Goal: Transaction & Acquisition: Purchase product/service

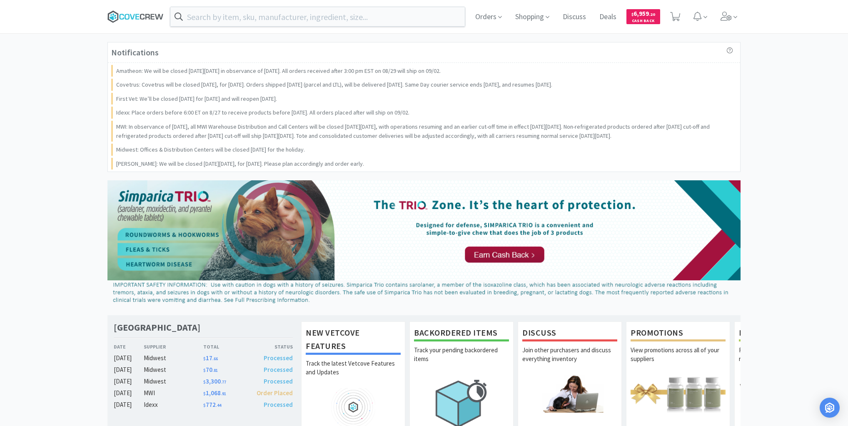
click at [140, 12] on icon at bounding box center [135, 16] width 56 height 12
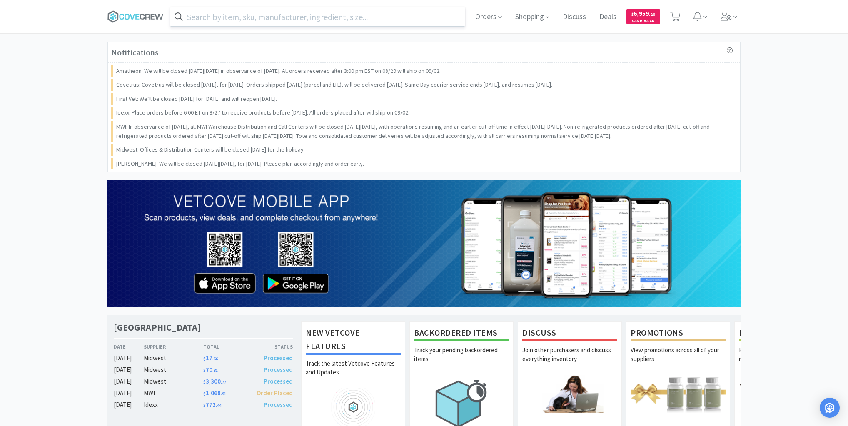
click at [270, 20] on input "text" at bounding box center [317, 16] width 294 height 19
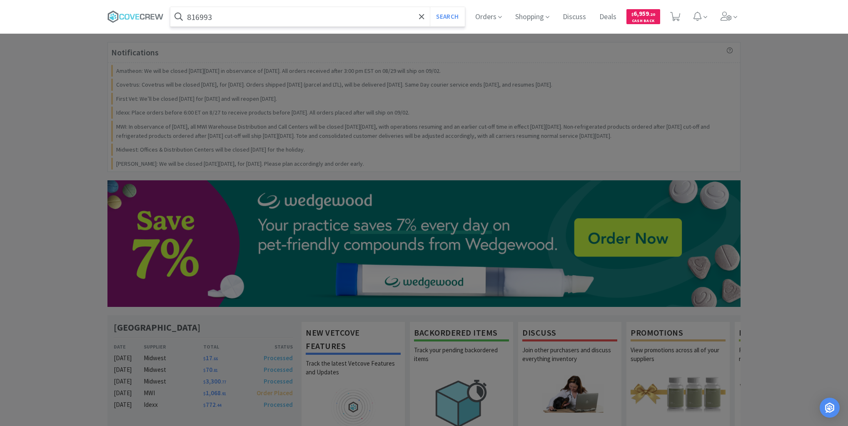
click at [430, 7] on button "Search" at bounding box center [447, 16] width 35 height 19
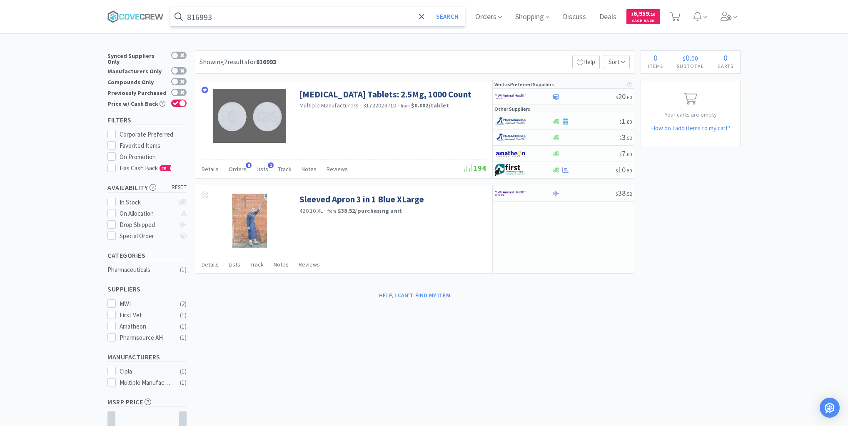
click at [369, 14] on input "816993" at bounding box center [317, 16] width 294 height 19
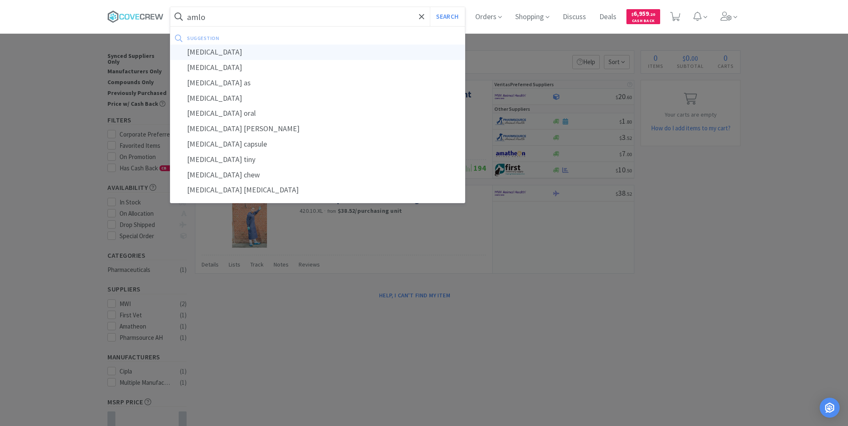
type input "[MEDICAL_DATA]"
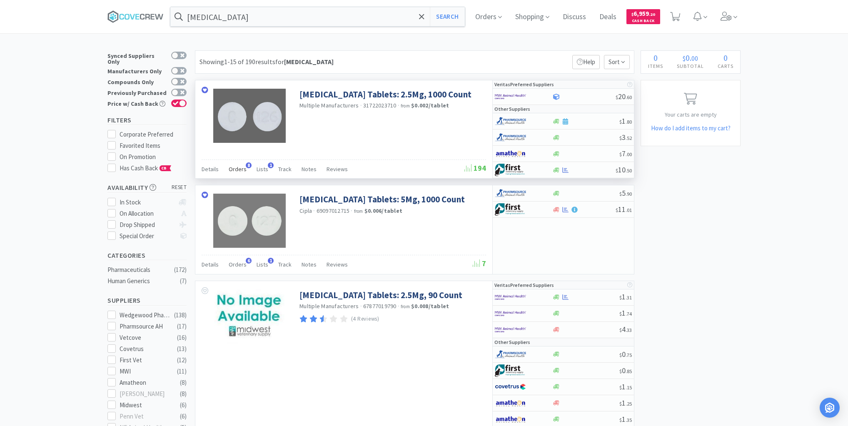
click at [242, 168] on span "Orders" at bounding box center [238, 168] width 18 height 7
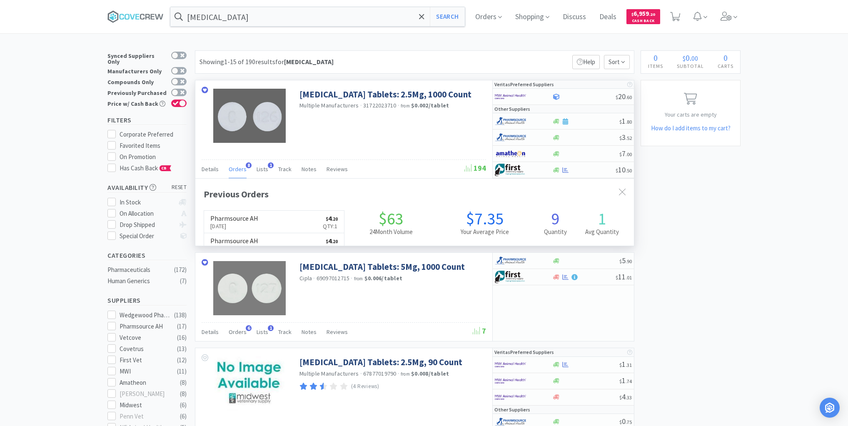
scroll to position [221, 439]
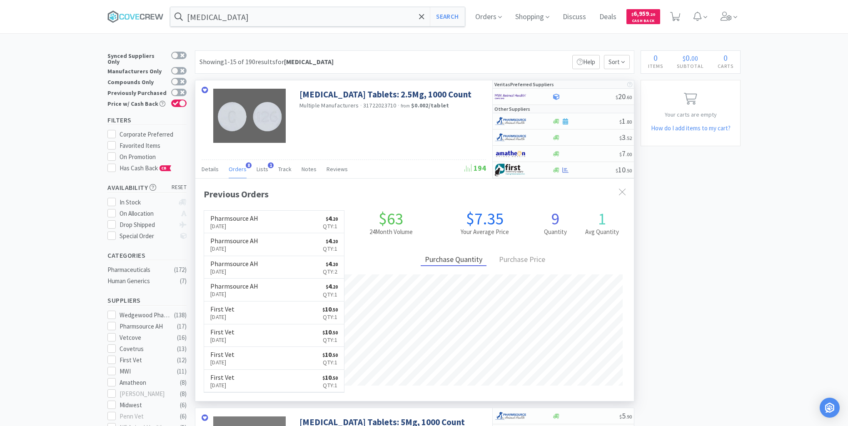
click at [240, 167] on span "Orders" at bounding box center [238, 168] width 18 height 7
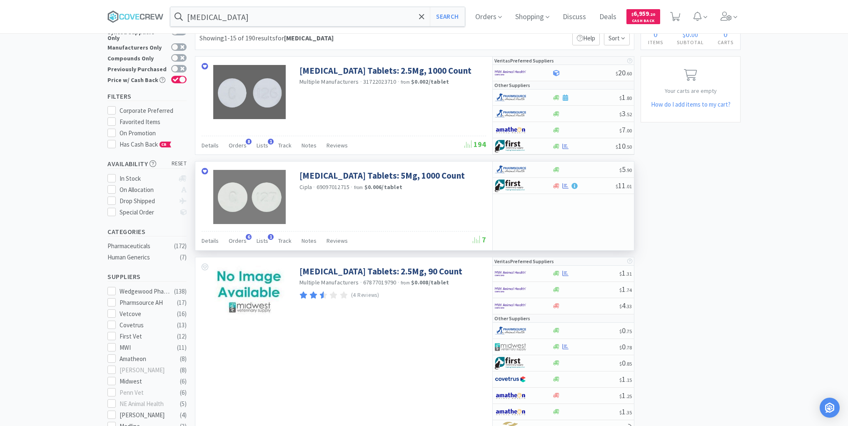
scroll to position [0, 0]
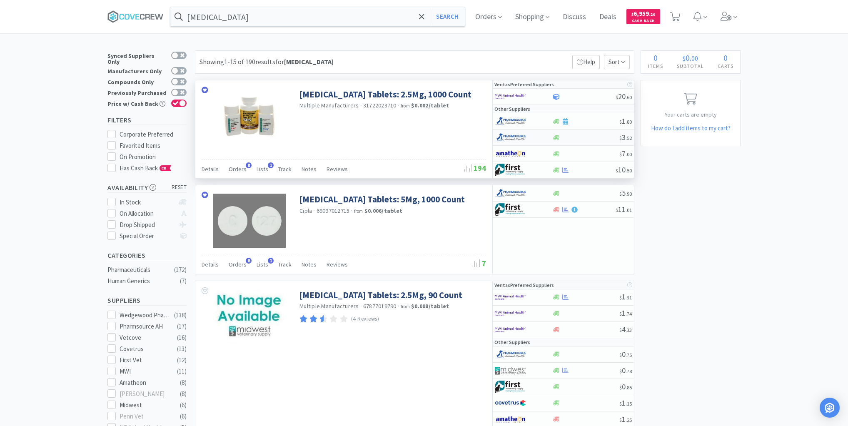
click at [572, 140] on div "$ 3 . 52" at bounding box center [563, 138] width 141 height 16
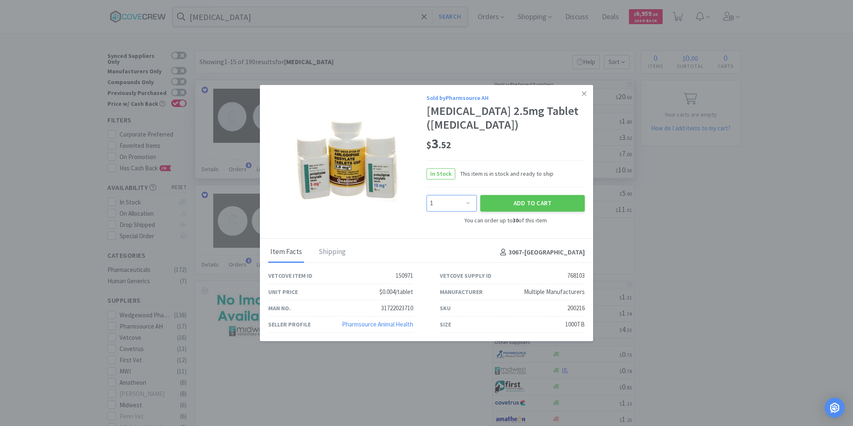
click at [469, 204] on select "Enter Quantity 1 2 3 4 5 6 7 8 9 10 11 12 13 14 15 16 17 18 19 20 Enter Quantity" at bounding box center [451, 203] width 50 height 17
select select "2"
click at [426, 195] on select "Enter Quantity 1 2 3 4 5 6 7 8 9 10 11 12 13 14 15 16 17 18 19 20 Enter Quantity" at bounding box center [451, 203] width 50 height 17
click at [514, 203] on button "Add to Cart" at bounding box center [532, 203] width 105 height 17
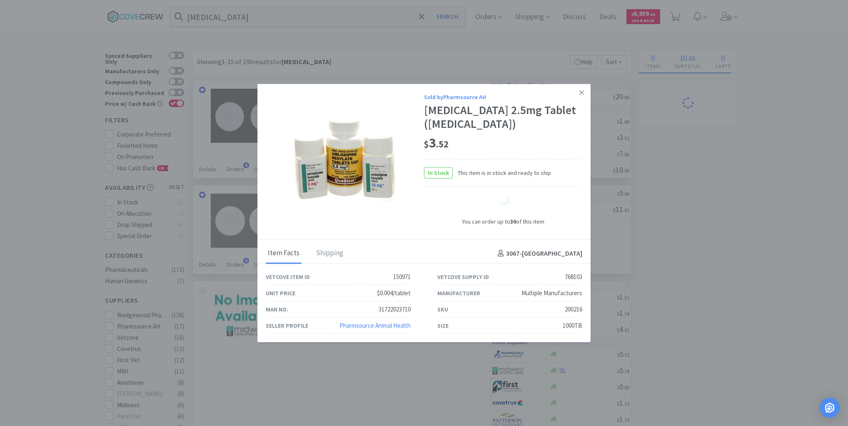
select select "2"
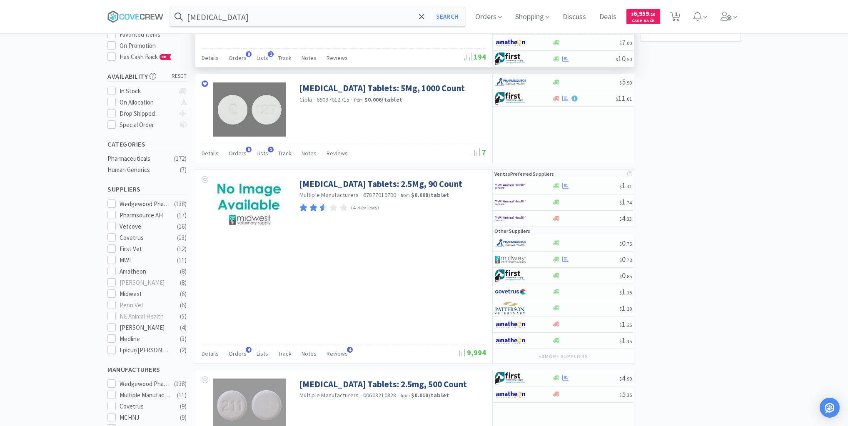
scroll to position [100, 0]
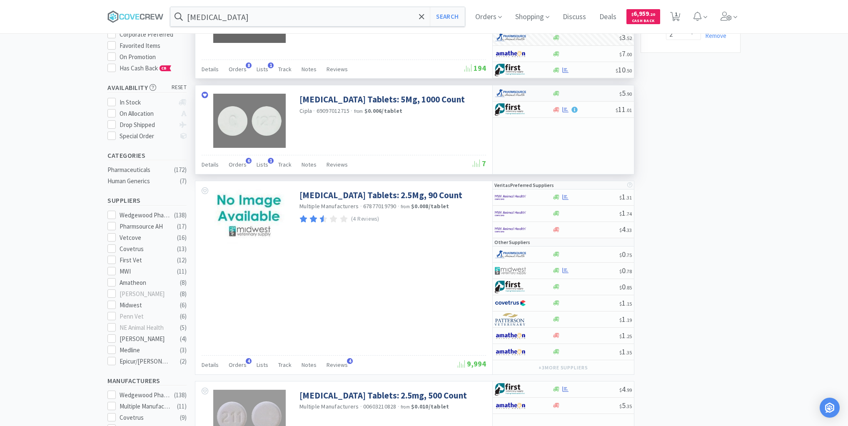
click at [590, 92] on div at bounding box center [585, 93] width 67 height 6
select select "1"
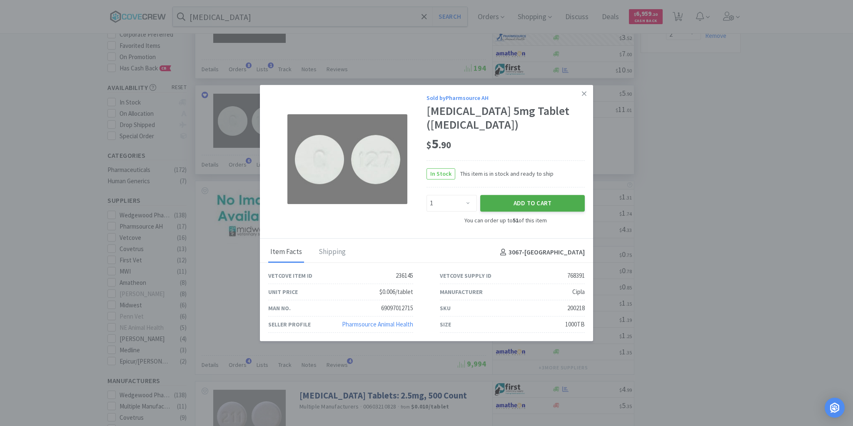
click at [550, 203] on button "Add to Cart" at bounding box center [532, 203] width 105 height 17
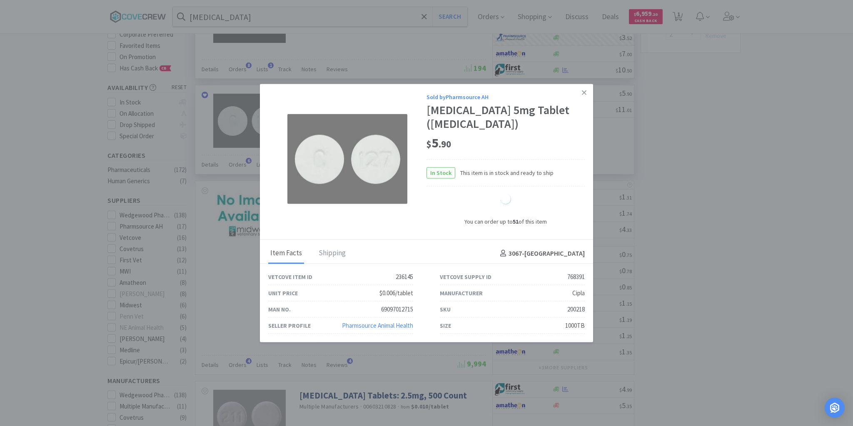
select select "1"
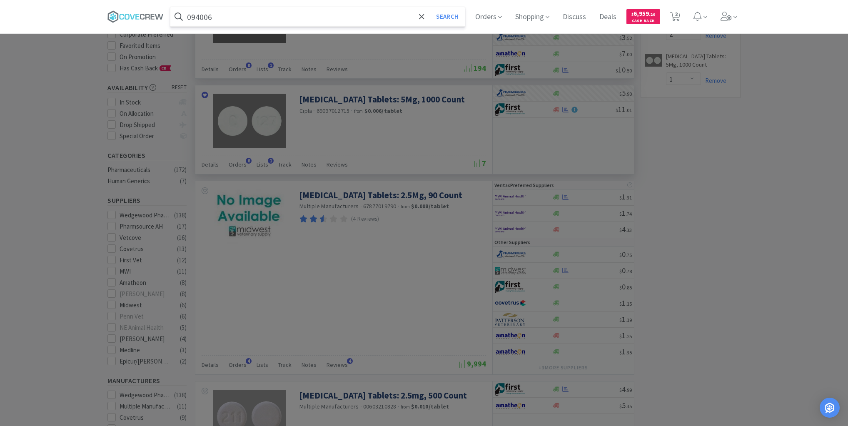
type input "094006"
click at [430, 7] on button "Search" at bounding box center [447, 16] width 35 height 19
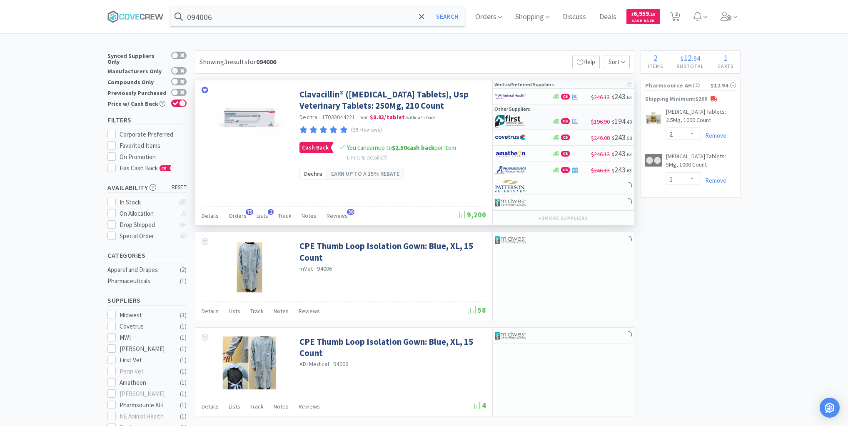
click at [536, 123] on div at bounding box center [518, 121] width 46 height 14
select select "1"
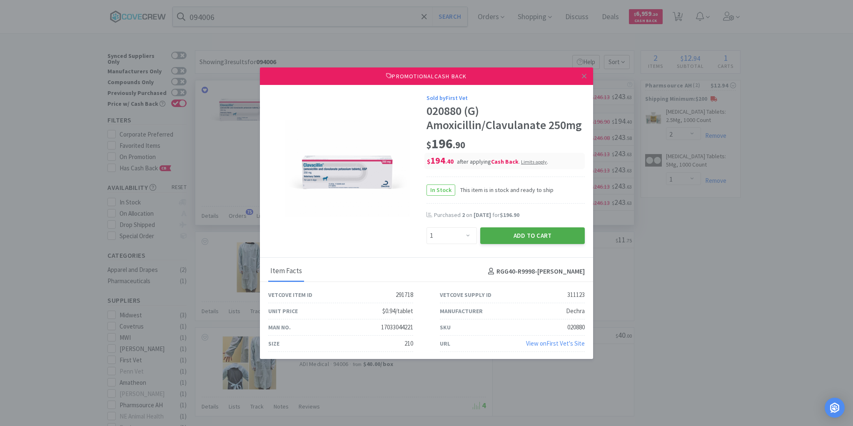
click at [507, 237] on button "Add to Cart" at bounding box center [532, 235] width 105 height 17
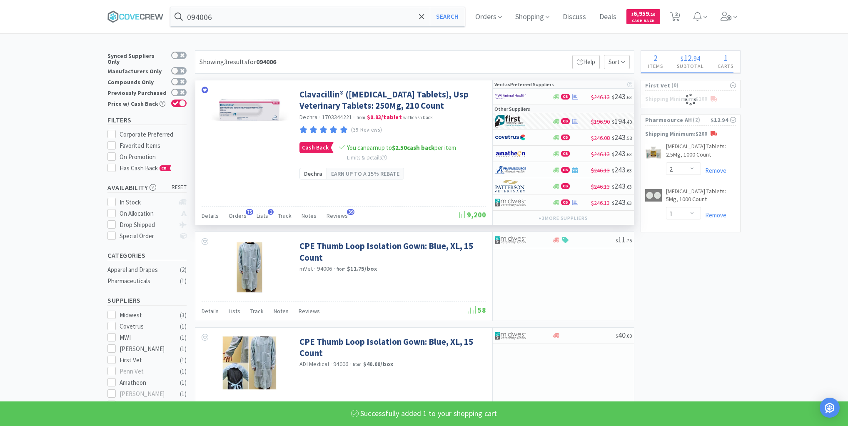
select select "1"
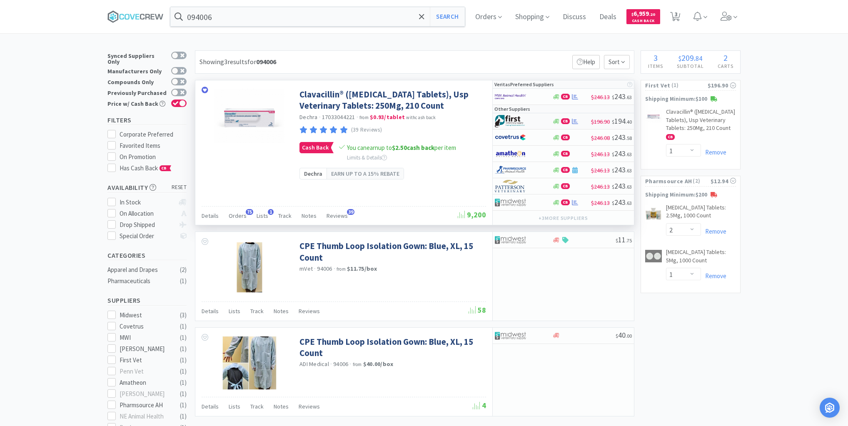
click at [536, 120] on div at bounding box center [518, 121] width 46 height 14
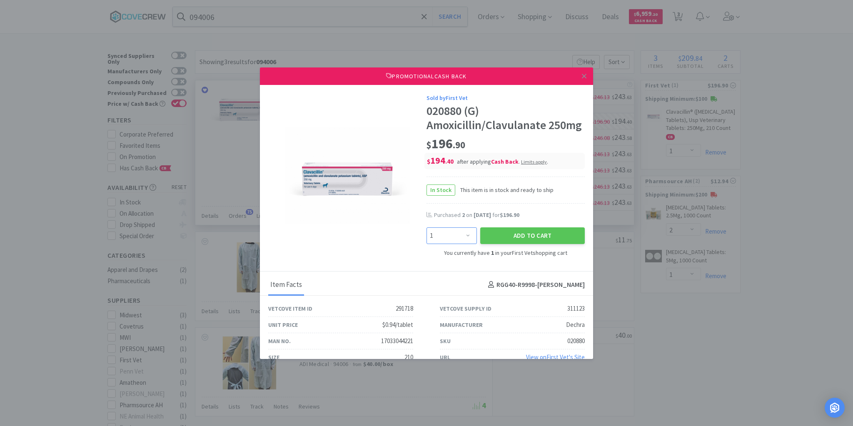
click at [466, 235] on select "Enter Quantity 1 2 3 4 5 6 7 8 9 10 11 12 13 14 15 16 17 18 19 20 Enter Quantity" at bounding box center [451, 235] width 50 height 17
select select "3"
click at [426, 227] on select "Enter Quantity 1 2 3 4 5 6 7 8 9 10 11 12 13 14 15 16 17 18 19 20 Enter Quantity" at bounding box center [451, 235] width 50 height 17
click at [510, 236] on button "Add to Cart" at bounding box center [532, 235] width 105 height 17
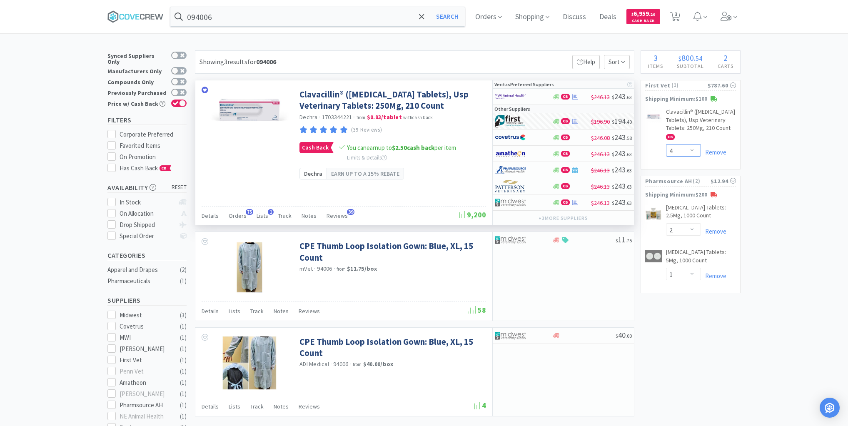
click at [693, 157] on select "Enter Quantity 1 2 3 4 5 6 7 8 9 10 11 12 13 14 15 16 17 18 19 20 Enter Quantity" at bounding box center [683, 150] width 35 height 12
click at [666, 152] on select "Enter Quantity 1 2 3 4 5 6 7 8 9 10 11 12 13 14 15 16 17 18 19 20 Enter Quantity" at bounding box center [683, 150] width 35 height 12
select select "3"
click at [353, 15] on input "094006" at bounding box center [317, 16] width 294 height 19
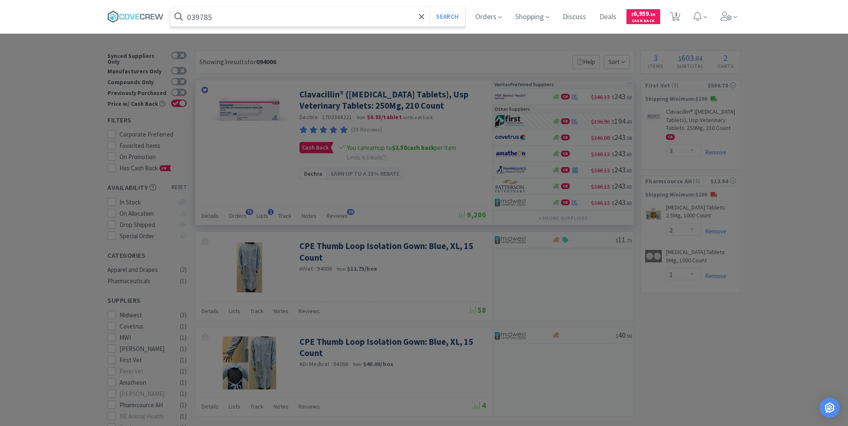
click at [430, 7] on button "Search" at bounding box center [447, 16] width 35 height 19
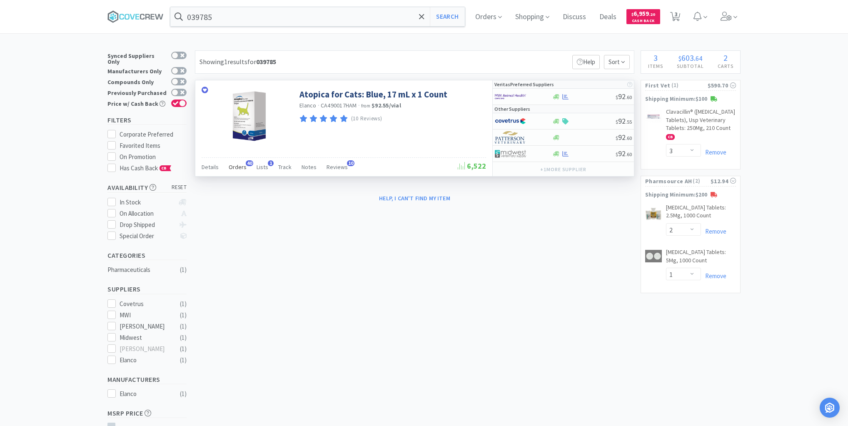
click at [233, 167] on span "Orders" at bounding box center [238, 166] width 18 height 7
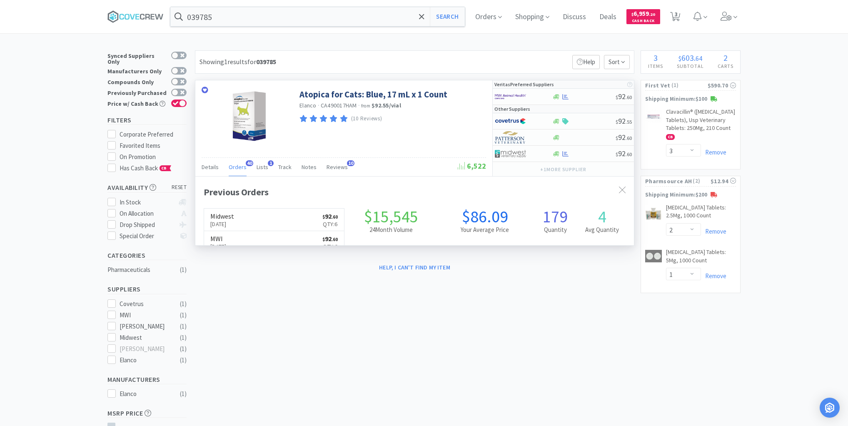
scroll to position [223, 439]
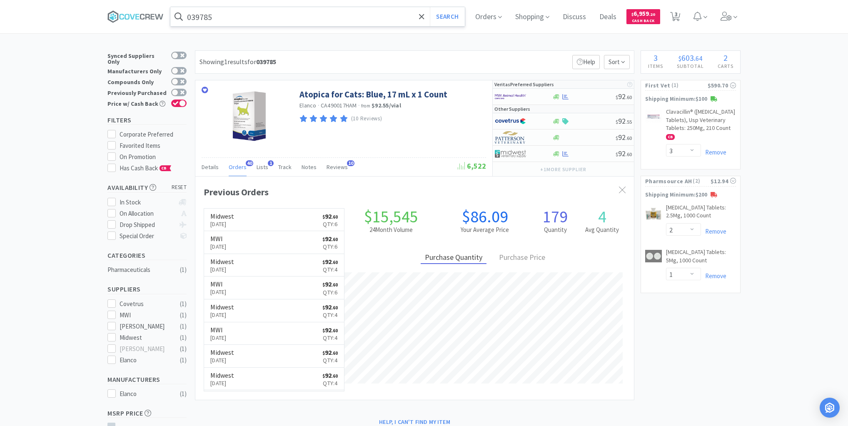
click at [238, 17] on input "039785" at bounding box center [317, 16] width 294 height 19
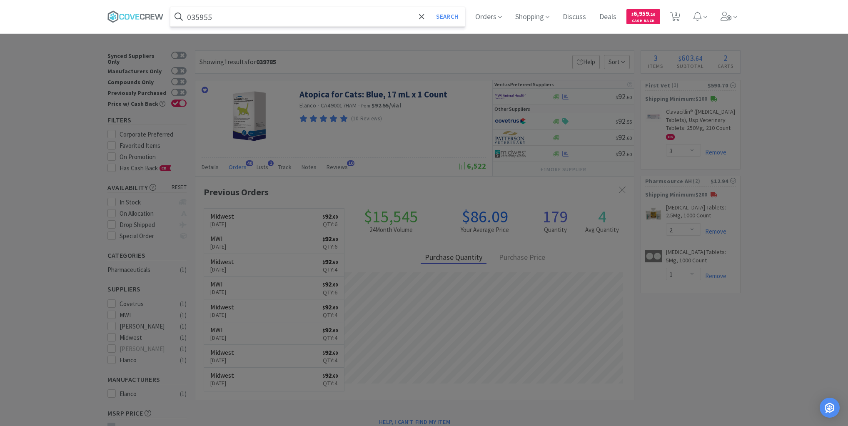
type input "035955"
click at [430, 7] on button "Search" at bounding box center [447, 16] width 35 height 19
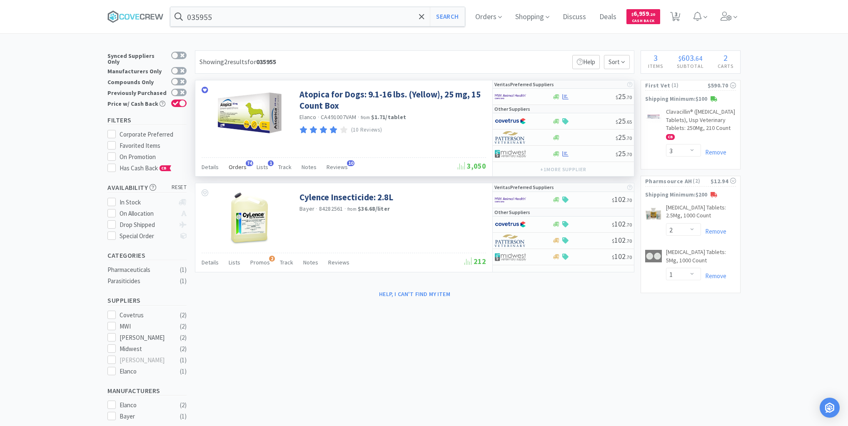
click at [232, 166] on span "Orders" at bounding box center [238, 166] width 18 height 7
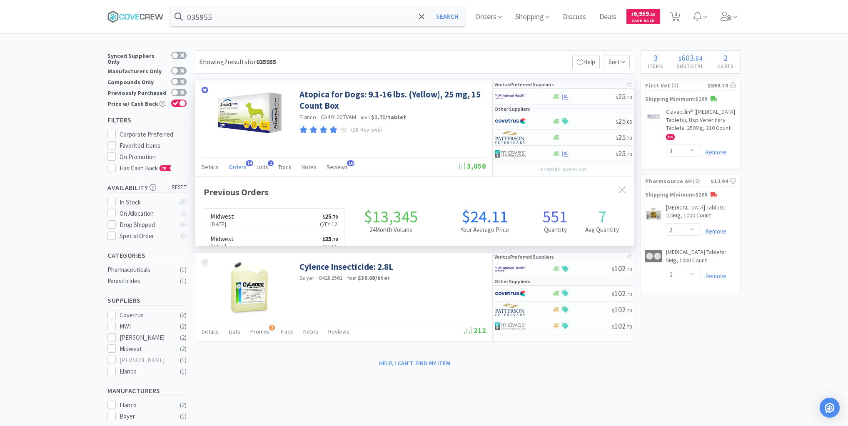
scroll to position [223, 439]
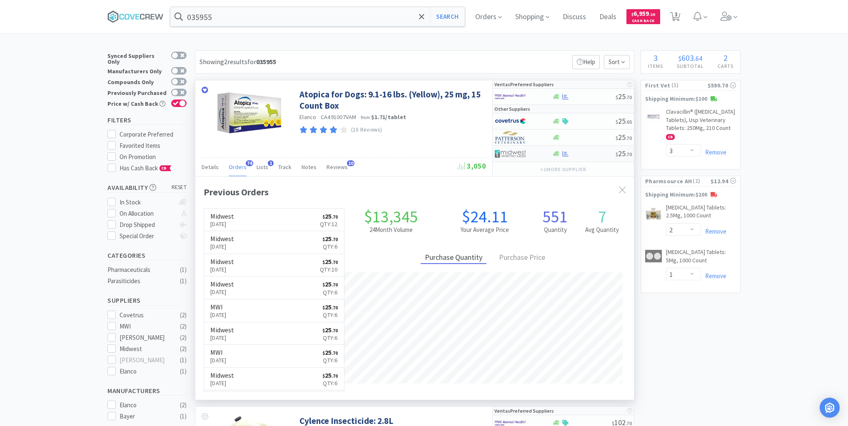
click at [585, 153] on div at bounding box center [584, 154] width 64 height 6
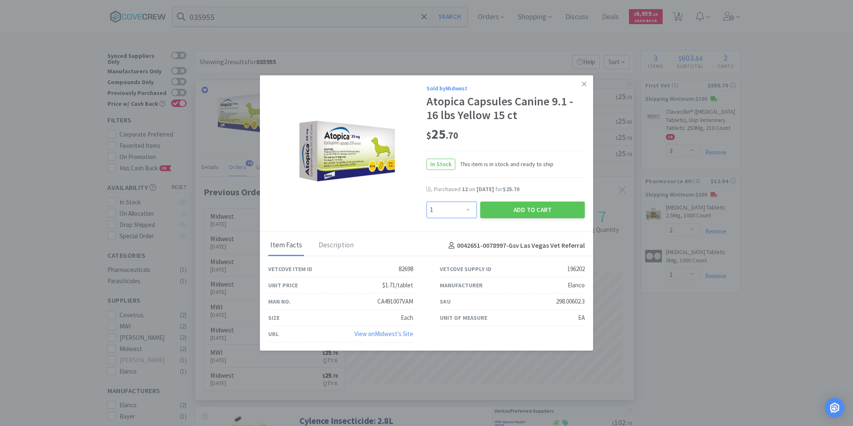
click at [468, 210] on select "Enter Quantity 1 2 3 4 5 6 7 8 9 10 11 12 13 14 15 16 17 18 19 20 Enter Quantity" at bounding box center [451, 210] width 50 height 17
select select "12"
click at [426, 202] on select "Enter Quantity 1 2 3 4 5 6 7 8 9 10 11 12 13 14 15 16 17 18 19 20 Enter Quantity" at bounding box center [451, 210] width 50 height 17
click at [517, 207] on button "Add to Cart" at bounding box center [532, 210] width 105 height 17
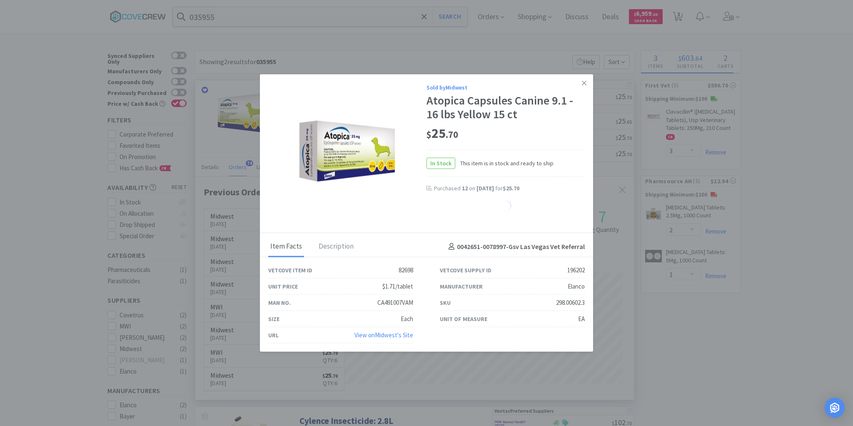
select select "12"
select select "1"
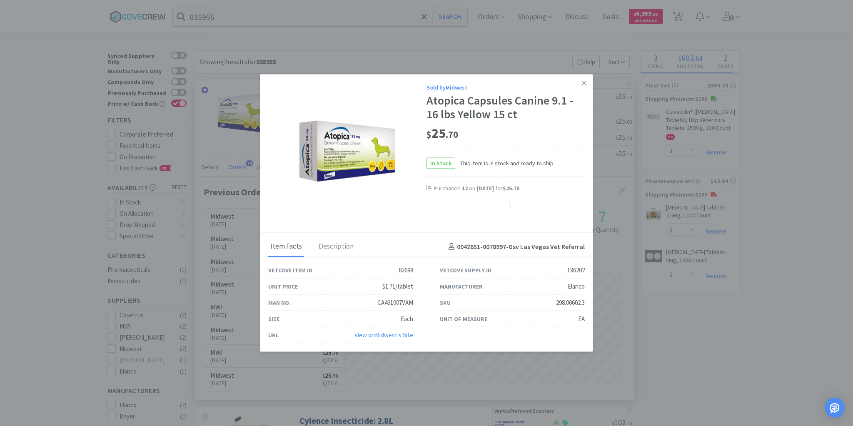
select select "1"
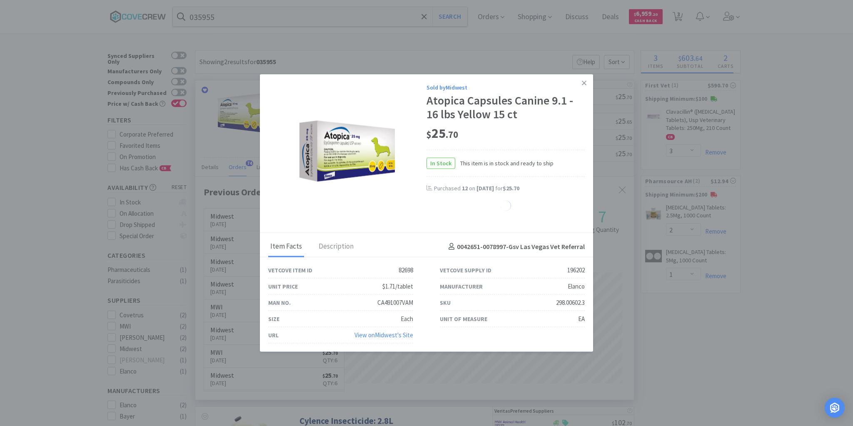
select select "1"
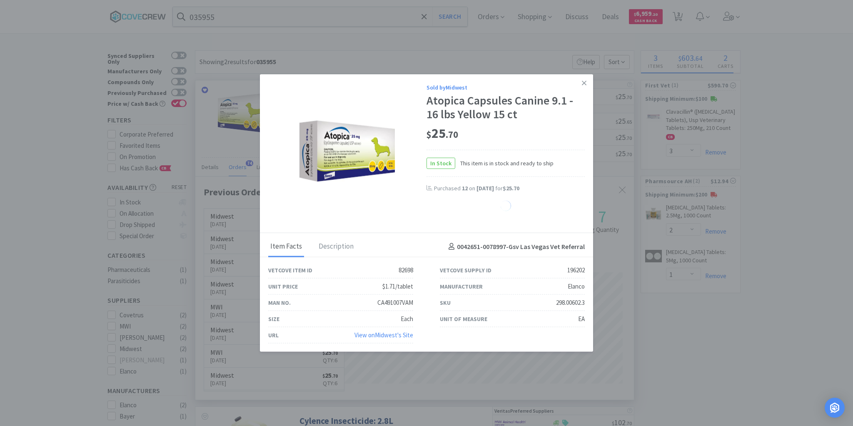
select select "1"
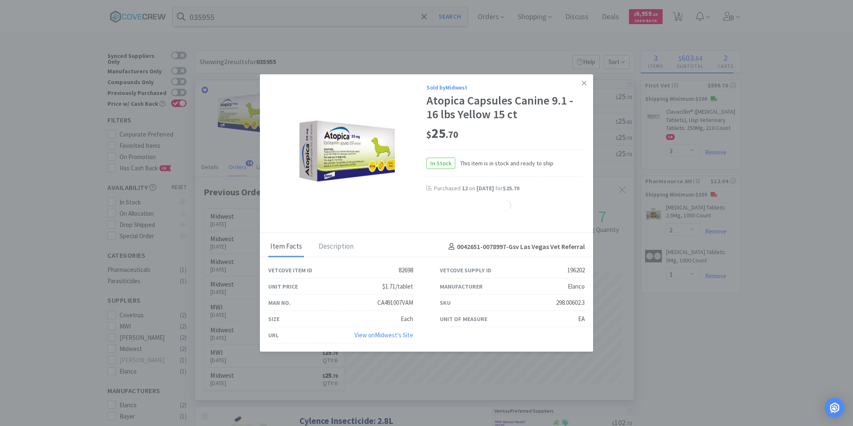
select select "1"
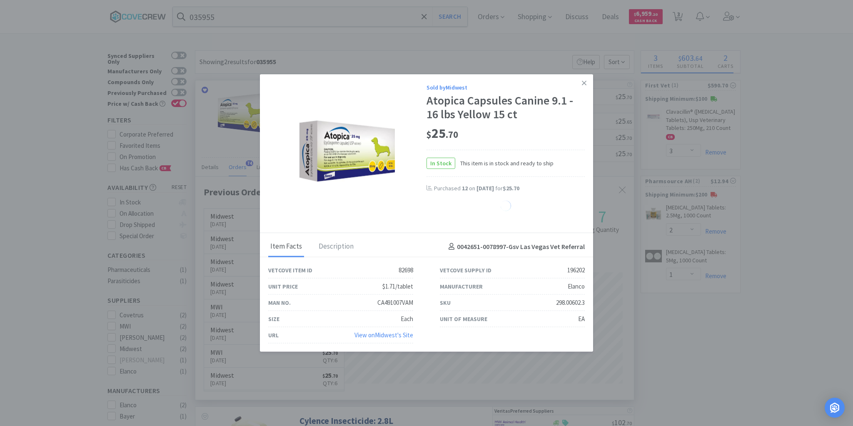
select select "1"
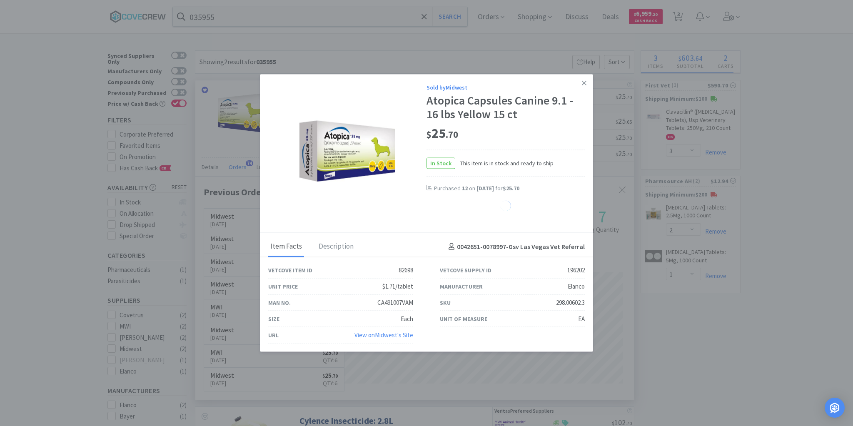
select select "1"
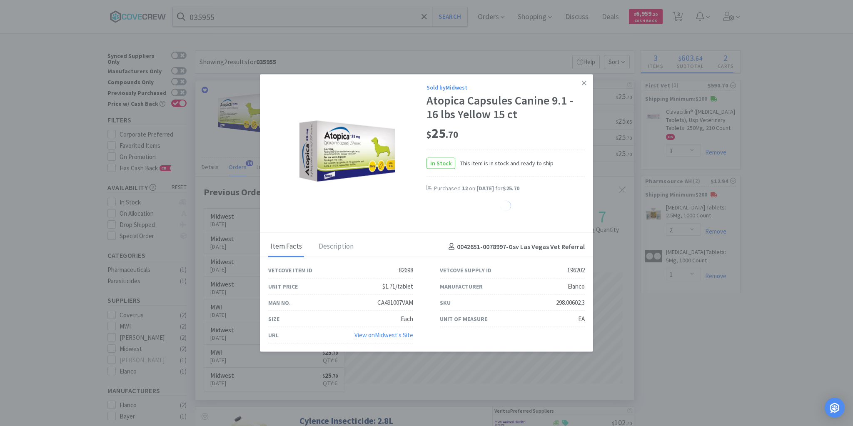
select select "1"
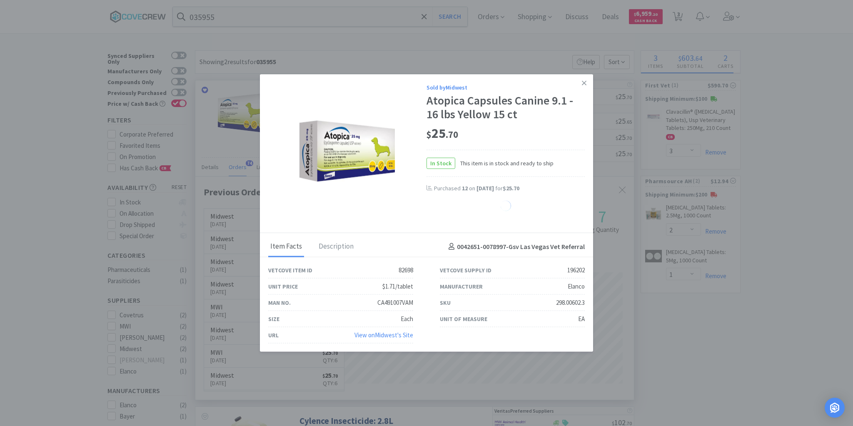
select select "1"
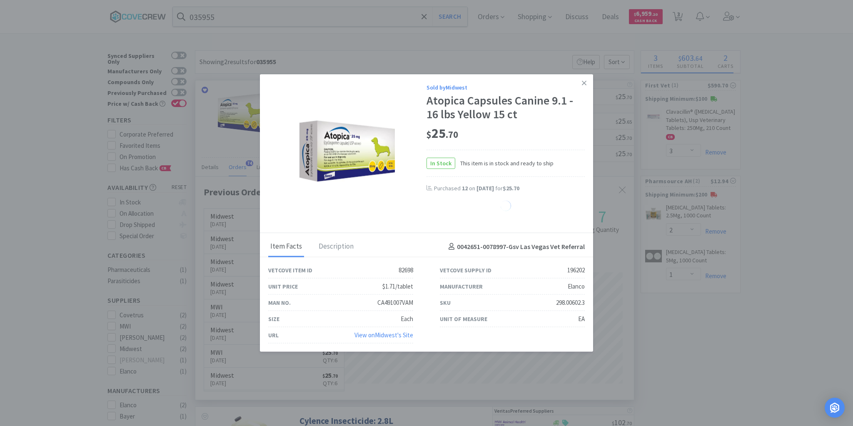
select select "1"
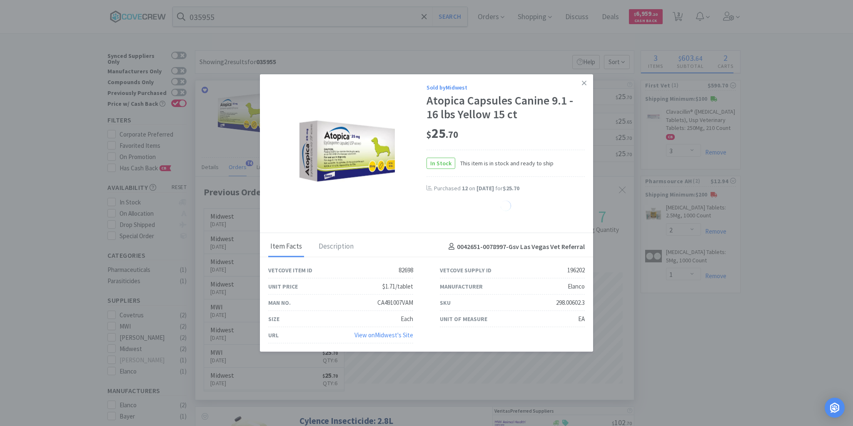
select select "1"
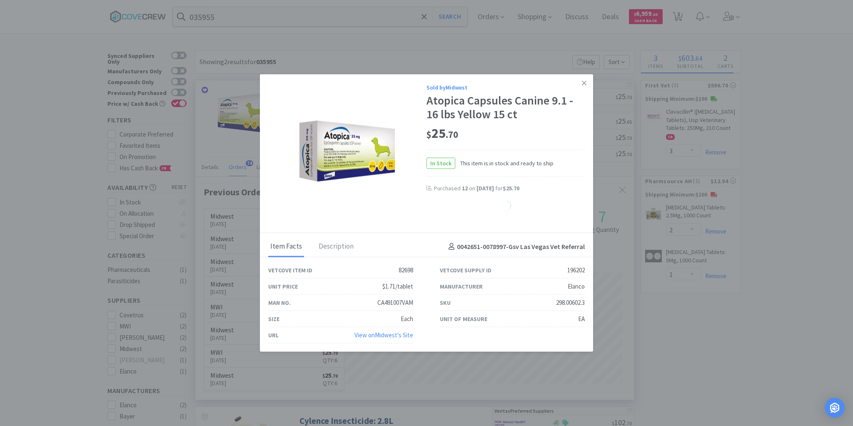
select select "1"
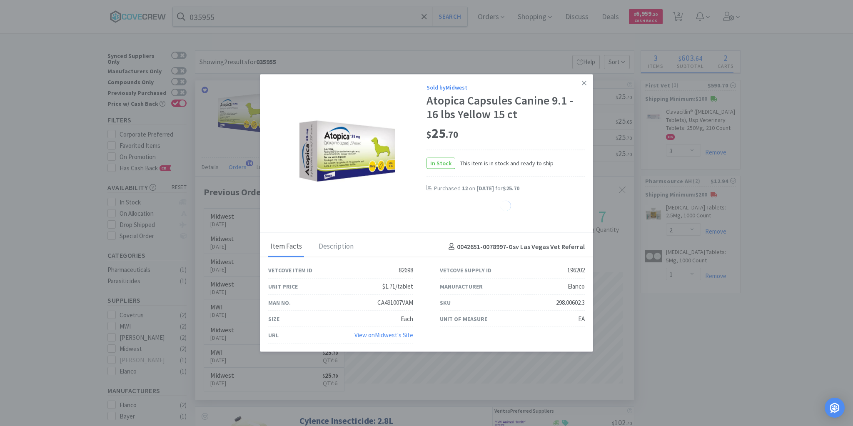
select select "1"
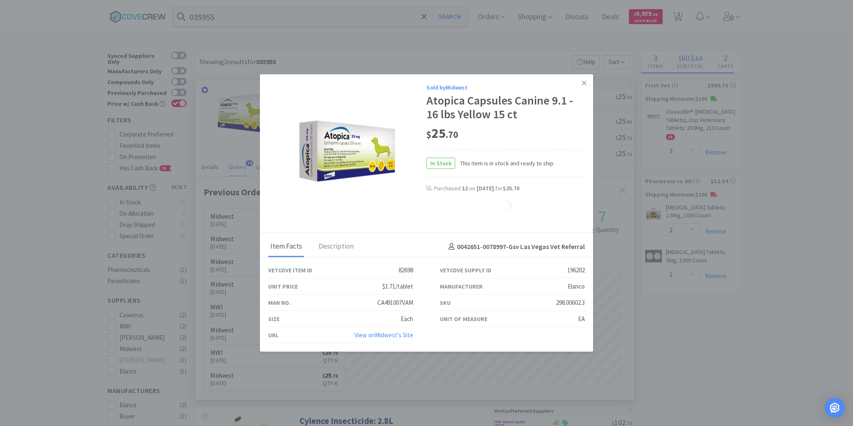
select select "1"
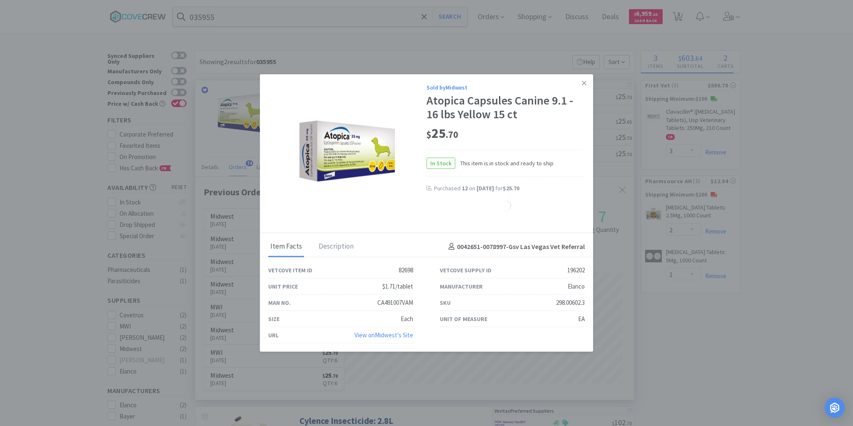
select select "1"
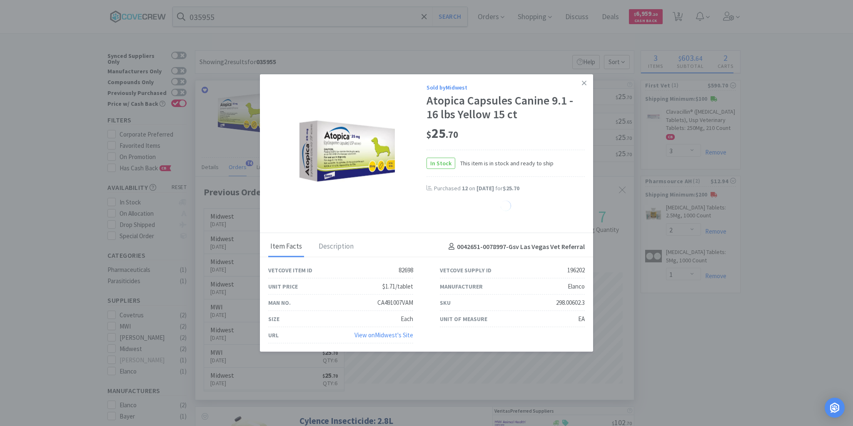
select select "1"
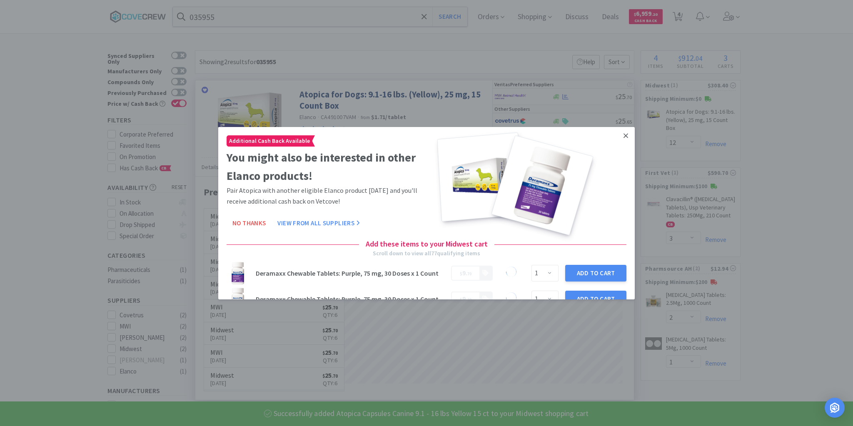
click at [623, 136] on icon at bounding box center [625, 135] width 5 height 5
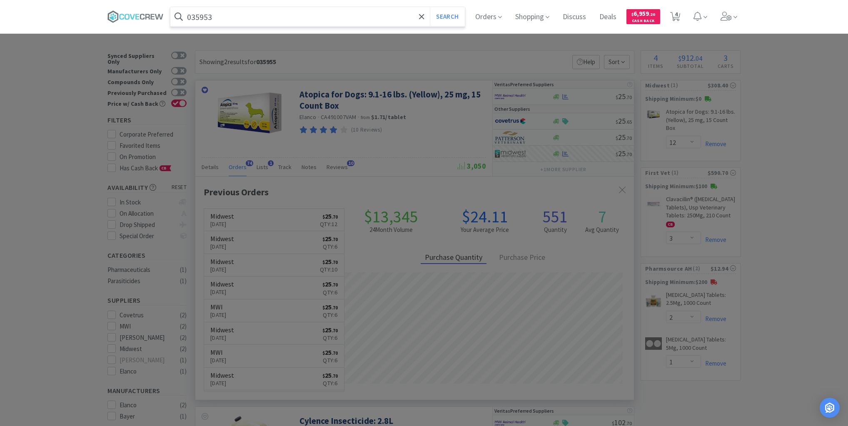
type input "035953"
click at [430, 7] on button "Search" at bounding box center [447, 16] width 35 height 19
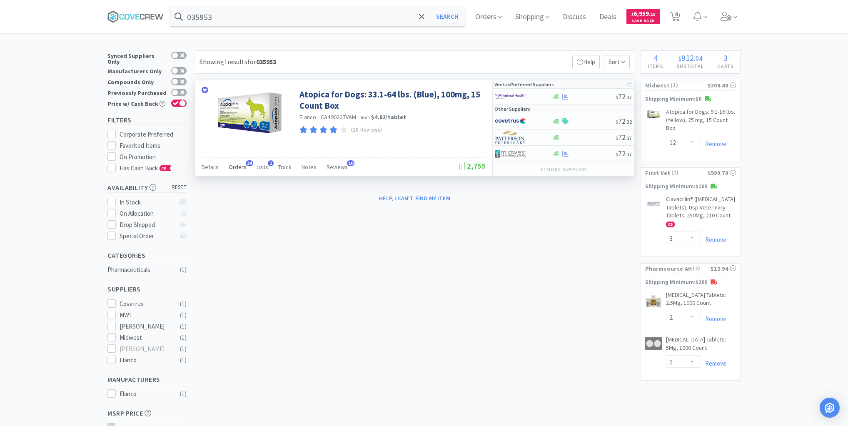
click at [240, 167] on span "Orders" at bounding box center [238, 166] width 18 height 7
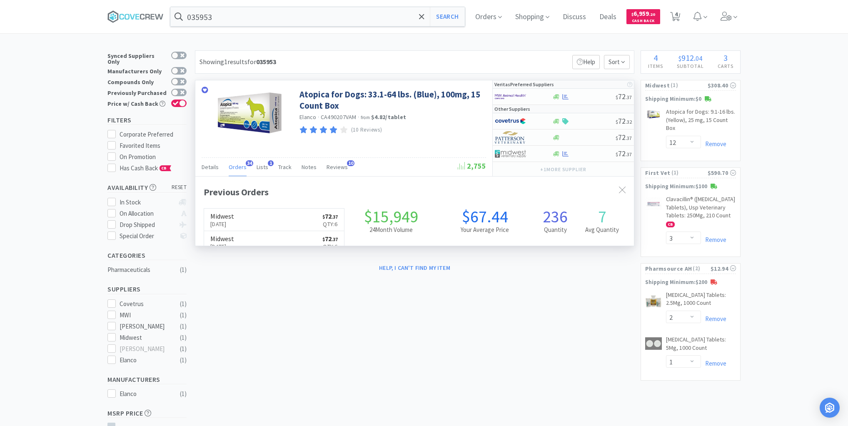
scroll to position [223, 439]
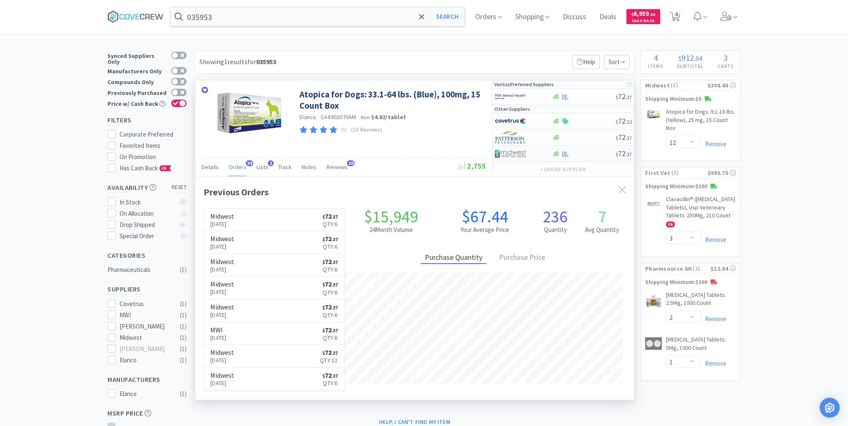
click at [588, 148] on div "$ 72 . 37" at bounding box center [563, 154] width 141 height 16
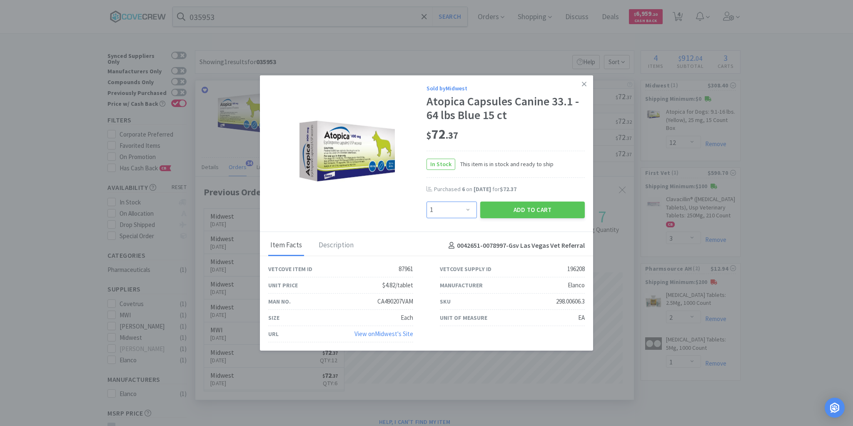
click at [470, 208] on select "Enter Quantity 1 2 3 4 5 6 7 8 9 10 11 12 13 14 15 16 17 18 19 20 Enter Quantity" at bounding box center [451, 210] width 50 height 17
select select "6"
click at [426, 202] on select "Enter Quantity 1 2 3 4 5 6 7 8 9 10 11 12 13 14 15 16 17 18 19 20 Enter Quantity" at bounding box center [451, 210] width 50 height 17
click at [507, 208] on button "Add to Cart" at bounding box center [532, 210] width 105 height 17
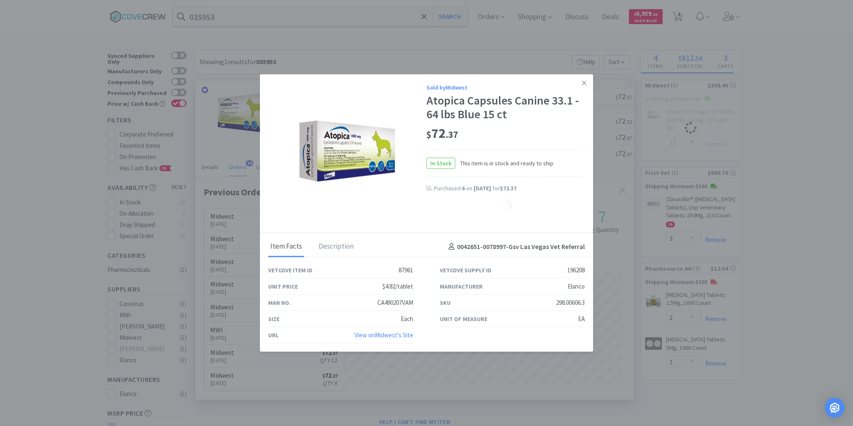
select select "6"
select select "12"
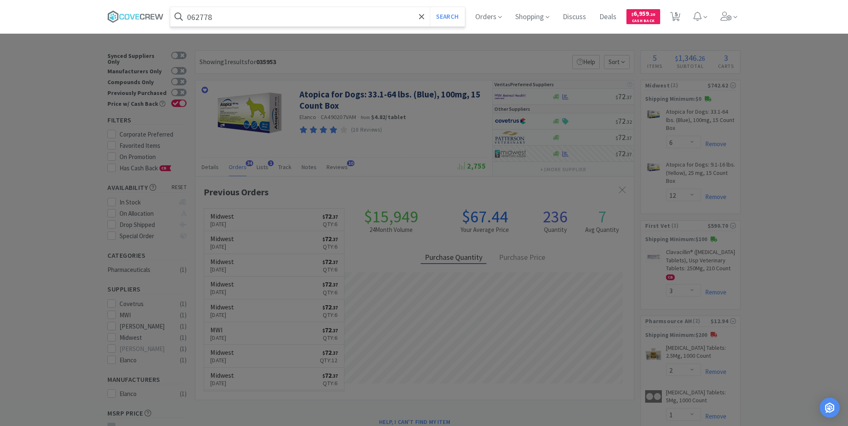
type input "062778"
click at [430, 7] on button "Search" at bounding box center [447, 16] width 35 height 19
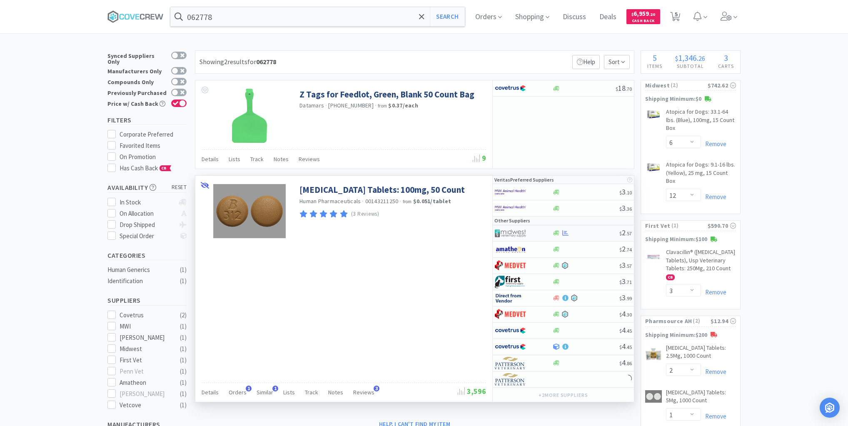
click at [593, 231] on div at bounding box center [585, 233] width 67 height 6
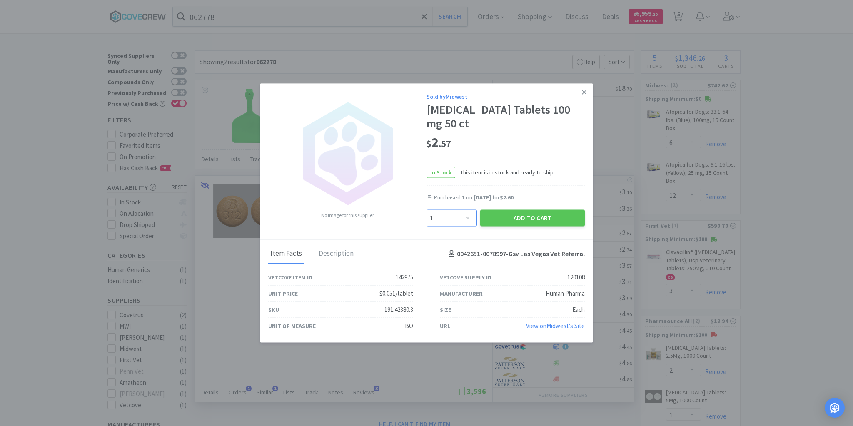
click at [468, 220] on select "Enter Quantity 1 2 3 4 5 6 7 8 9 10 11 12 13 14 15 16 17 18 19 20 Enter Quantity" at bounding box center [451, 218] width 50 height 17
select select "2"
click at [426, 210] on select "Enter Quantity 1 2 3 4 5 6 7 8 9 10 11 12 13 14 15 16 17 18 19 20 Enter Quantity" at bounding box center [451, 218] width 50 height 17
click at [509, 220] on button "Add to Cart" at bounding box center [532, 218] width 105 height 17
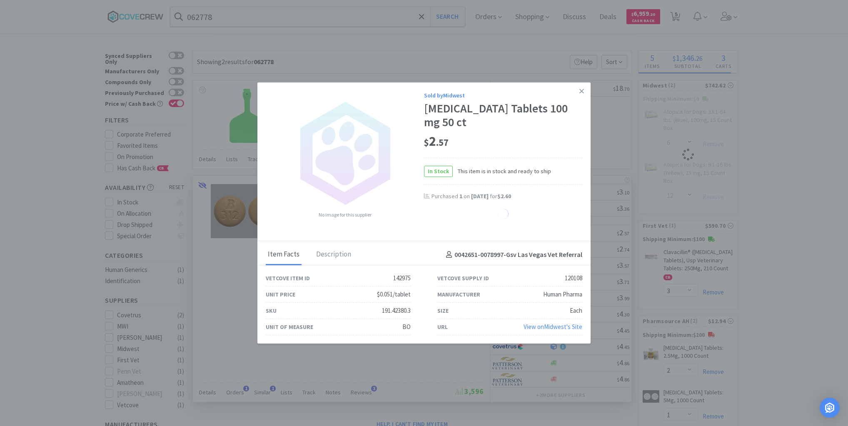
select select "2"
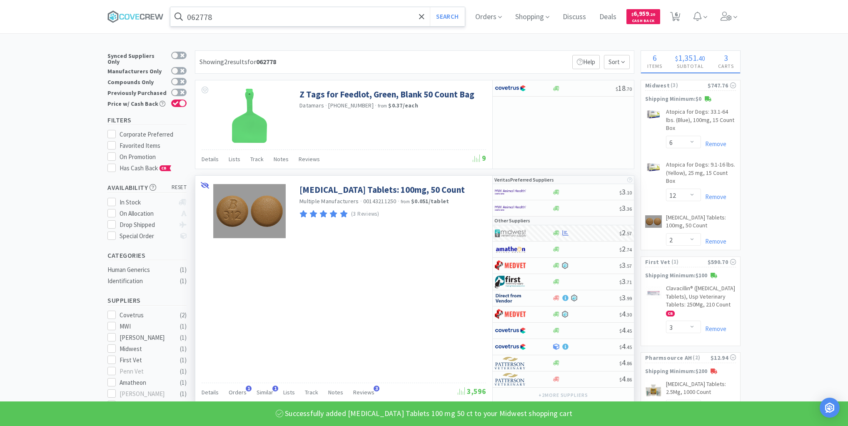
click at [280, 19] on input "062778" at bounding box center [317, 16] width 294 height 19
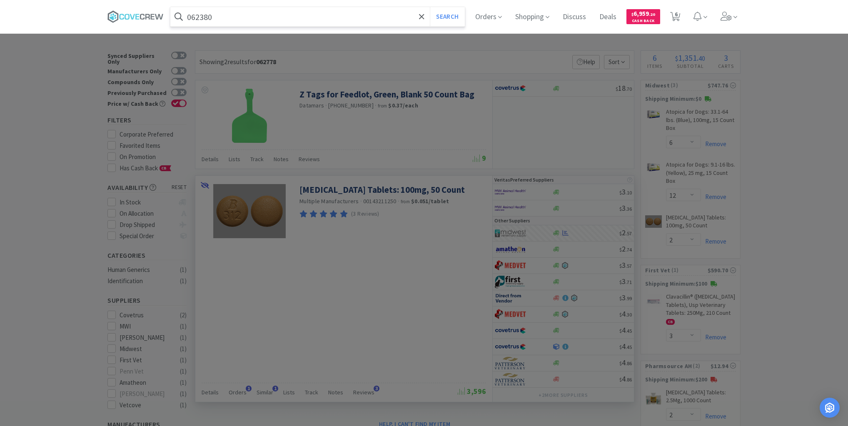
type input "062380"
click at [430, 7] on button "Search" at bounding box center [447, 16] width 35 height 19
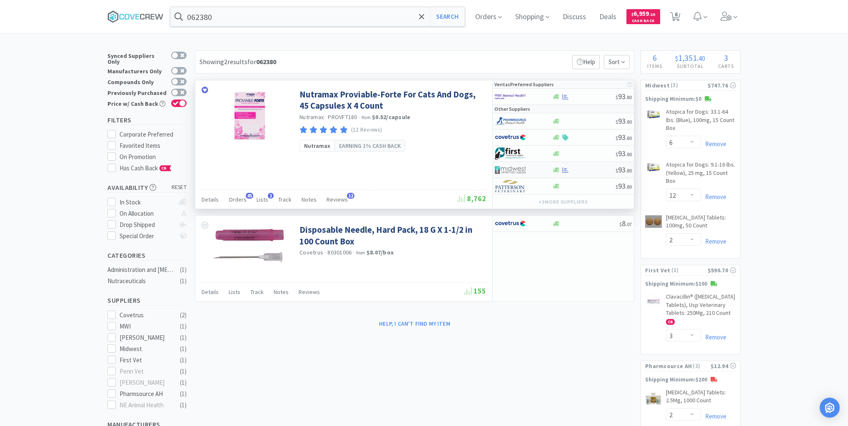
click at [578, 169] on div at bounding box center [584, 170] width 64 height 6
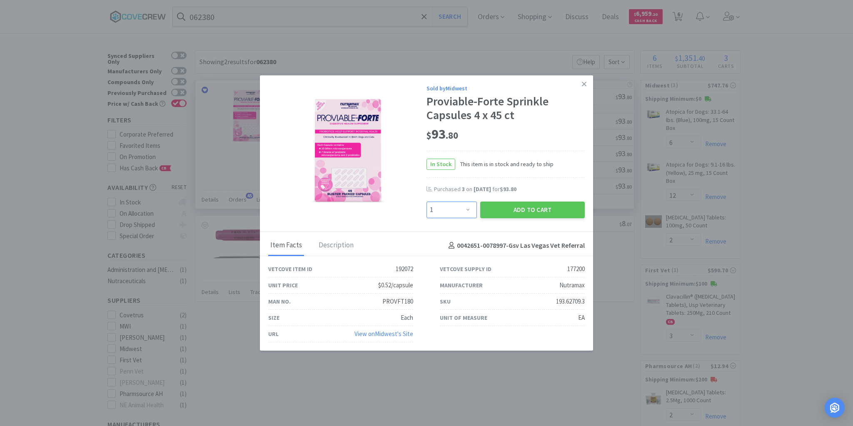
drag, startPoint x: 466, startPoint y: 209, endPoint x: 466, endPoint y: 203, distance: 5.8
click at [466, 209] on select "Enter Quantity 1 2 3 4 5 6 7 8 9 10 11 12 13 14 15 16 17 18 19 20 Enter Quantity" at bounding box center [451, 210] width 50 height 17
select select "4"
click at [426, 202] on select "Enter Quantity 1 2 3 4 5 6 7 8 9 10 11 12 13 14 15 16 17 18 19 20 Enter Quantity" at bounding box center [451, 210] width 50 height 17
click at [513, 206] on button "Add to Cart" at bounding box center [532, 210] width 105 height 17
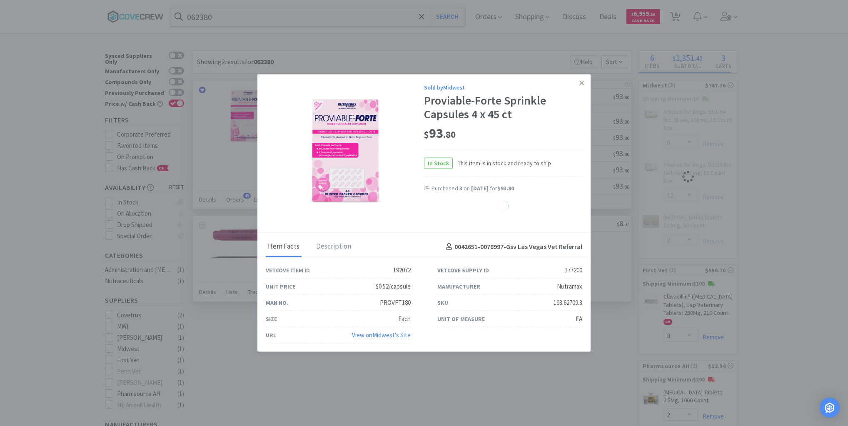
select select "4"
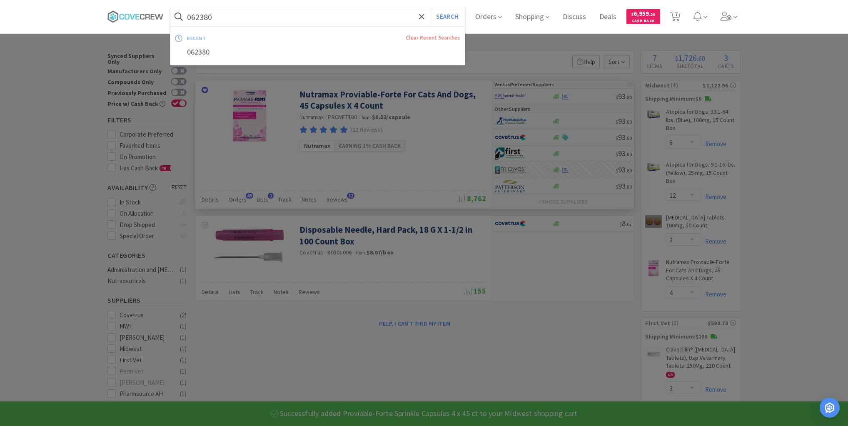
click at [345, 17] on input "062380" at bounding box center [317, 16] width 294 height 19
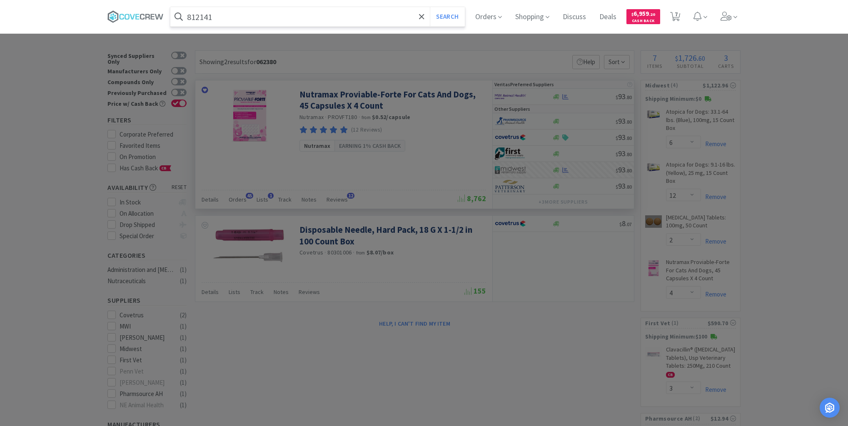
type input "812141"
click at [430, 7] on button "Search" at bounding box center [447, 16] width 35 height 19
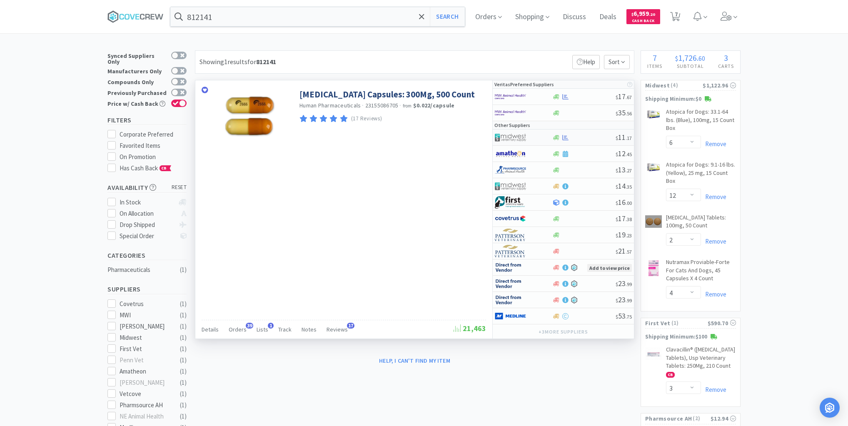
click at [589, 137] on div at bounding box center [584, 138] width 64 height 6
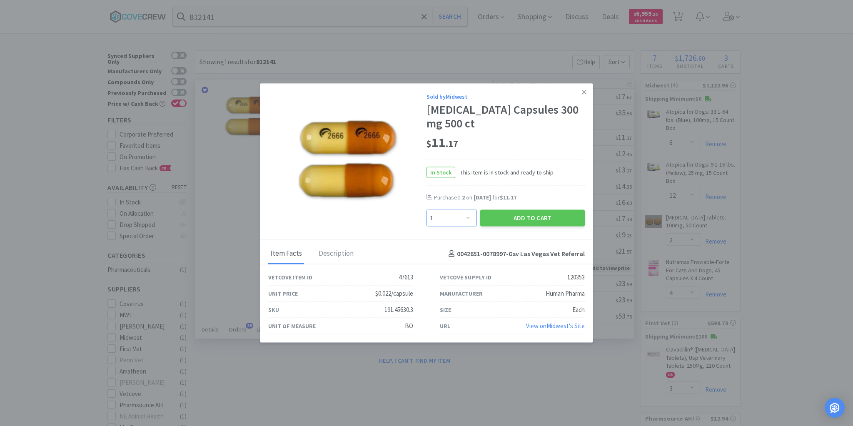
click at [469, 217] on select "Enter Quantity 1 2 3 4 5 6 7 8 9 10 11 12 13 14 15 16 17 18 19 20 Enter Quantity" at bounding box center [451, 218] width 50 height 17
select select "2"
click at [426, 210] on select "Enter Quantity 1 2 3 4 5 6 7 8 9 10 11 12 13 14 15 16 17 18 19 20 Enter Quantity" at bounding box center [451, 218] width 50 height 17
click at [522, 215] on button "Add to Cart" at bounding box center [532, 218] width 105 height 17
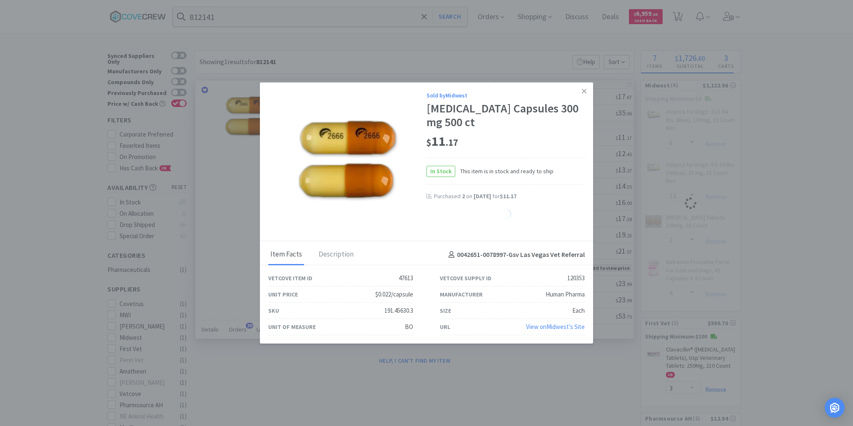
select select "2"
select select "4"
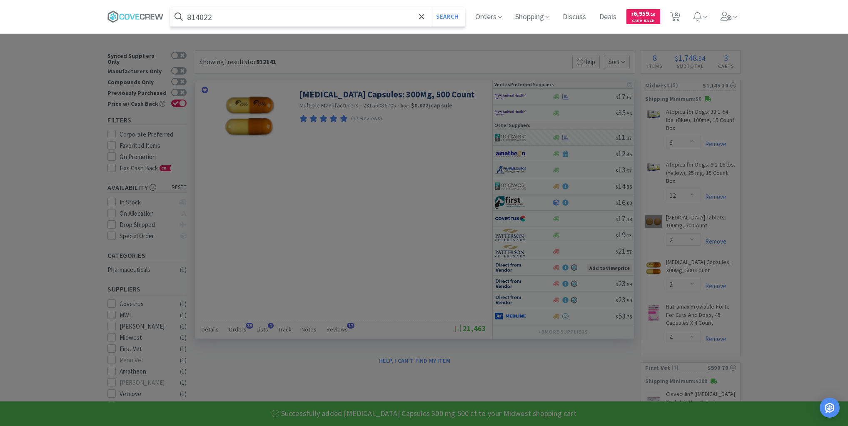
type input "814022"
click at [430, 7] on button "Search" at bounding box center [447, 16] width 35 height 19
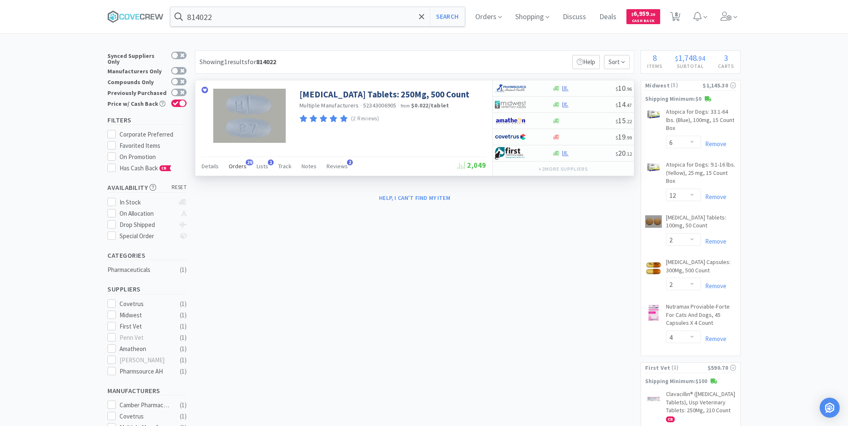
click at [234, 166] on span "Orders" at bounding box center [238, 165] width 18 height 7
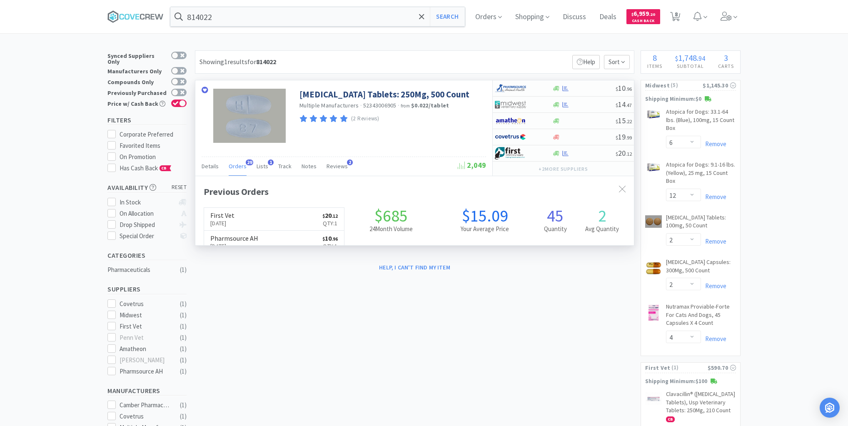
scroll to position [223, 439]
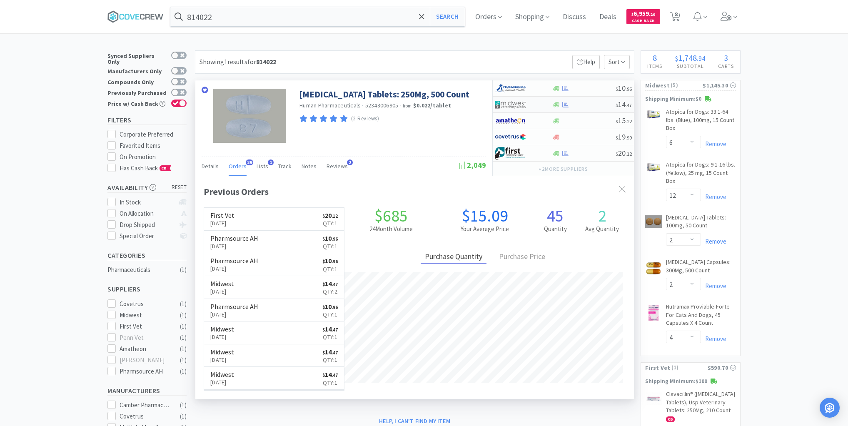
click at [586, 105] on div at bounding box center [584, 105] width 64 height 6
select select "1"
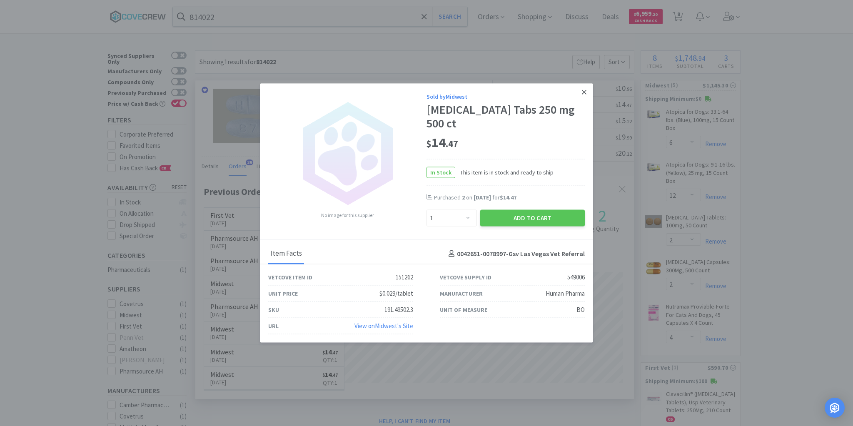
click at [582, 93] on icon at bounding box center [584, 91] width 5 height 7
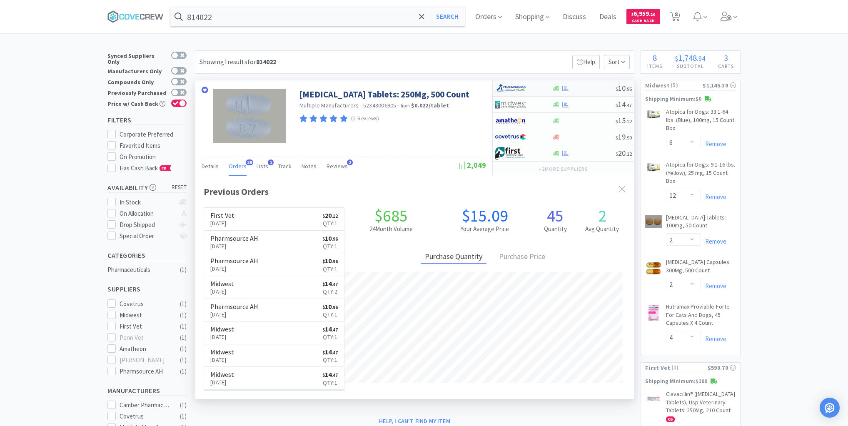
click at [585, 90] on div at bounding box center [584, 88] width 64 height 6
select select "1"
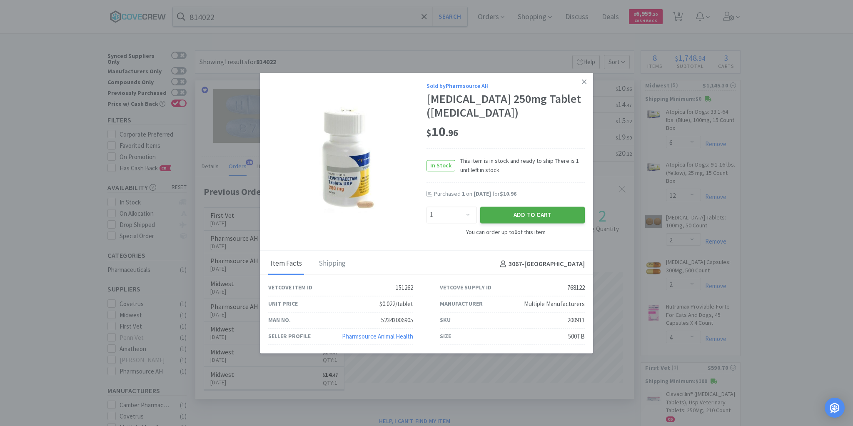
click at [526, 214] on button "Add to Cart" at bounding box center [532, 215] width 105 height 17
select select "1"
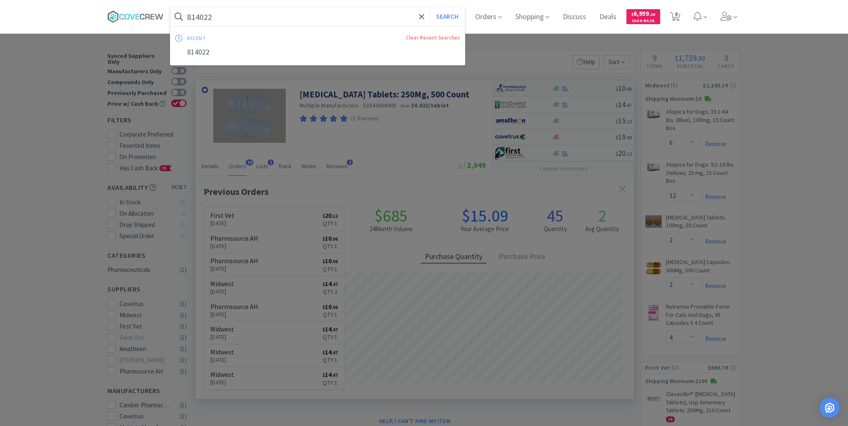
click at [370, 15] on input "814022" at bounding box center [317, 16] width 294 height 19
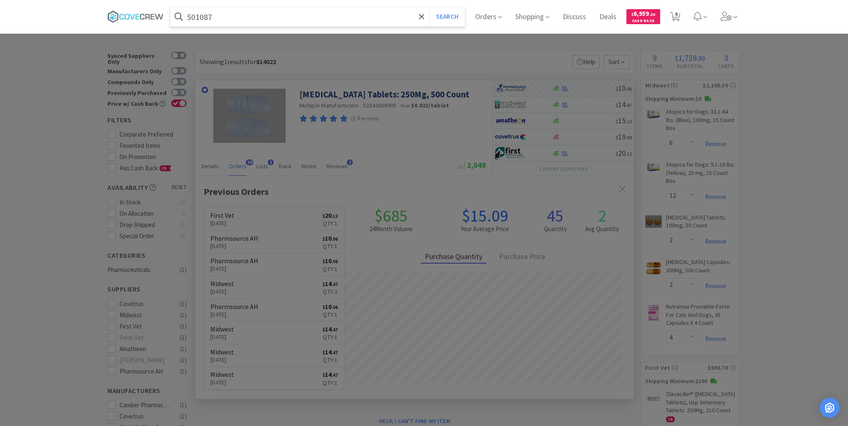
type input "501087"
click at [430, 7] on button "Search" at bounding box center [447, 16] width 35 height 19
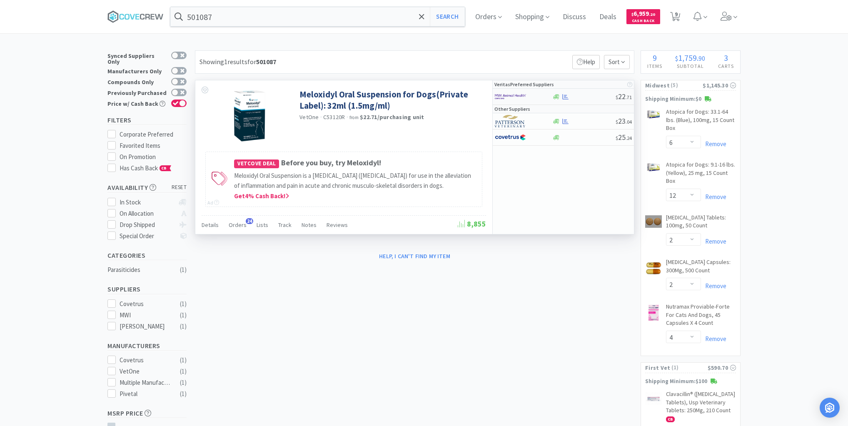
click at [585, 96] on div at bounding box center [584, 97] width 64 height 6
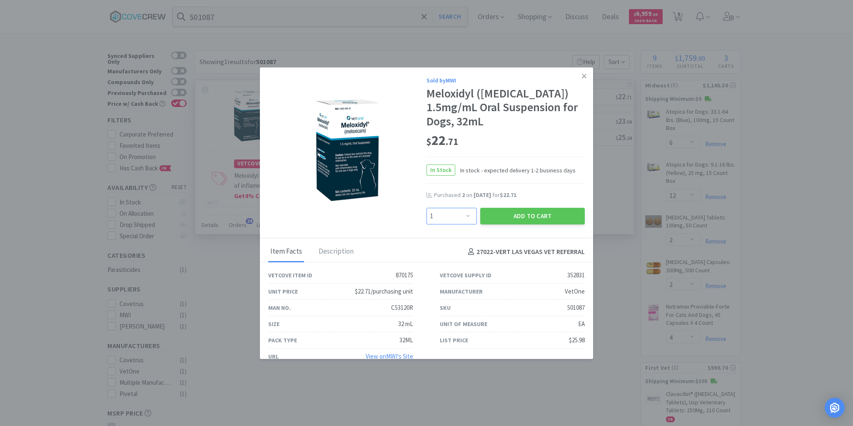
click at [465, 217] on select "Enter Quantity 1 2 3 4 5 6 7 8 9 10 11 12 13 14 15 16 17 18 19 20 Enter Quantity" at bounding box center [451, 216] width 50 height 17
select select "3"
click at [426, 208] on select "Enter Quantity 1 2 3 4 5 6 7 8 9 10 11 12 13 14 15 16 17 18 19 20 Enter Quantity" at bounding box center [451, 216] width 50 height 17
click at [540, 217] on button "Add to Cart" at bounding box center [532, 216] width 105 height 17
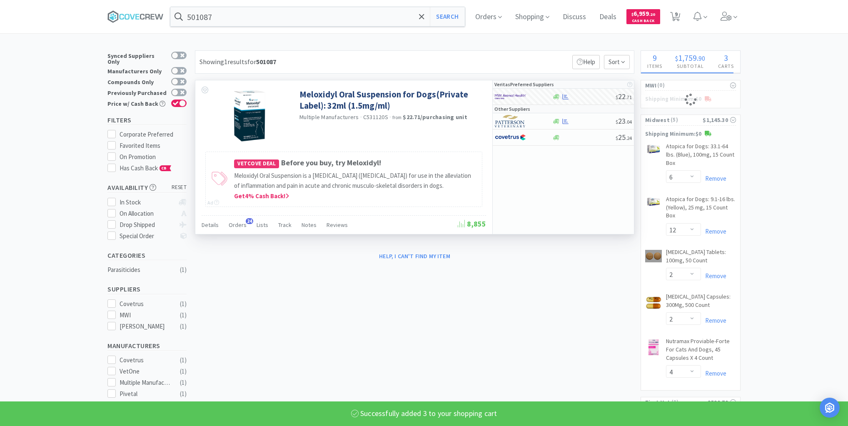
select select "3"
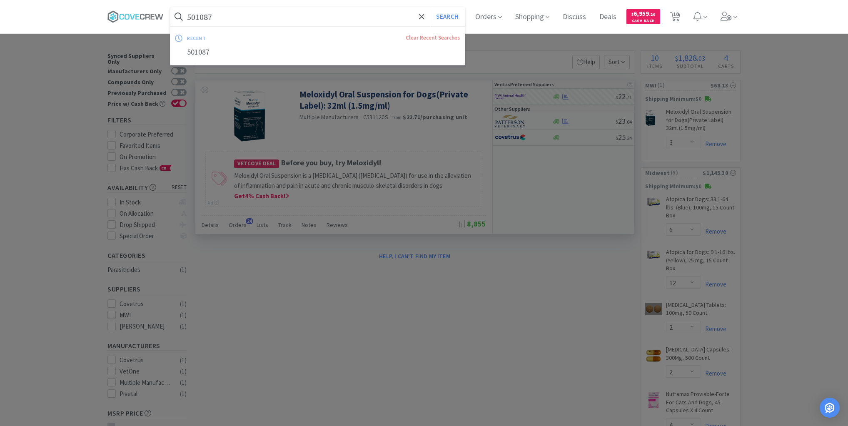
click at [370, 22] on input "501087" at bounding box center [317, 16] width 294 height 19
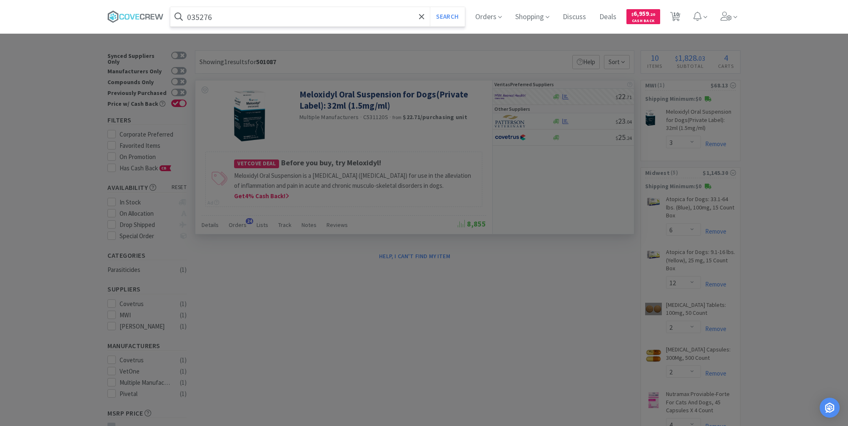
type input "035276"
click at [430, 7] on button "Search" at bounding box center [447, 16] width 35 height 19
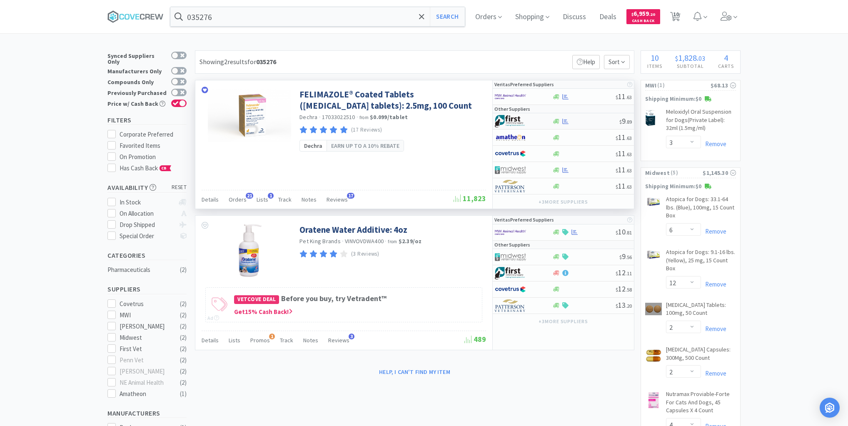
click at [583, 119] on div at bounding box center [585, 121] width 67 height 6
select select "1"
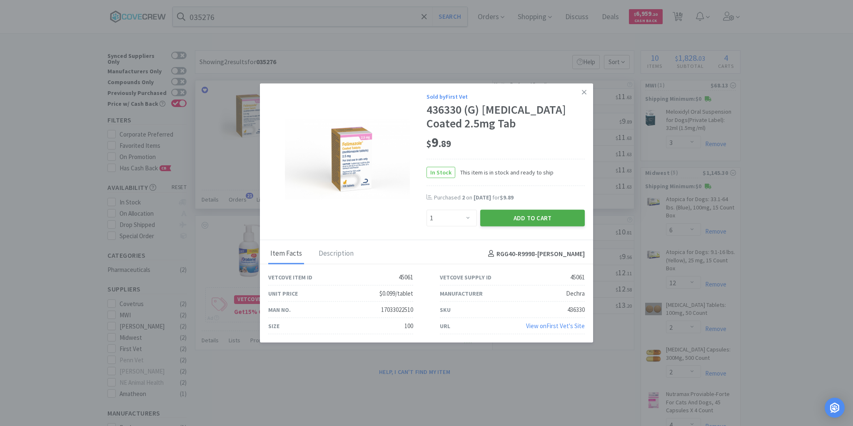
click at [551, 218] on button "Add to Cart" at bounding box center [532, 218] width 105 height 17
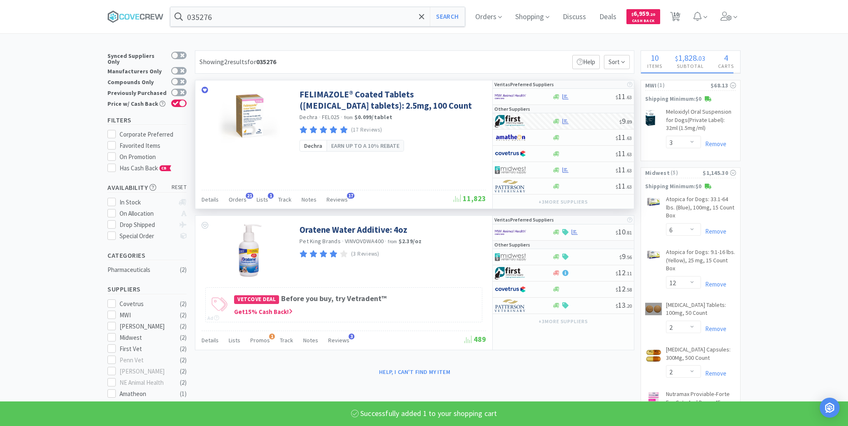
select select "1"
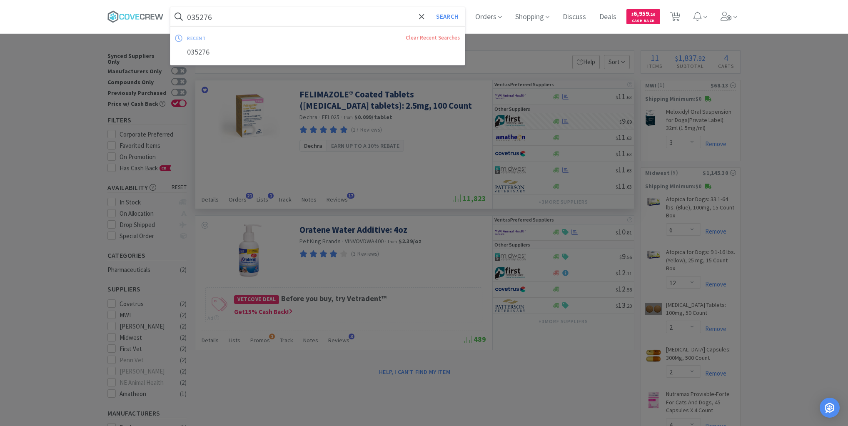
drag, startPoint x: 399, startPoint y: 16, endPoint x: 400, endPoint y: 20, distance: 4.2
click at [399, 17] on input "035276" at bounding box center [317, 16] width 294 height 19
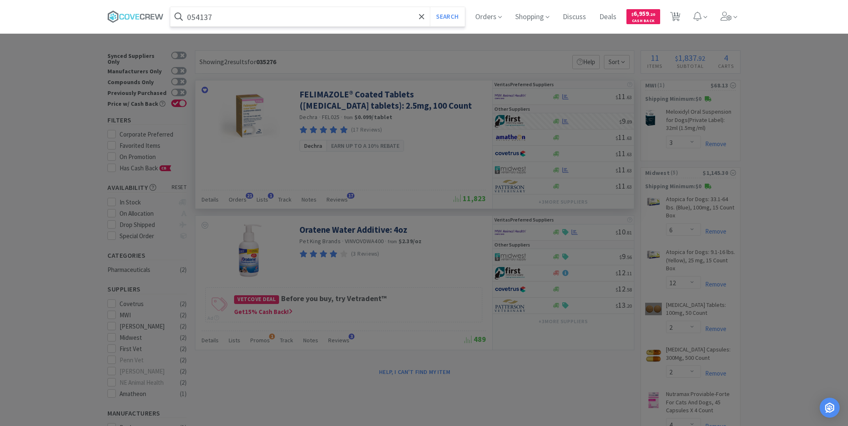
type input "054137"
click at [430, 7] on button "Search" at bounding box center [447, 16] width 35 height 19
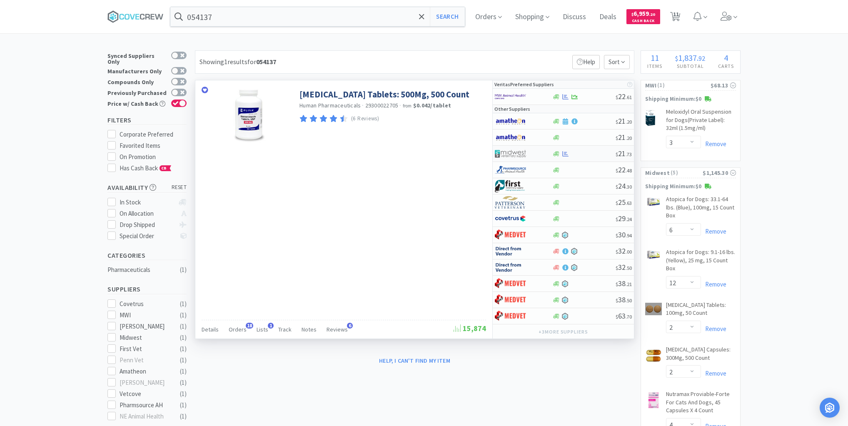
click at [585, 152] on div at bounding box center [584, 154] width 64 height 6
select select "1"
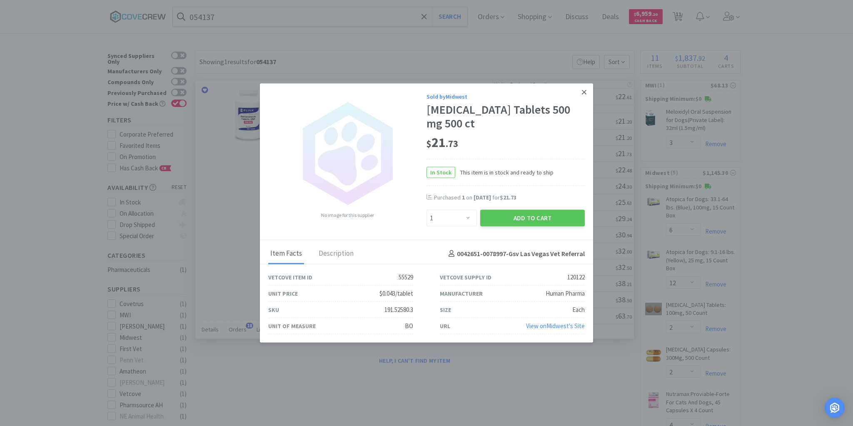
click at [583, 90] on icon at bounding box center [584, 91] width 5 height 7
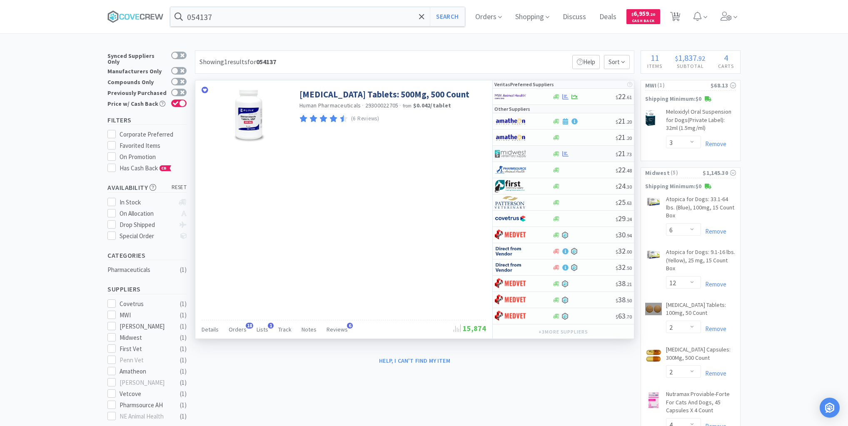
click at [576, 154] on div at bounding box center [584, 154] width 64 height 6
select select "1"
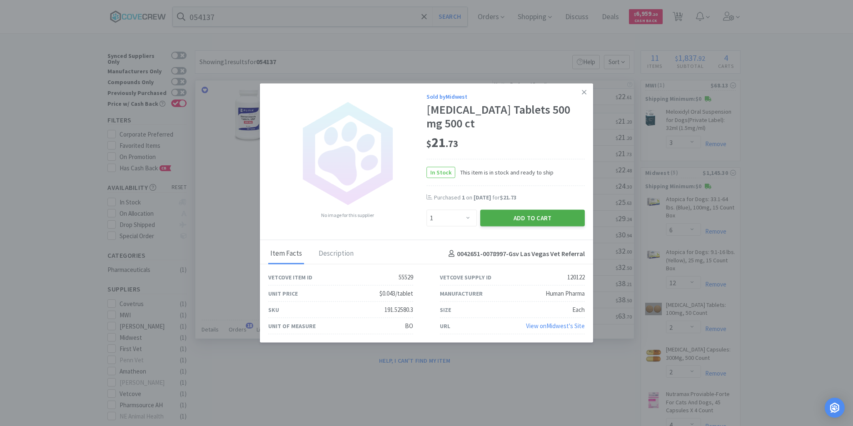
click at [537, 218] on button "Add to Cart" at bounding box center [532, 218] width 105 height 17
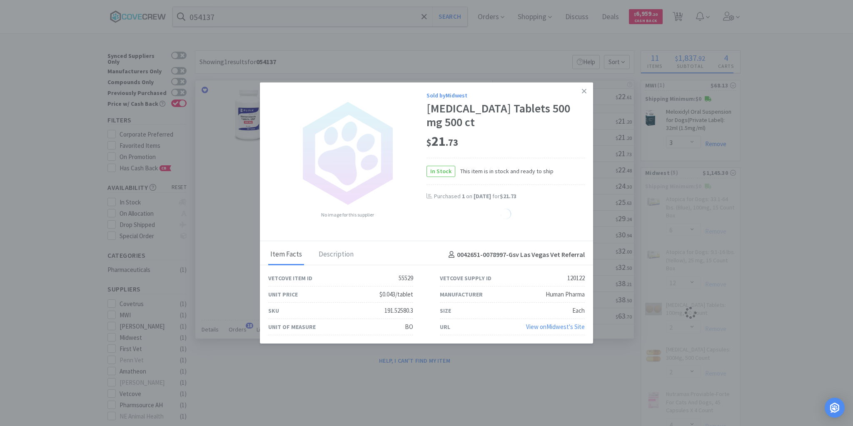
select select "1"
select select "4"
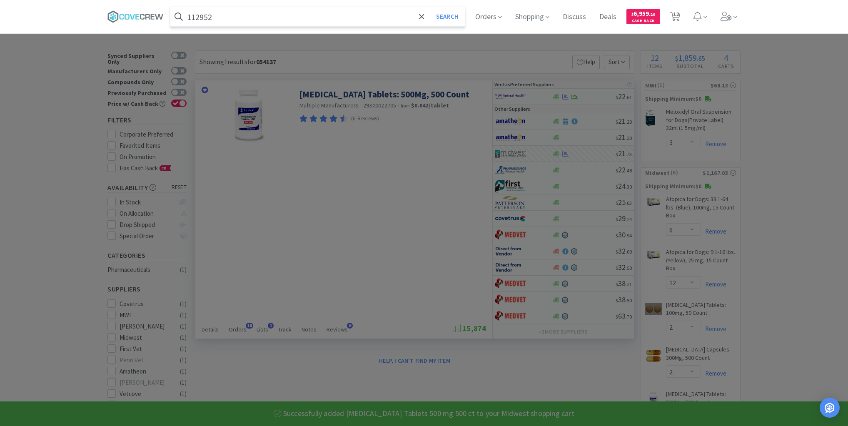
type input "112952"
click at [430, 7] on button "Search" at bounding box center [447, 16] width 35 height 19
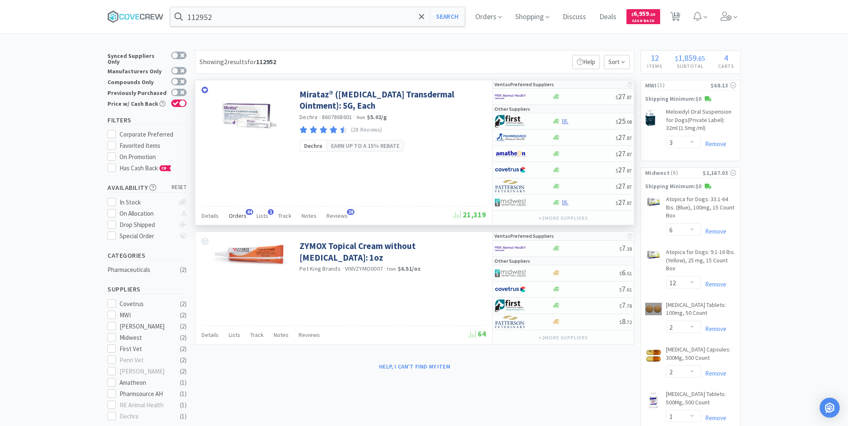
click at [240, 214] on span "Orders" at bounding box center [238, 215] width 18 height 7
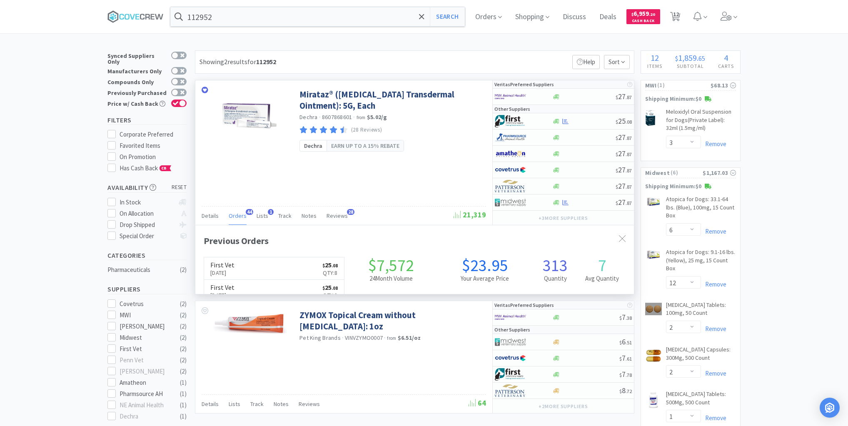
scroll to position [223, 439]
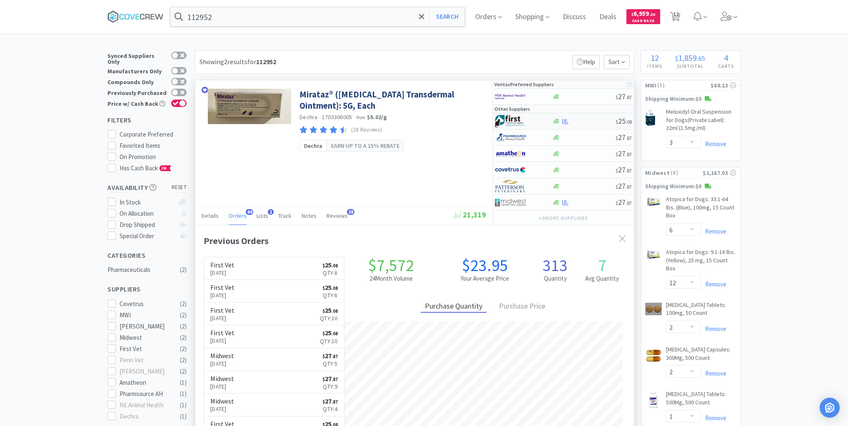
click at [580, 120] on div at bounding box center [584, 121] width 64 height 6
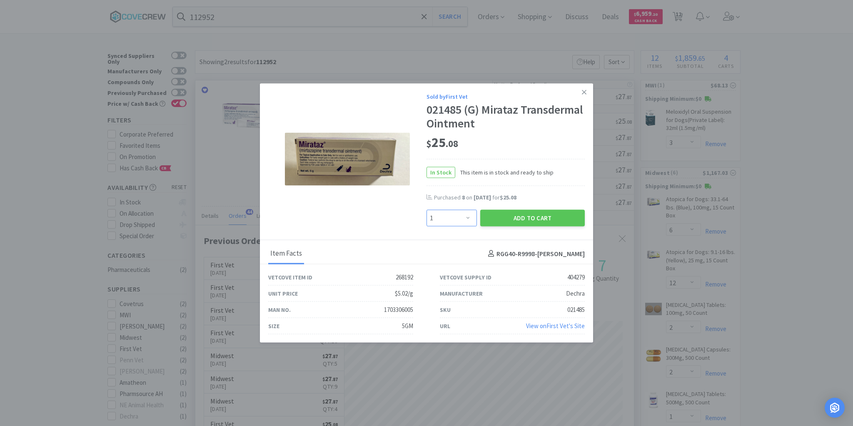
click at [469, 219] on select "Enter Quantity 1 2 3 4 5 6 7 8 9 10 11 12 13 14 15 16 17 18 19 20 Enter Quantity" at bounding box center [451, 218] width 50 height 17
select select "10"
click at [426, 210] on select "Enter Quantity 1 2 3 4 5 6 7 8 9 10 11 12 13 14 15 16 17 18 19 20 Enter Quantity" at bounding box center [451, 218] width 50 height 17
click at [507, 222] on button "Add to Cart" at bounding box center [532, 218] width 105 height 17
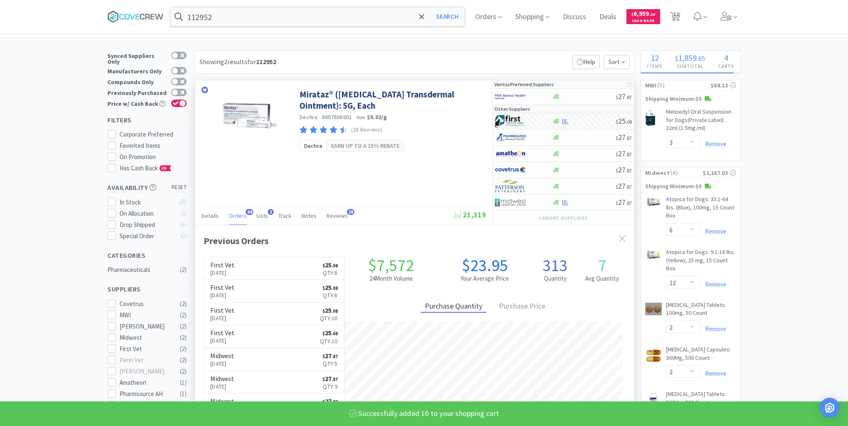
select select "10"
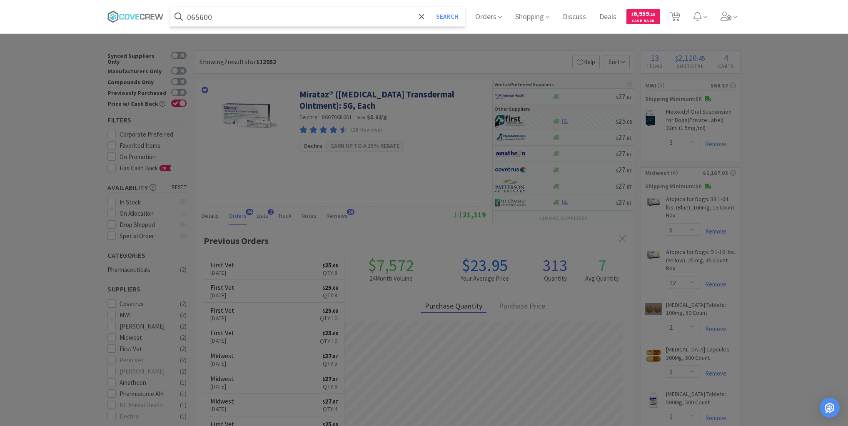
type input "065600"
click at [430, 7] on button "Search" at bounding box center [447, 16] width 35 height 19
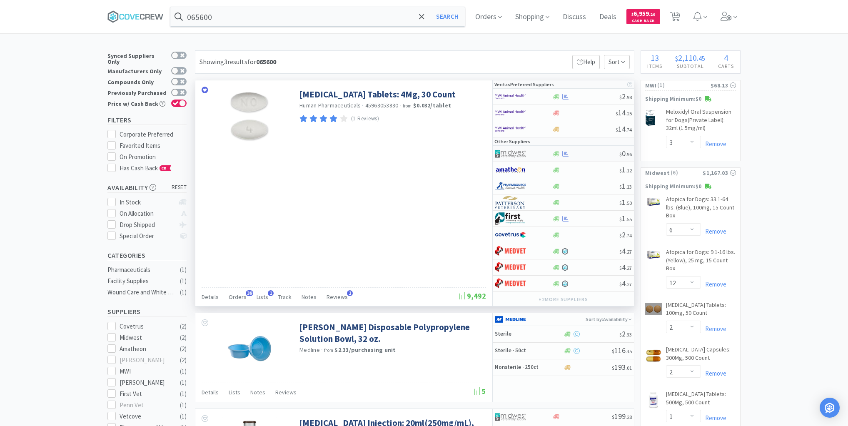
click at [592, 155] on div at bounding box center [585, 154] width 67 height 6
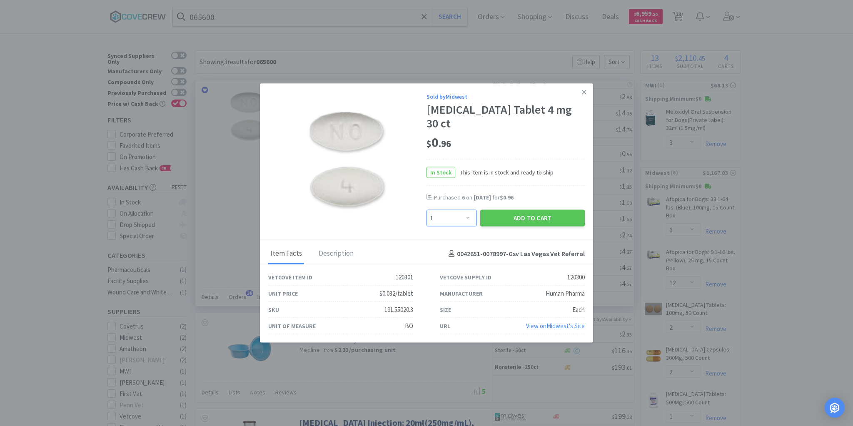
click at [469, 211] on select "Enter Quantity 1 2 3 4 5 6 7 8 9 10 11 12 13 14 15 16 17 18 19 20 Enter Quantity" at bounding box center [451, 218] width 50 height 17
select select "8"
click at [426, 210] on select "Enter Quantity 1 2 3 4 5 6 7 8 9 10 11 12 13 14 15 16 17 18 19 20 Enter Quantity" at bounding box center [451, 218] width 50 height 17
click at [495, 211] on button "Add to Cart" at bounding box center [532, 218] width 105 height 17
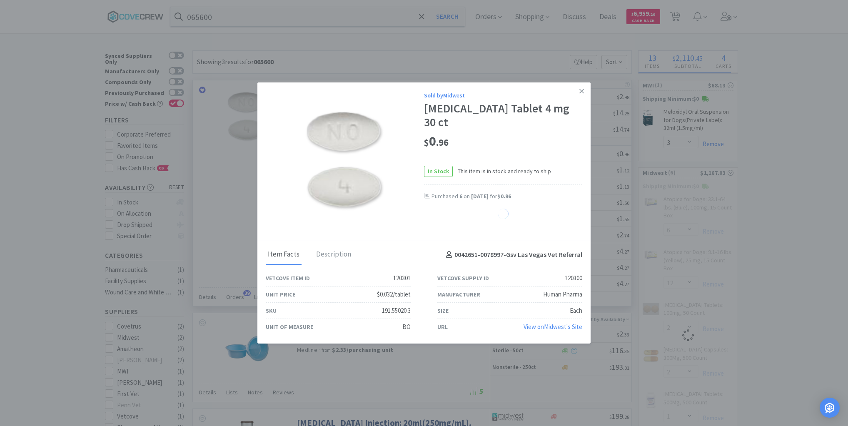
select select "8"
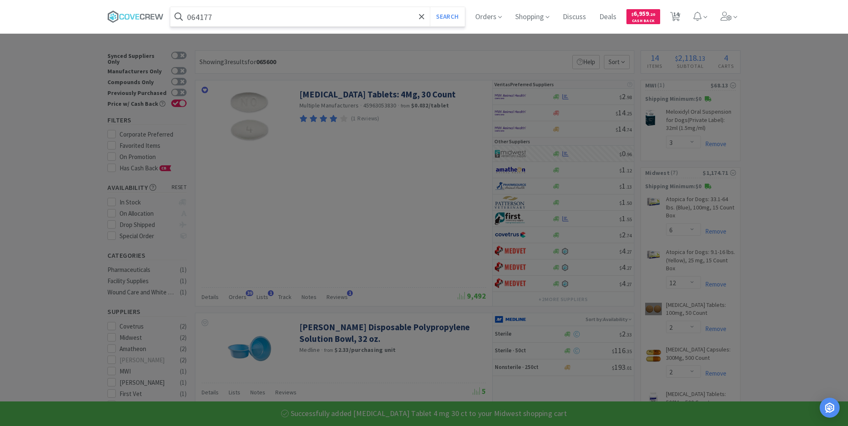
type input "064177"
click at [430, 7] on button "Search" at bounding box center [447, 16] width 35 height 19
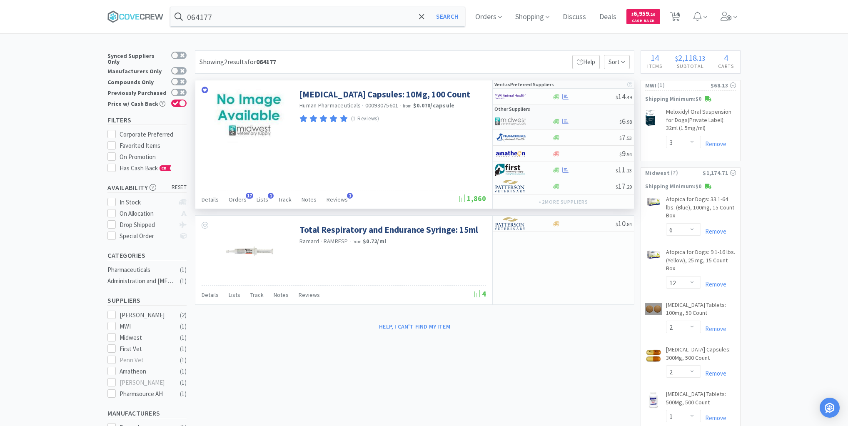
click at [583, 121] on div at bounding box center [585, 121] width 67 height 6
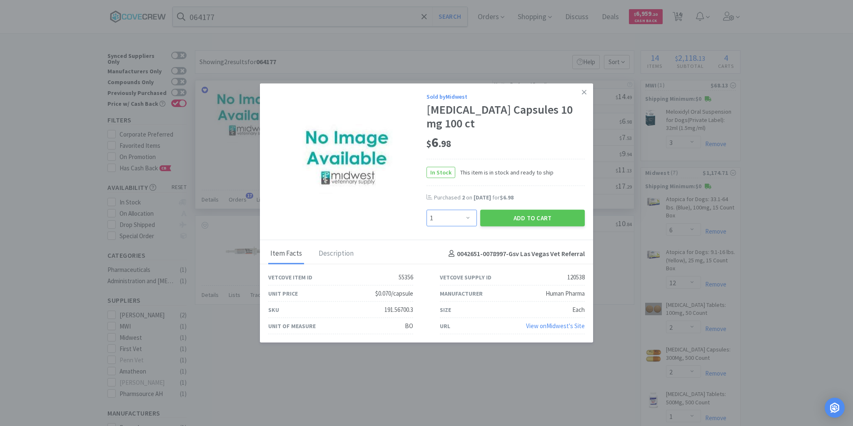
click at [469, 217] on select "Enter Quantity 1 2 3 4 5 6 7 8 9 10 11 12 13 14 15 16 17 18 19 20 Enter Quantity" at bounding box center [451, 218] width 50 height 17
select select "2"
click at [426, 210] on select "Enter Quantity 1 2 3 4 5 6 7 8 9 10 11 12 13 14 15 16 17 18 19 20 Enter Quantity" at bounding box center [451, 218] width 50 height 17
click at [516, 215] on button "Add to Cart" at bounding box center [532, 218] width 105 height 17
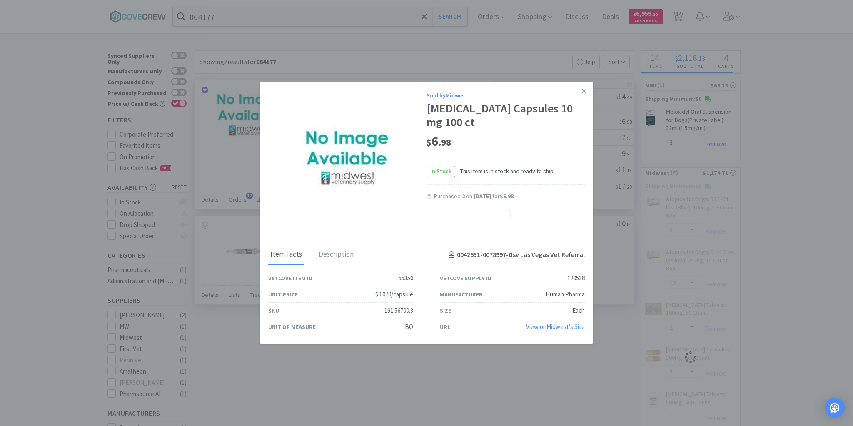
select select "2"
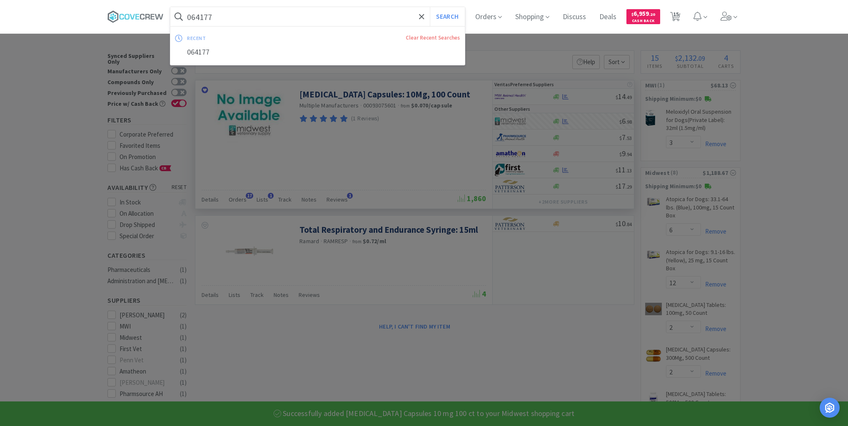
click at [353, 14] on input "064177" at bounding box center [317, 16] width 294 height 19
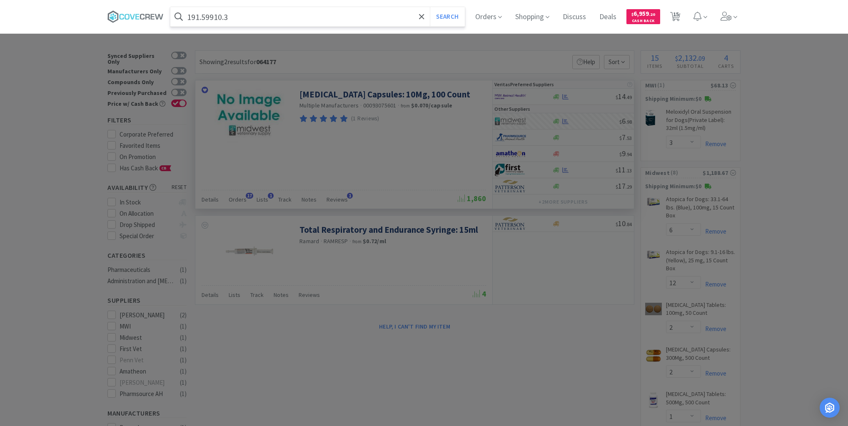
type input "191.59910.3"
click at [430, 7] on button "Search" at bounding box center [447, 16] width 35 height 19
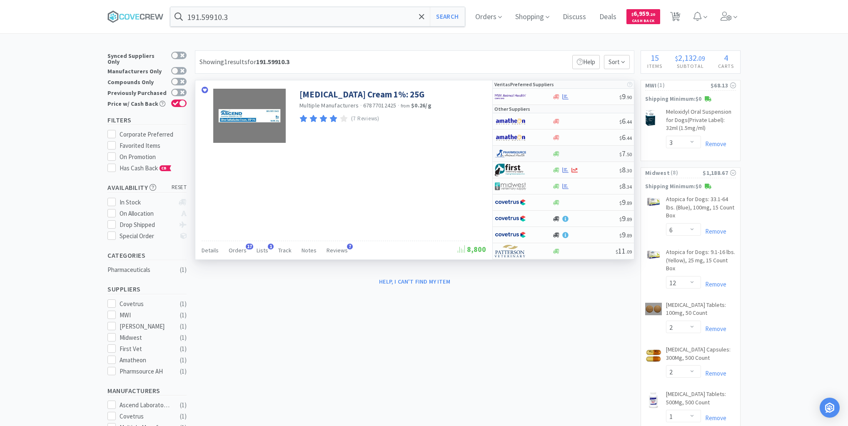
click at [587, 153] on div at bounding box center [585, 154] width 67 height 6
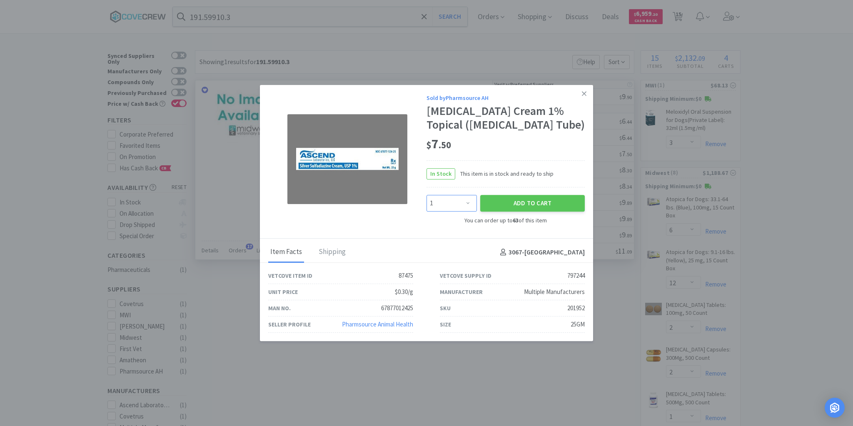
click at [471, 202] on select "Enter Quantity 1 2 3 4 5 6 7 8 9 10 11 12 13 14 15 16 17 18 19 20 Enter Quantity" at bounding box center [451, 203] width 50 height 17
select select "2"
click at [426, 195] on select "Enter Quantity 1 2 3 4 5 6 7 8 9 10 11 12 13 14 15 16 17 18 19 20 Enter Quantity" at bounding box center [451, 203] width 50 height 17
click at [513, 205] on button "Add to Cart" at bounding box center [532, 203] width 105 height 17
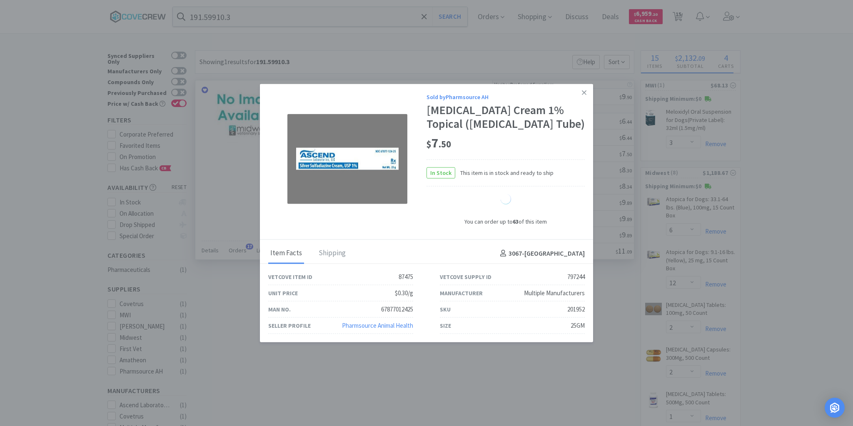
select select "2"
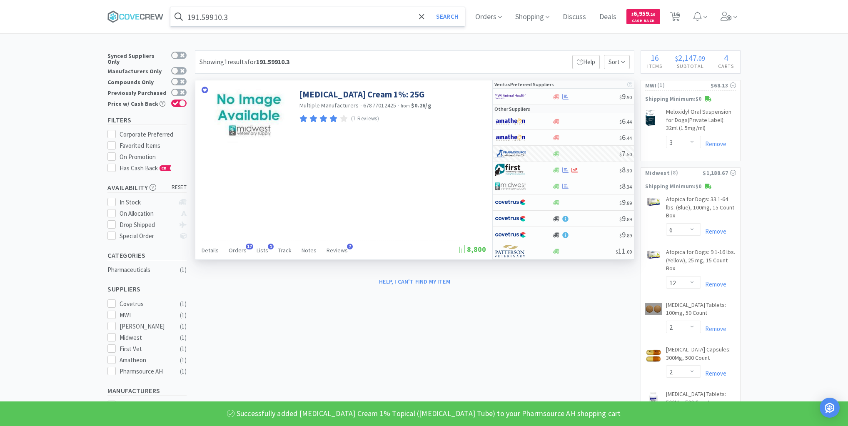
click at [384, 20] on input "191.59910.3" at bounding box center [317, 16] width 294 height 19
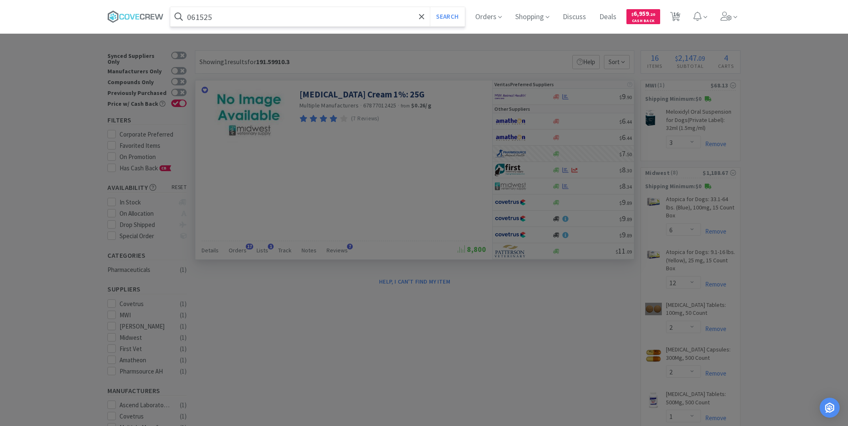
type input "061525"
click at [430, 7] on button "Search" at bounding box center [447, 16] width 35 height 19
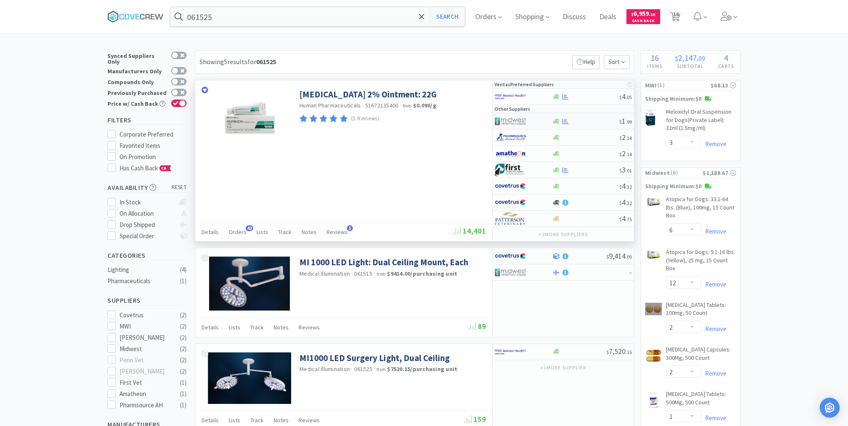
click at [585, 119] on div at bounding box center [585, 121] width 67 height 6
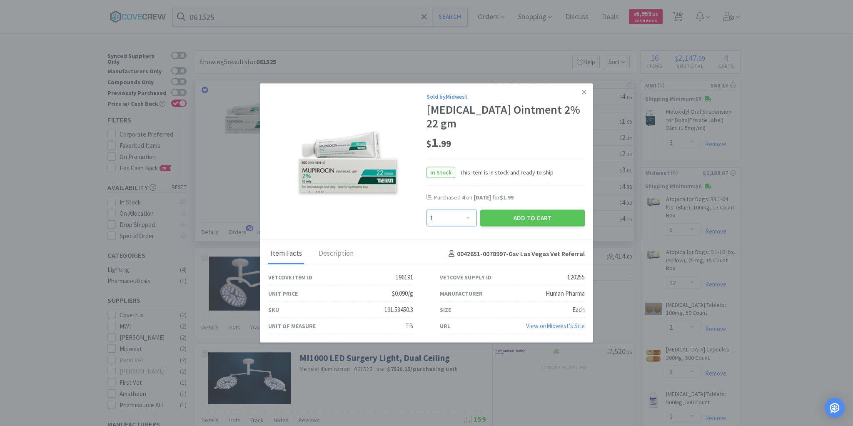
click at [472, 210] on select "Enter Quantity 1 2 3 4 5 6 7 8 9 10 11 12 13 14 15 16 17 18 19 20 Enter Quantity" at bounding box center [451, 218] width 50 height 17
select select "3"
click at [426, 210] on select "Enter Quantity 1 2 3 4 5 6 7 8 9 10 11 12 13 14 15 16 17 18 19 20 Enter Quantity" at bounding box center [451, 218] width 50 height 17
click at [525, 210] on button "Add to Cart" at bounding box center [532, 218] width 105 height 17
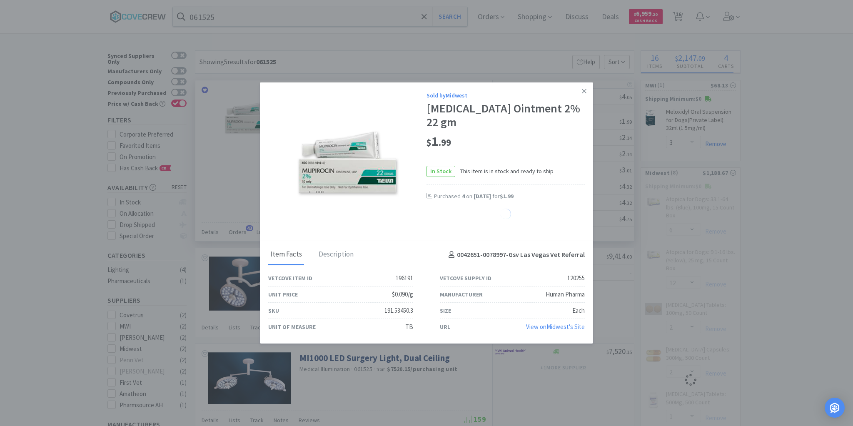
select select "3"
select select "4"
select select "8"
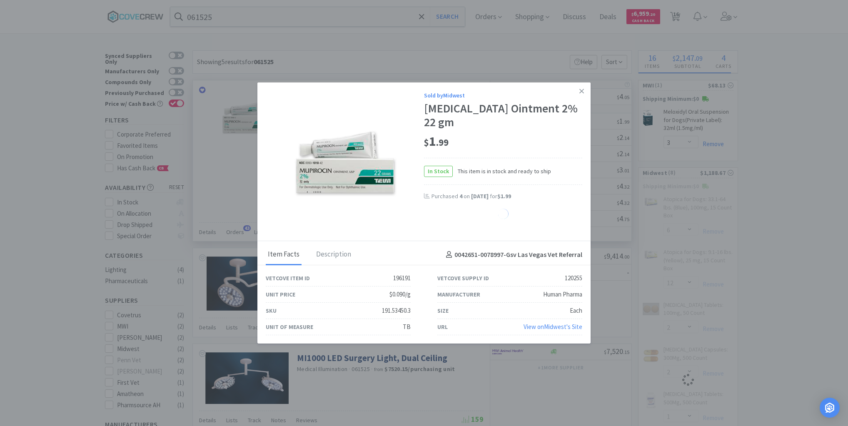
select select "2"
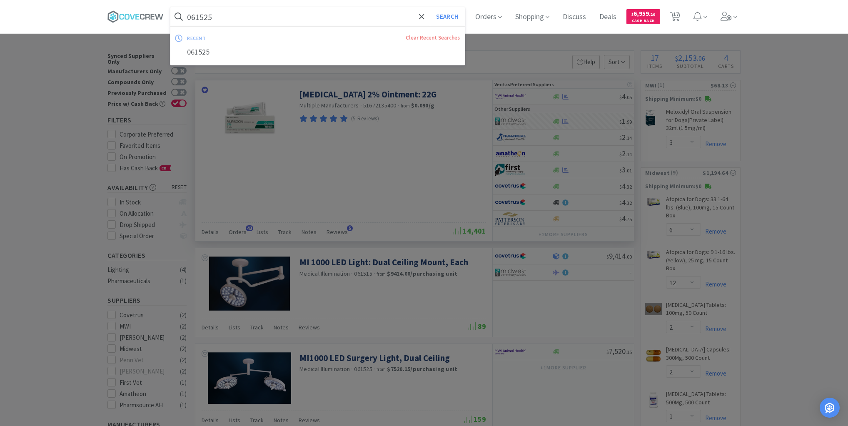
click at [390, 19] on input "061525" at bounding box center [317, 16] width 294 height 19
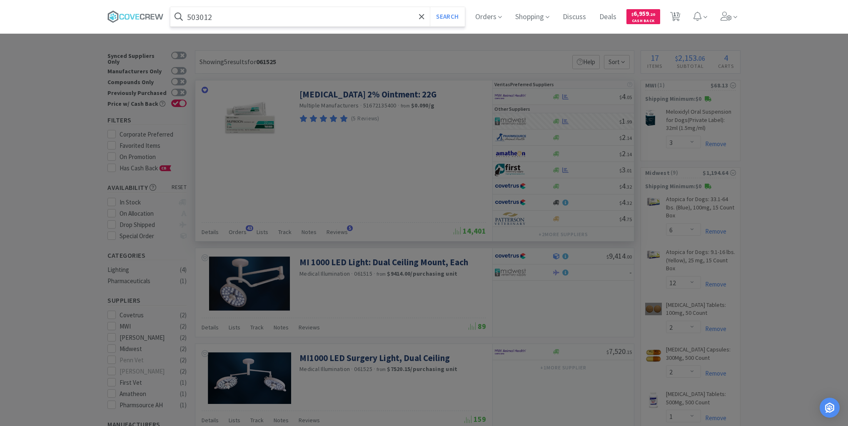
type input "503012"
click at [430, 7] on button "Search" at bounding box center [447, 16] width 35 height 19
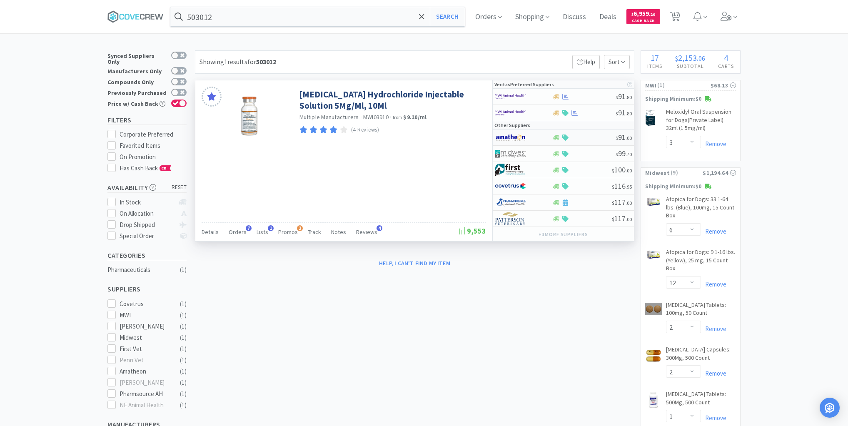
click at [588, 136] on div at bounding box center [584, 138] width 64 height 6
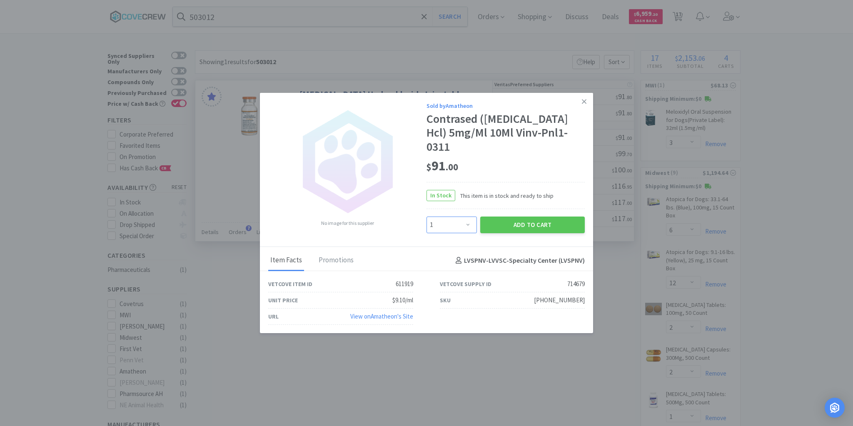
click at [466, 217] on select "Enter Quantity 1 2 3 4 5 6 7 8 9 10 11 12 13 14 15 16 17 18 19 20 Enter Quantity" at bounding box center [451, 225] width 50 height 17
select select "2"
click at [426, 217] on select "Enter Quantity 1 2 3 4 5 6 7 8 9 10 11 12 13 14 15 16 17 18 19 20 Enter Quantity" at bounding box center [451, 225] width 50 height 17
click at [520, 217] on button "Add to Cart" at bounding box center [532, 225] width 105 height 17
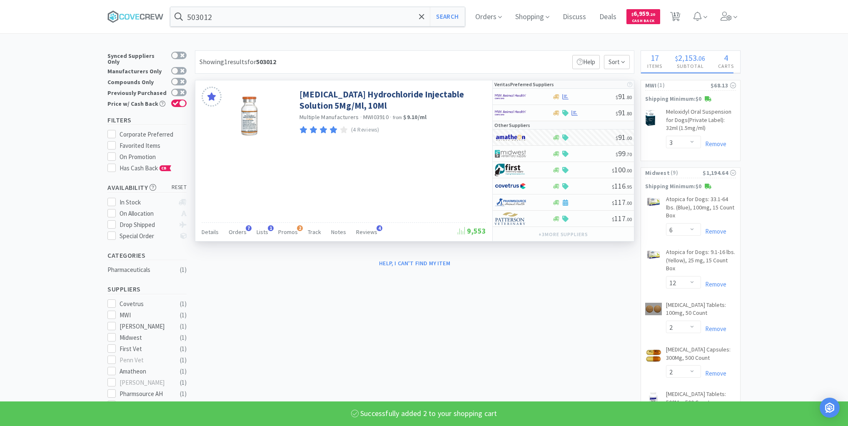
select select "2"
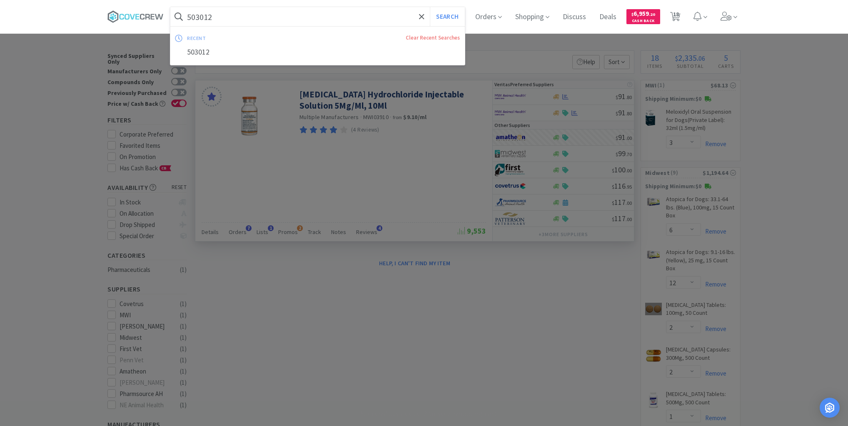
drag, startPoint x: 363, startPoint y: 14, endPoint x: 351, endPoint y: 26, distance: 16.8
click at [363, 15] on input "503012" at bounding box center [317, 16] width 294 height 19
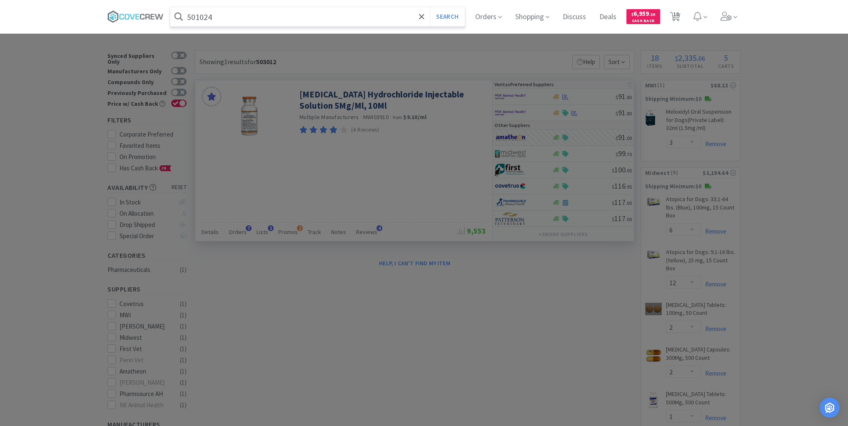
type input "501024"
click at [430, 7] on button "Search" at bounding box center [447, 16] width 35 height 19
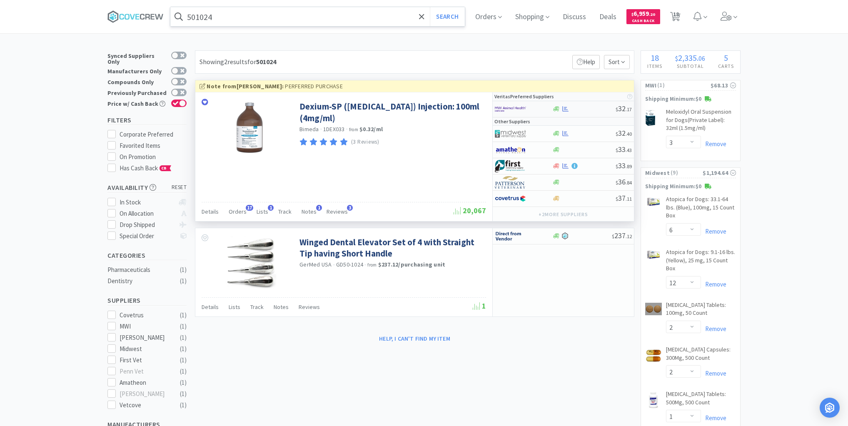
click at [582, 110] on div at bounding box center [584, 109] width 64 height 6
select select "1"
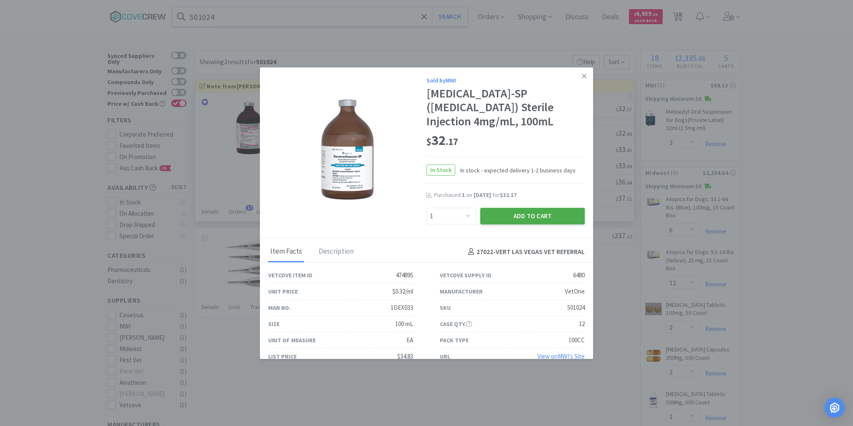
click at [528, 212] on button "Add to Cart" at bounding box center [532, 216] width 105 height 17
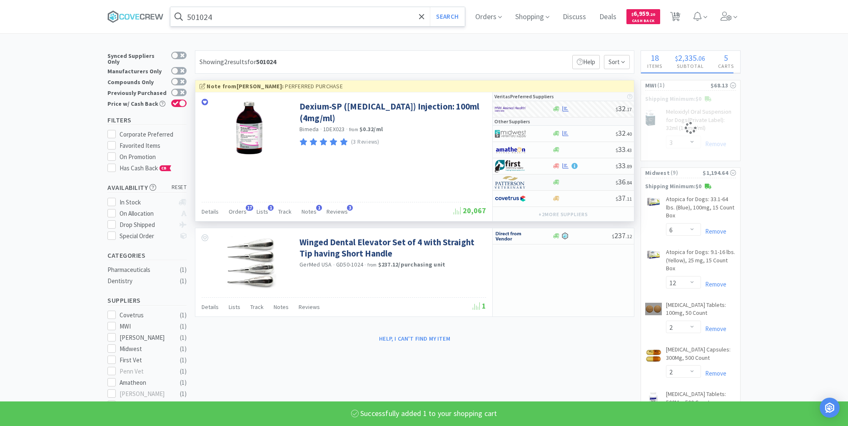
select select "1"
select select "3"
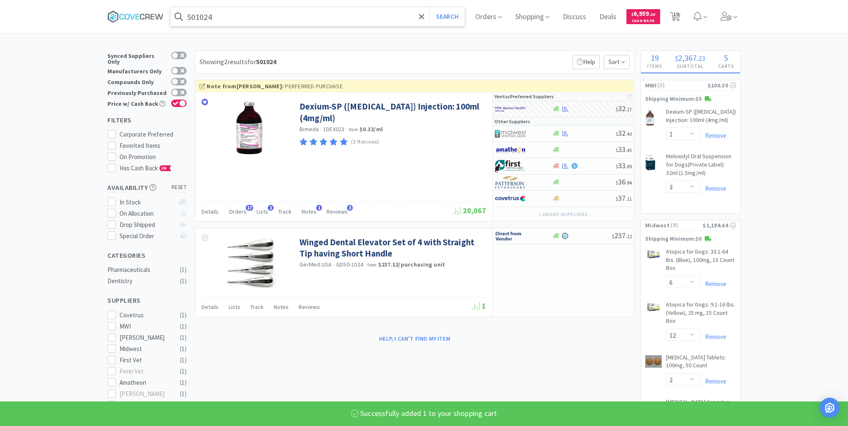
click at [399, 17] on input "501024" at bounding box center [317, 16] width 294 height 19
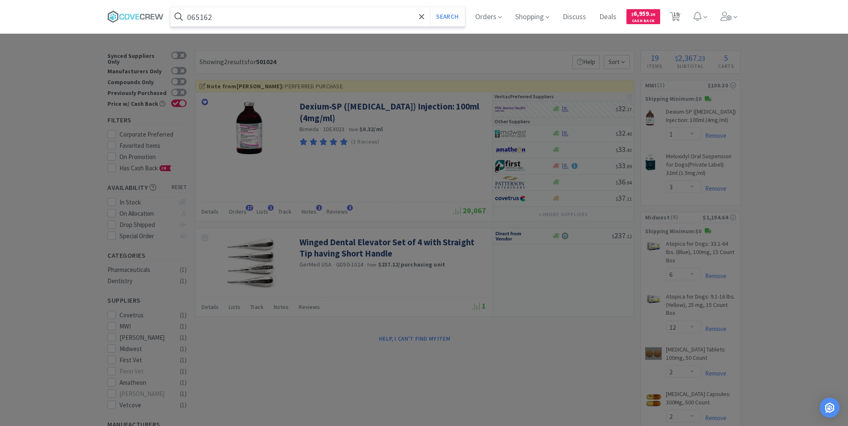
click at [430, 7] on button "Search" at bounding box center [447, 16] width 35 height 19
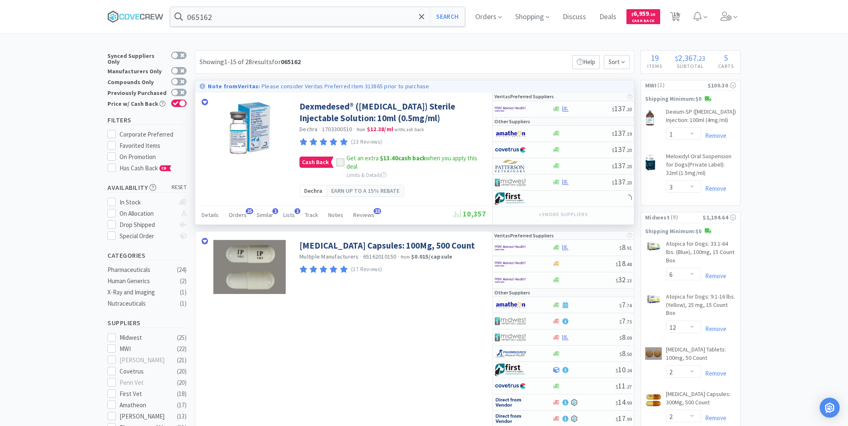
click at [339, 166] on icon at bounding box center [340, 163] width 6 height 6
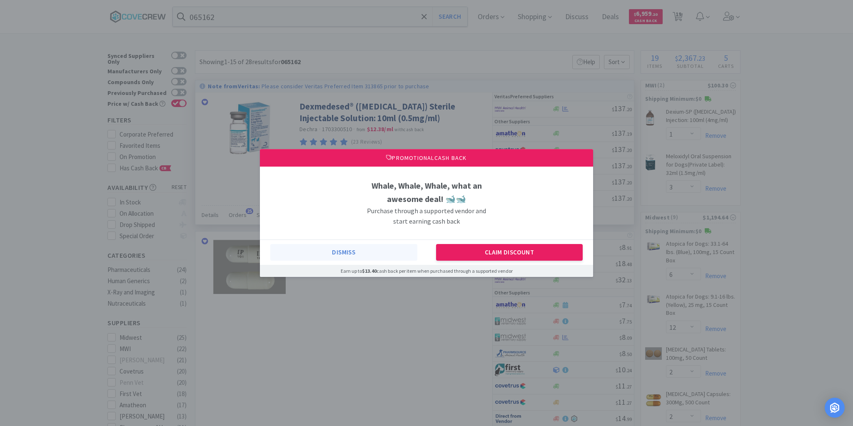
click at [364, 252] on button "Dismiss" at bounding box center [343, 252] width 147 height 17
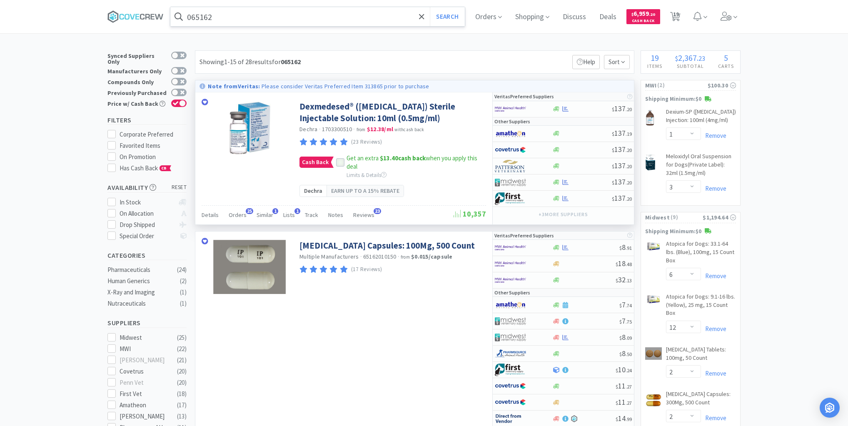
click at [362, 16] on input "065162" at bounding box center [317, 16] width 294 height 19
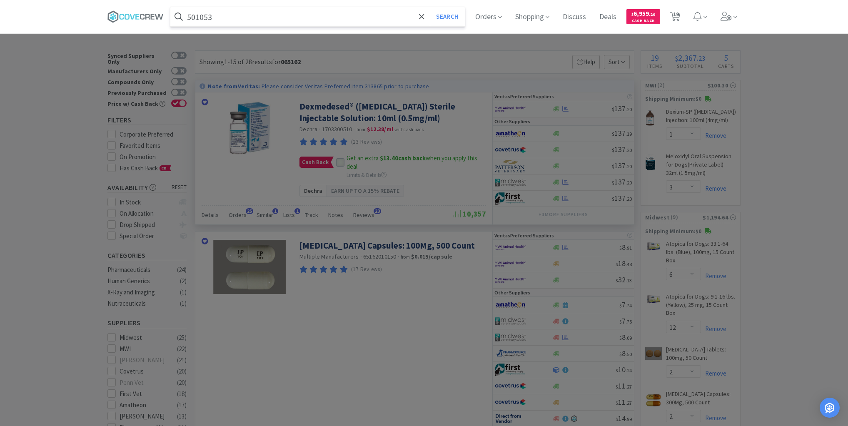
type input "501053"
click at [430, 7] on button "Search" at bounding box center [447, 16] width 35 height 19
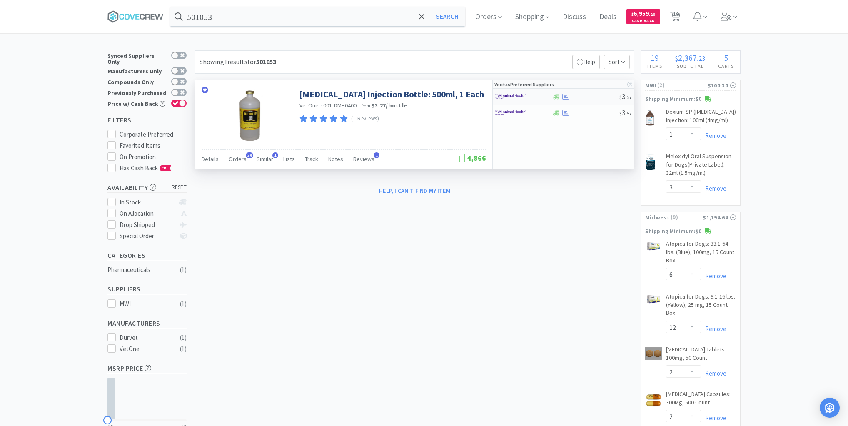
click at [590, 97] on div at bounding box center [585, 97] width 67 height 6
select select "1"
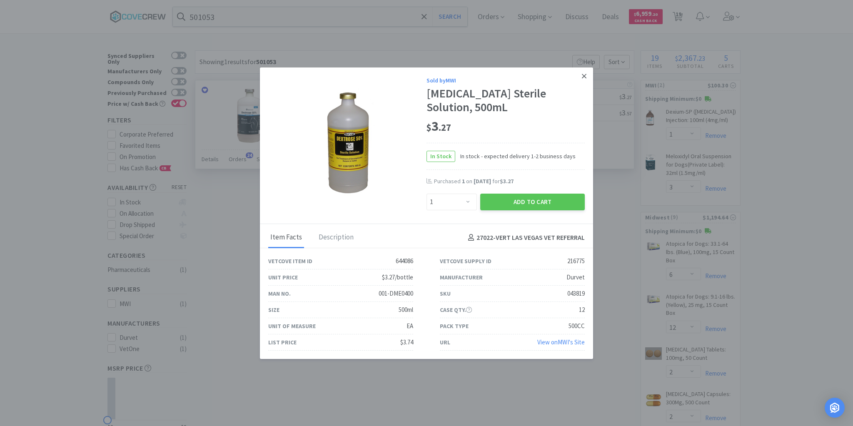
click at [585, 76] on icon at bounding box center [584, 75] width 5 height 7
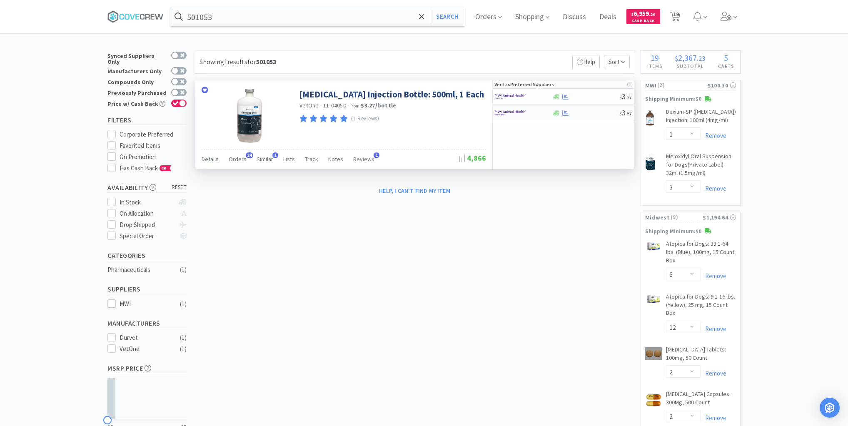
click at [582, 115] on div at bounding box center [585, 113] width 67 height 6
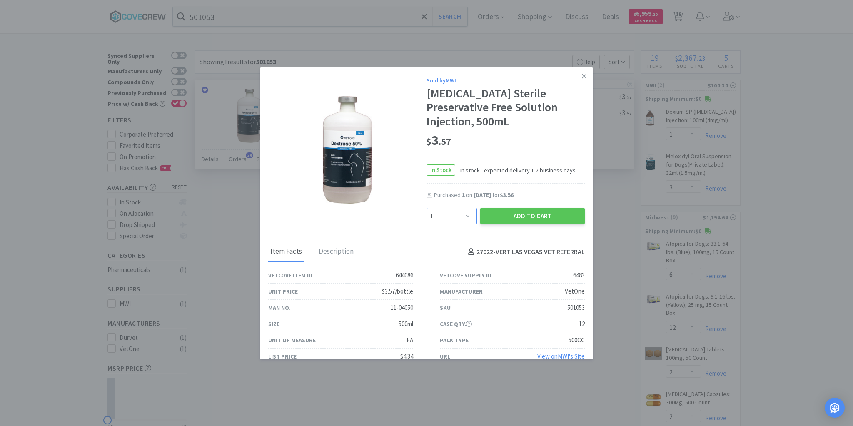
click at [465, 216] on select "Enter Quantity 1 2 3 4 5 6 7 8 9 10 11 12 13 14 15 16 17 18 19 20 Enter Quantity" at bounding box center [451, 216] width 50 height 17
click at [426, 208] on select "Enter Quantity 1 2 3 4 5 6 7 8 9 10 11 12 13 14 15 16 17 18 19 20 Enter Quantity" at bounding box center [451, 216] width 50 height 17
click at [464, 217] on select "Enter Quantity 1 2 3 4 5 6 7 8 9 10 11 12 13 14 15 16 17 18 19 20 Enter Quantity" at bounding box center [451, 216] width 50 height 17
select select "2"
click at [426, 208] on select "Enter Quantity 1 2 3 4 5 6 7 8 9 10 11 12 13 14 15 16 17 18 19 20 Enter Quantity" at bounding box center [451, 216] width 50 height 17
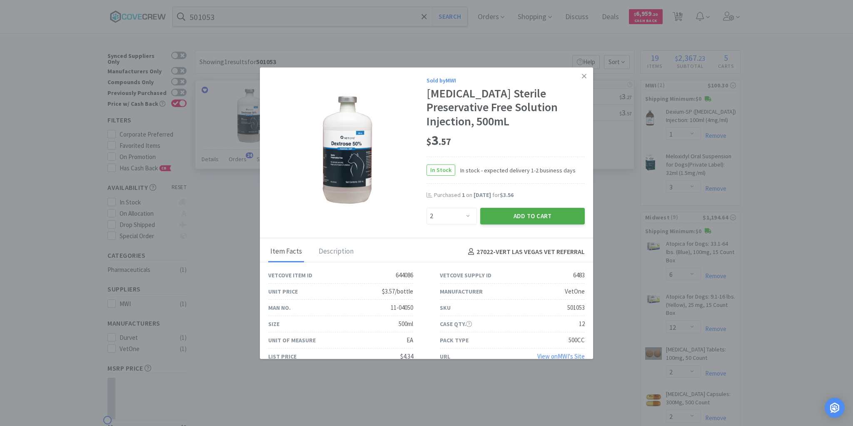
click at [525, 214] on button "Add to Cart" at bounding box center [532, 216] width 105 height 17
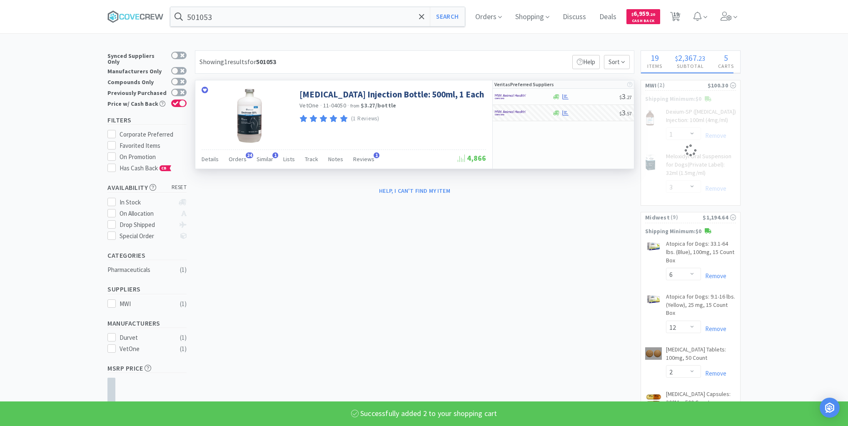
select select "2"
select select "3"
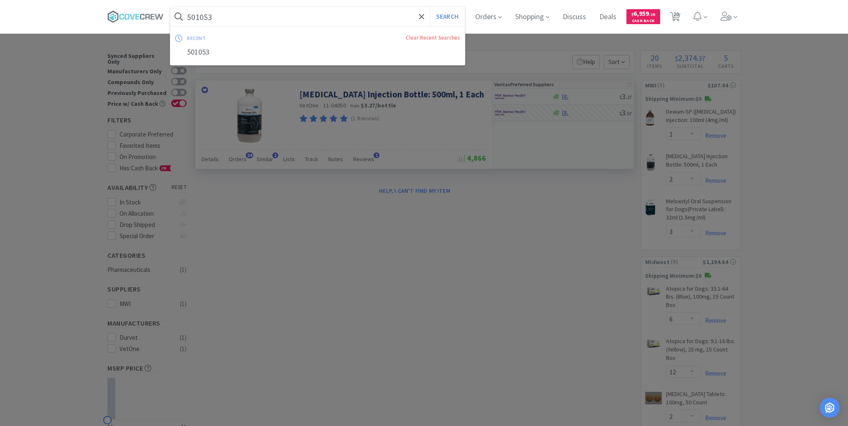
click at [336, 18] on input "501053" at bounding box center [317, 16] width 294 height 19
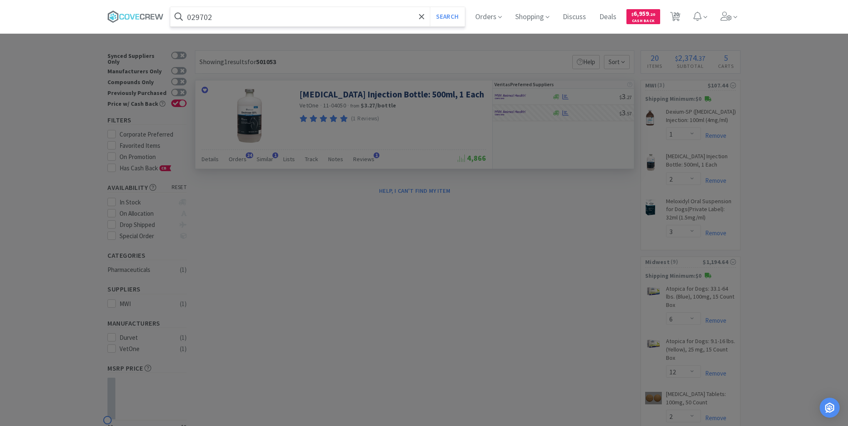
type input "029702"
click at [430, 7] on button "Search" at bounding box center [447, 16] width 35 height 19
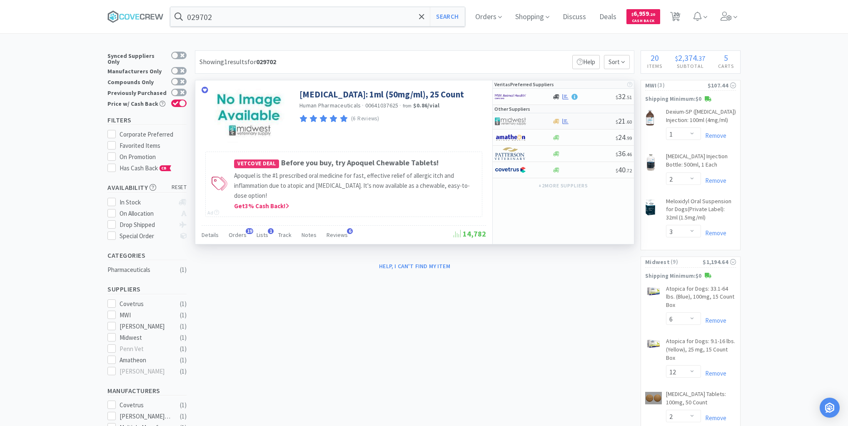
click at [581, 120] on div at bounding box center [584, 121] width 64 height 6
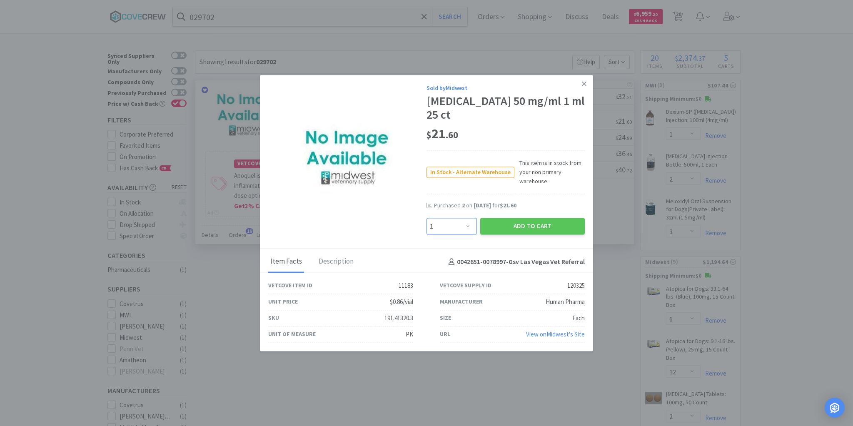
click at [468, 226] on select "Enter Quantity 1 2 3 4 5 6 7 8 9 10 11 12 13 14 15 16 17 18 19 20 Enter Quantity" at bounding box center [451, 226] width 50 height 17
select select "3"
click at [426, 218] on select "Enter Quantity 1 2 3 4 5 6 7 8 9 10 11 12 13 14 15 16 17 18 19 20 Enter Quantity" at bounding box center [451, 226] width 50 height 17
click at [515, 227] on button "Add to Cart" at bounding box center [532, 226] width 105 height 17
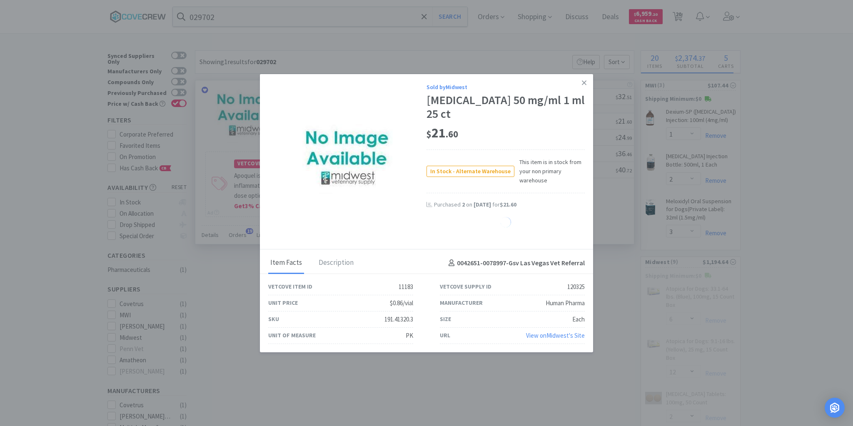
select select "3"
select select "2"
select select "1"
select select "3"
select select "4"
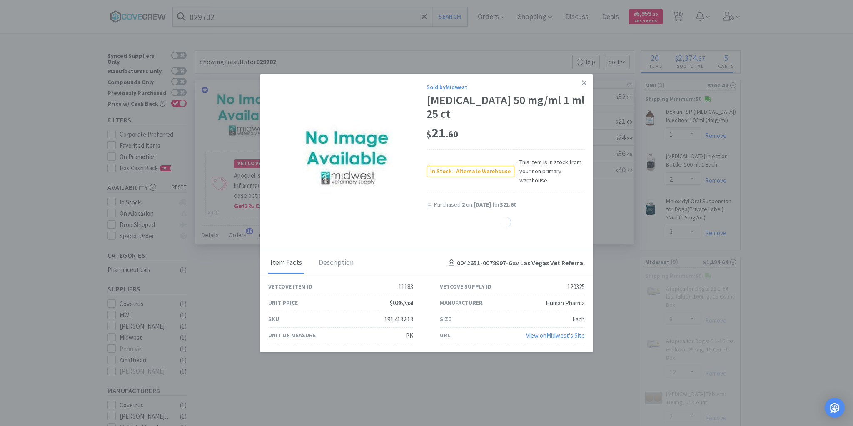
select select "8"
select select "2"
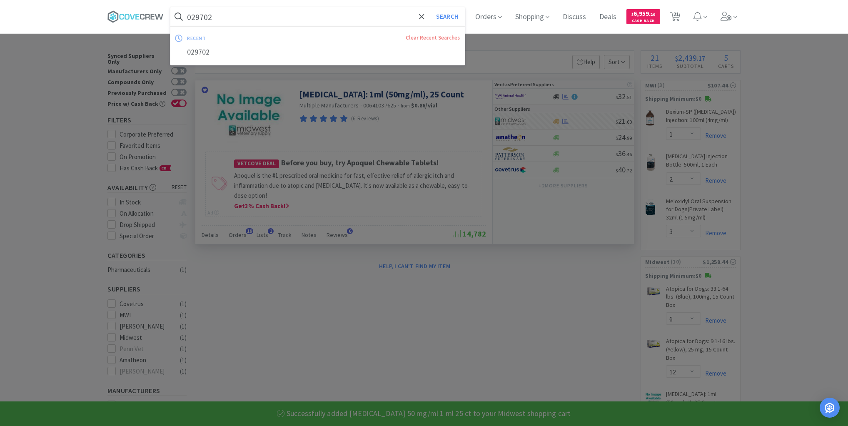
drag, startPoint x: 362, startPoint y: 14, endPoint x: 359, endPoint y: 25, distance: 11.7
click at [363, 13] on input "029702" at bounding box center [317, 16] width 294 height 19
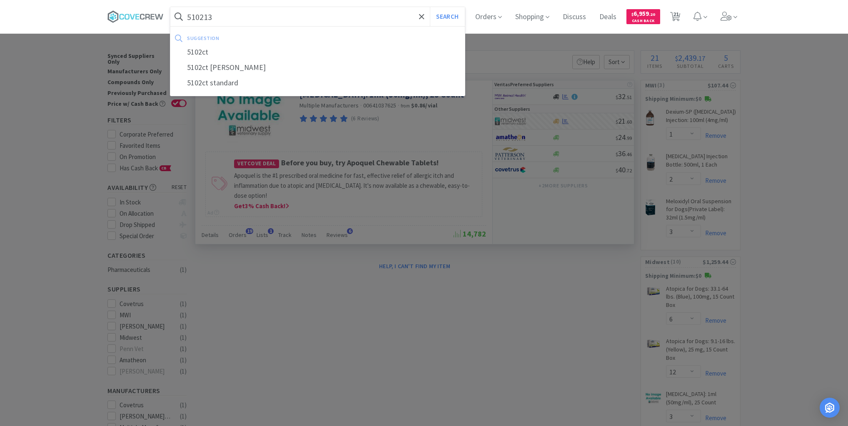
type input "510213"
click at [430, 7] on button "Search" at bounding box center [447, 16] width 35 height 19
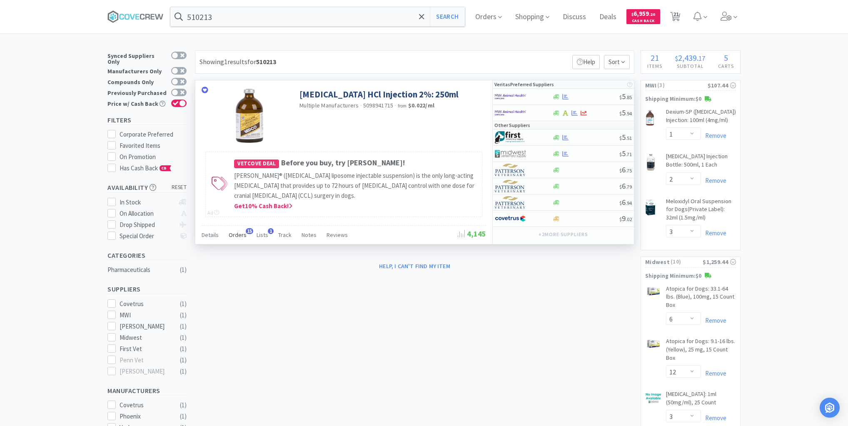
click at [233, 233] on span "Orders" at bounding box center [238, 234] width 18 height 7
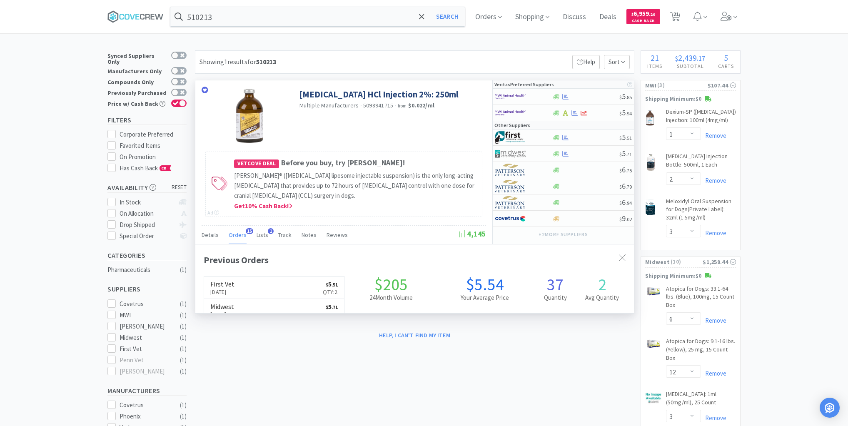
scroll to position [223, 439]
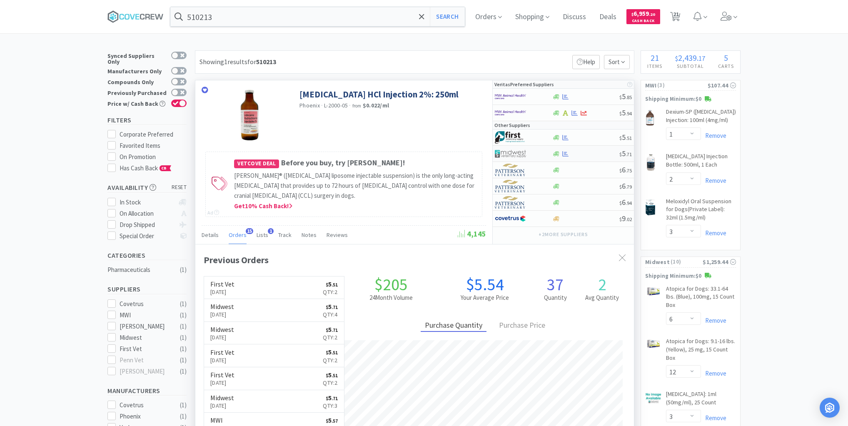
click at [583, 151] on div at bounding box center [585, 154] width 67 height 6
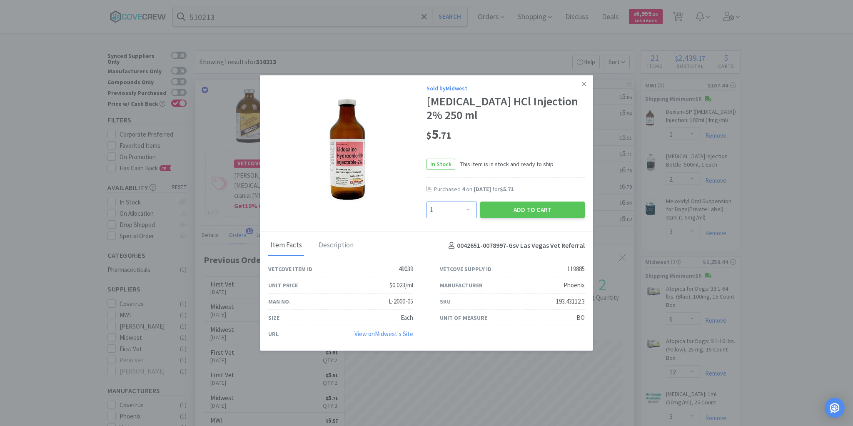
click at [467, 211] on select "Enter Quantity 1 2 3 4 5 6 7 8 9 10 11 12 13 14 15 16 17 18 19 20 Enter Quantity" at bounding box center [451, 210] width 50 height 17
select select "2"
click at [426, 202] on select "Enter Quantity 1 2 3 4 5 6 7 8 9 10 11 12 13 14 15 16 17 18 19 20 Enter Quantity" at bounding box center [451, 210] width 50 height 17
click at [507, 212] on button "Add to Cart" at bounding box center [532, 210] width 105 height 17
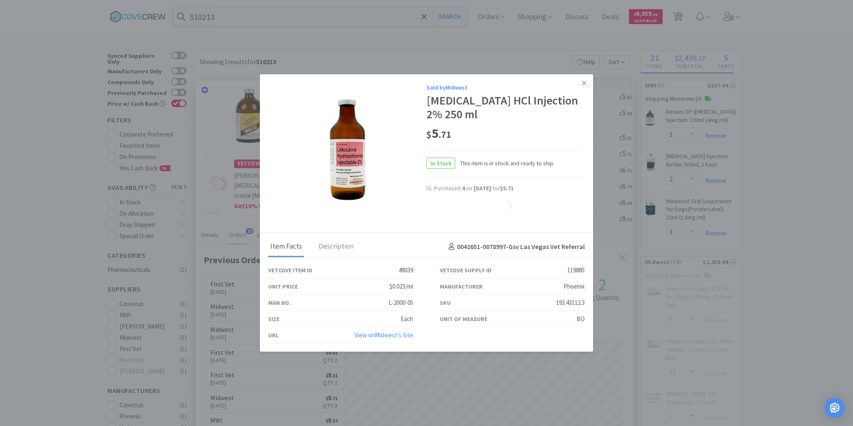
select select "2"
select select "1"
select select "3"
select select "4"
select select "8"
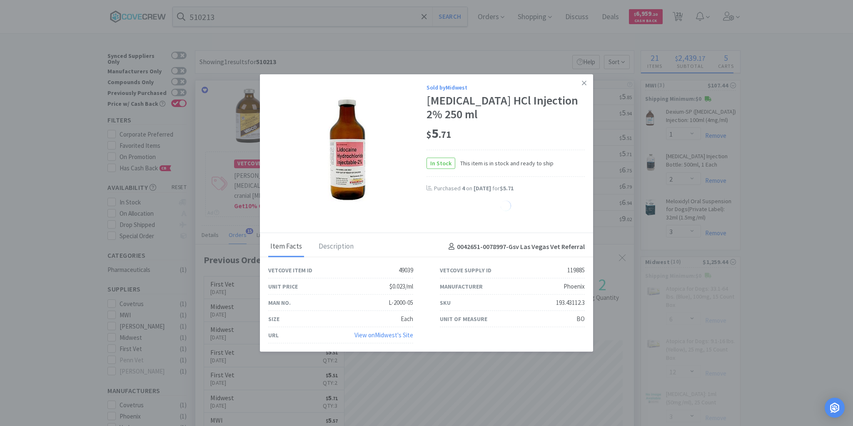
select select "2"
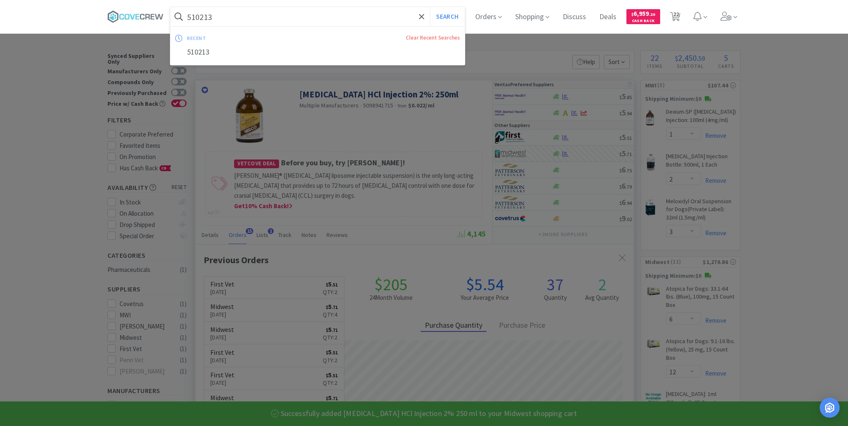
click at [353, 15] on input "510213" at bounding box center [317, 16] width 294 height 19
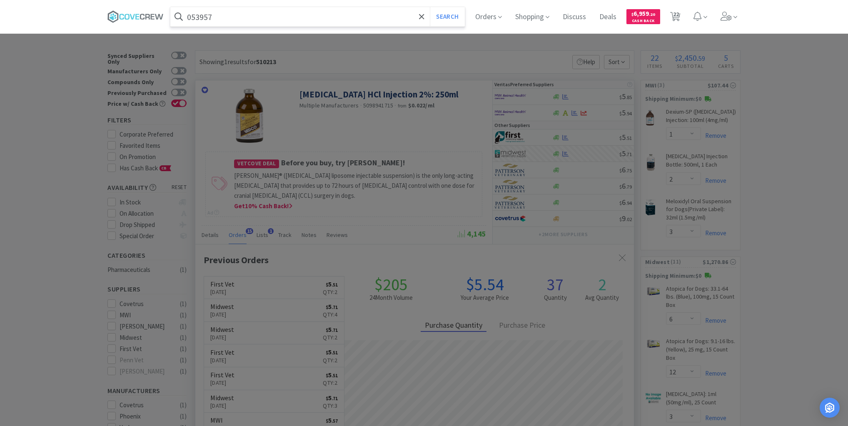
type input "053957"
click at [430, 7] on button "Search" at bounding box center [447, 16] width 35 height 19
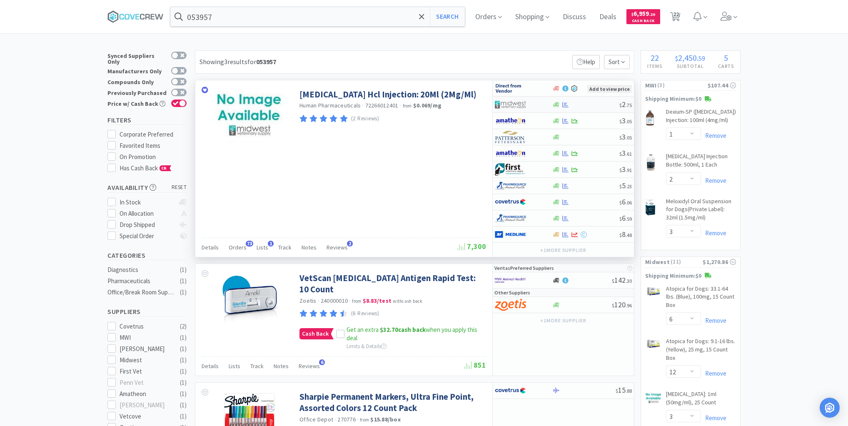
click at [582, 104] on div at bounding box center [585, 105] width 67 height 6
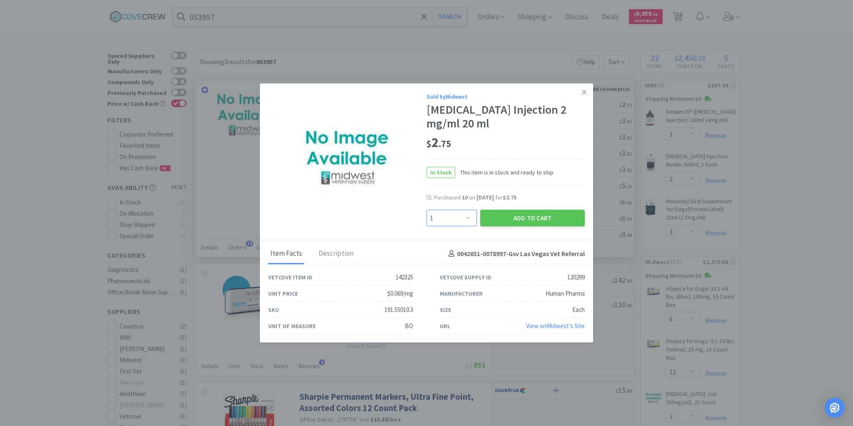
click at [468, 219] on select "Enter Quantity 1 2 3 4 5 6 7 8 9 10 11 12 13 14 15 16 17 18 19 20 Enter Quantity" at bounding box center [451, 218] width 50 height 17
select select "10"
click at [426, 210] on select "Enter Quantity 1 2 3 4 5 6 7 8 9 10 11 12 13 14 15 16 17 18 19 20 Enter Quantity" at bounding box center [451, 218] width 50 height 17
click at [527, 219] on button "Add to Cart" at bounding box center [532, 218] width 105 height 17
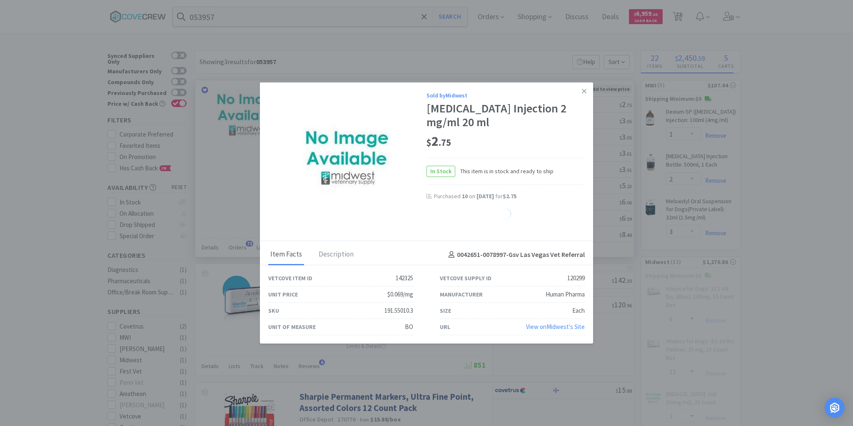
select select "10"
select select "8"
select select "2"
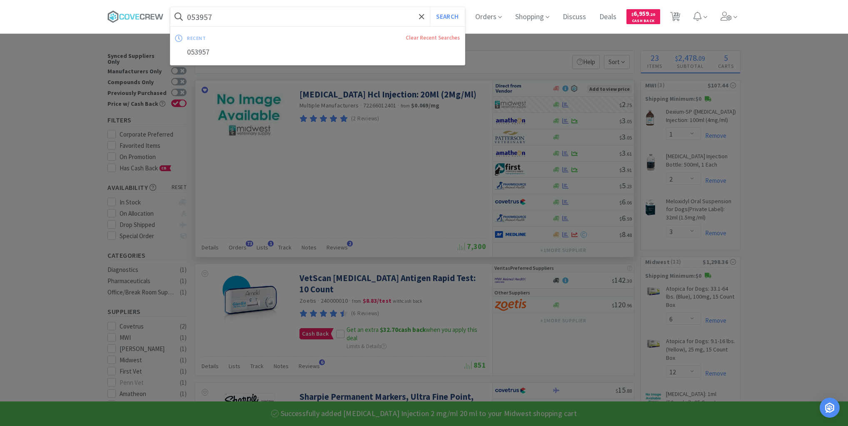
drag, startPoint x: 320, startPoint y: 17, endPoint x: 318, endPoint y: 23, distance: 6.9
click at [321, 17] on input "053957" at bounding box center [317, 16] width 294 height 19
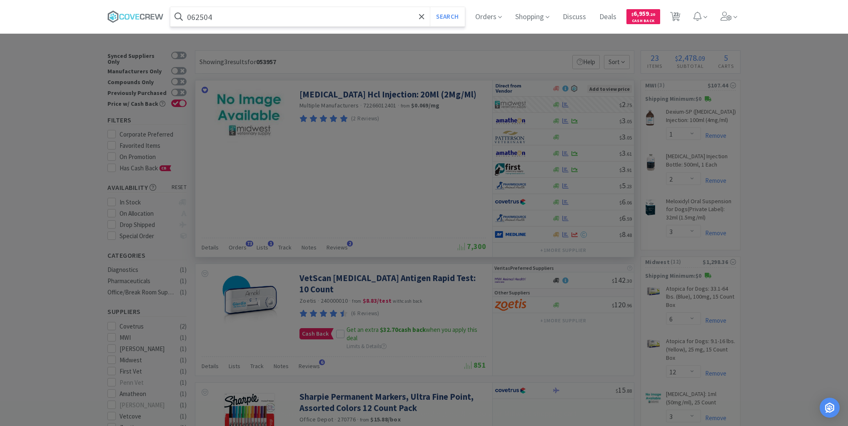
type input "062504"
click at [430, 7] on button "Search" at bounding box center [447, 16] width 35 height 19
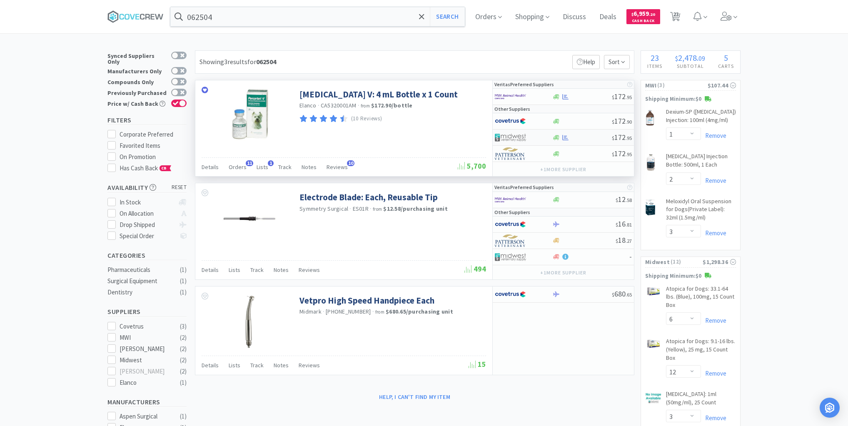
click at [591, 138] on div at bounding box center [582, 138] width 60 height 6
select select "1"
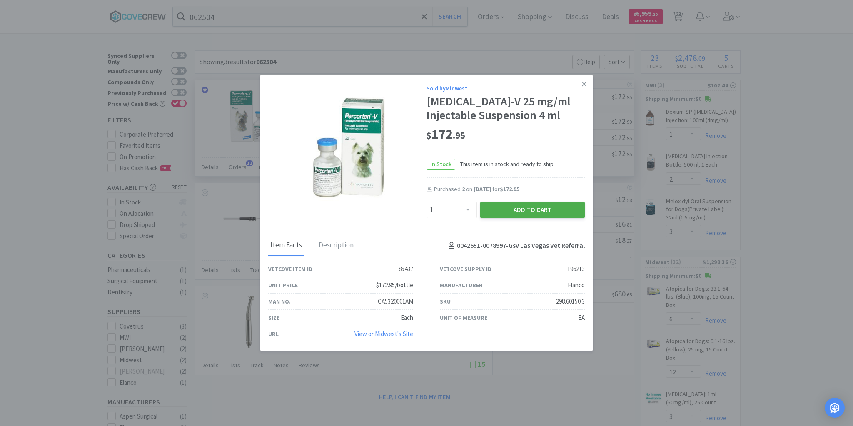
click at [545, 210] on button "Add to Cart" at bounding box center [532, 210] width 105 height 17
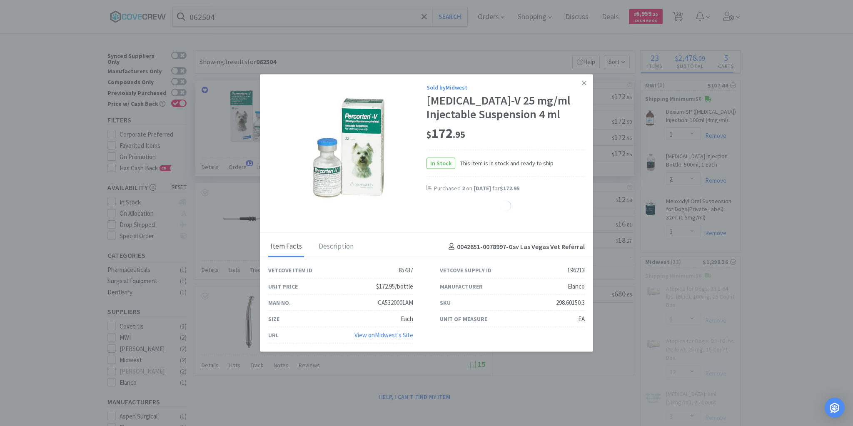
select select "1"
select select "2"
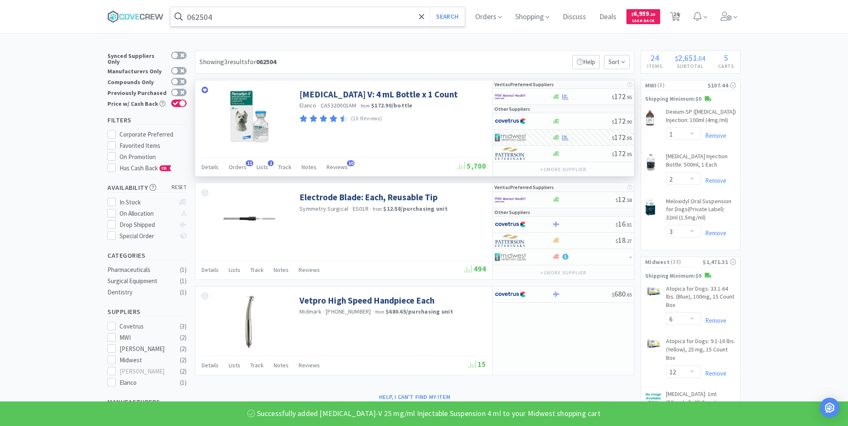
click at [374, 16] on input "062504" at bounding box center [317, 16] width 294 height 19
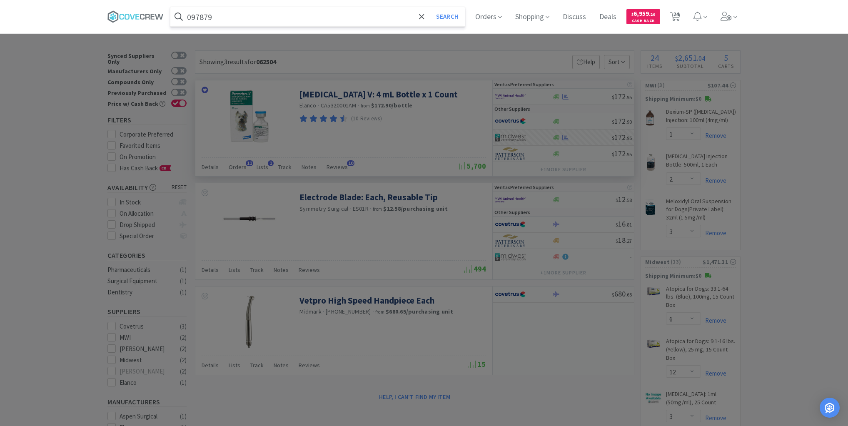
type input "097879"
click at [430, 7] on button "Search" at bounding box center [447, 16] width 35 height 19
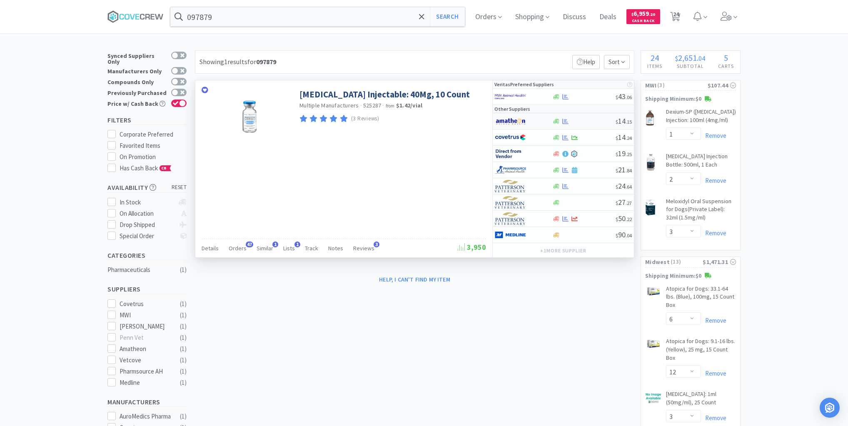
click at [586, 120] on div at bounding box center [584, 121] width 64 height 6
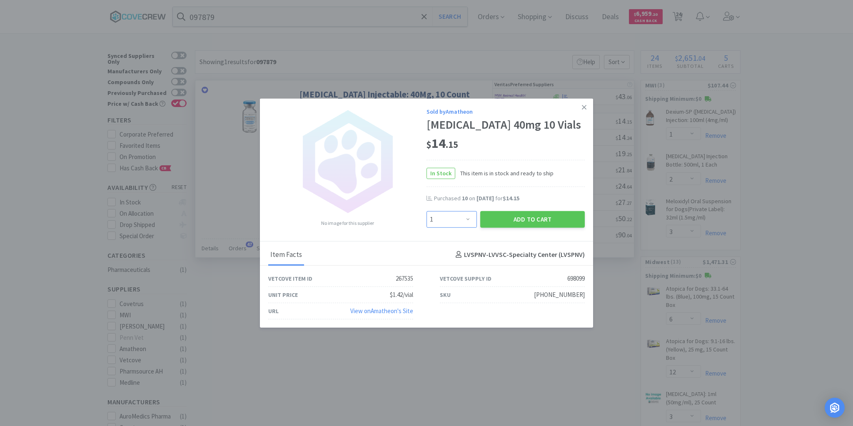
click at [469, 227] on select "Enter Quantity 1 2 3 4 5 6 7 8 9 10 11 12 13 14 15 16 17 18 19 20 Enter Quantity" at bounding box center [451, 219] width 50 height 17
select select "4"
click at [426, 218] on select "Enter Quantity 1 2 3 4 5 6 7 8 9 10 11 12 13 14 15 16 17 18 19 20 Enter Quantity" at bounding box center [451, 219] width 50 height 17
click at [527, 226] on button "Add to Cart" at bounding box center [532, 219] width 105 height 17
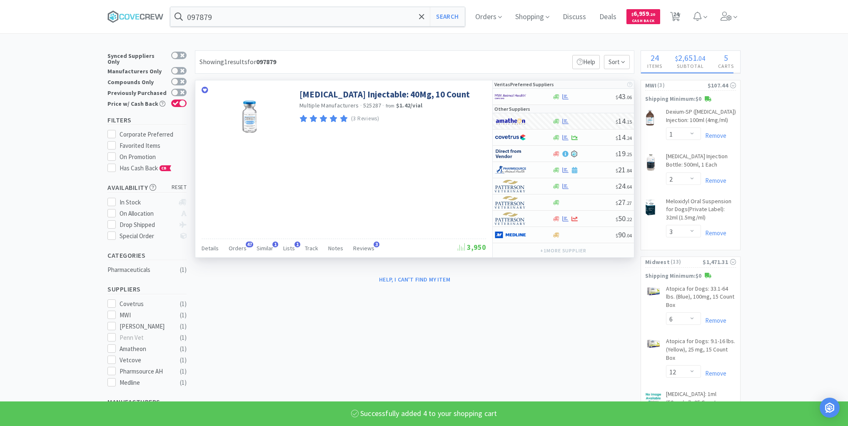
select select "4"
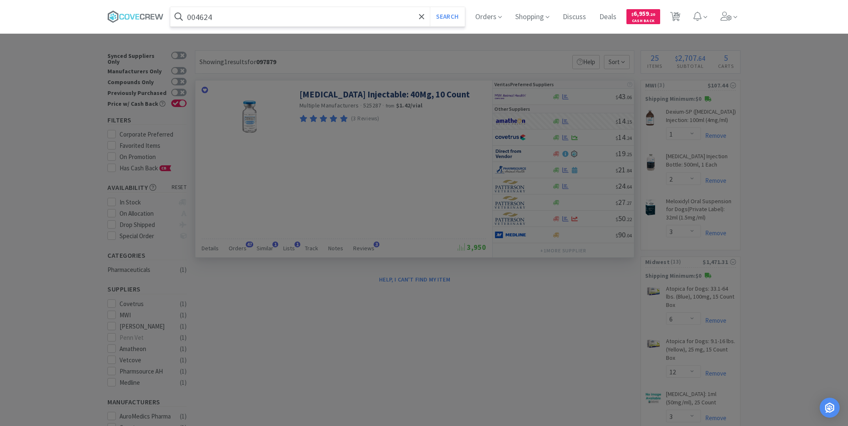
type input "004624"
click at [430, 7] on button "Search" at bounding box center [447, 16] width 35 height 19
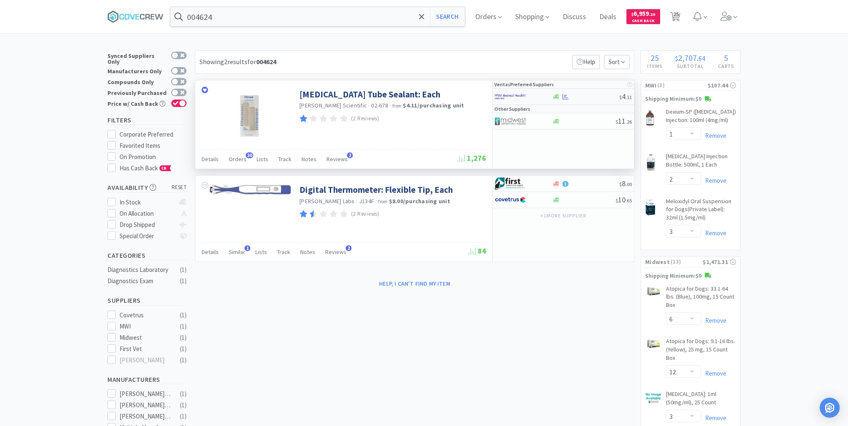
click at [575, 98] on div at bounding box center [585, 97] width 67 height 6
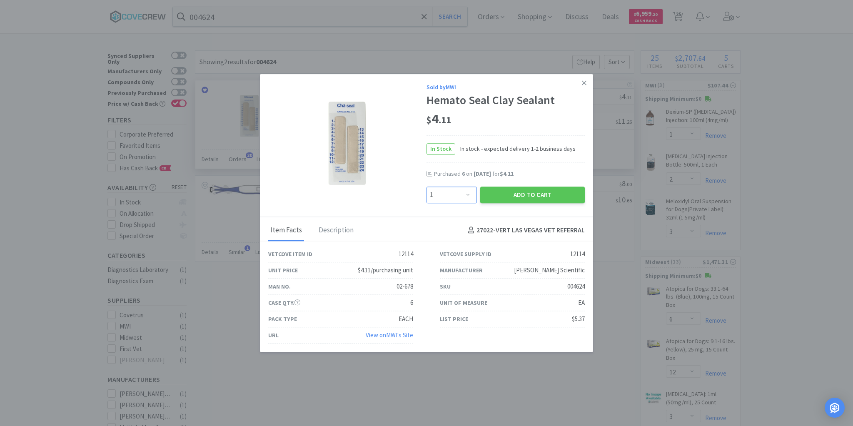
click at [466, 196] on select "Enter Quantity 1 2 3 4 5 6 7 8 9 10 11 12 13 14 15 16 17 18 19 20 Enter Quantity" at bounding box center [451, 195] width 50 height 17
select select "8"
click at [426, 187] on select "Enter Quantity 1 2 3 4 5 6 7 8 9 10 11 12 13 14 15 16 17 18 19 20 Enter Quantity" at bounding box center [451, 195] width 50 height 17
click at [528, 195] on button "Add to Cart" at bounding box center [532, 195] width 105 height 17
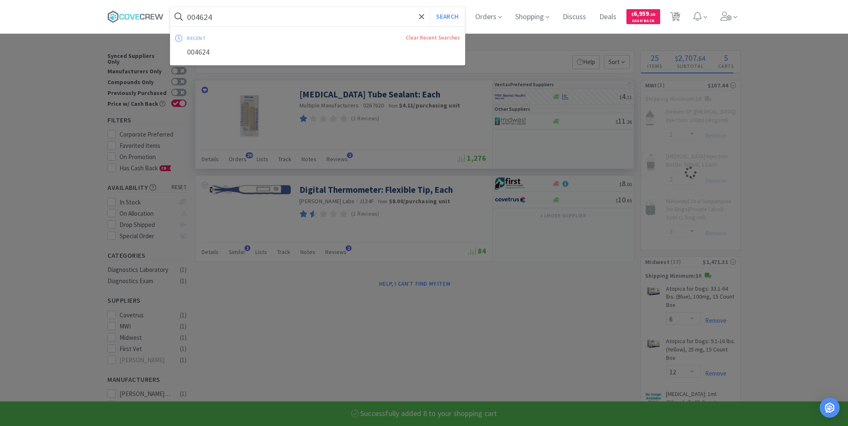
click at [378, 17] on input "004624" at bounding box center [317, 16] width 294 height 19
select select "8"
select select "1"
select select "2"
select select "3"
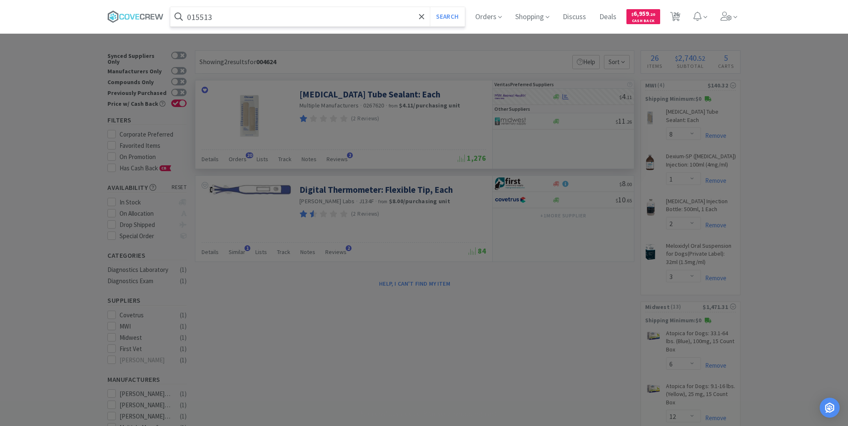
type input "015513"
click at [430, 7] on button "Search" at bounding box center [447, 16] width 35 height 19
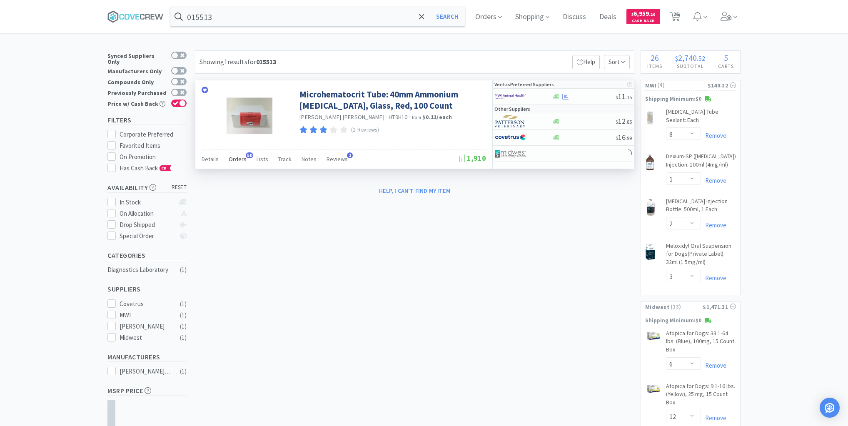
click at [235, 159] on span "Orders" at bounding box center [238, 158] width 18 height 7
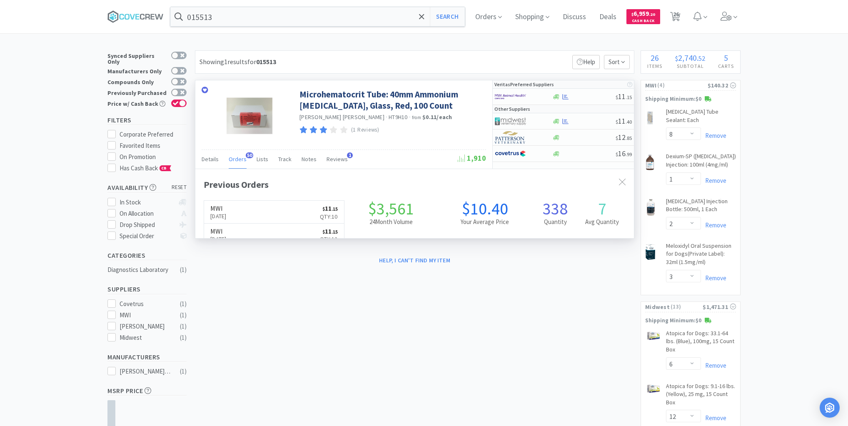
scroll to position [223, 439]
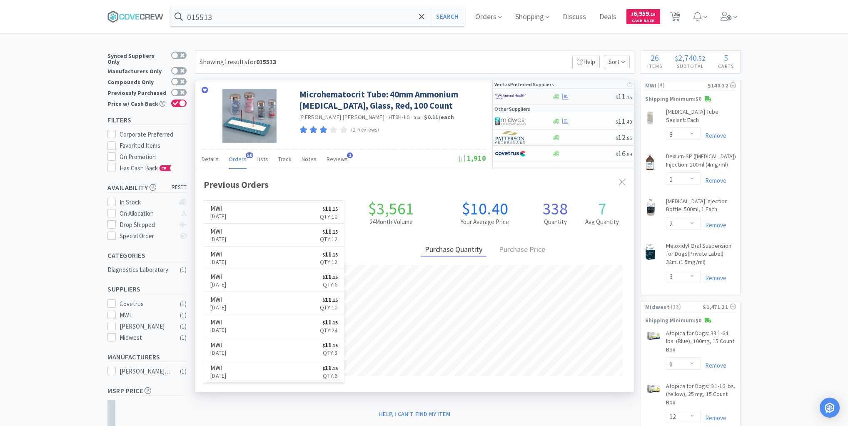
click at [587, 95] on div at bounding box center [584, 97] width 64 height 6
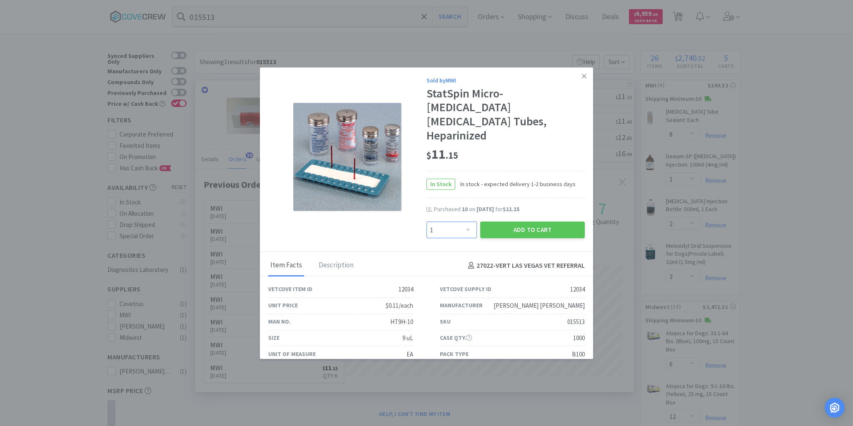
click at [467, 222] on select "Enter Quantity 1 2 3 4 5 6 7 8 9 10 11 12 13 14 15 16 17 18 19 20 Enter Quantity" at bounding box center [451, 230] width 50 height 17
select select "6"
click at [426, 222] on select "Enter Quantity 1 2 3 4 5 6 7 8 9 10 11 12 13 14 15 16 17 18 19 20 Enter Quantity" at bounding box center [451, 230] width 50 height 17
click at [531, 222] on button "Add to Cart" at bounding box center [532, 230] width 105 height 17
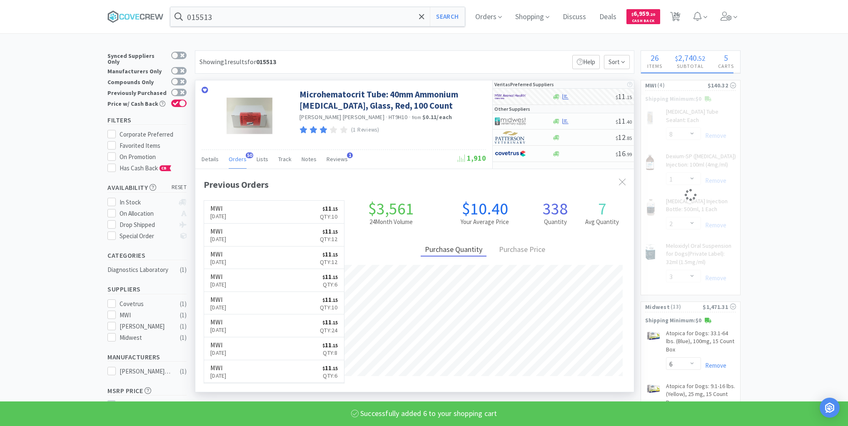
select select "6"
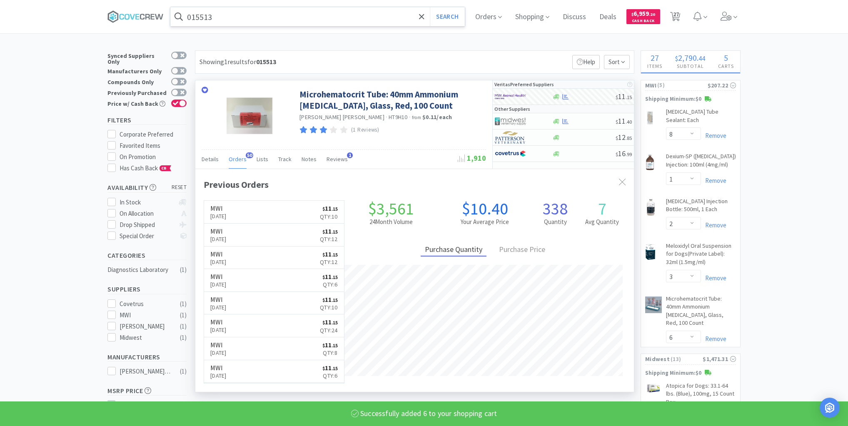
click at [384, 10] on input "015513" at bounding box center [317, 16] width 294 height 19
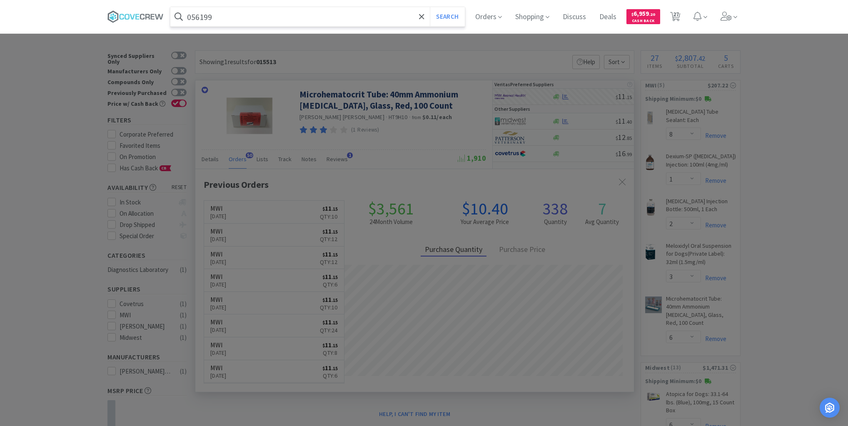
type input "056199"
click at [430, 7] on button "Search" at bounding box center [447, 16] width 35 height 19
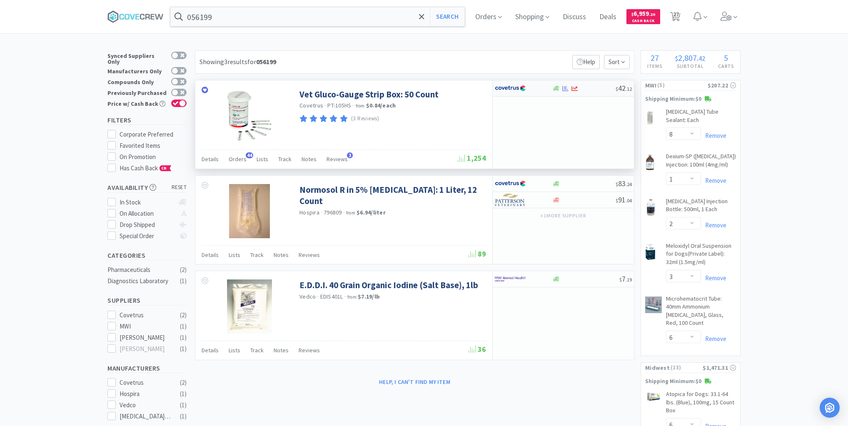
click at [593, 91] on div "$ 42 . 12" at bounding box center [563, 88] width 141 height 16
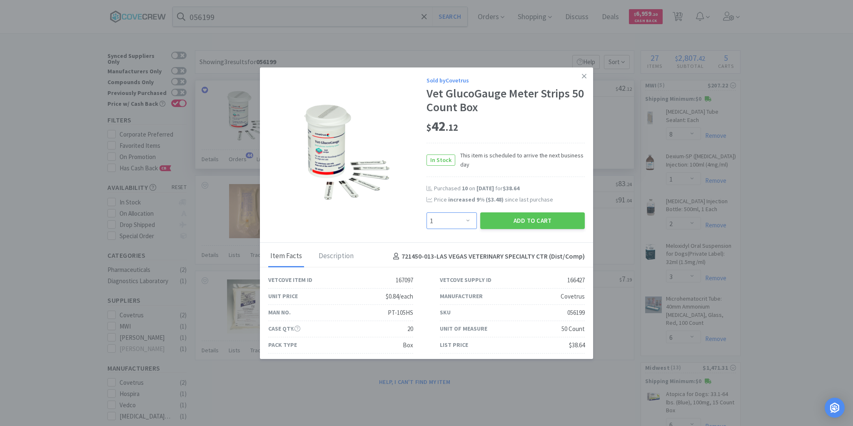
click at [464, 219] on select "Enter Quantity 1 2 3 4 5 6 7 8 9 10 11 12 13 14 15 16 17 18 19 20 Enter Quantity" at bounding box center [451, 220] width 50 height 17
select select "6"
click at [426, 212] on select "Enter Quantity 1 2 3 4 5 6 7 8 9 10 11 12 13 14 15 16 17 18 19 20 Enter Quantity" at bounding box center [451, 220] width 50 height 17
click at [515, 224] on button "Add to Cart" at bounding box center [532, 220] width 105 height 17
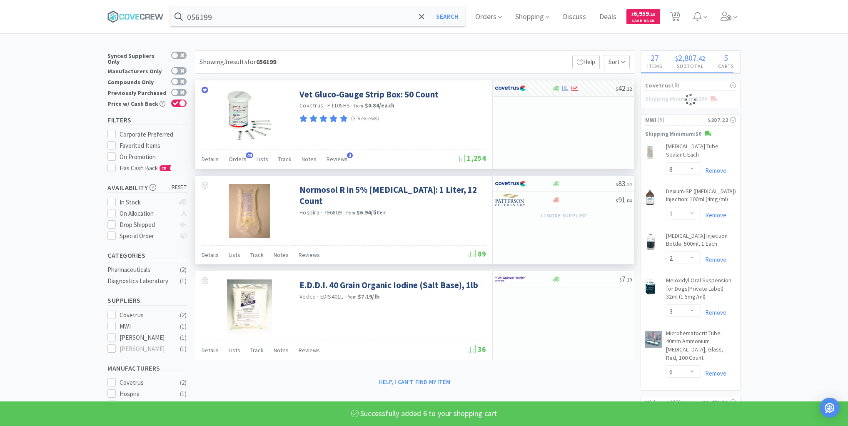
select select "6"
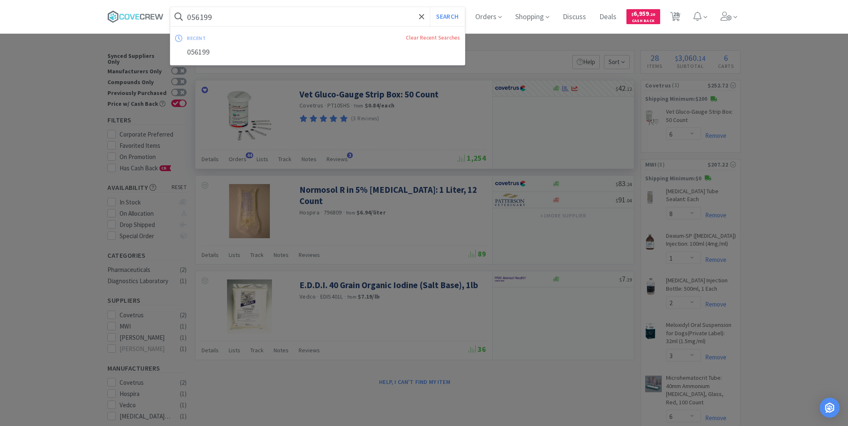
click at [238, 20] on input "056199" at bounding box center [317, 16] width 294 height 19
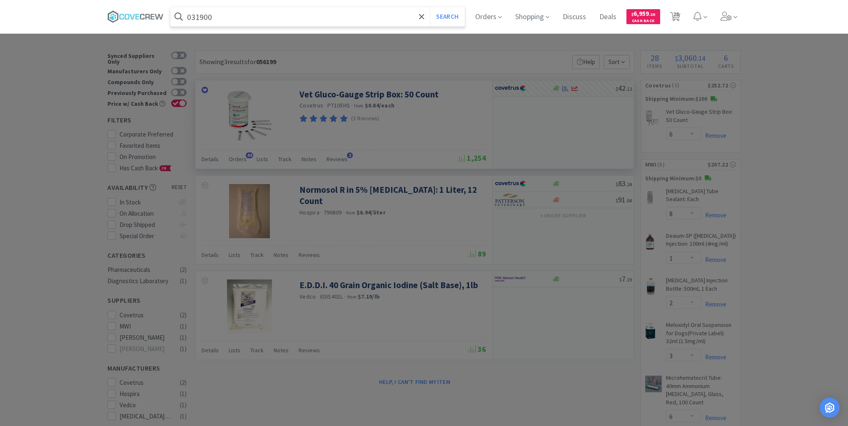
type input "031900"
click at [430, 7] on button "Search" at bounding box center [447, 16] width 35 height 19
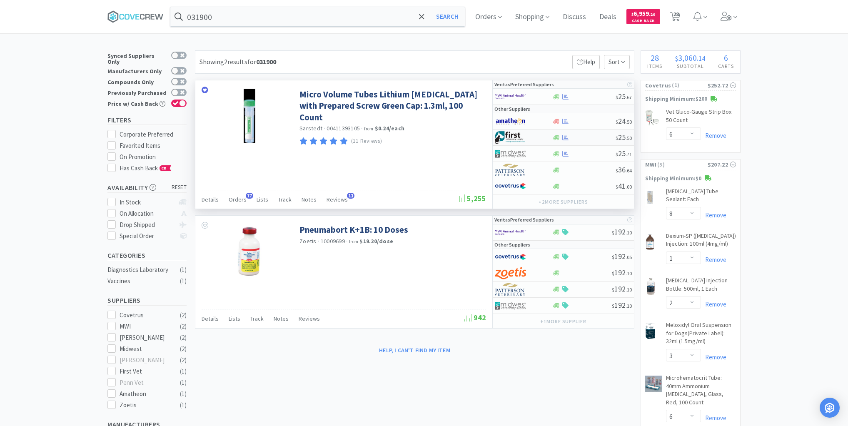
click at [585, 138] on div at bounding box center [584, 138] width 64 height 6
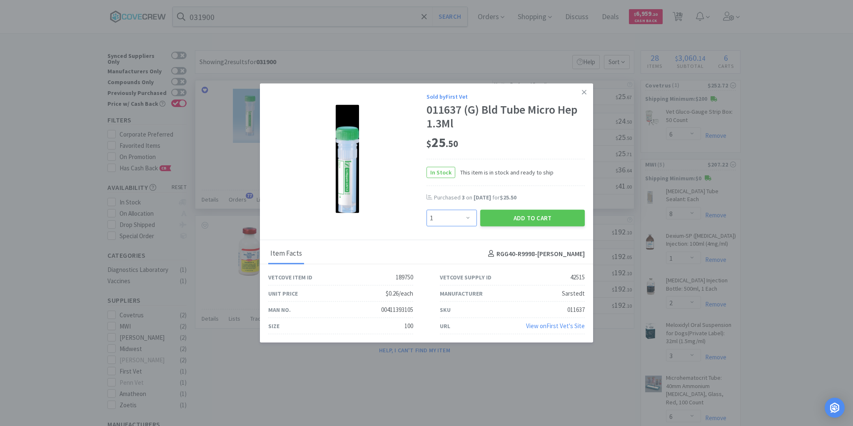
click at [467, 217] on select "Enter Quantity 1 2 3 4 5 6 7 8 9 10 11 12 13 14 15 16 17 18 19 20 Enter Quantity" at bounding box center [451, 218] width 50 height 17
select select "4"
click at [426, 210] on select "Enter Quantity 1 2 3 4 5 6 7 8 9 10 11 12 13 14 15 16 17 18 19 20 Enter Quantity" at bounding box center [451, 218] width 50 height 17
click at [525, 216] on button "Add to Cart" at bounding box center [532, 218] width 105 height 17
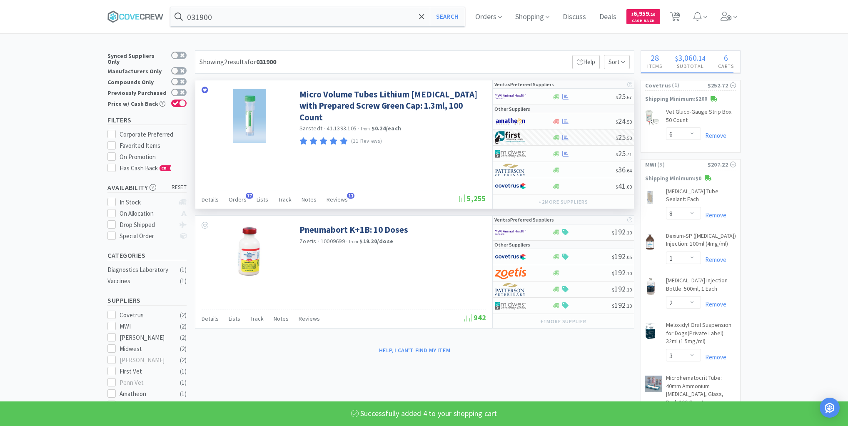
select select "4"
select select "10"
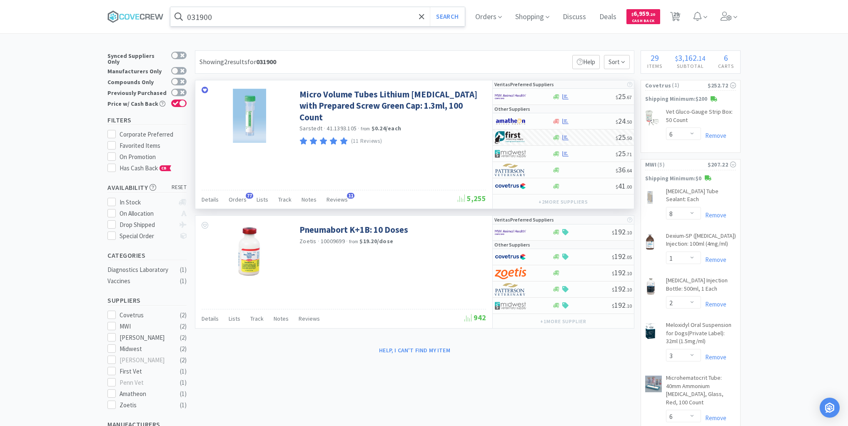
click at [385, 17] on input "031900" at bounding box center [317, 16] width 294 height 19
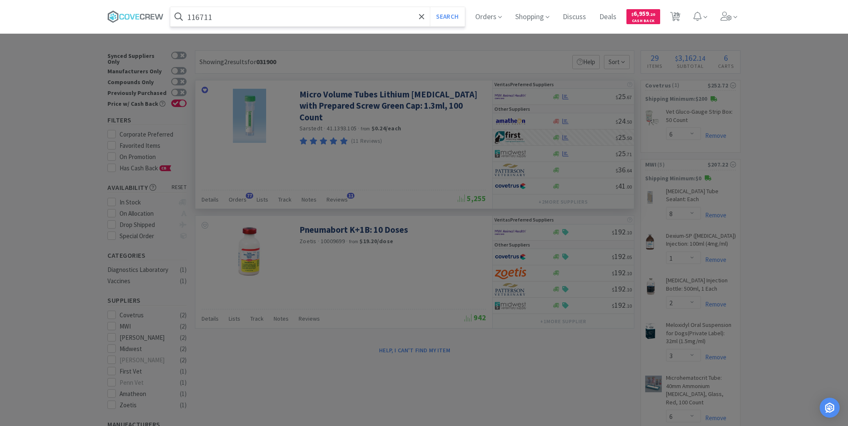
type input "116711"
click at [430, 7] on button "Search" at bounding box center [447, 16] width 35 height 19
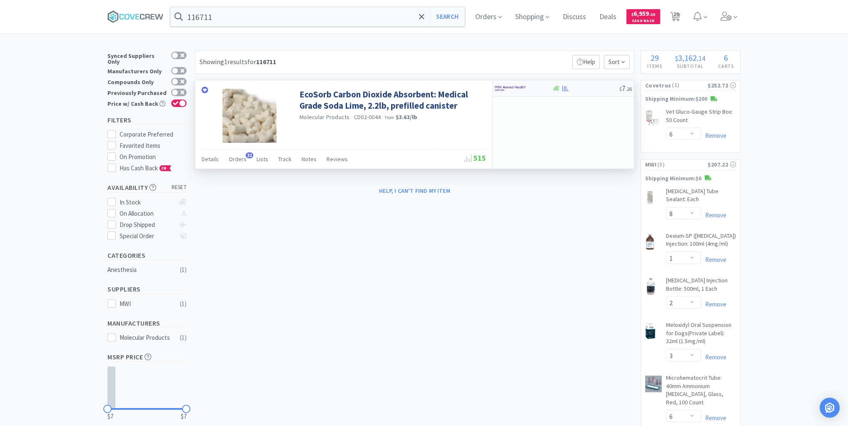
click at [579, 90] on div at bounding box center [585, 88] width 67 height 6
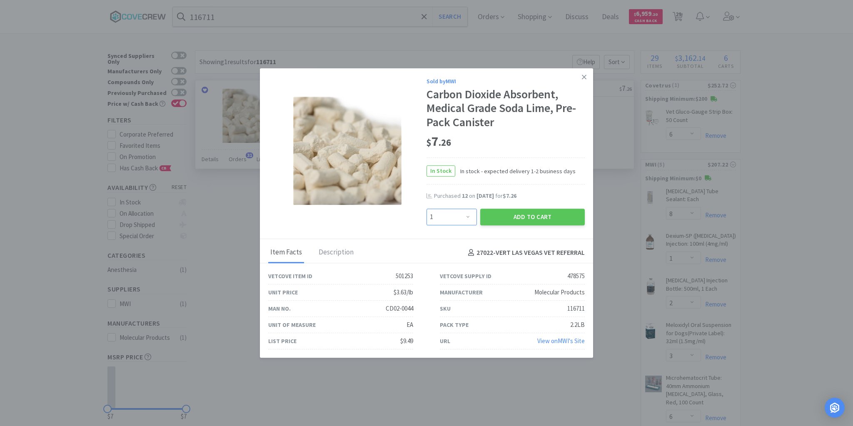
click at [468, 215] on select "Enter Quantity 1 2 3 4 5 6 7 8 9 10 11 12 13 14 15 16 17 18 19 20 Enter Quantity" at bounding box center [451, 217] width 50 height 17
select select "12"
click at [426, 209] on select "Enter Quantity 1 2 3 4 5 6 7 8 9 10 11 12 13 14 15 16 17 18 19 20 Enter Quantity" at bounding box center [451, 217] width 50 height 17
click at [524, 218] on button "Add to Cart" at bounding box center [532, 217] width 105 height 17
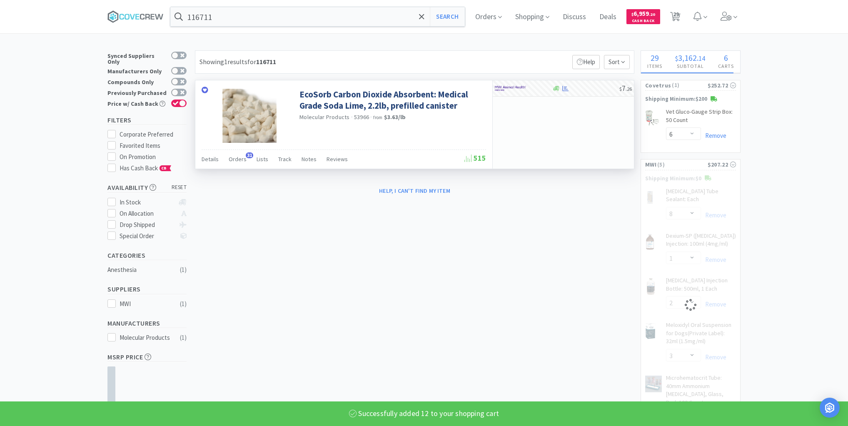
select select "12"
select select "3"
select select "6"
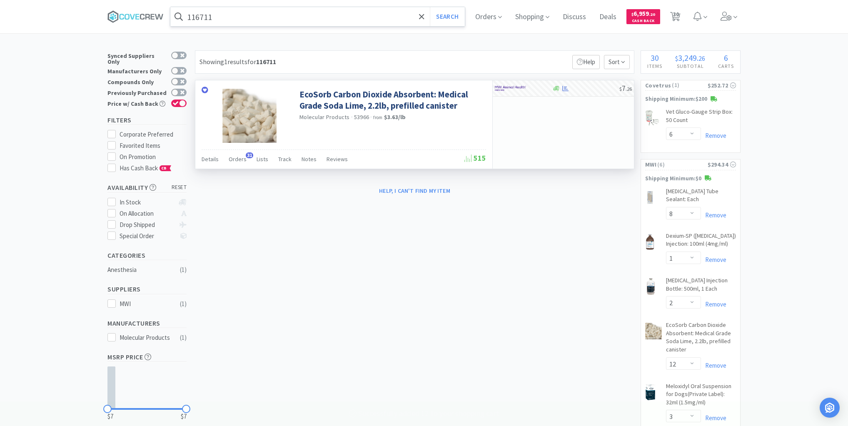
click at [330, 14] on input "116711" at bounding box center [317, 16] width 294 height 19
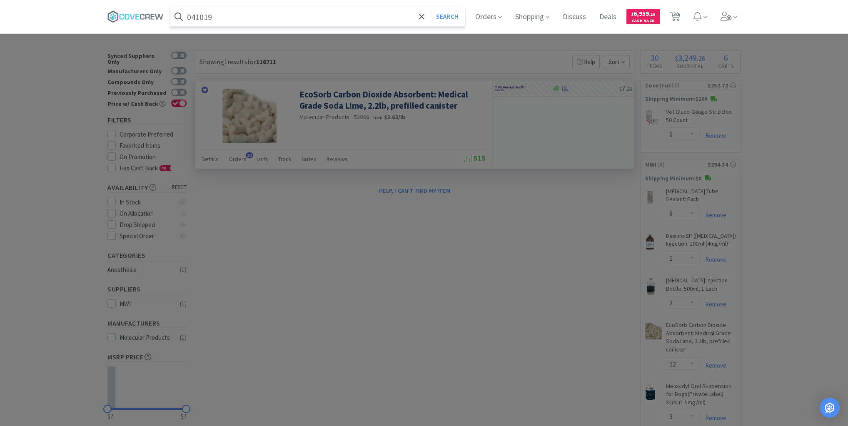
type input "041019"
click at [430, 7] on button "Search" at bounding box center [447, 16] width 35 height 19
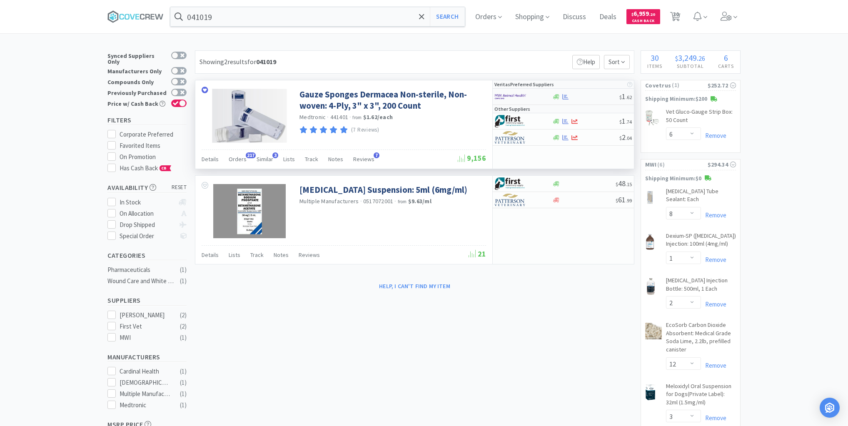
click at [593, 98] on div at bounding box center [585, 97] width 67 height 6
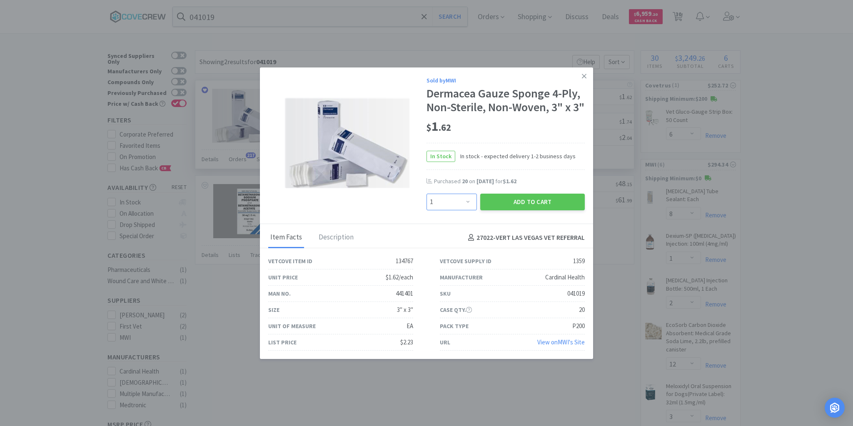
click at [464, 210] on select "Enter Quantity 1 2 3 4 5 6 7 8 9 10 11 12 13 14 15 16 17 18 19 20 Enter Quantity" at bounding box center [451, 202] width 50 height 17
click at [502, 210] on button "Add to Cart" at bounding box center [532, 202] width 105 height 17
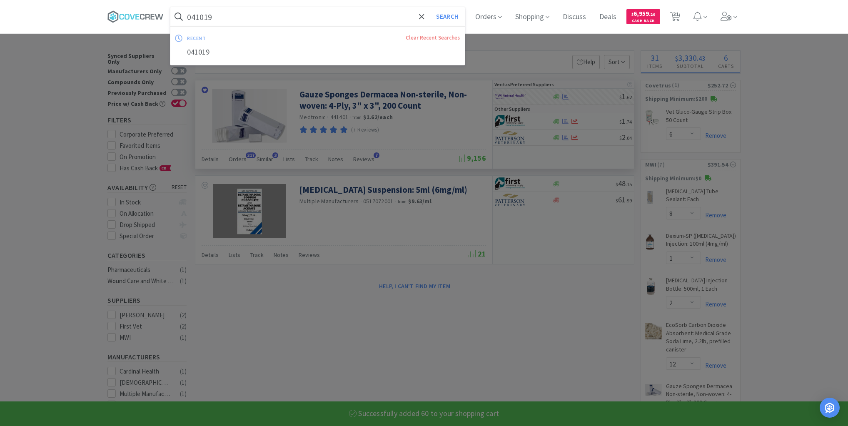
click at [351, 16] on input "041019" at bounding box center [317, 16] width 294 height 19
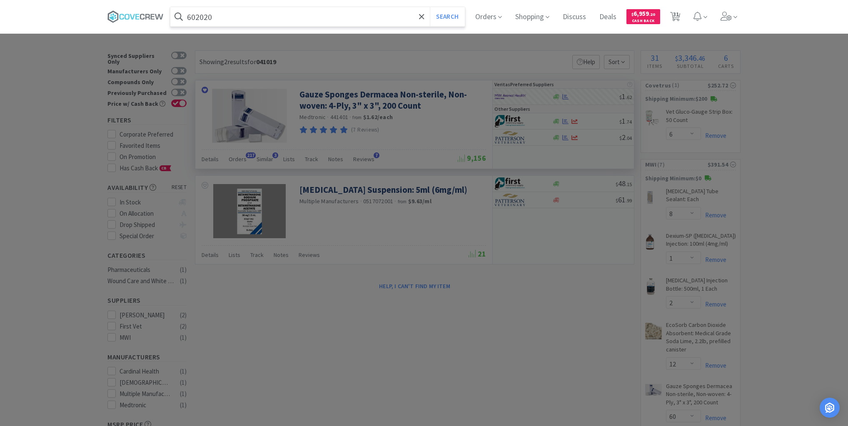
click at [430, 7] on button "Search" at bounding box center [447, 16] width 35 height 19
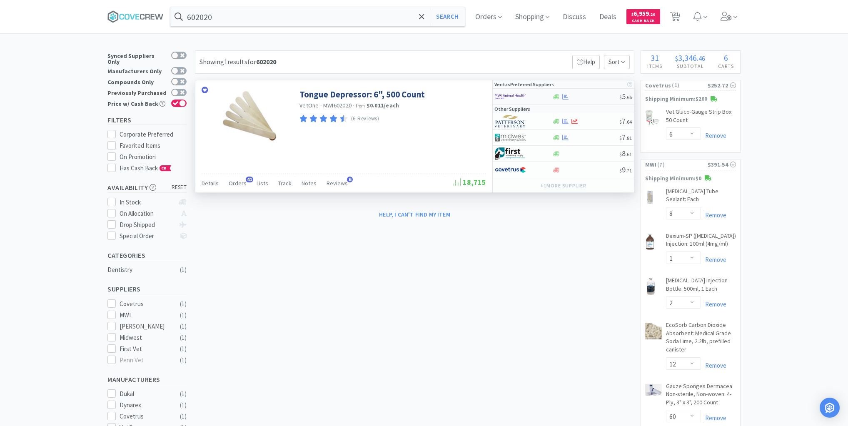
click at [582, 97] on div at bounding box center [585, 97] width 67 height 6
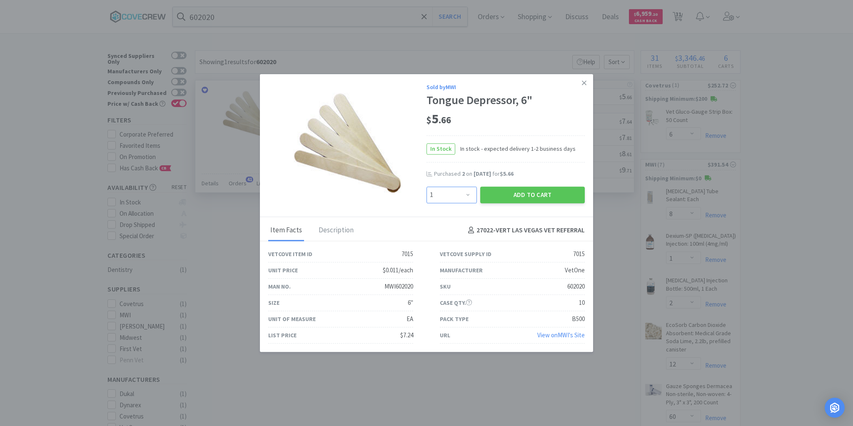
click at [471, 194] on select "Enter Quantity 1 2 3 4 5 6 7 8 9 10 11 12 13 14 15 16 17 18 19 20 Enter Quantity" at bounding box center [451, 195] width 50 height 17
click at [426, 187] on select "Enter Quantity 1 2 3 4 5 6 7 8 9 10 11 12 13 14 15 16 17 18 19 20 Enter Quantity" at bounding box center [451, 195] width 50 height 17
click at [535, 195] on button "Add to Cart" at bounding box center [532, 195] width 105 height 17
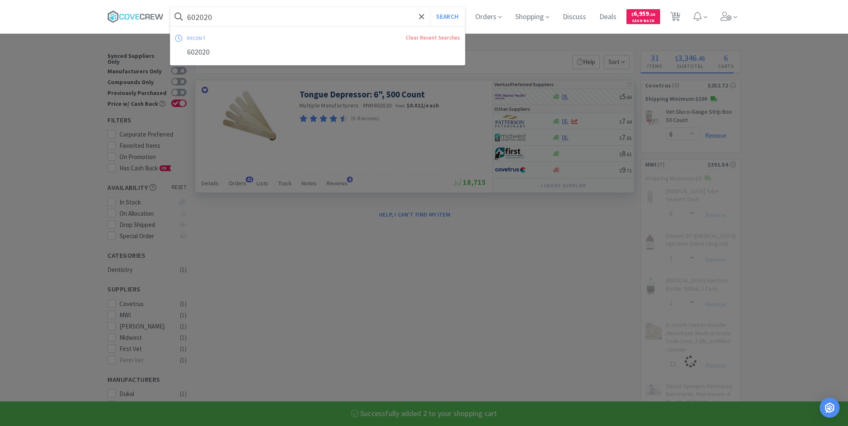
drag, startPoint x: 382, startPoint y: 14, endPoint x: 383, endPoint y: 25, distance: 10.9
click at [382, 14] on input "602020" at bounding box center [317, 16] width 294 height 19
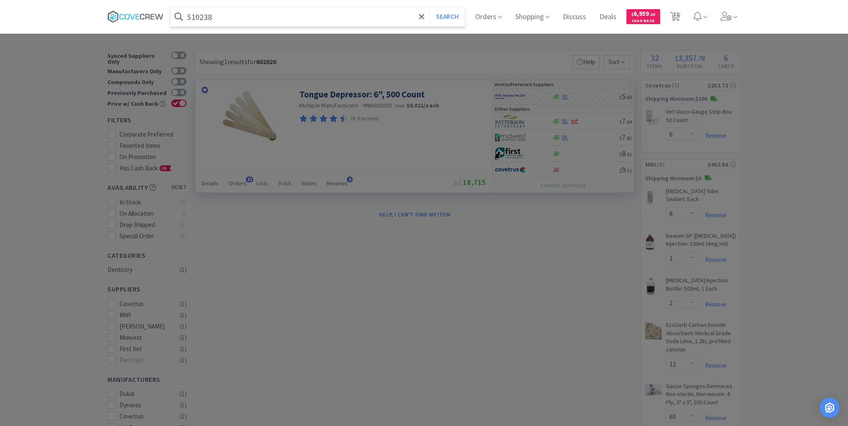
click at [430, 7] on button "Search" at bounding box center [447, 16] width 35 height 19
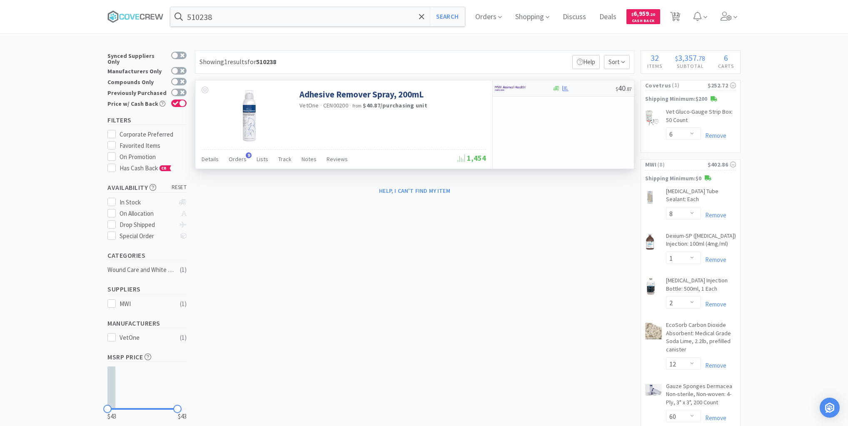
click at [591, 89] on div at bounding box center [584, 88] width 64 height 6
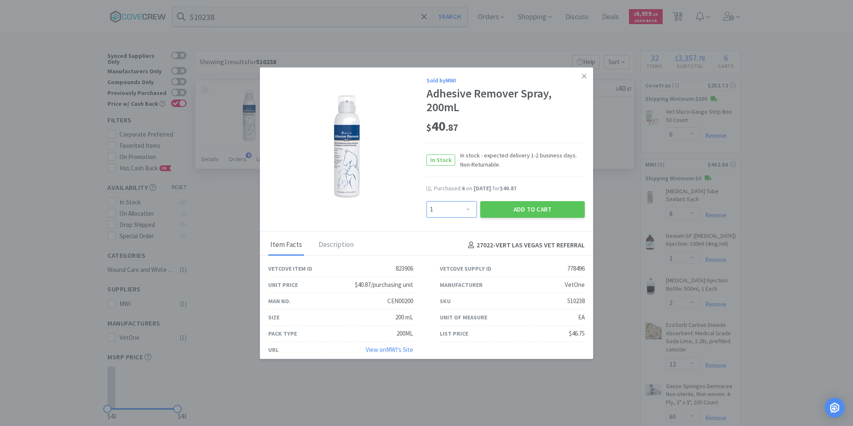
click at [462, 212] on select "Enter Quantity 1 2 3 4 5 6 7 8 9 10 11 12 13 14 15 16 17 18 19 20 Enter Quantity" at bounding box center [451, 209] width 50 height 17
click at [426, 201] on select "Enter Quantity 1 2 3 4 5 6 7 8 9 10 11 12 13 14 15 16 17 18 19 20 Enter Quantity" at bounding box center [451, 209] width 50 height 17
click at [518, 211] on button "Add to Cart" at bounding box center [532, 209] width 105 height 17
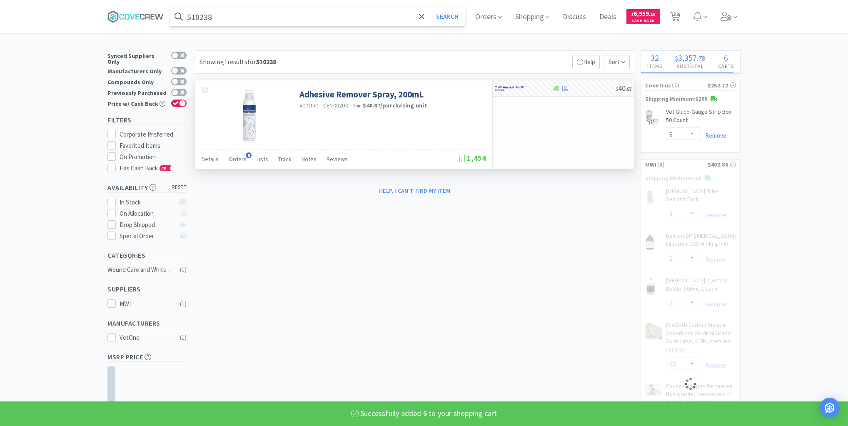
click at [398, 21] on input "510238" at bounding box center [317, 16] width 294 height 19
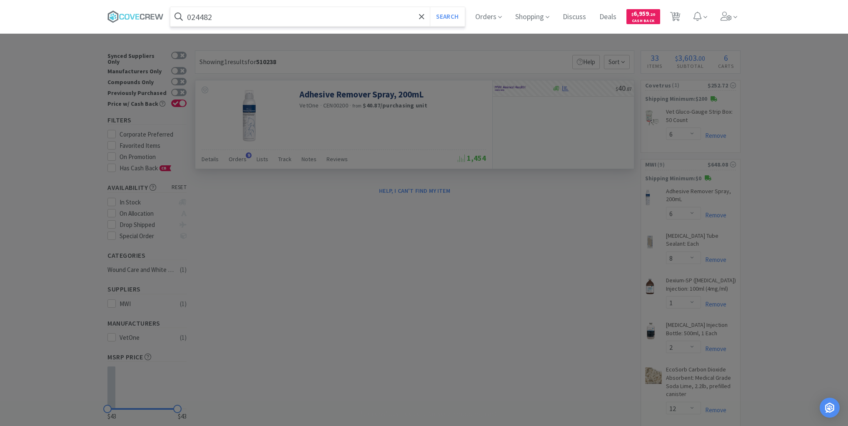
click at [430, 7] on button "Search" at bounding box center [447, 16] width 35 height 19
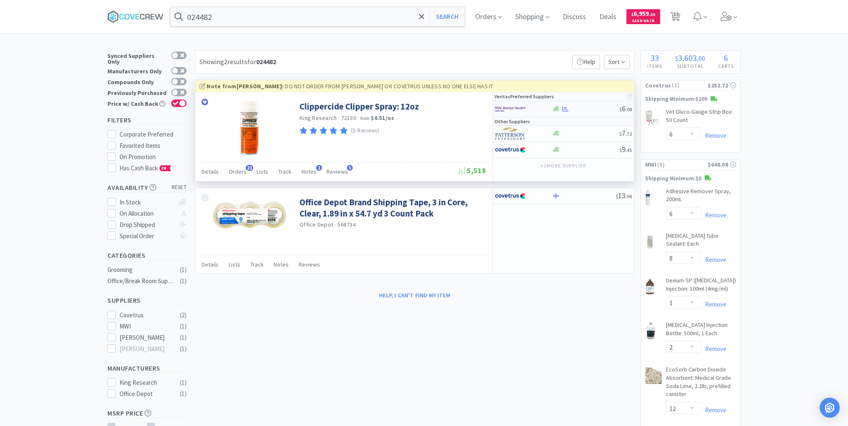
click at [586, 106] on div at bounding box center [585, 109] width 67 height 6
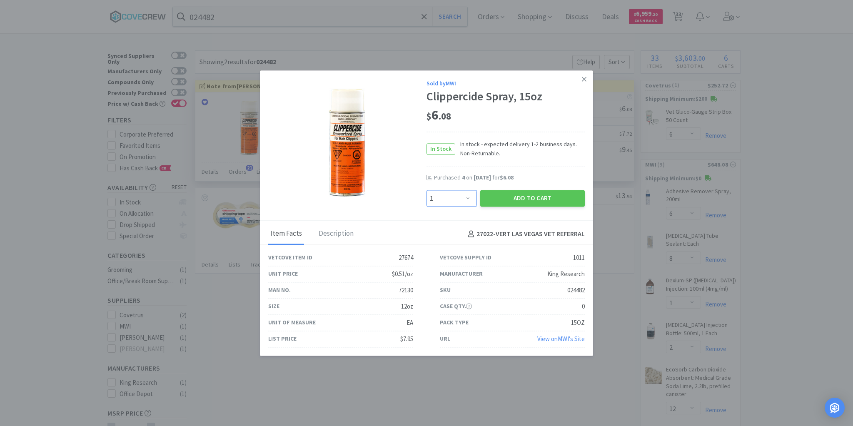
click at [469, 201] on select "Enter Quantity 1 2 3 4 5 6 7 8 9 10 11 12 13 14 15 16 17 18 19 20 Enter Quantity" at bounding box center [451, 198] width 50 height 17
click at [426, 190] on select "Enter Quantity 1 2 3 4 5 6 7 8 9 10 11 12 13 14 15 16 17 18 19 20 Enter Quantity" at bounding box center [451, 198] width 50 height 17
click at [541, 199] on button "Add to Cart" at bounding box center [532, 198] width 105 height 17
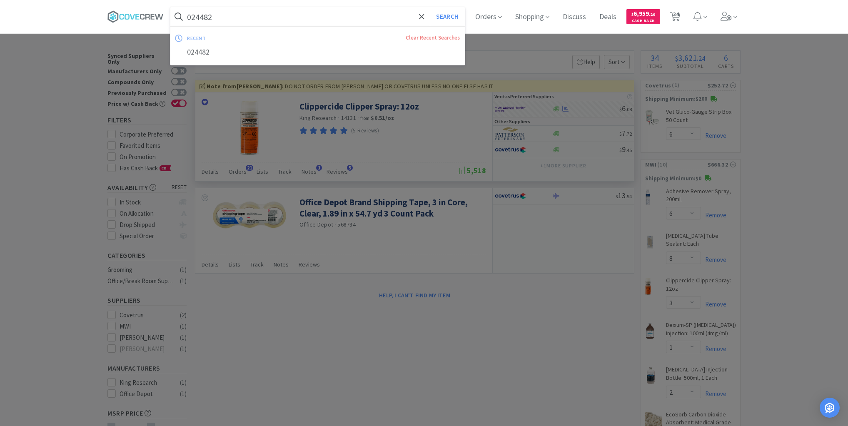
drag, startPoint x: 385, startPoint y: 20, endPoint x: 385, endPoint y: 25, distance: 5.0
click at [385, 20] on input "024482" at bounding box center [317, 16] width 294 height 19
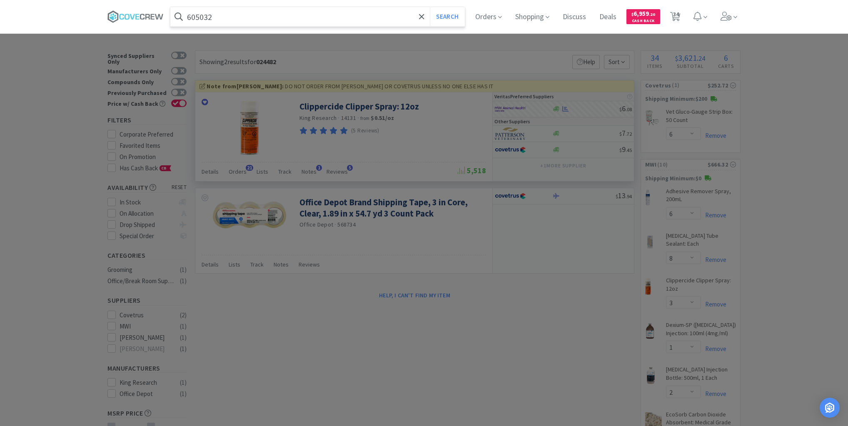
click at [430, 7] on button "Search" at bounding box center [447, 16] width 35 height 19
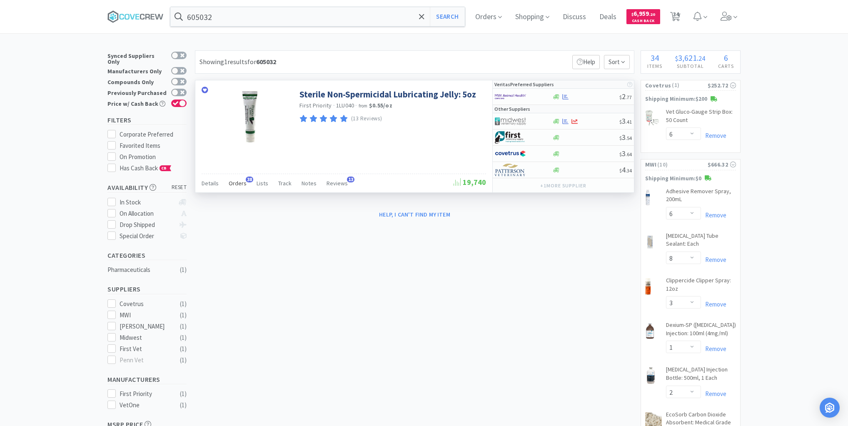
click at [246, 179] on span "38" at bounding box center [249, 180] width 7 height 6
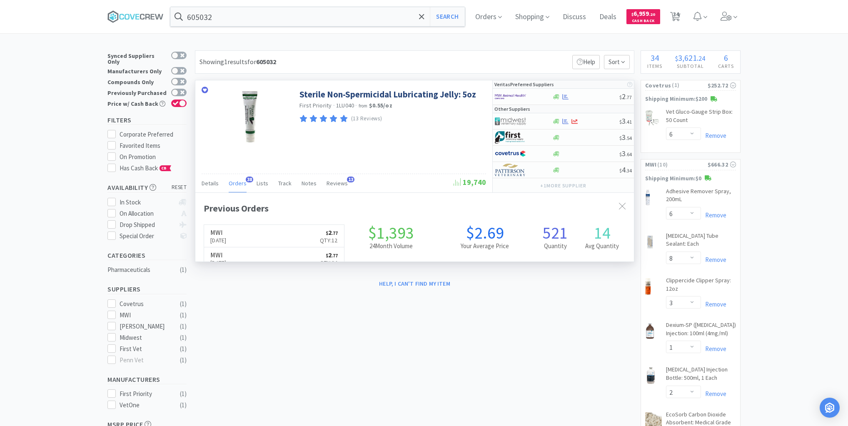
scroll to position [223, 439]
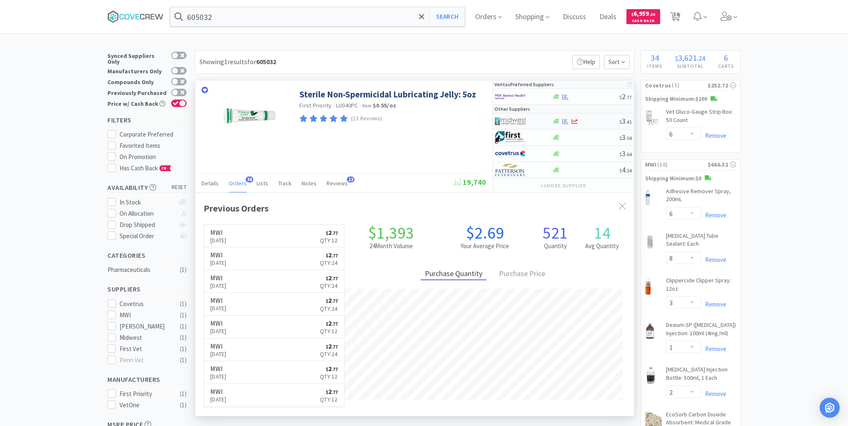
click at [592, 122] on div at bounding box center [585, 121] width 67 height 6
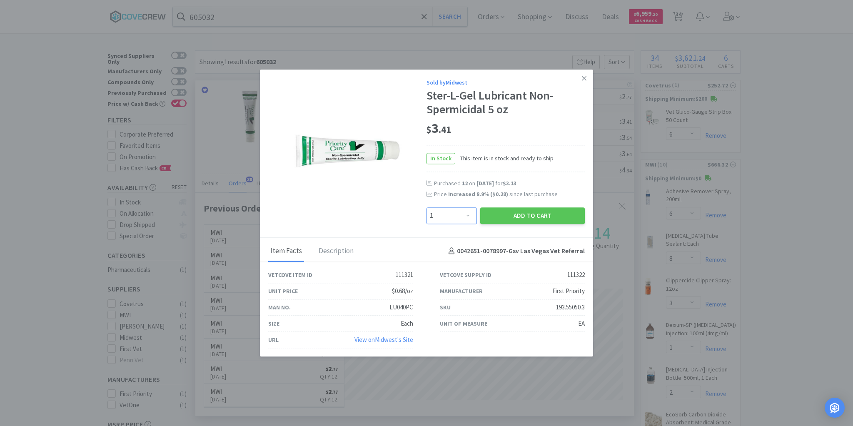
click at [469, 214] on select "Enter Quantity 1 2 3 4 5 6 7 8 9 10 11 12 13 14 15 16 17 18 19 20 Enter Quantity" at bounding box center [451, 215] width 50 height 17
click at [426, 207] on select "Enter Quantity 1 2 3 4 5 6 7 8 9 10 11 12 13 14 15 16 17 18 19 20 Enter Quantity" at bounding box center [451, 215] width 50 height 17
click at [536, 214] on button "Add to Cart" at bounding box center [532, 215] width 105 height 17
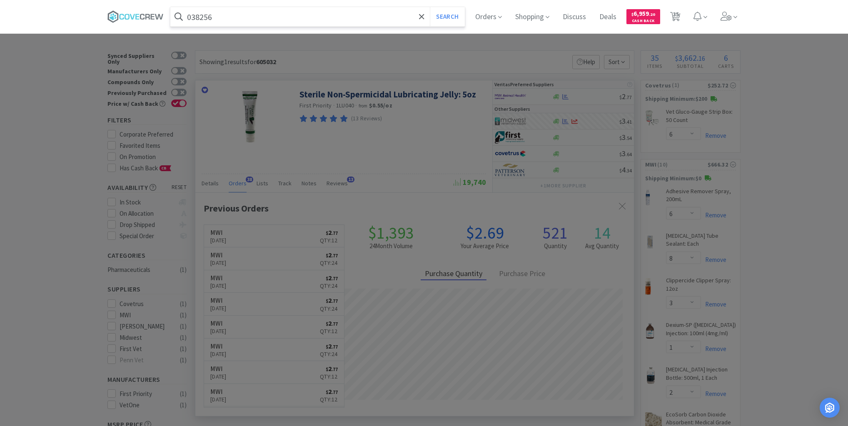
click at [430, 7] on button "Search" at bounding box center [447, 16] width 35 height 19
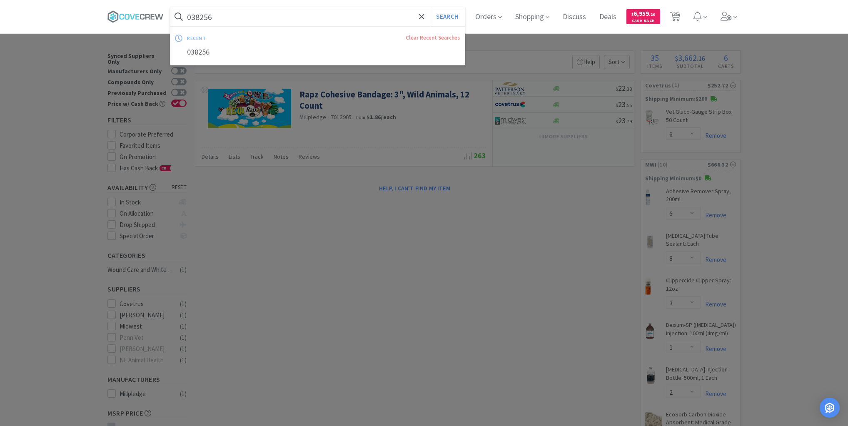
click at [329, 20] on input "038256" at bounding box center [317, 16] width 294 height 19
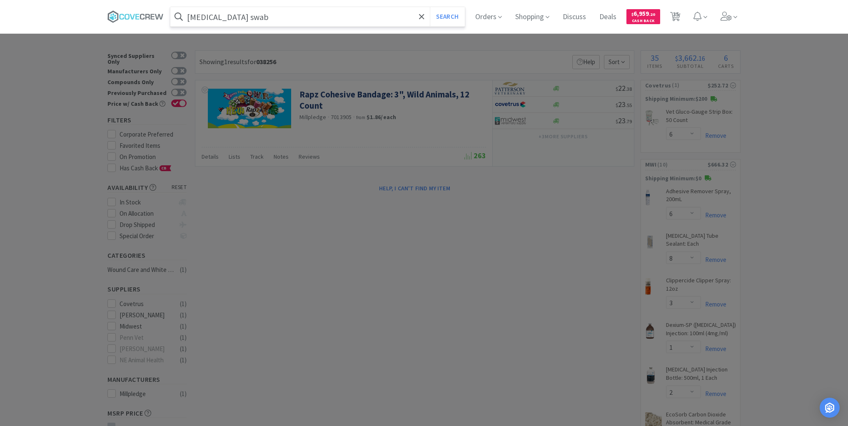
click at [430, 7] on button "Search" at bounding box center [447, 16] width 35 height 19
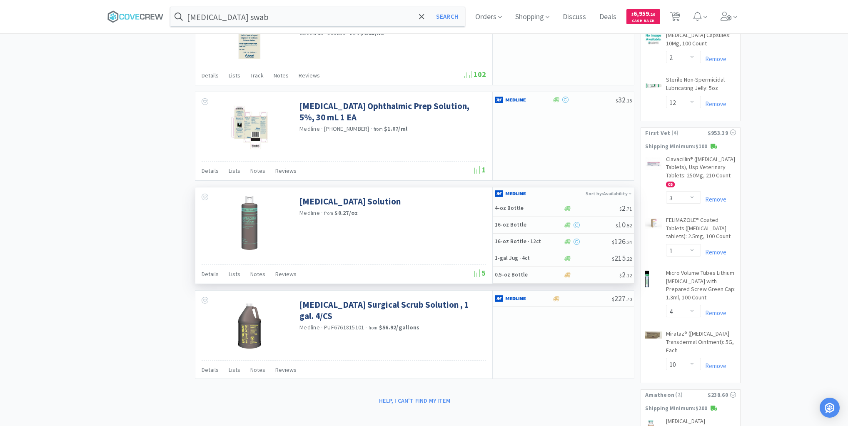
scroll to position [1333, 0]
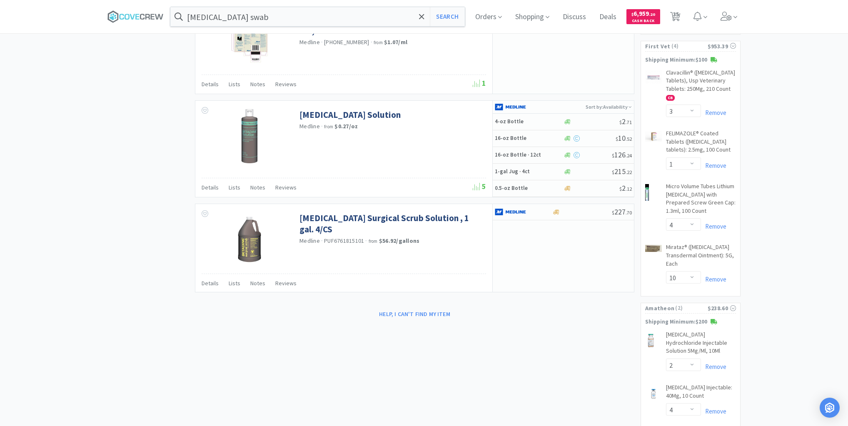
click at [326, 18] on input "[MEDICAL_DATA] swab" at bounding box center [317, 16] width 294 height 19
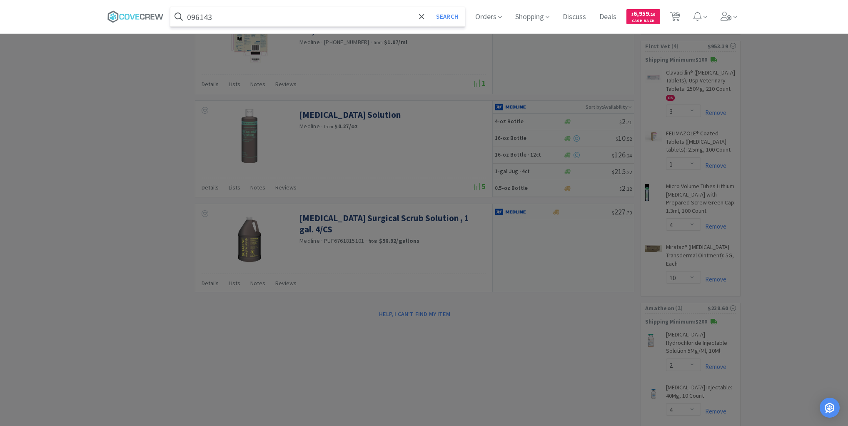
click at [430, 7] on button "Search" at bounding box center [447, 16] width 35 height 19
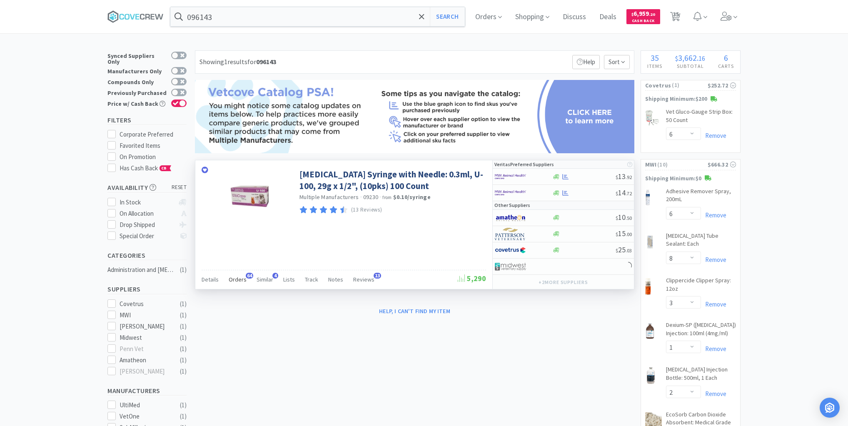
click at [235, 277] on span "Orders" at bounding box center [238, 279] width 18 height 7
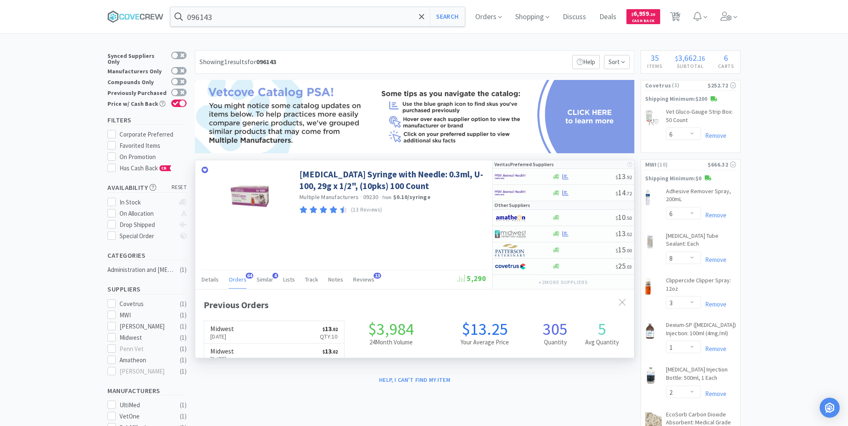
scroll to position [223, 439]
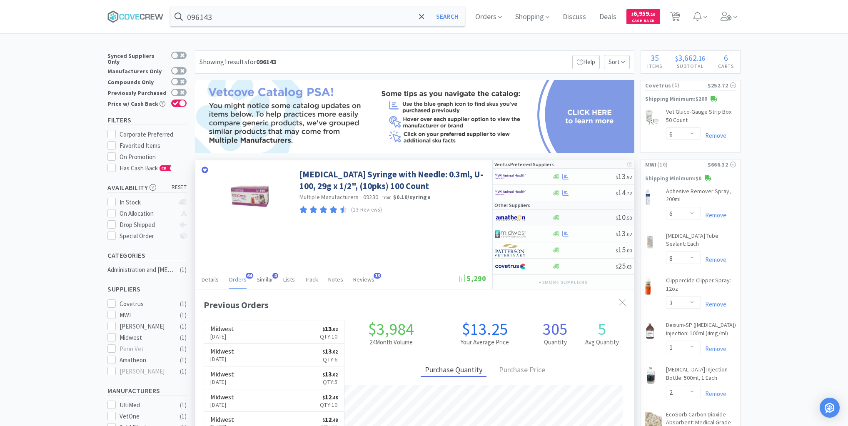
click at [580, 217] on div at bounding box center [584, 217] width 64 height 6
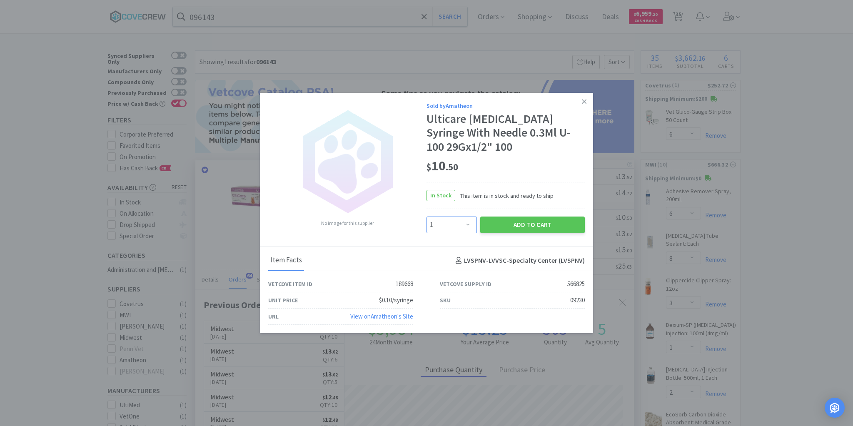
click at [466, 225] on select "Enter Quantity 1 2 3 4 5 6 7 8 9 10 11 12 13 14 15 16 17 18 19 20 Enter Quantity" at bounding box center [451, 225] width 50 height 17
click at [426, 217] on select "Enter Quantity 1 2 3 4 5 6 7 8 9 10 11 12 13 14 15 16 17 18 19 20 Enter Quantity" at bounding box center [451, 225] width 50 height 17
click at [517, 229] on button "Add to Cart" at bounding box center [532, 225] width 105 height 17
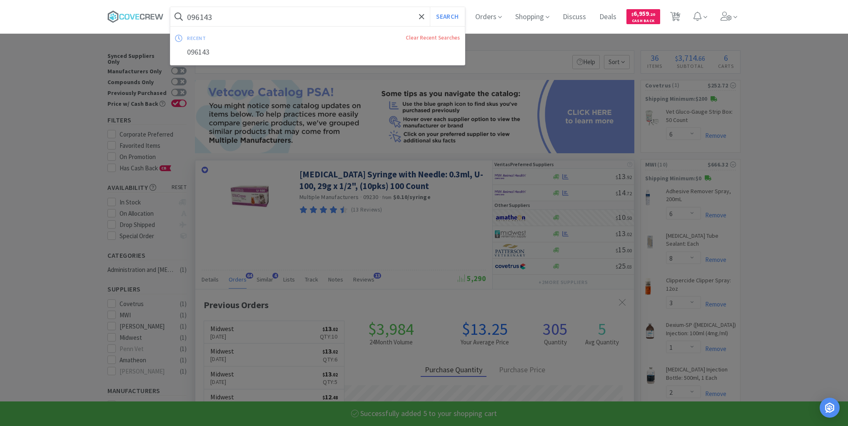
click at [374, 15] on input "096143" at bounding box center [317, 16] width 294 height 19
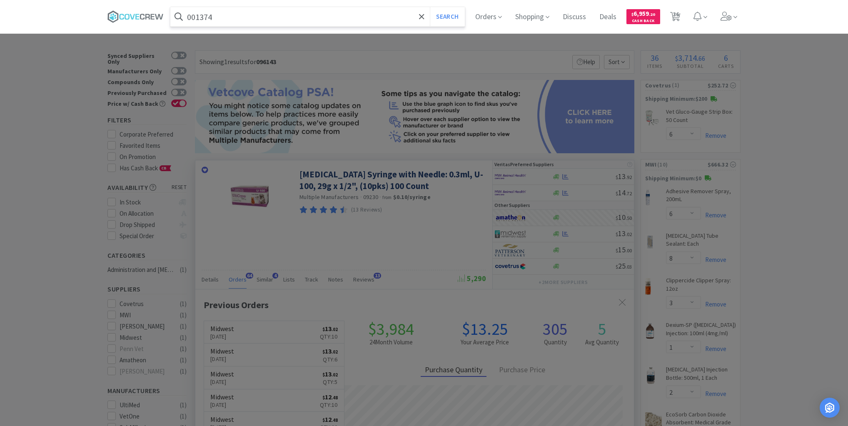
click at [430, 7] on button "Search" at bounding box center [447, 16] width 35 height 19
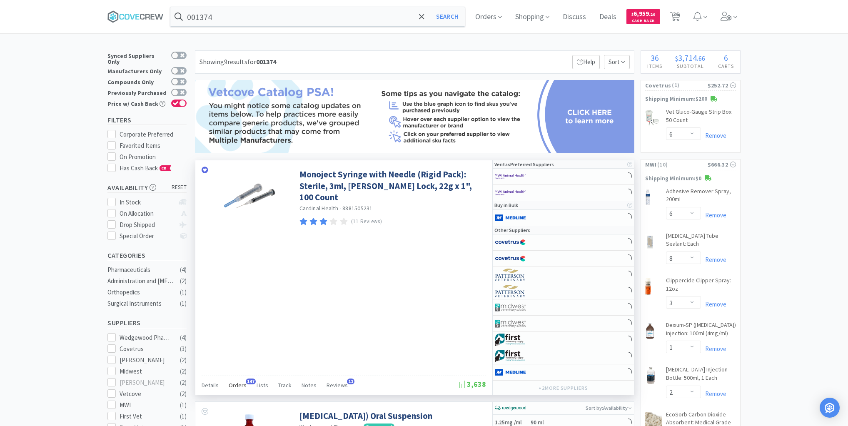
click at [239, 385] on span "Orders" at bounding box center [238, 384] width 18 height 7
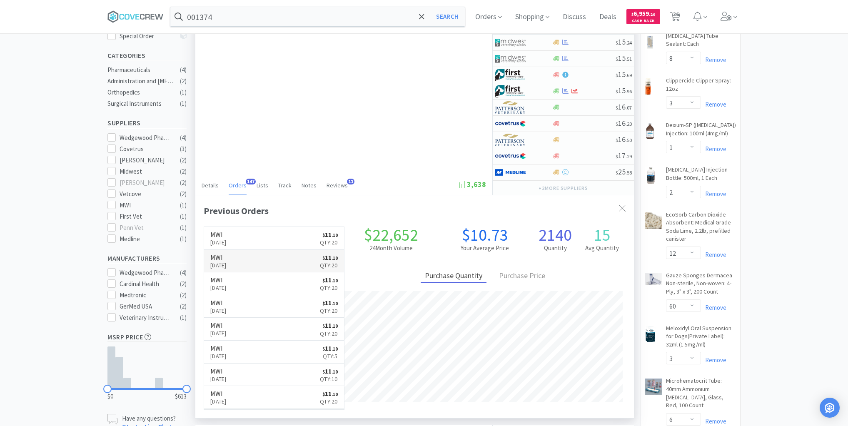
scroll to position [223, 439]
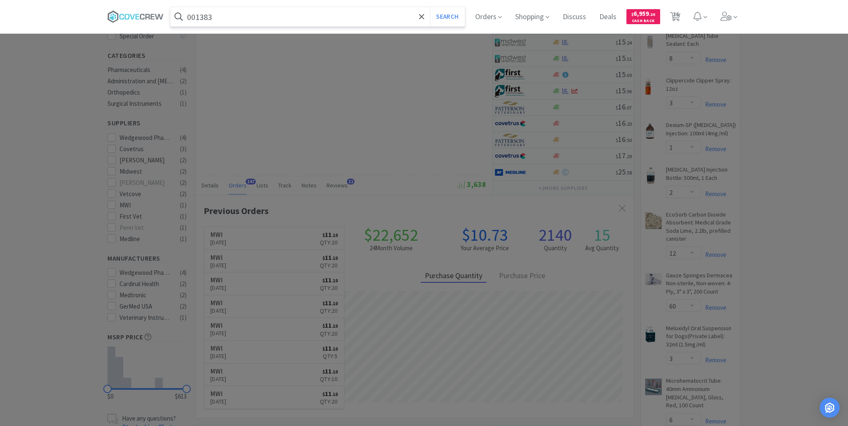
click at [430, 7] on button "Search" at bounding box center [447, 16] width 35 height 19
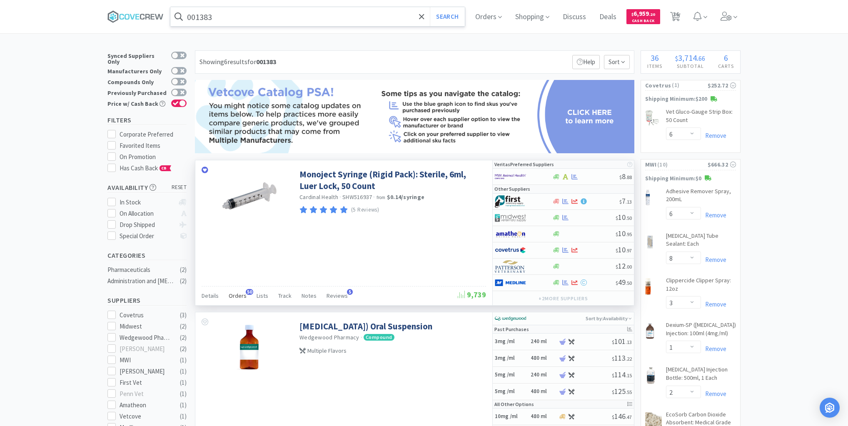
click at [237, 293] on span "Orders" at bounding box center [238, 295] width 18 height 7
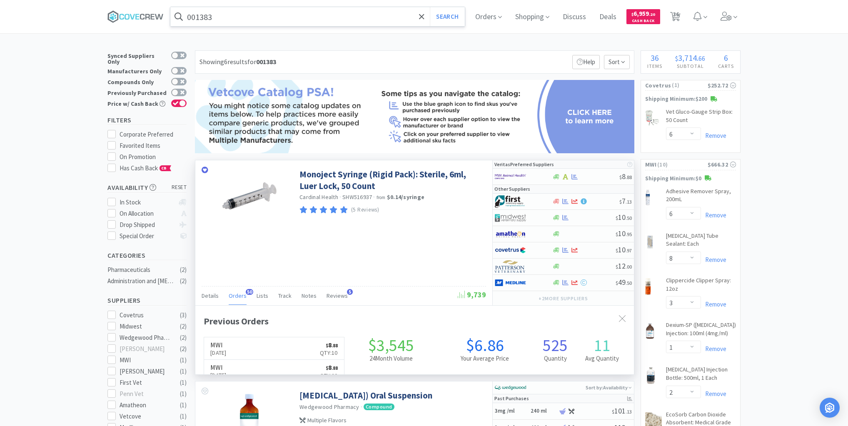
scroll to position [223, 439]
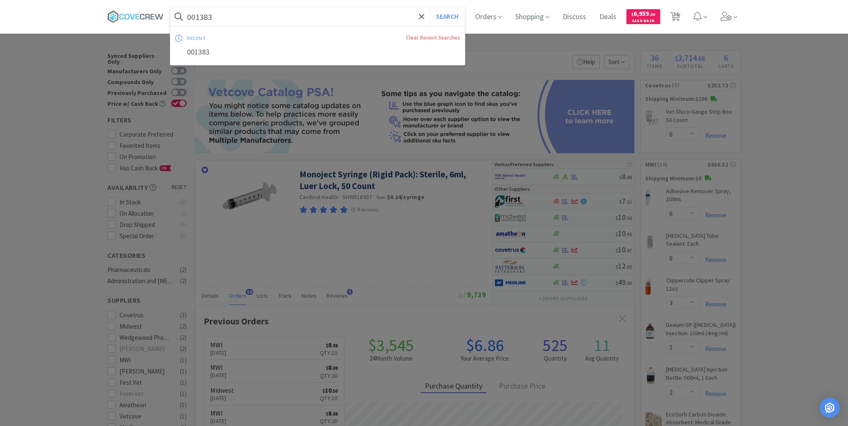
click at [264, 16] on input "001383" at bounding box center [317, 16] width 294 height 19
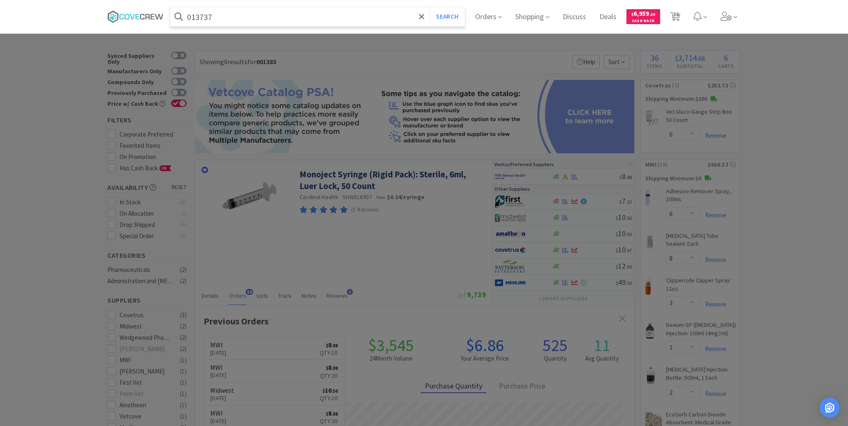
click at [430, 7] on button "Search" at bounding box center [447, 16] width 35 height 19
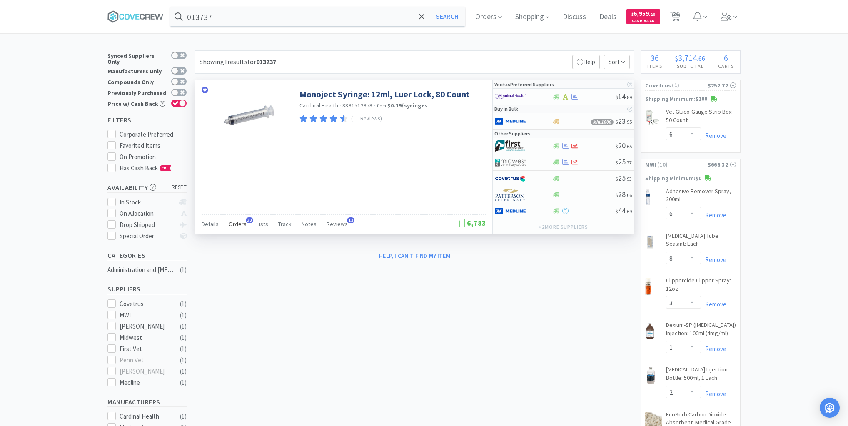
click at [236, 222] on span "Orders" at bounding box center [238, 223] width 18 height 7
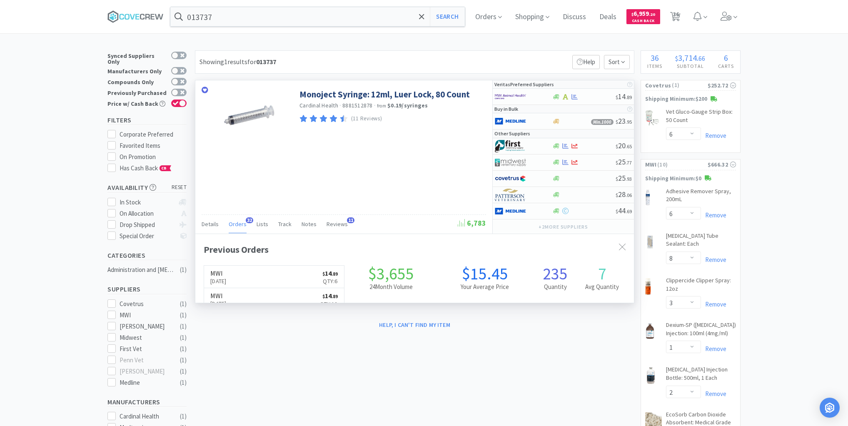
scroll to position [223, 439]
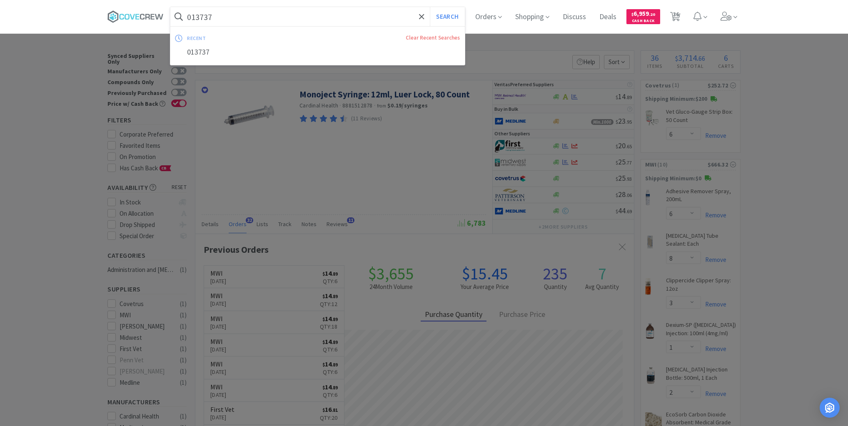
click at [243, 20] on input "013737" at bounding box center [317, 16] width 294 height 19
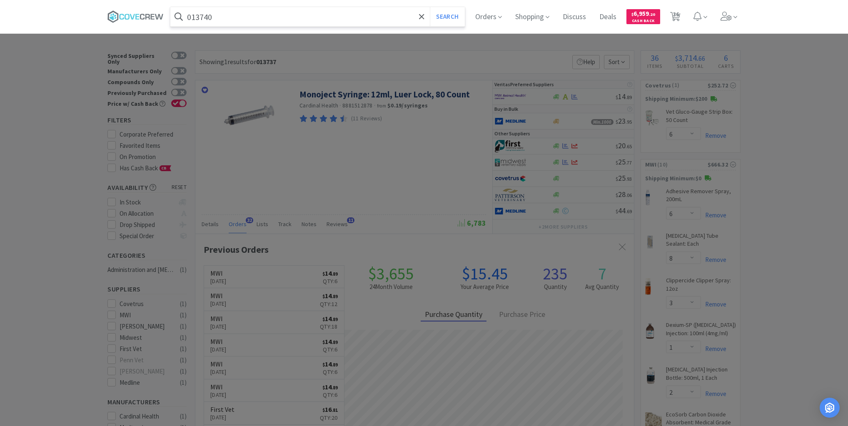
click at [430, 7] on button "Search" at bounding box center [447, 16] width 35 height 19
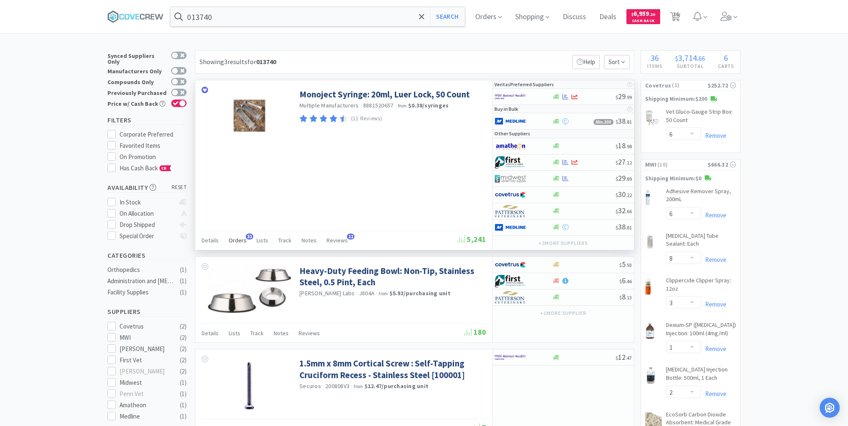
click at [240, 238] on span "Orders" at bounding box center [238, 240] width 18 height 7
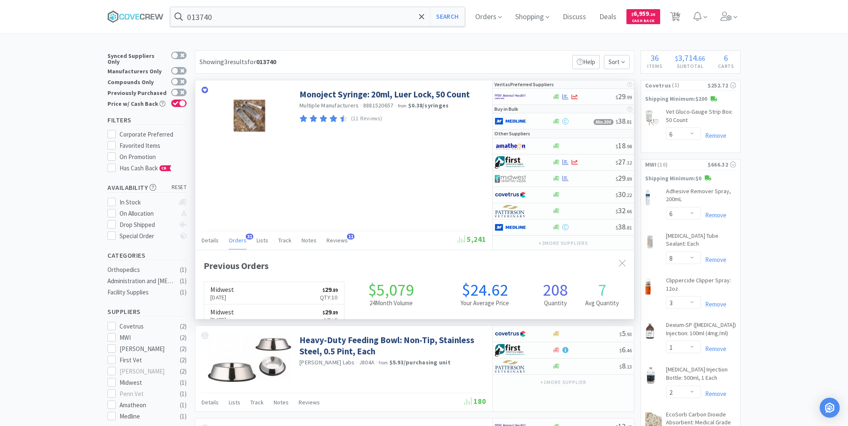
scroll to position [223, 439]
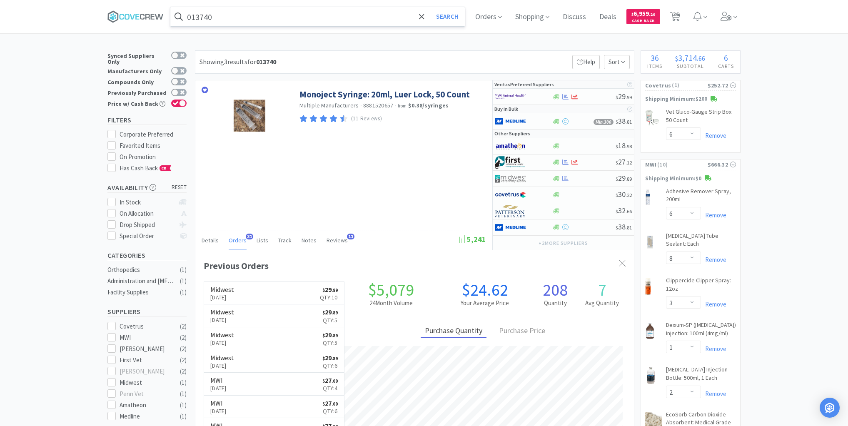
click at [240, 13] on input "013740" at bounding box center [317, 16] width 294 height 19
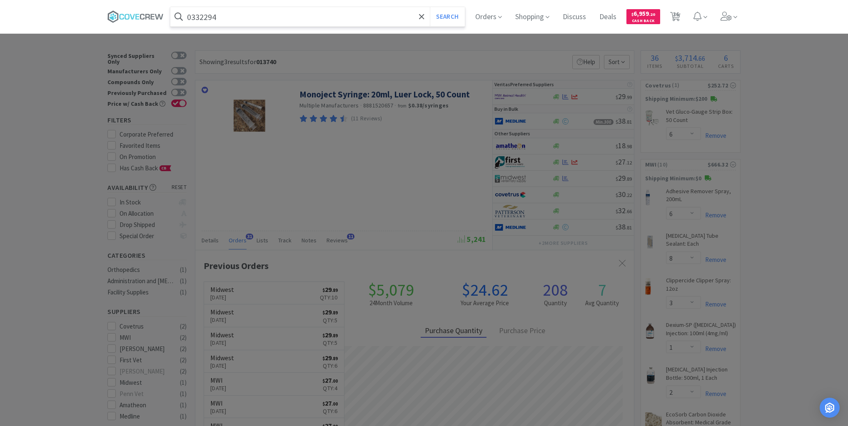
click at [430, 7] on button "Search" at bounding box center [447, 16] width 35 height 19
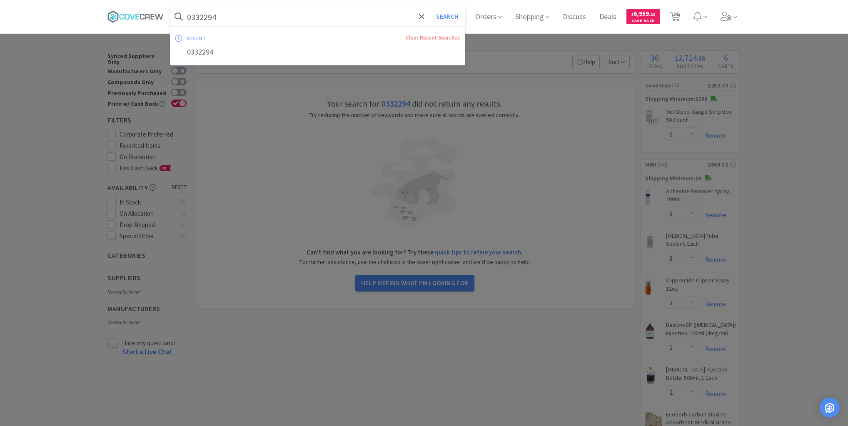
click at [295, 16] on input "0332294" at bounding box center [317, 16] width 294 height 19
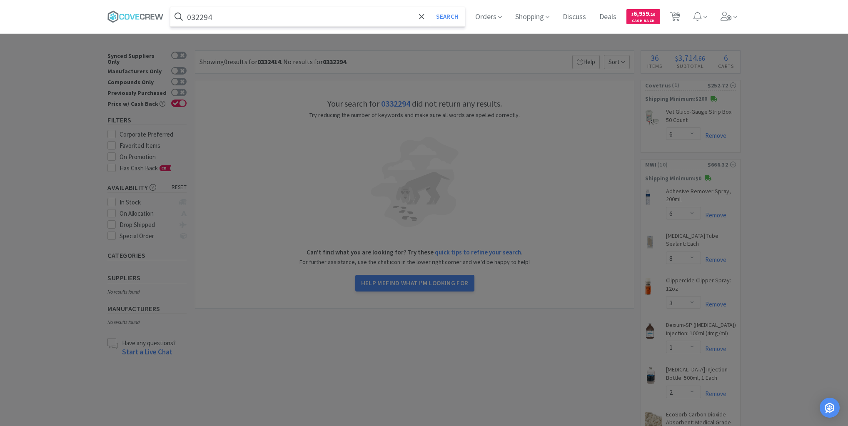
click at [430, 7] on button "Search" at bounding box center [447, 16] width 35 height 19
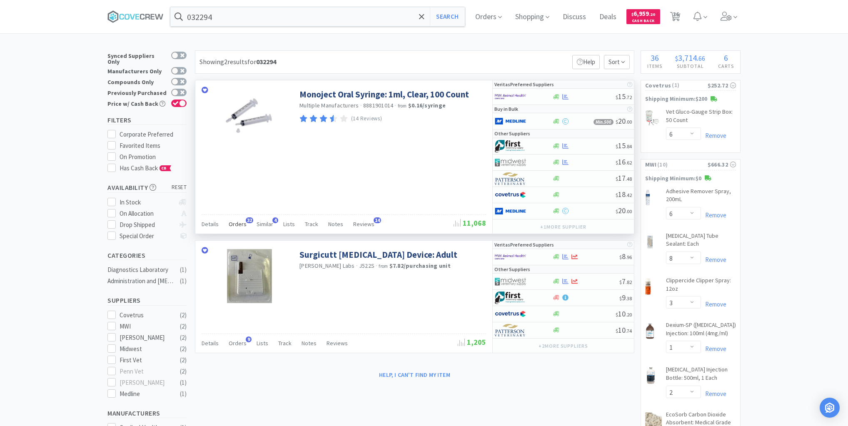
click at [238, 220] on span "Orders" at bounding box center [238, 223] width 18 height 7
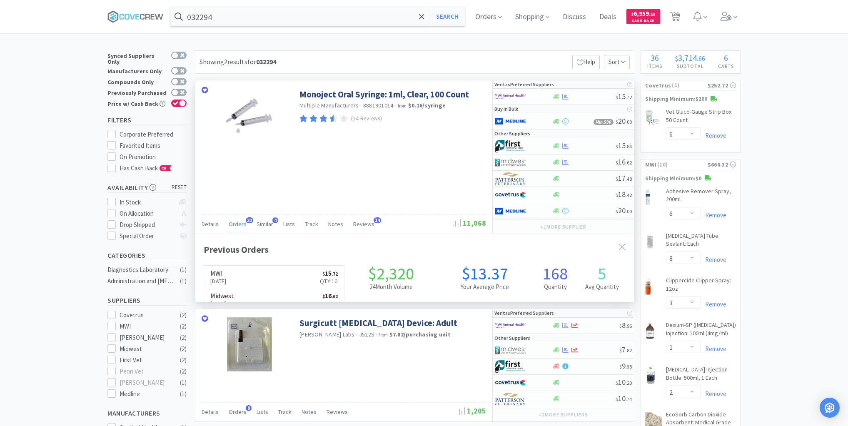
scroll to position [223, 439]
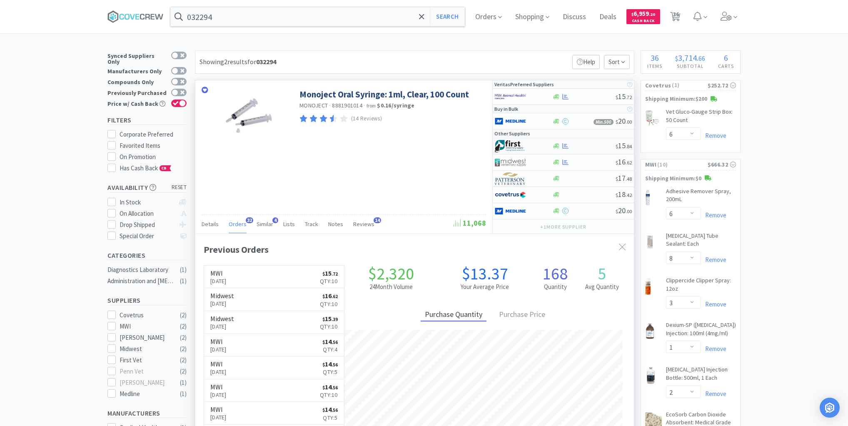
click at [588, 147] on div at bounding box center [584, 146] width 64 height 6
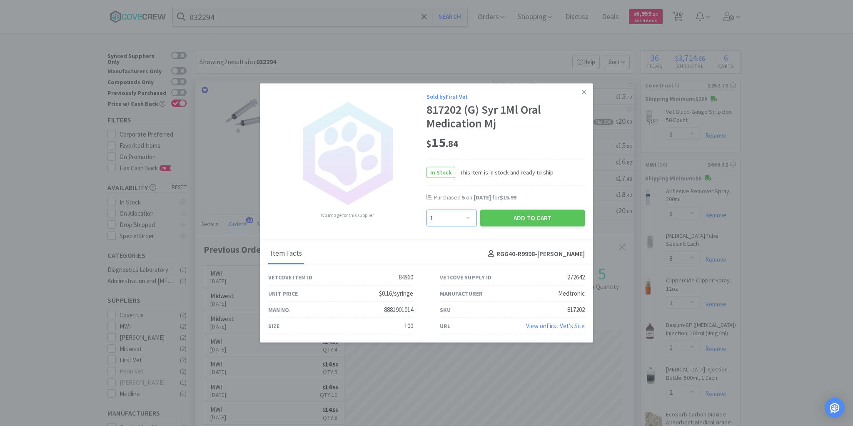
click at [469, 217] on select "Enter Quantity 1 2 3 4 5 6 7 8 9 10 11 12 13 14 15 16 17 18 19 20 Enter Quantity" at bounding box center [451, 218] width 50 height 17
click at [426, 210] on select "Enter Quantity 1 2 3 4 5 6 7 8 9 10 11 12 13 14 15 16 17 18 19 20 Enter Quantity" at bounding box center [451, 218] width 50 height 17
click at [526, 217] on button "Add to Cart" at bounding box center [532, 218] width 105 height 17
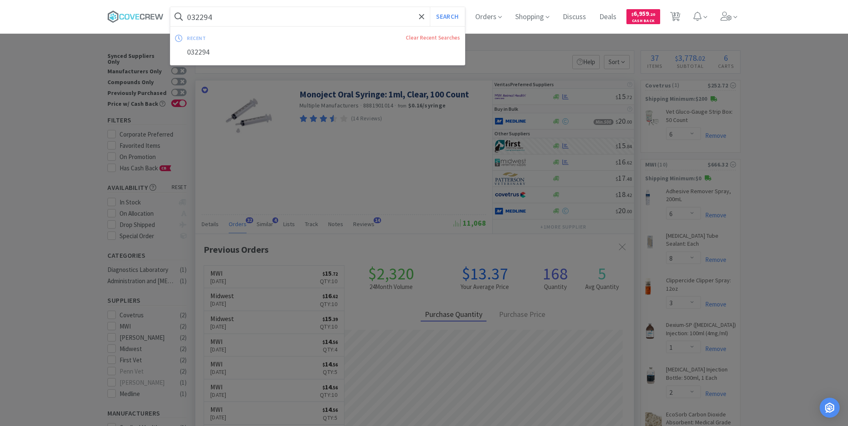
click at [391, 20] on input "032294" at bounding box center [317, 16] width 294 height 19
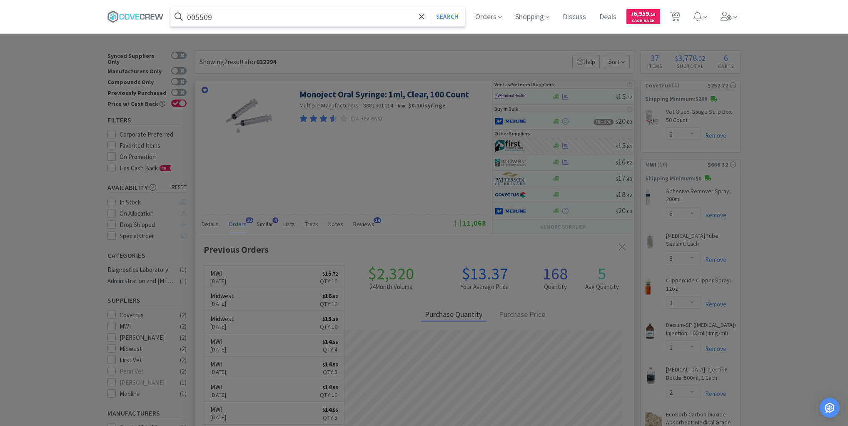
click at [430, 7] on button "Search" at bounding box center [447, 16] width 35 height 19
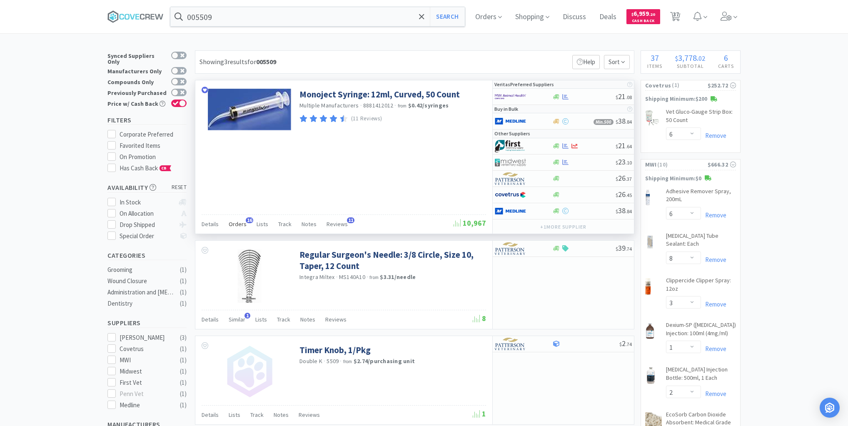
click at [238, 220] on span "Orders" at bounding box center [238, 223] width 18 height 7
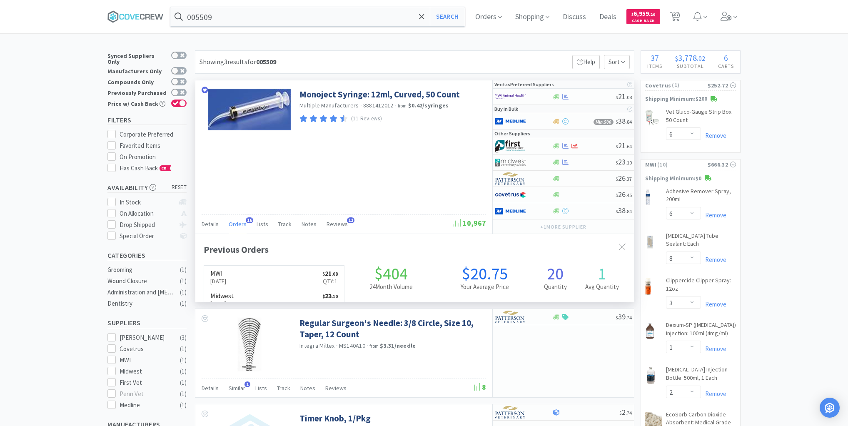
scroll to position [223, 439]
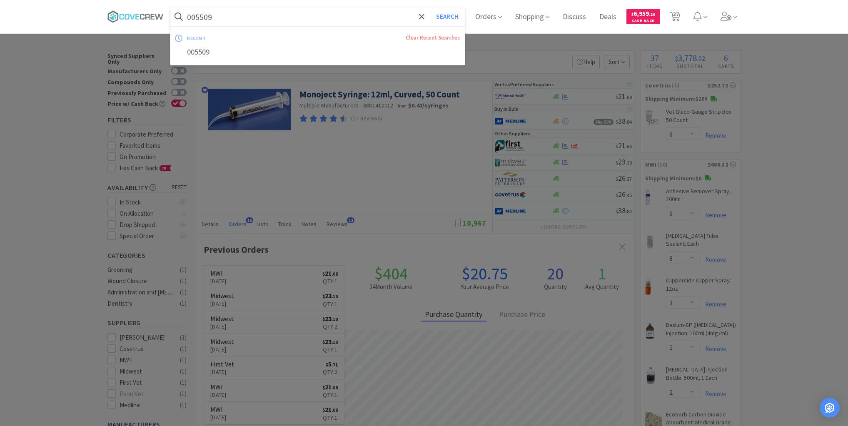
click at [249, 18] on input "005509" at bounding box center [317, 16] width 294 height 19
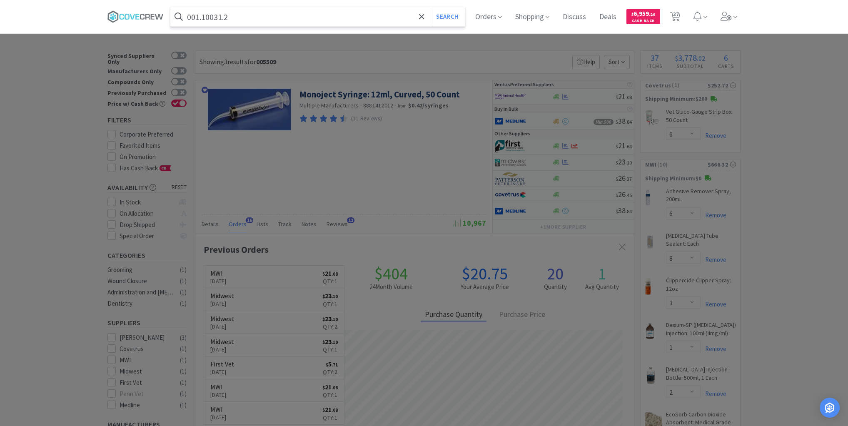
click at [430, 7] on button "Search" at bounding box center [447, 16] width 35 height 19
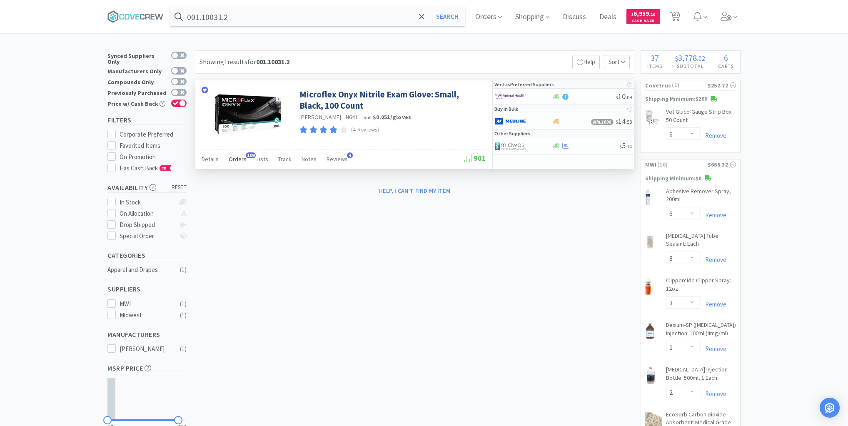
click at [233, 158] on span "Orders" at bounding box center [238, 158] width 18 height 7
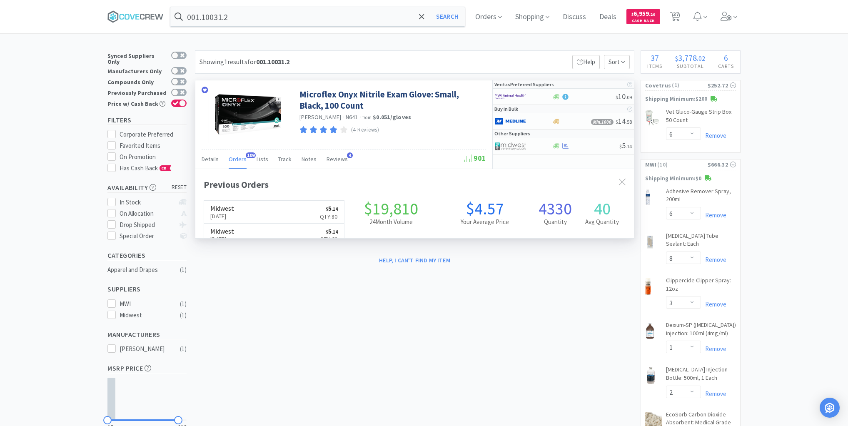
scroll to position [223, 439]
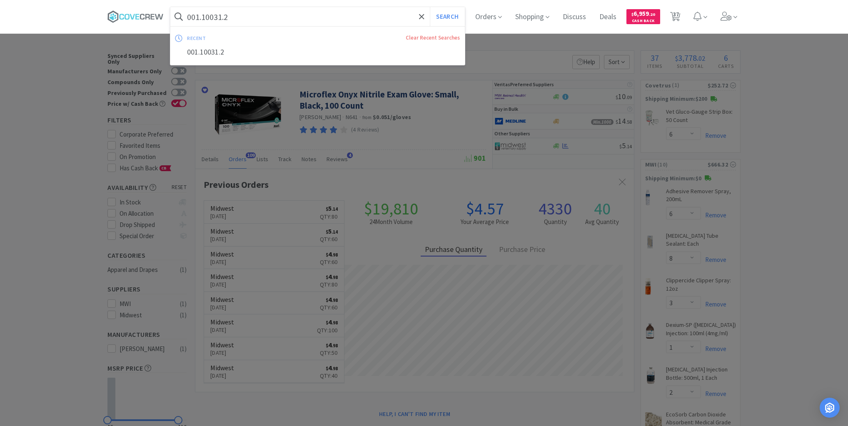
click at [265, 18] on input "001.10031.2" at bounding box center [317, 16] width 294 height 19
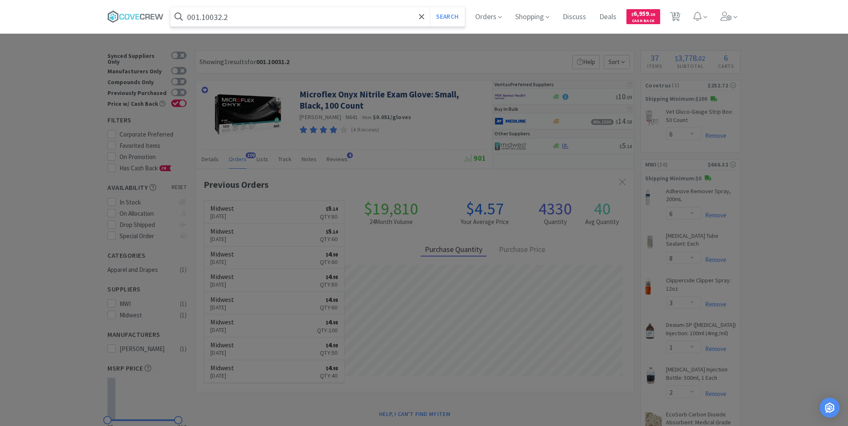
click at [430, 7] on button "Search" at bounding box center [447, 16] width 35 height 19
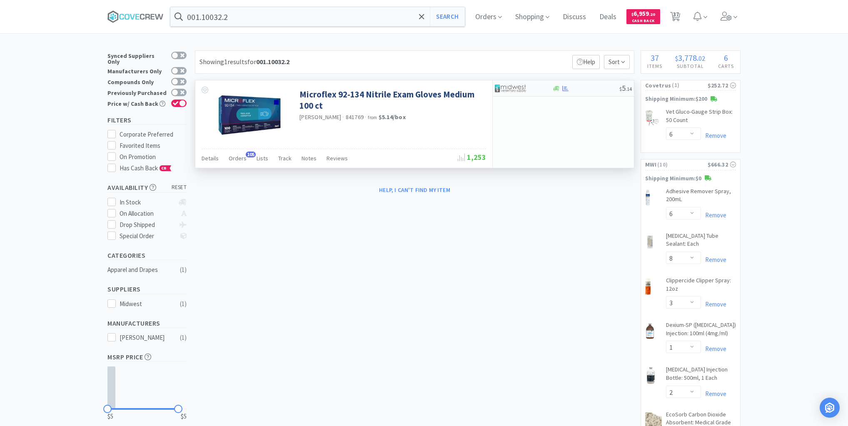
click at [580, 90] on div at bounding box center [585, 88] width 67 height 6
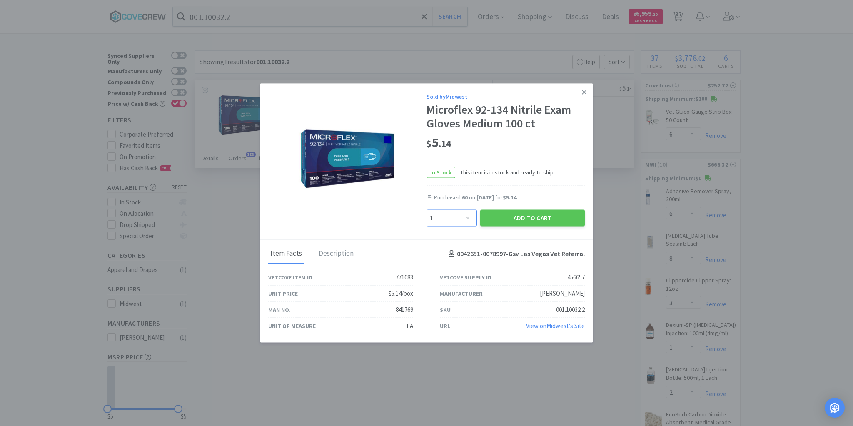
click at [468, 215] on select "Enter Quantity 1 2 3 4 5 6 7 8 9 10 11 12 13 14 15 16 17 18 19 20 Enter Quantity" at bounding box center [451, 218] width 50 height 17
click at [585, 93] on icon at bounding box center [584, 92] width 5 height 5
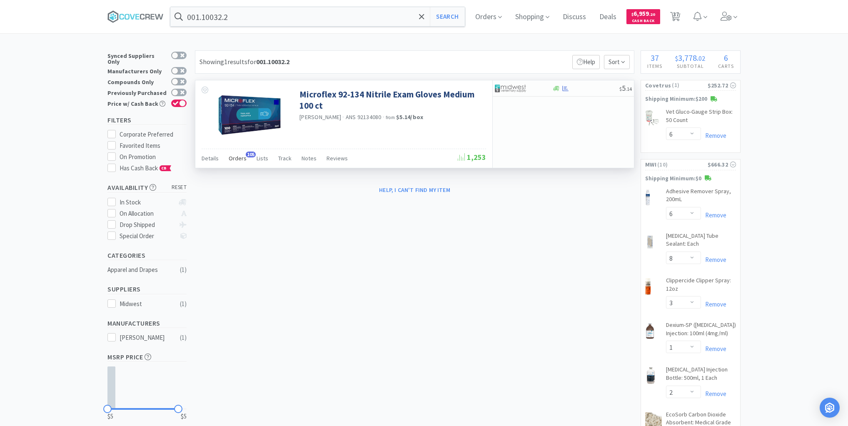
click at [239, 157] on span "Orders" at bounding box center [238, 158] width 18 height 7
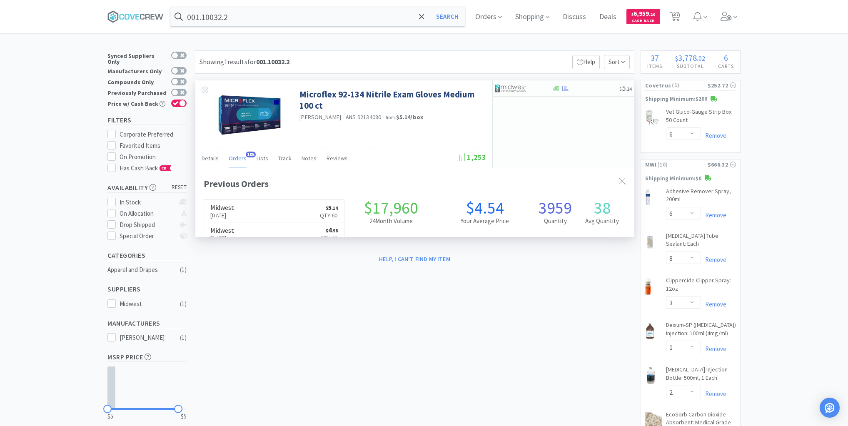
scroll to position [223, 439]
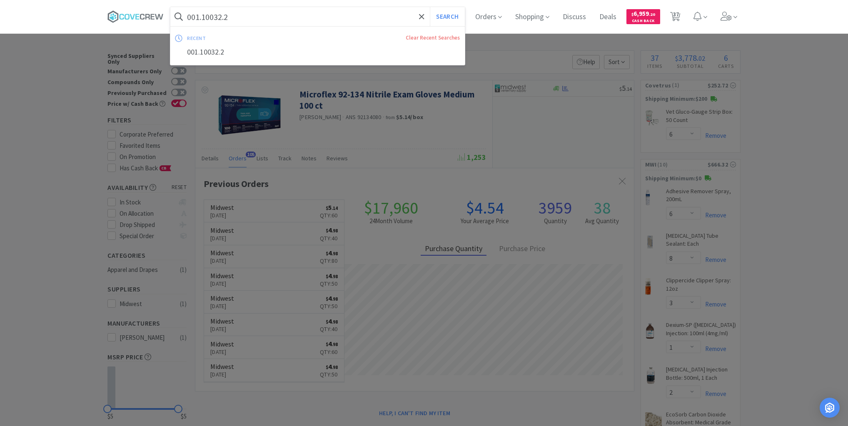
click at [261, 13] on input "001.10032.2" at bounding box center [317, 16] width 294 height 19
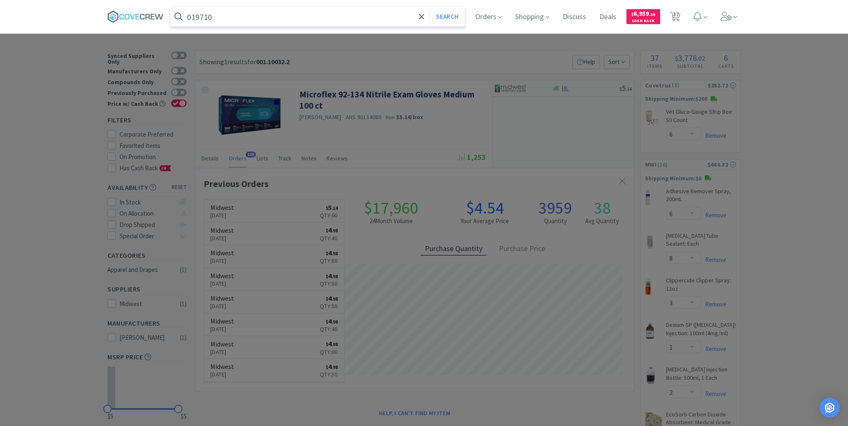
click at [430, 7] on button "Search" at bounding box center [447, 16] width 35 height 19
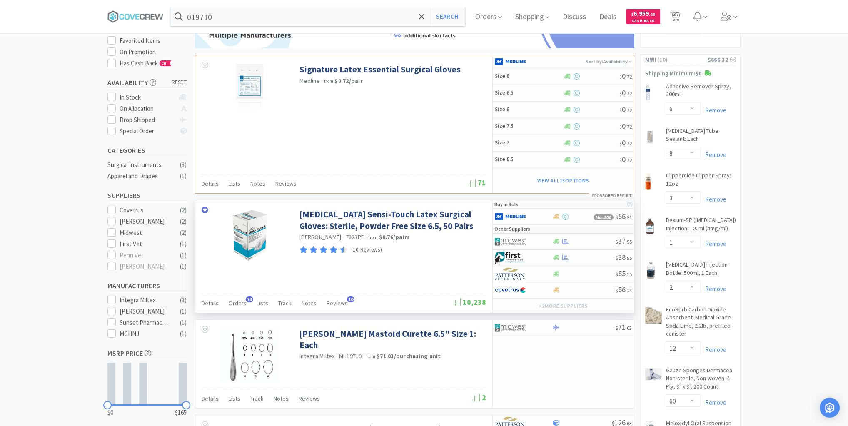
scroll to position [133, 0]
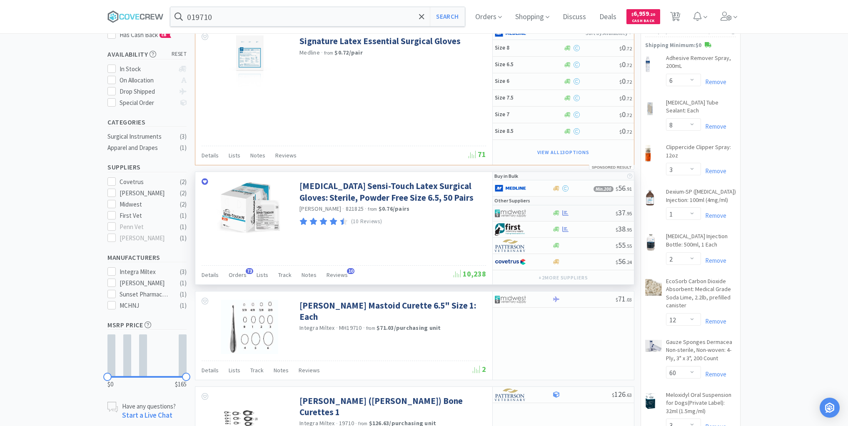
click at [586, 212] on div at bounding box center [584, 213] width 64 height 6
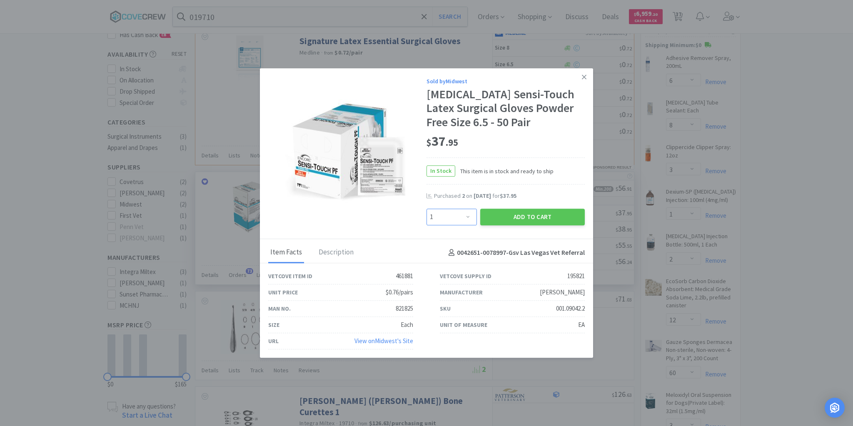
click at [468, 216] on select "Enter Quantity 1 2 3 4 5 6 7 8 9 10 11 12 13 14 15 16 17 18 19 20 Enter Quantity" at bounding box center [451, 217] width 50 height 17
click at [426, 209] on select "Enter Quantity 1 2 3 4 5 6 7 8 9 10 11 12 13 14 15 16 17 18 19 20 Enter Quantity" at bounding box center [451, 217] width 50 height 17
click at [527, 217] on button "Add to Cart" at bounding box center [532, 217] width 105 height 17
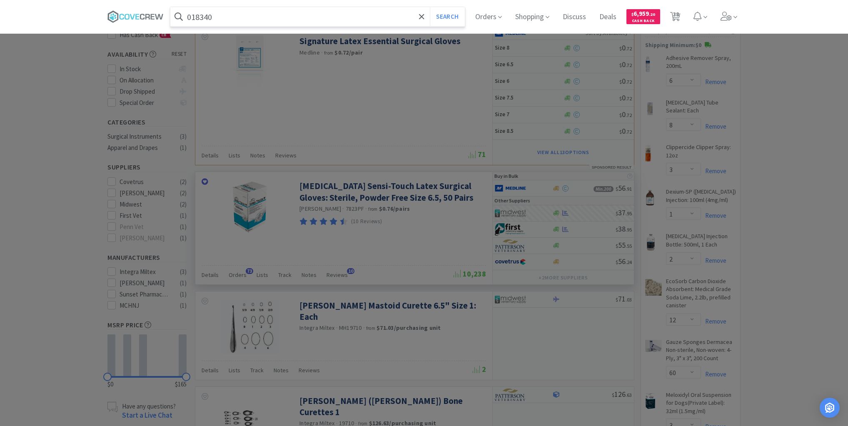
click at [430, 7] on button "Search" at bounding box center [447, 16] width 35 height 19
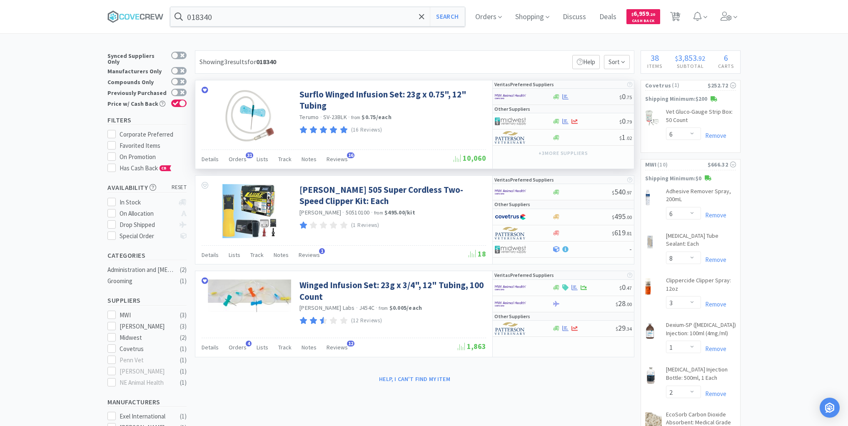
click at [590, 95] on div at bounding box center [585, 97] width 67 height 6
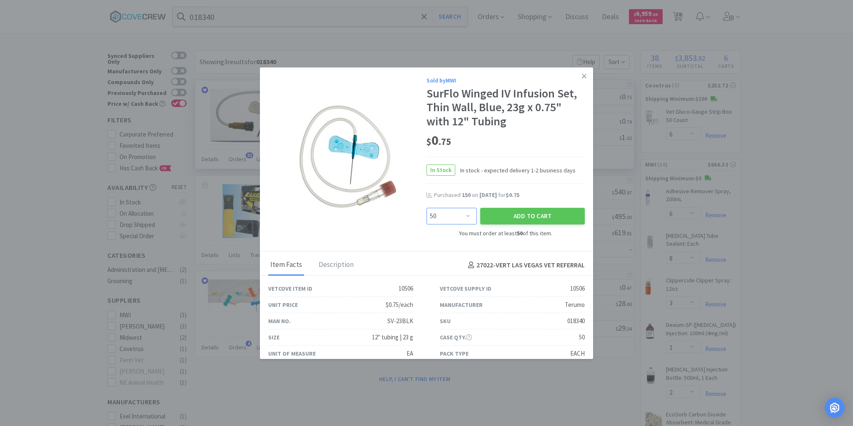
click at [461, 214] on select "Enter Quantity 50 100 150 200 250 300 350 400 450 500 550 600 650 700 750 800 8…" at bounding box center [451, 216] width 50 height 17
click at [426, 208] on select "Enter Quantity 50 100 150 200 250 300 350 400 450 500 550 600 650 700 750 800 8…" at bounding box center [451, 216] width 50 height 17
click at [517, 214] on button "Add to Cart" at bounding box center [532, 216] width 105 height 17
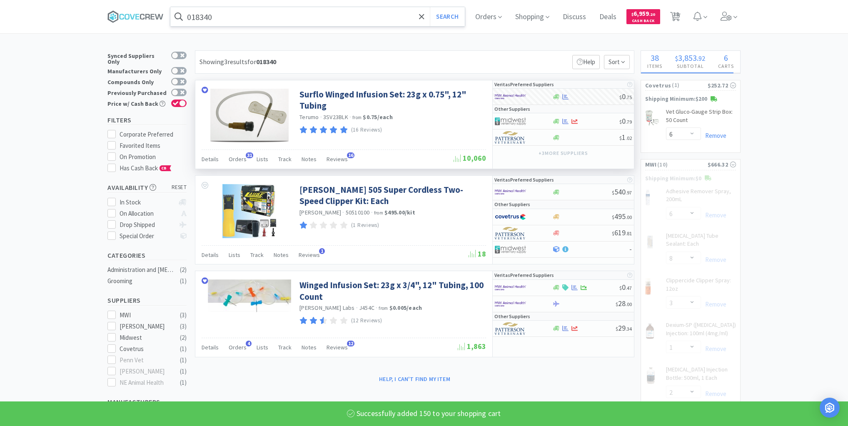
click at [386, 15] on input "018340" at bounding box center [317, 16] width 294 height 19
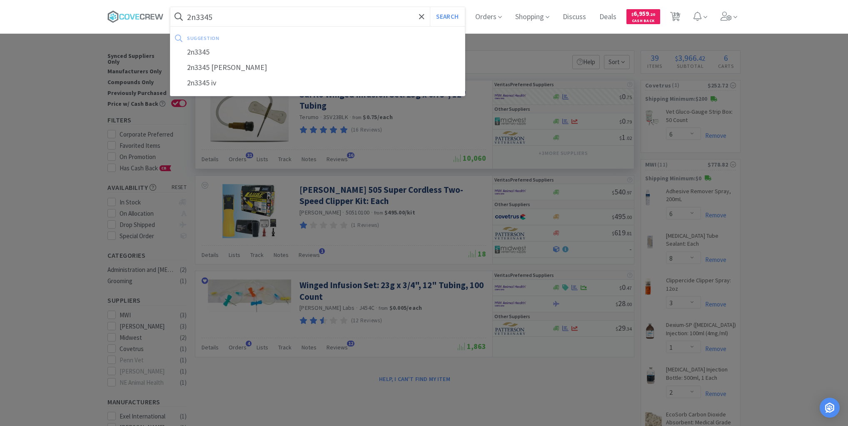
click at [430, 7] on button "Search" at bounding box center [447, 16] width 35 height 19
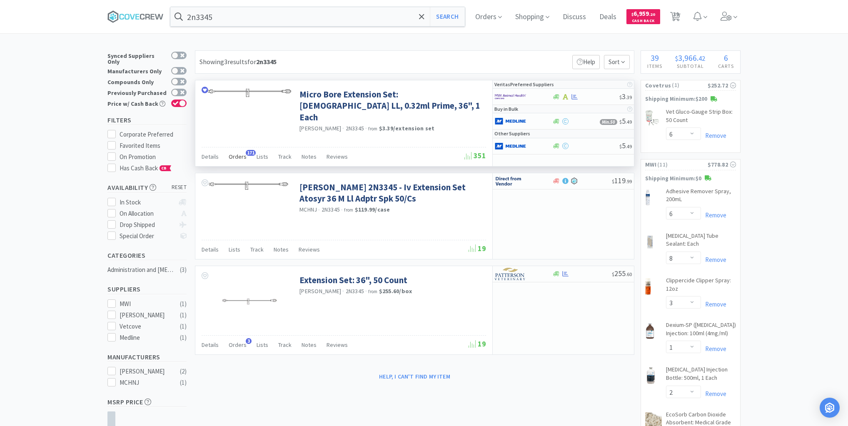
click at [236, 156] on span "Orders" at bounding box center [238, 156] width 18 height 7
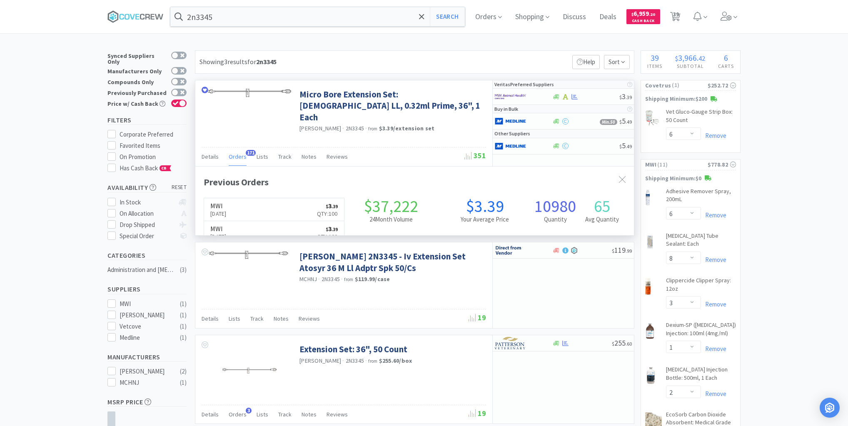
scroll to position [223, 439]
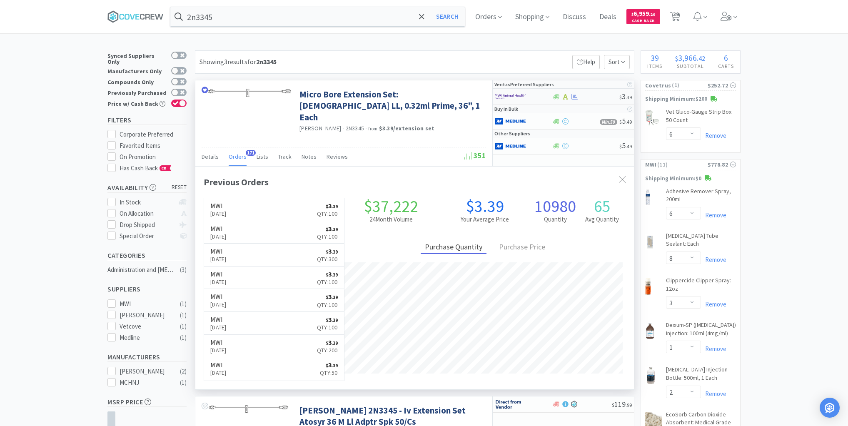
click at [588, 97] on div at bounding box center [585, 97] width 67 height 6
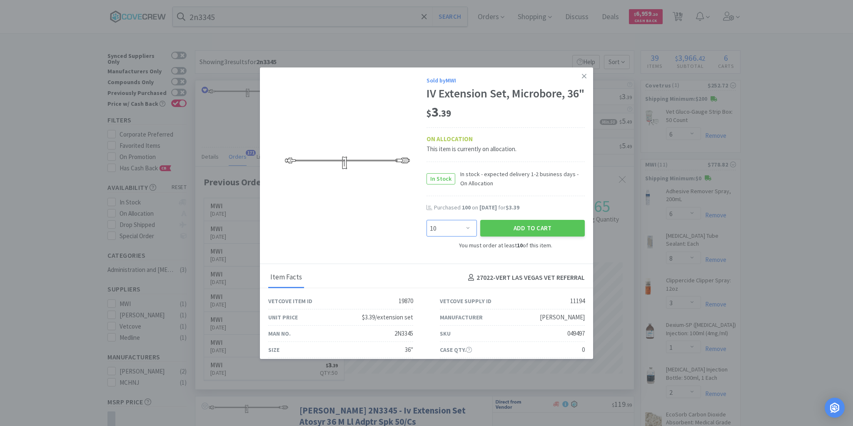
click at [466, 237] on select "Enter Quantity 10 20 30 40 50 60 70 80 90 100 110 120 130 140 150 160 170 180 1…" at bounding box center [451, 228] width 50 height 17
click at [426, 234] on select "Enter Quantity 10 20 30 40 50 60 70 80 90 100 110 120 130 140 150 160 170 180 1…" at bounding box center [451, 228] width 50 height 17
click at [508, 237] on button "Add to Cart" at bounding box center [532, 228] width 105 height 17
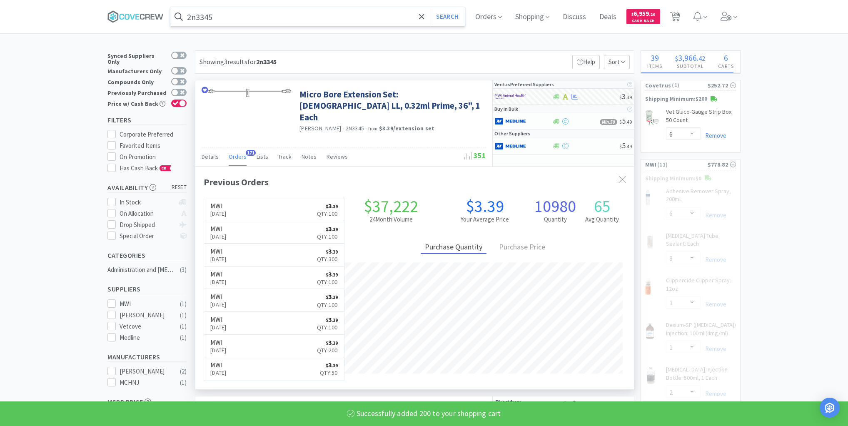
click at [347, 16] on input "2n3345" at bounding box center [317, 16] width 294 height 19
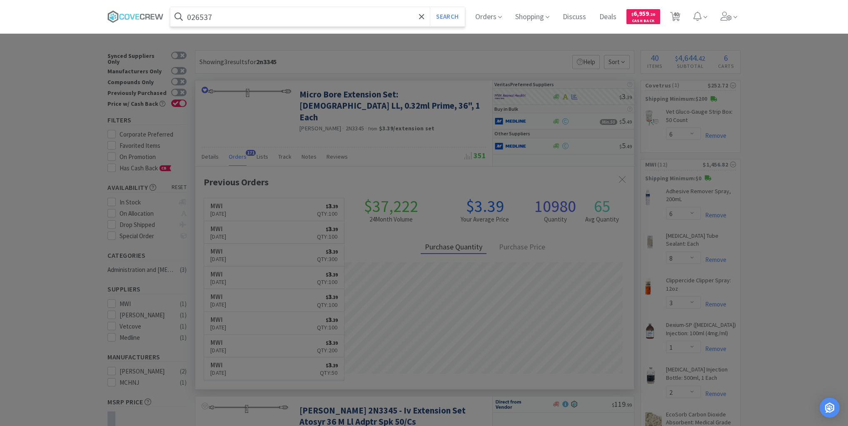
click at [430, 7] on button "Search" at bounding box center [447, 16] width 35 height 19
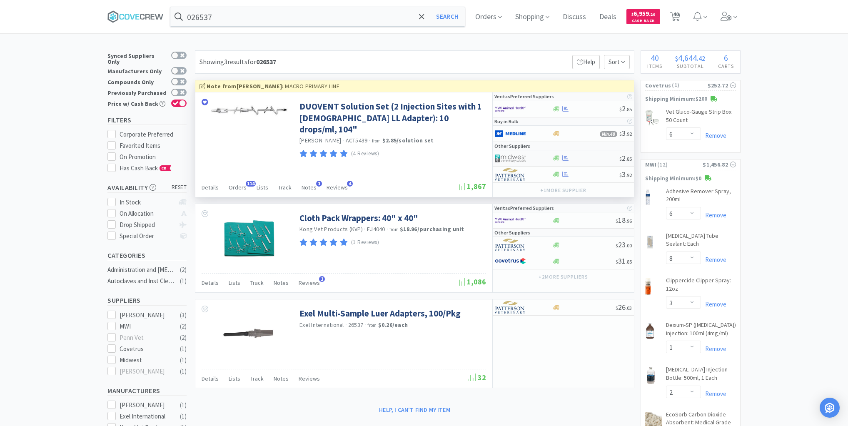
click at [579, 157] on div at bounding box center [585, 158] width 67 height 6
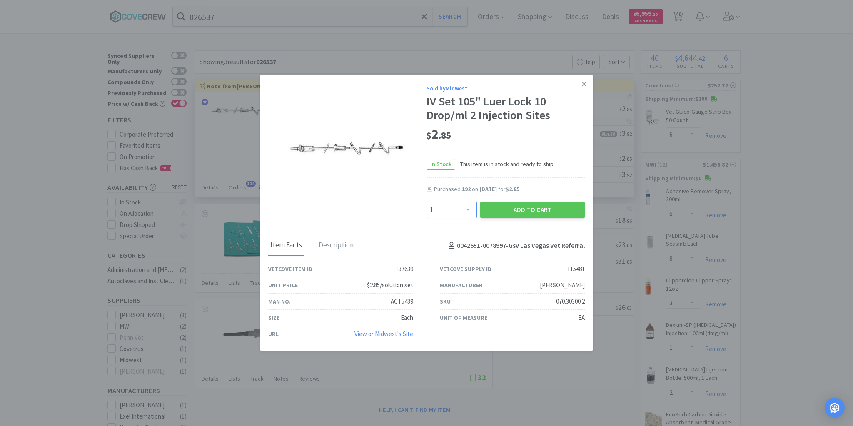
click at [468, 207] on select "Enter Quantity 1 2 3 4 5 6 7 8 9 10 11 12 13 14 15 16 17 18 19 20 Enter Quantity" at bounding box center [451, 210] width 50 height 17
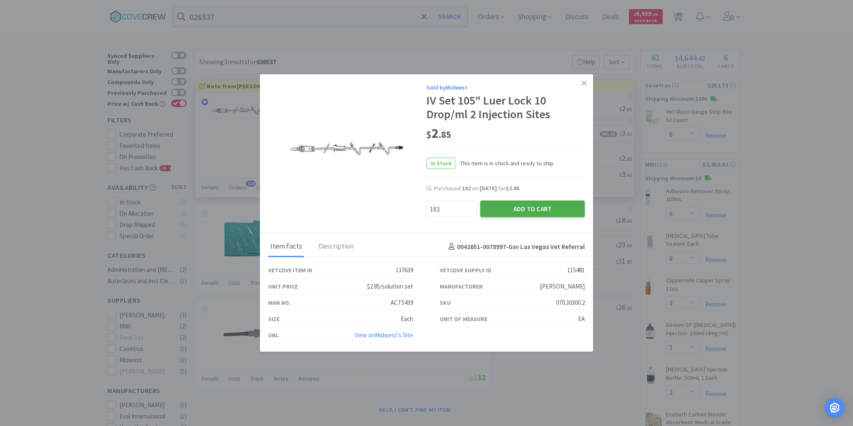
click at [515, 208] on button "Add to Cart" at bounding box center [532, 209] width 105 height 17
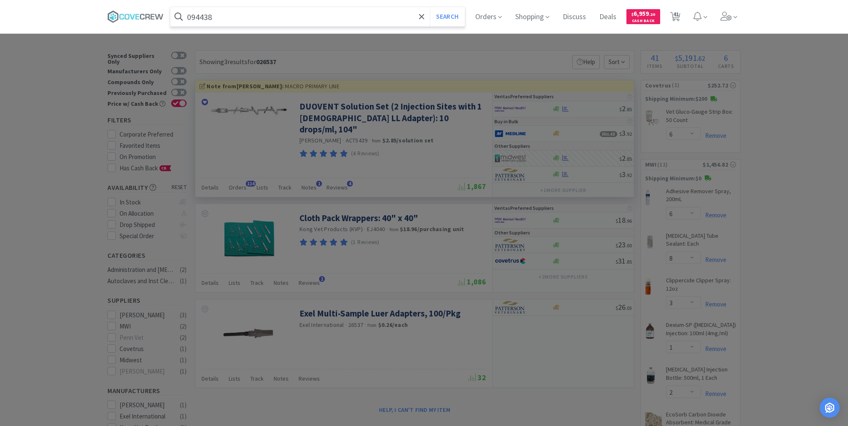
click at [430, 7] on button "Search" at bounding box center [447, 16] width 35 height 19
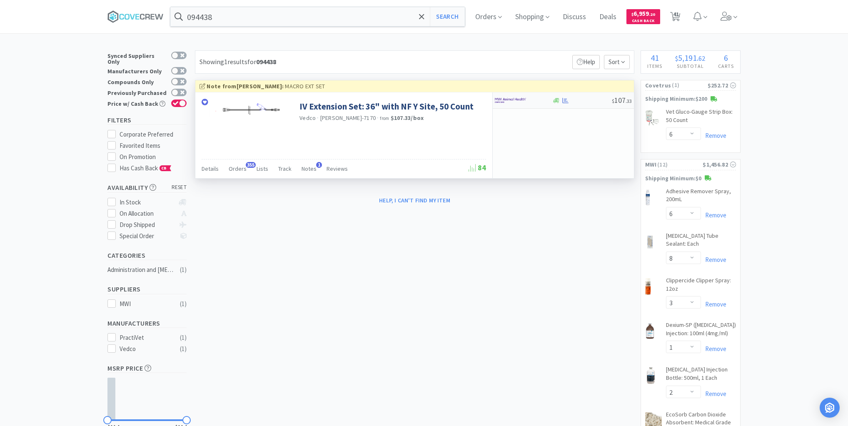
click at [587, 101] on div at bounding box center [582, 100] width 60 height 6
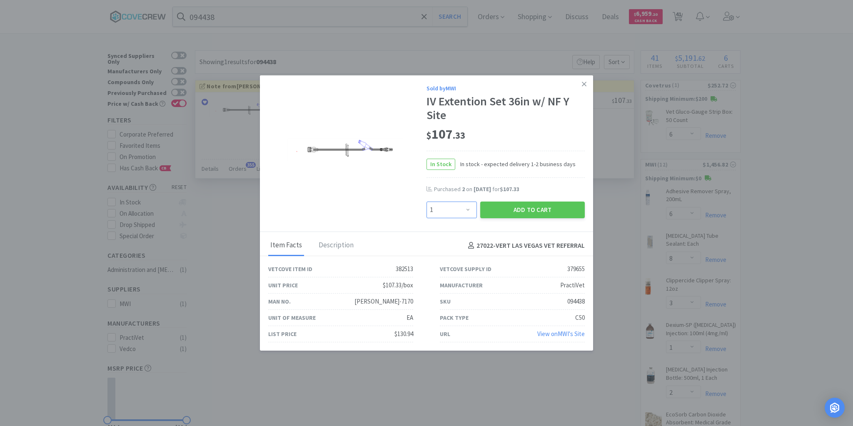
click at [469, 210] on select "Enter Quantity 1 2 3 4 5 6 7 8 9 10 11 12 13 14 15 16 17 18 19 20 Enter Quantity" at bounding box center [451, 210] width 50 height 17
click at [426, 202] on select "Enter Quantity 1 2 3 4 5 6 7 8 9 10 11 12 13 14 15 16 17 18 19 20 Enter Quantity" at bounding box center [451, 210] width 50 height 17
click at [524, 212] on button "Add to Cart" at bounding box center [532, 210] width 105 height 17
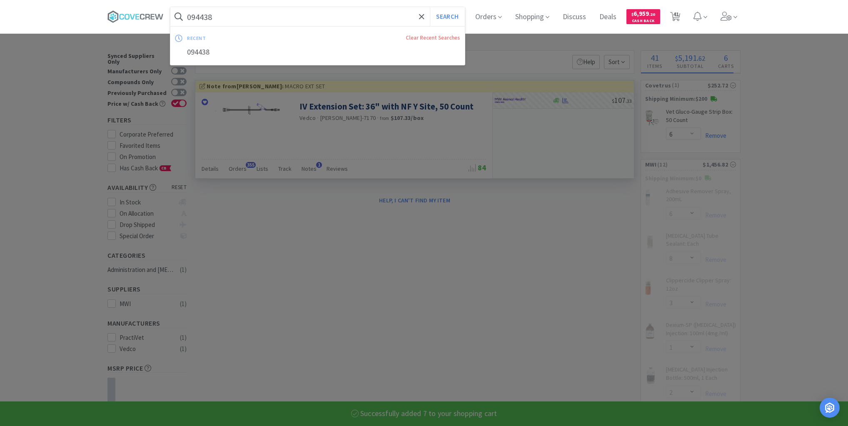
drag, startPoint x: 390, startPoint y: 14, endPoint x: 390, endPoint y: 18, distance: 4.6
click at [390, 14] on input "094438" at bounding box center [317, 16] width 294 height 19
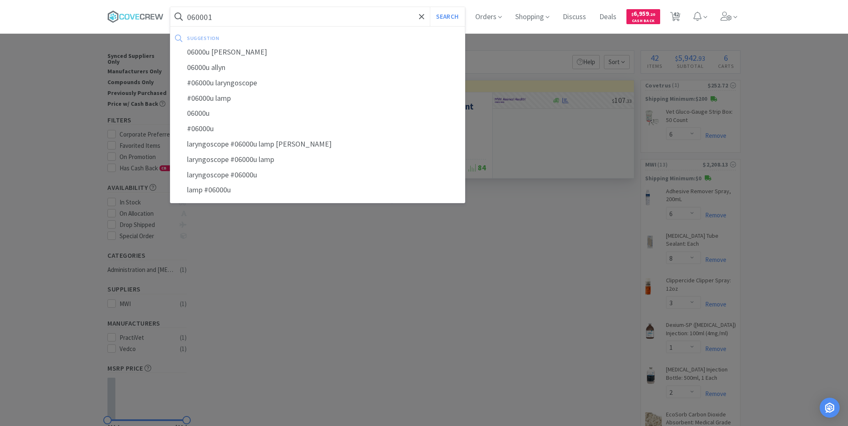
click at [430, 7] on button "Search" at bounding box center [447, 16] width 35 height 19
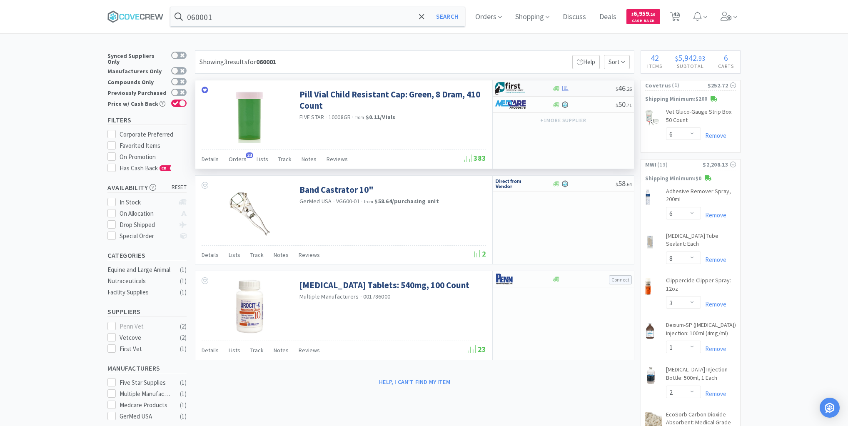
click at [585, 88] on div at bounding box center [584, 88] width 64 height 6
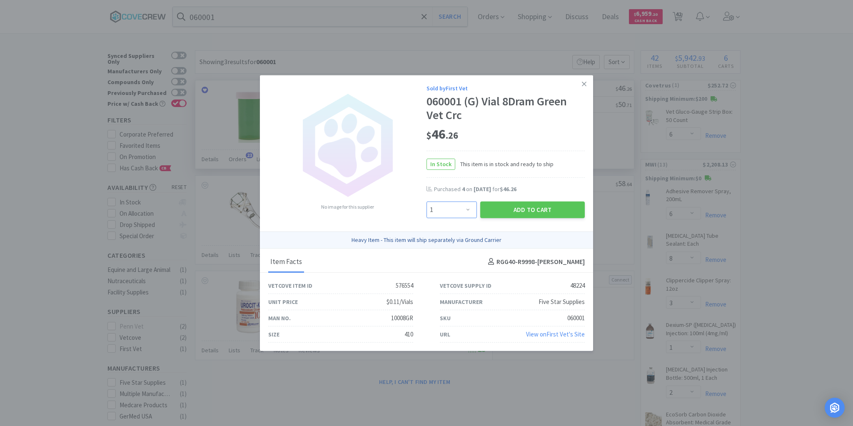
click at [468, 210] on select "Enter Quantity 1 2 3 4 5 6 7 8 9 10 11 12 13 14 15 16 17 18 19 20 Enter Quantity" at bounding box center [451, 210] width 50 height 17
click at [426, 202] on select "Enter Quantity 1 2 3 4 5 6 7 8 9 10 11 12 13 14 15 16 17 18 19 20 Enter Quantity" at bounding box center [451, 210] width 50 height 17
click at [515, 208] on button "Add to Cart" at bounding box center [532, 210] width 105 height 17
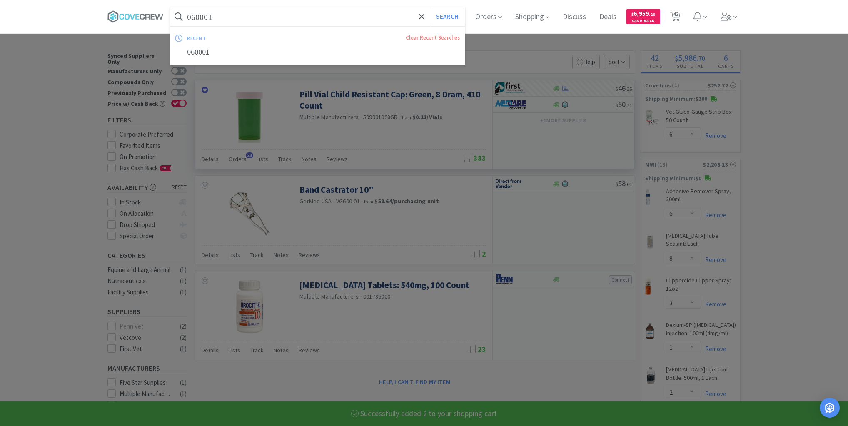
click at [398, 12] on input "060001" at bounding box center [317, 16] width 294 height 19
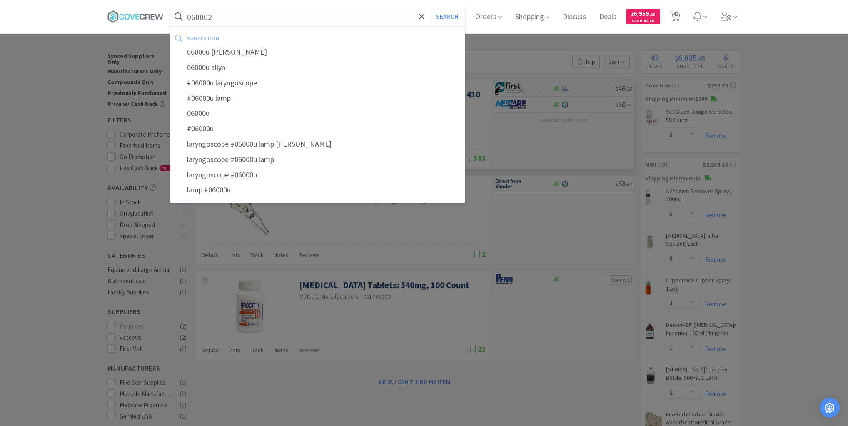
click at [430, 7] on button "Search" at bounding box center [447, 16] width 35 height 19
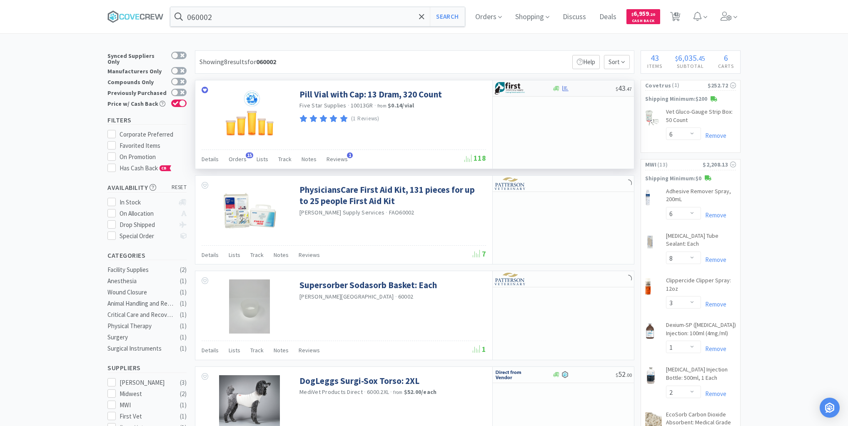
click at [588, 90] on div at bounding box center [584, 88] width 64 height 6
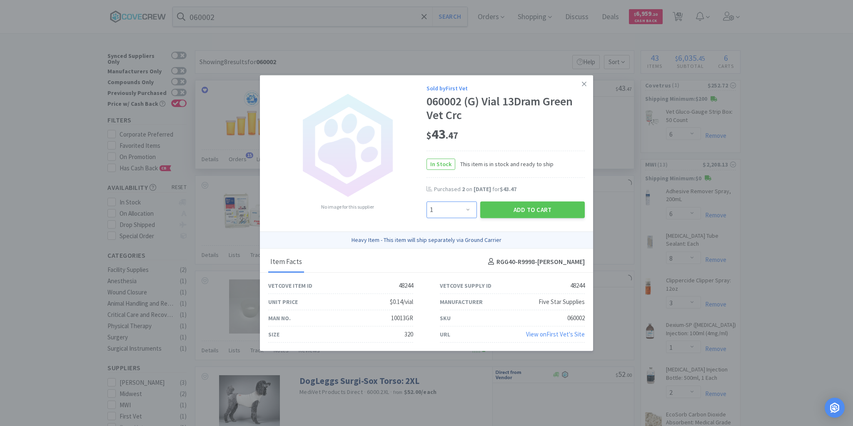
click at [468, 209] on select "Enter Quantity 1 2 3 4 5 6 7 8 9 10 11 12 13 14 15 16 17 18 19 20 Enter Quantity" at bounding box center [451, 210] width 50 height 17
click at [426, 202] on select "Enter Quantity 1 2 3 4 5 6 7 8 9 10 11 12 13 14 15 16 17 18 19 20 Enter Quantity" at bounding box center [451, 210] width 50 height 17
click at [521, 209] on button "Add to Cart" at bounding box center [532, 210] width 105 height 17
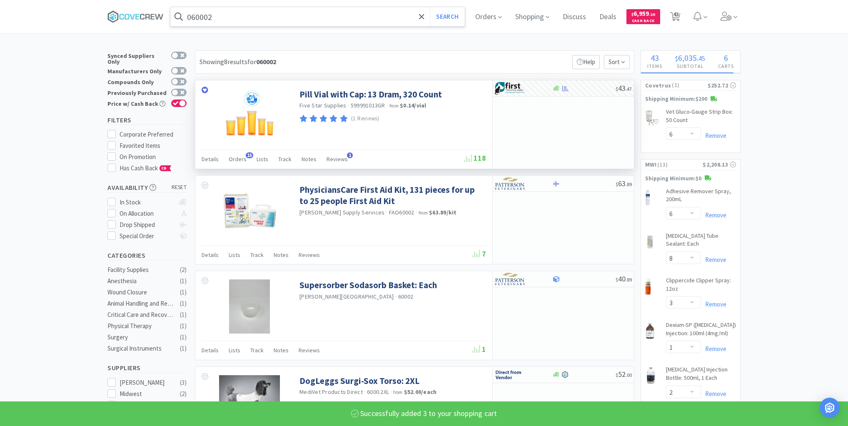
click at [327, 17] on input "060002" at bounding box center [317, 16] width 294 height 19
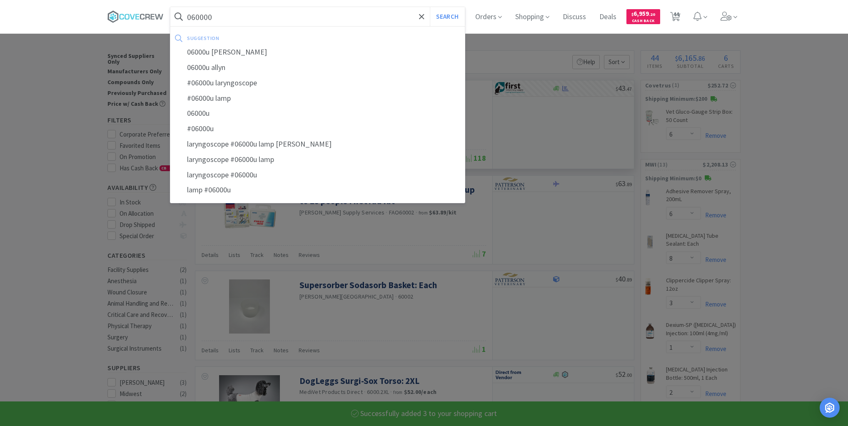
click at [430, 7] on button "Search" at bounding box center [447, 16] width 35 height 19
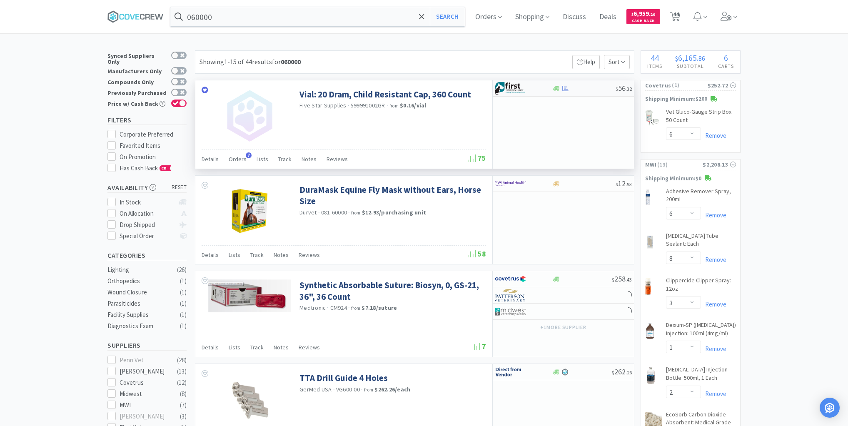
click at [588, 94] on div "$ 56 . 32" at bounding box center [563, 88] width 141 height 16
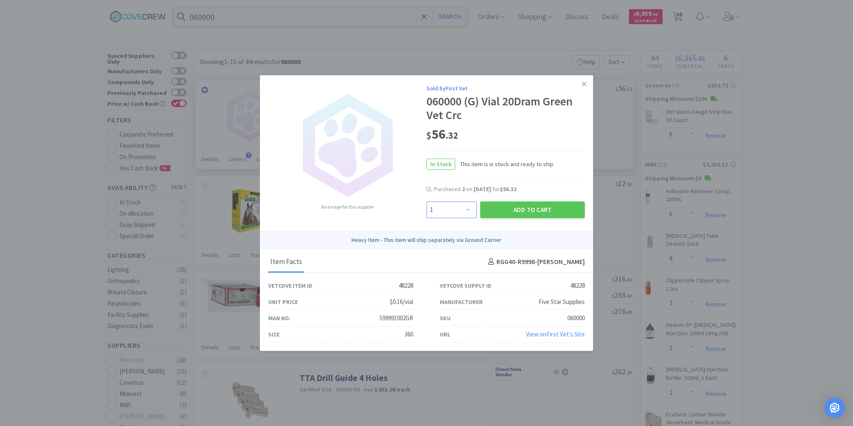
click at [469, 211] on select "Enter Quantity 1 2 3 4 5 6 7 8 9 10 11 12 13 14 15 16 17 18 19 20 Enter Quantity" at bounding box center [451, 210] width 50 height 17
click at [426, 202] on select "Enter Quantity 1 2 3 4 5 6 7 8 9 10 11 12 13 14 15 16 17 18 19 20 Enter Quantity" at bounding box center [451, 210] width 50 height 17
click at [542, 208] on button "Add to Cart" at bounding box center [532, 210] width 105 height 17
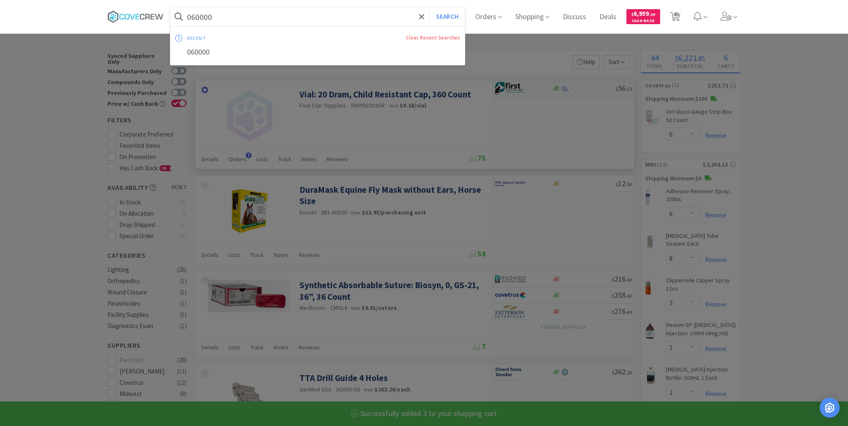
click at [336, 15] on input "060000" at bounding box center [317, 16] width 294 height 19
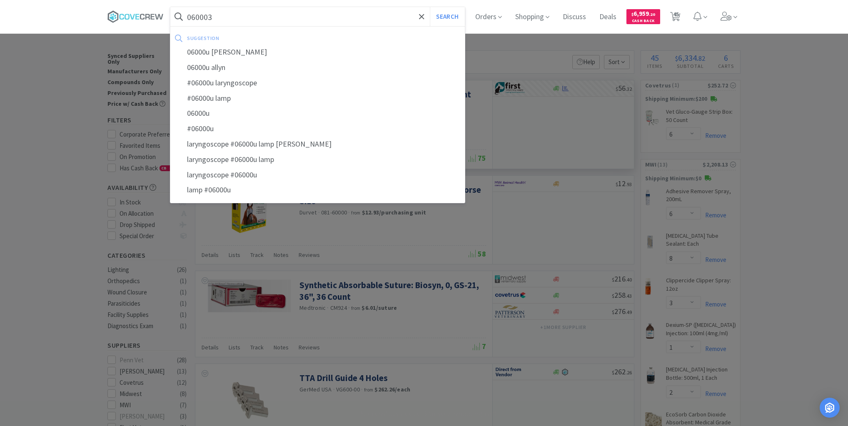
click at [430, 7] on button "Search" at bounding box center [447, 16] width 35 height 19
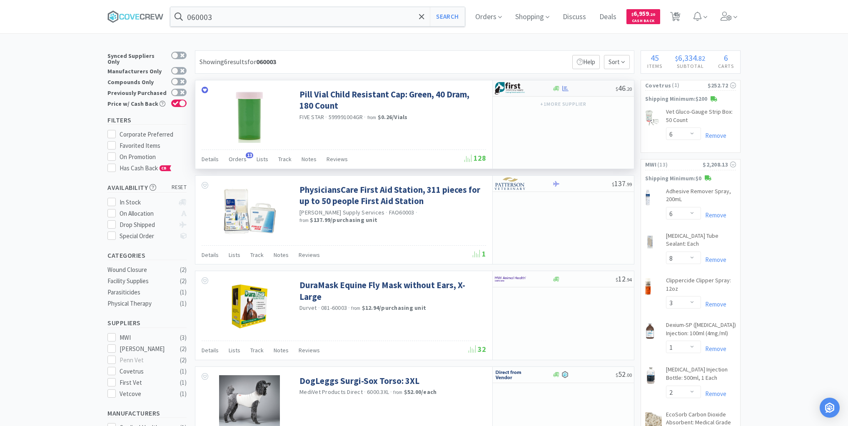
click at [593, 90] on div at bounding box center [584, 88] width 64 height 6
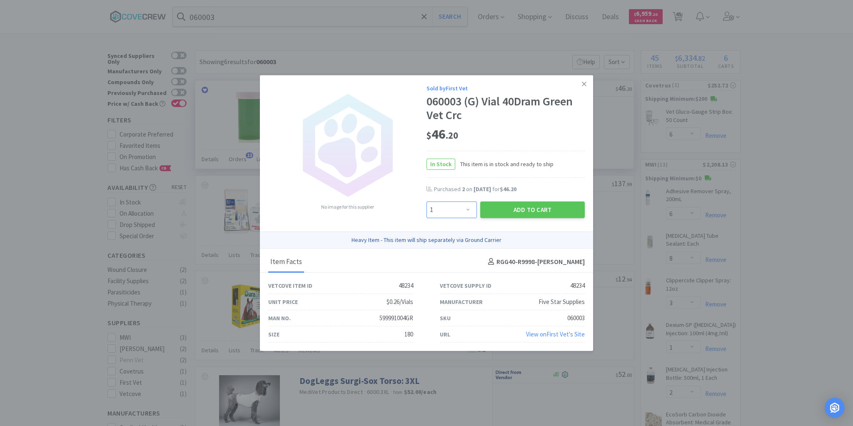
click at [468, 208] on select "Enter Quantity 1 2 3 4 5 6 7 8 9 10 11 12 13 14 15 16 17 18 19 20 Enter Quantity" at bounding box center [451, 210] width 50 height 17
click at [426, 202] on select "Enter Quantity 1 2 3 4 5 6 7 8 9 10 11 12 13 14 15 16 17 18 19 20 Enter Quantity" at bounding box center [451, 210] width 50 height 17
click at [533, 211] on button "Add to Cart" at bounding box center [532, 210] width 105 height 17
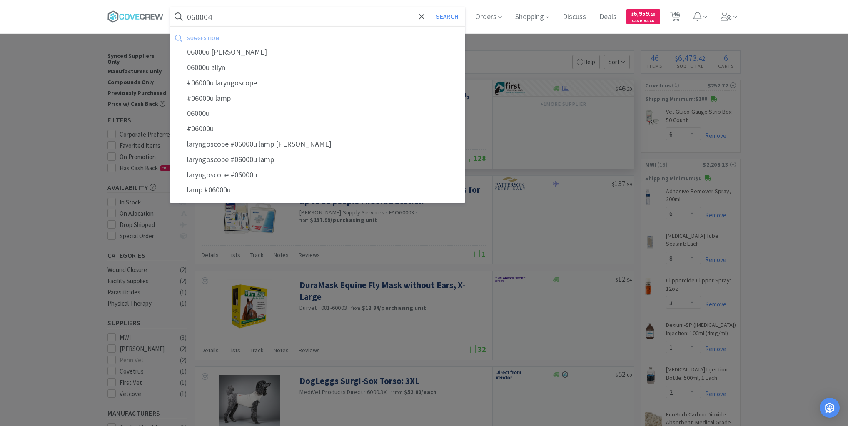
click at [430, 7] on button "Search" at bounding box center [447, 16] width 35 height 19
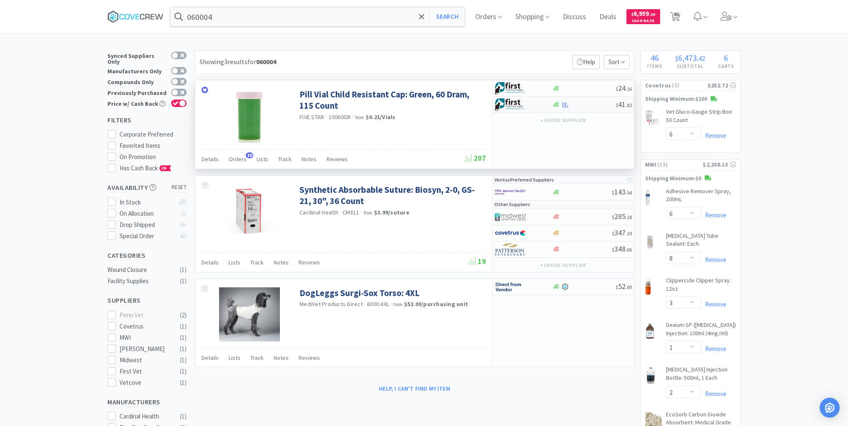
click at [581, 104] on div at bounding box center [584, 105] width 64 height 6
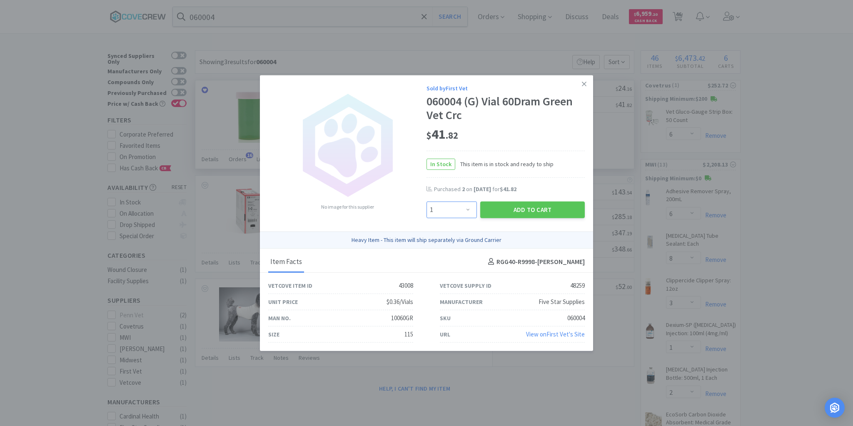
click at [470, 210] on select "Enter Quantity 1 2 3 4 5 6 7 8 9 10 11 12 13 14 15 16 17 18 19 20 Enter Quantity" at bounding box center [451, 210] width 50 height 17
click at [426, 202] on select "Enter Quantity 1 2 3 4 5 6 7 8 9 10 11 12 13 14 15 16 17 18 19 20 Enter Quantity" at bounding box center [451, 210] width 50 height 17
click at [521, 212] on button "Add to Cart" at bounding box center [532, 210] width 105 height 17
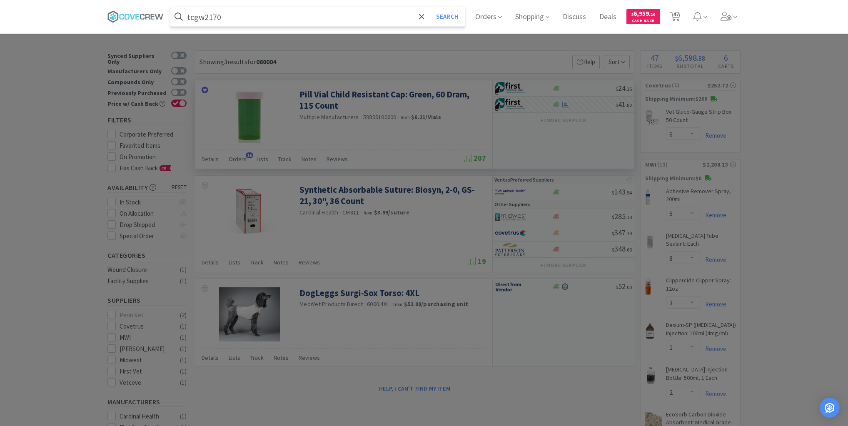
click at [430, 7] on button "Search" at bounding box center [447, 16] width 35 height 19
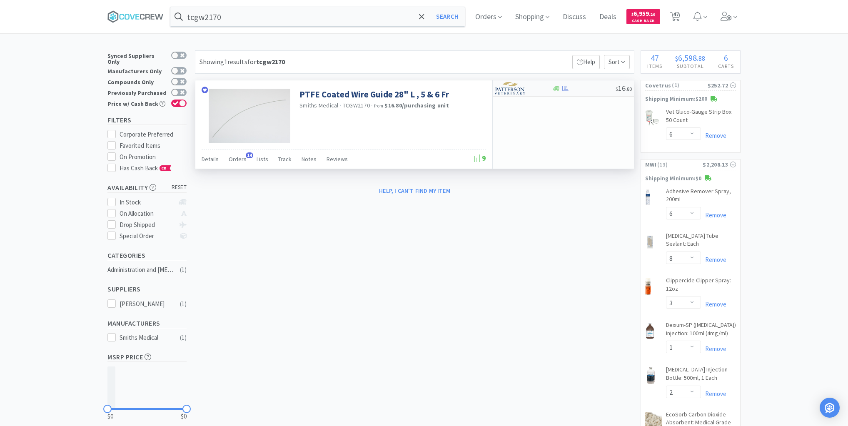
click at [575, 91] on div "$ 16 . 80" at bounding box center [563, 88] width 141 height 16
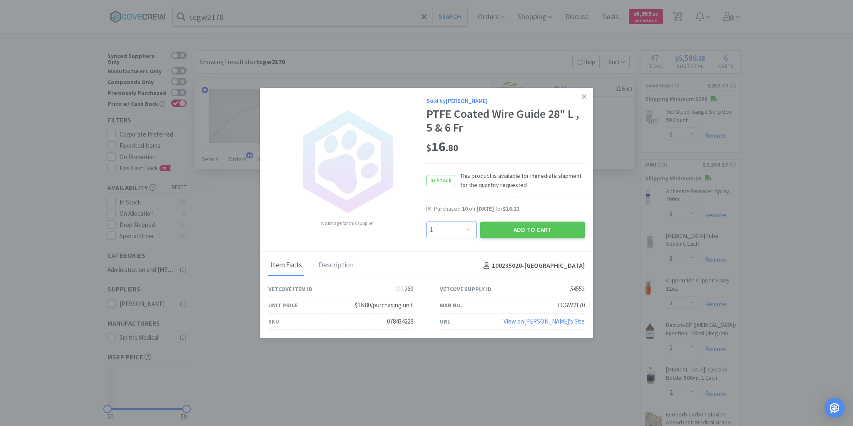
click at [469, 231] on select "Enter Quantity 1 2 3 4 5 6 7 8 9 10 11 12 13 14 15 16 17 18 19 20 Enter Quantity" at bounding box center [451, 230] width 50 height 17
click at [426, 222] on select "Enter Quantity 1 2 3 4 5 6 7 8 9 10 11 12 13 14 15 16 17 18 19 20 Enter Quantity" at bounding box center [451, 230] width 50 height 17
click at [518, 233] on button "Add to Cart" at bounding box center [532, 230] width 105 height 17
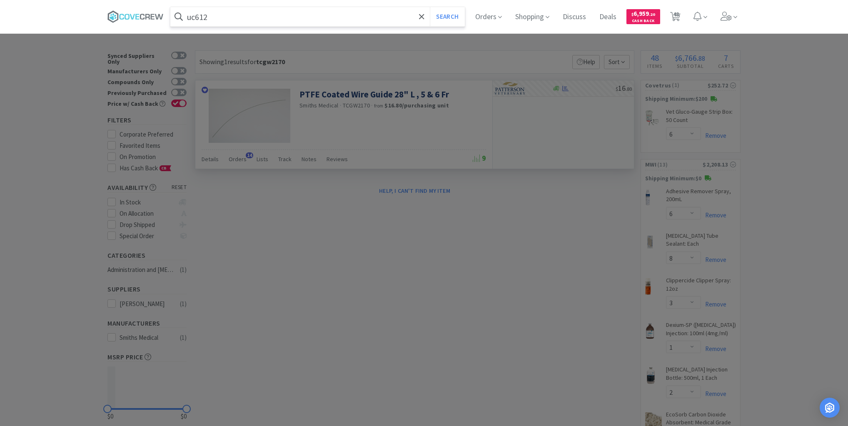
click at [430, 7] on button "Search" at bounding box center [447, 16] width 35 height 19
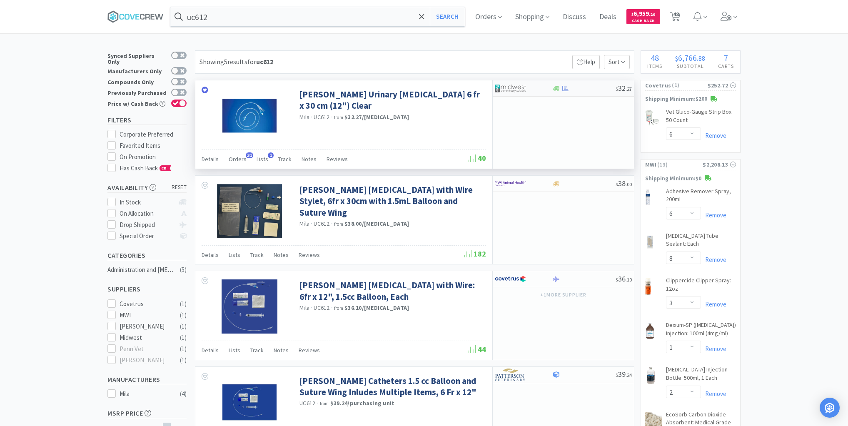
click at [583, 90] on div at bounding box center [584, 88] width 64 height 6
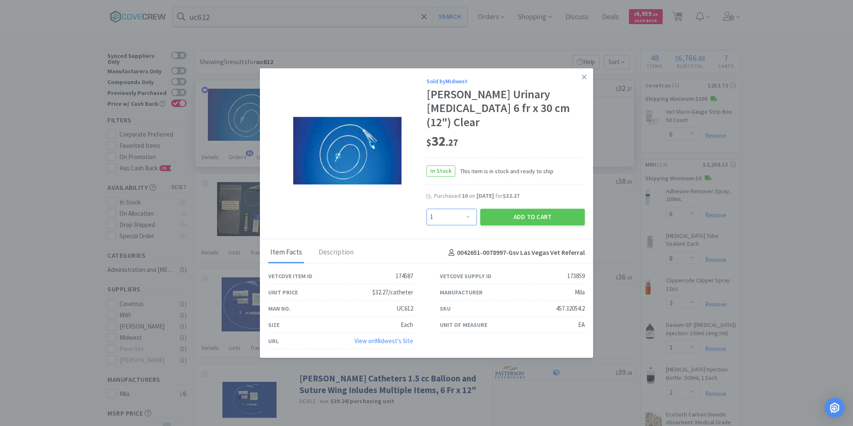
click at [469, 210] on select "Enter Quantity 1 2 3 4 5 6 7 8 9 10 11 12 13 14 15 16 17 18 19 20 Enter Quantity" at bounding box center [451, 217] width 50 height 17
click at [426, 209] on select "Enter Quantity 1 2 3 4 5 6 7 8 9 10 11 12 13 14 15 16 17 18 19 20 Enter Quantity" at bounding box center [451, 217] width 50 height 17
click at [582, 81] on icon at bounding box center [584, 76] width 5 height 7
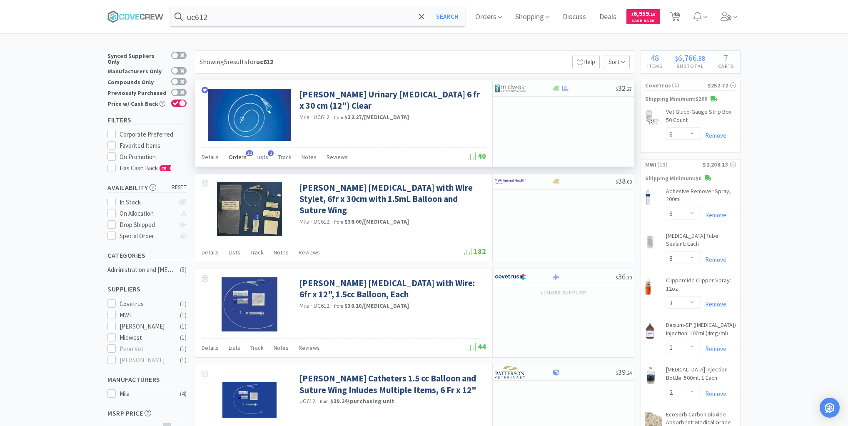
click at [240, 158] on span "Orders" at bounding box center [238, 156] width 18 height 7
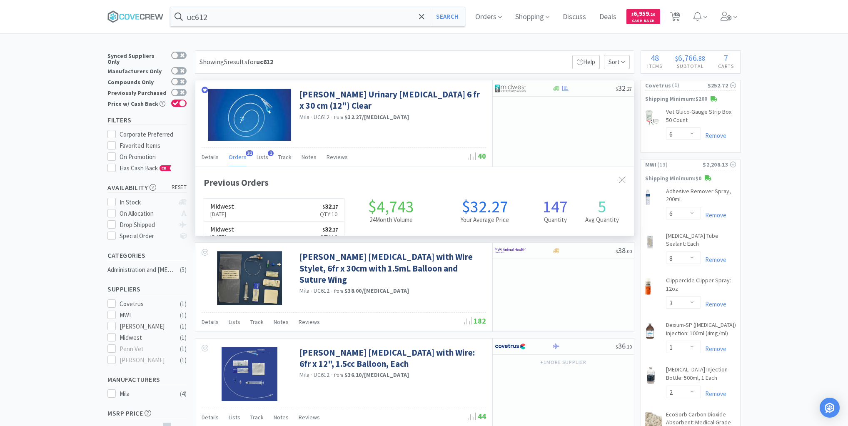
scroll to position [223, 439]
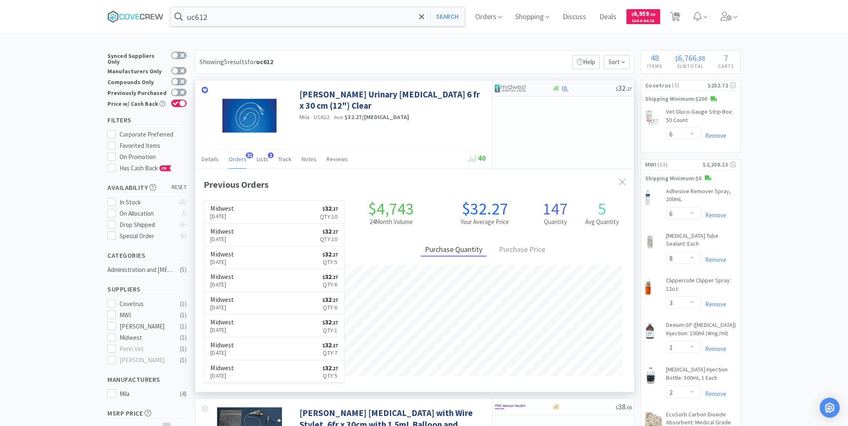
click at [585, 89] on div at bounding box center [584, 88] width 64 height 6
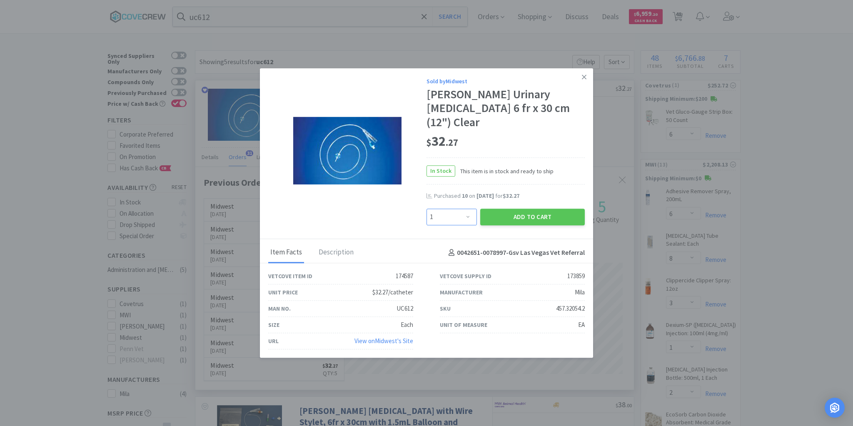
click at [470, 209] on select "Enter Quantity 1 2 3 4 5 6 7 8 9 10 11 12 13 14 15 16 17 18 19 20 Enter Quantity" at bounding box center [451, 217] width 50 height 17
click at [426, 209] on select "Enter Quantity 1 2 3 4 5 6 7 8 9 10 11 12 13 14 15 16 17 18 19 20 Enter Quantity" at bounding box center [451, 217] width 50 height 17
click at [514, 211] on button "Add to Cart" at bounding box center [532, 217] width 105 height 17
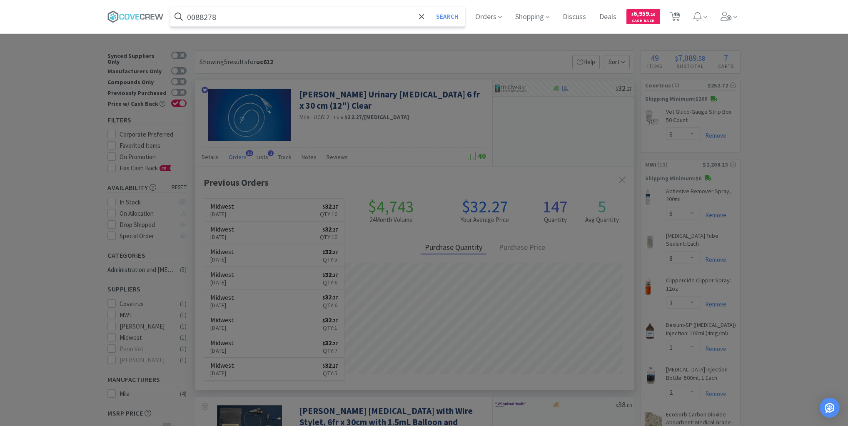
click at [430, 7] on button "Search" at bounding box center [447, 16] width 35 height 19
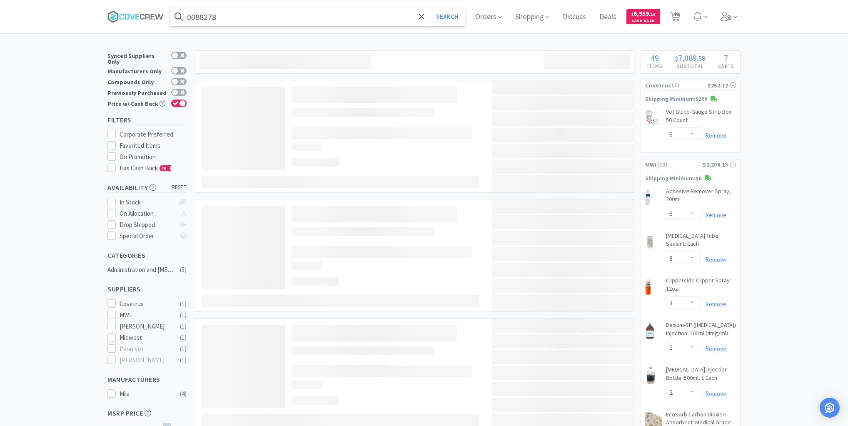
click at [360, 19] on input "0088278" at bounding box center [317, 16] width 294 height 19
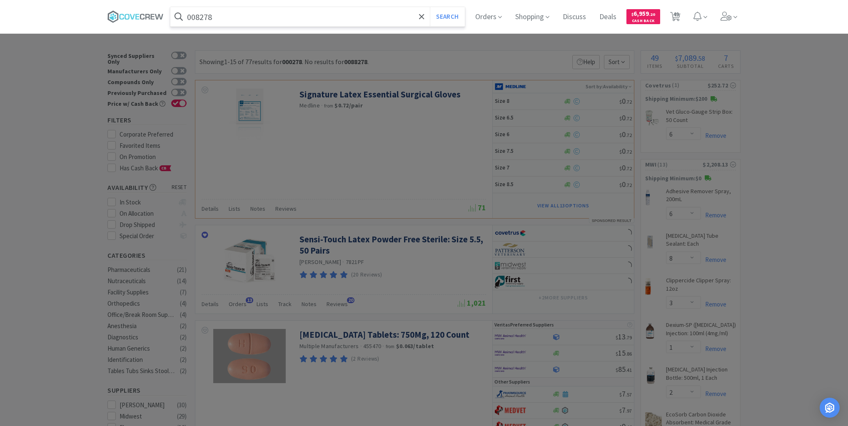
click at [430, 7] on button "Search" at bounding box center [447, 16] width 35 height 19
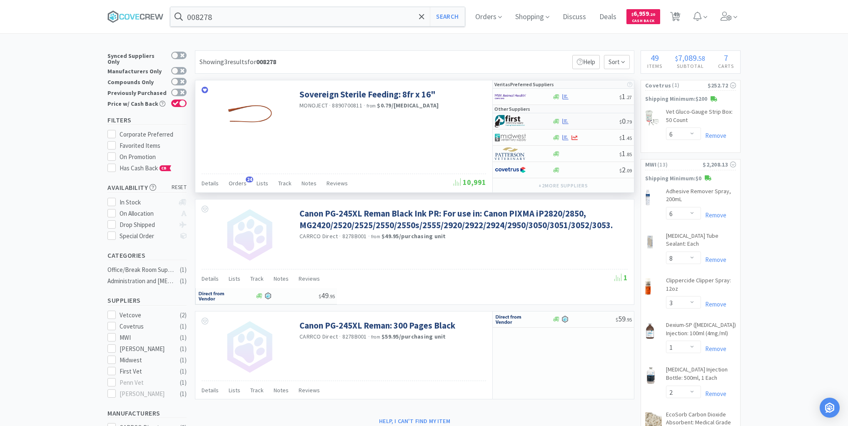
click at [582, 118] on div at bounding box center [585, 121] width 67 height 6
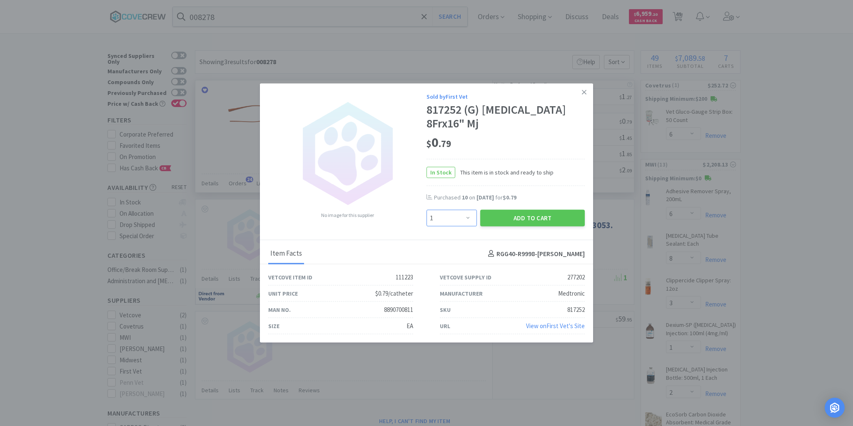
click at [467, 219] on select "Enter Quantity 1 2 3 4 5 6 7 8 9 10 11 12 13 14 15 16 17 18 19 20 Enter Quantity" at bounding box center [451, 218] width 50 height 17
click at [426, 210] on select "Enter Quantity 1 2 3 4 5 6 7 8 9 10 11 12 13 14 15 16 17 18 19 20 Enter Quantity" at bounding box center [451, 218] width 50 height 17
click at [526, 217] on button "Add to Cart" at bounding box center [532, 218] width 105 height 17
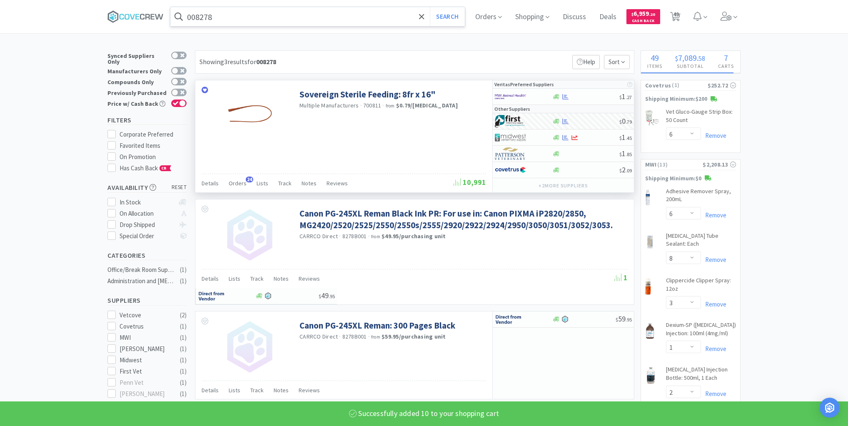
click at [386, 14] on input "008278" at bounding box center [317, 16] width 294 height 19
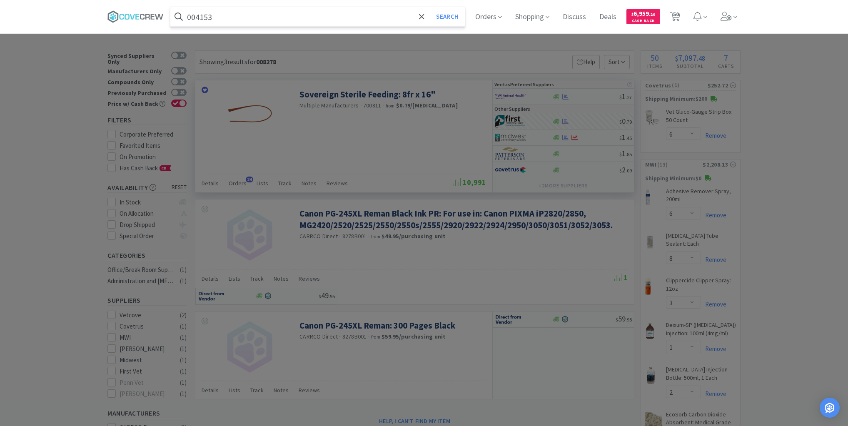
click at [430, 7] on button "Search" at bounding box center [447, 16] width 35 height 19
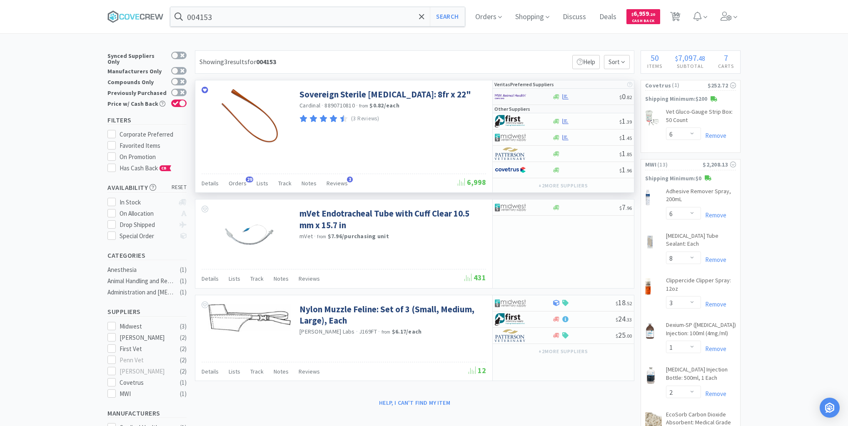
click at [593, 95] on div at bounding box center [585, 97] width 67 height 6
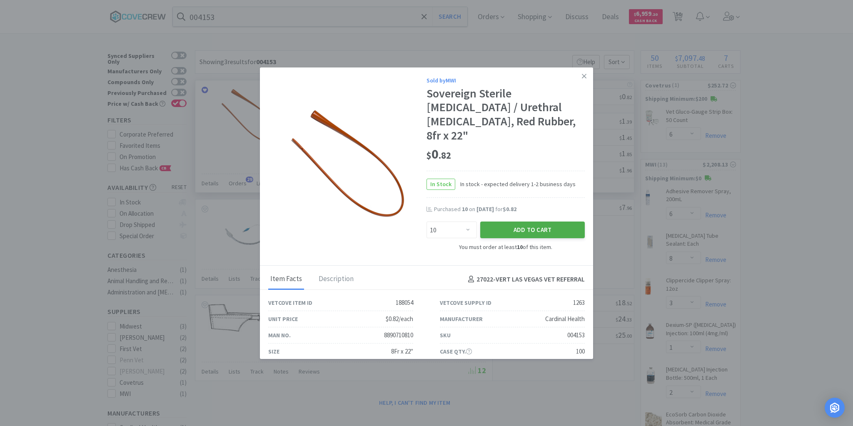
click at [493, 222] on button "Add to Cart" at bounding box center [532, 230] width 105 height 17
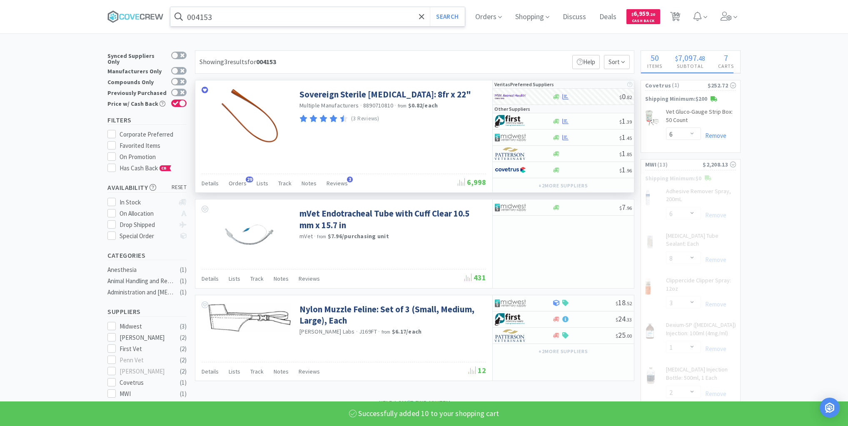
click at [327, 17] on input "004153" at bounding box center [317, 16] width 294 height 19
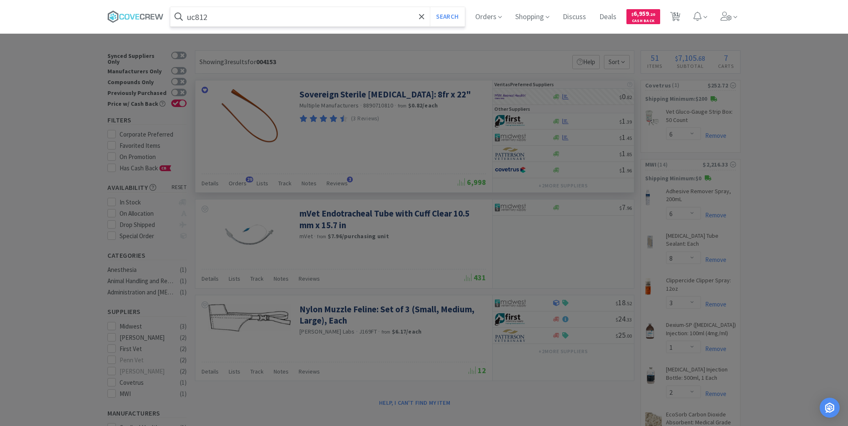
click at [430, 7] on button "Search" at bounding box center [447, 16] width 35 height 19
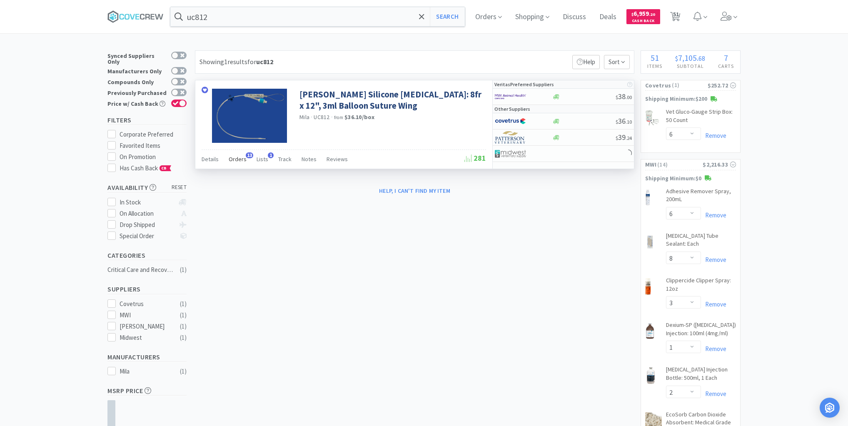
click at [240, 161] on span "Orders" at bounding box center [238, 158] width 18 height 7
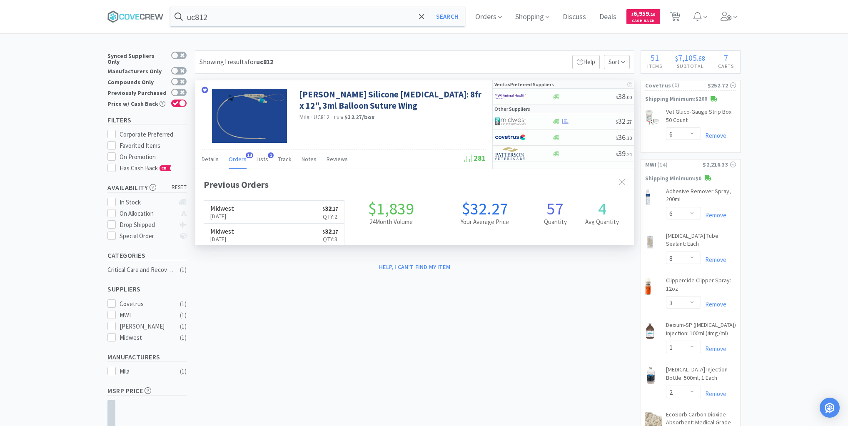
scroll to position [223, 439]
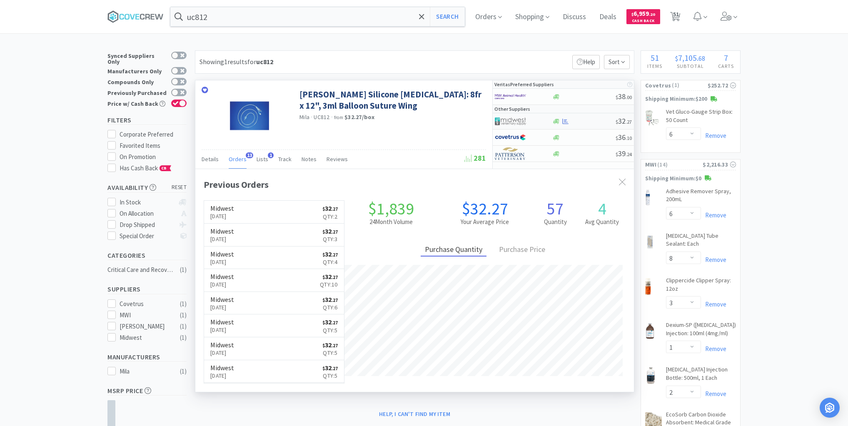
click at [581, 121] on div at bounding box center [584, 121] width 64 height 6
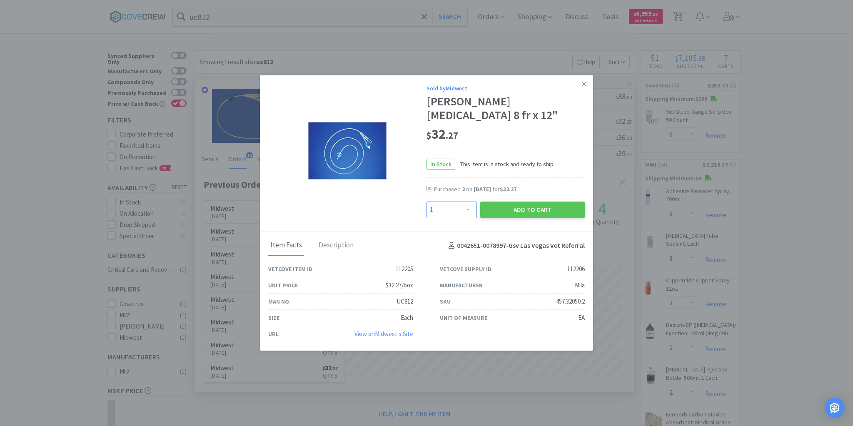
click at [466, 202] on select "Enter Quantity 1 2 3 4 5 6 7 8 9 10 11 12 13 14 15 16 17 18 19 20 Enter Quantity" at bounding box center [451, 210] width 50 height 17
click at [426, 202] on select "Enter Quantity 1 2 3 4 5 6 7 8 9 10 11 12 13 14 15 16 17 18 19 20 Enter Quantity" at bounding box center [451, 210] width 50 height 17
click at [526, 202] on button "Add to Cart" at bounding box center [532, 210] width 105 height 17
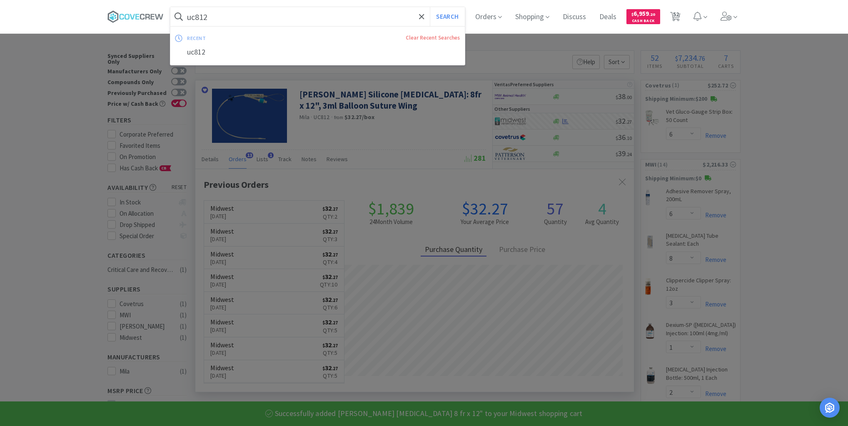
drag, startPoint x: 393, startPoint y: 12, endPoint x: 392, endPoint y: 17, distance: 4.7
click at [393, 13] on input "uc812" at bounding box center [317, 16] width 294 height 19
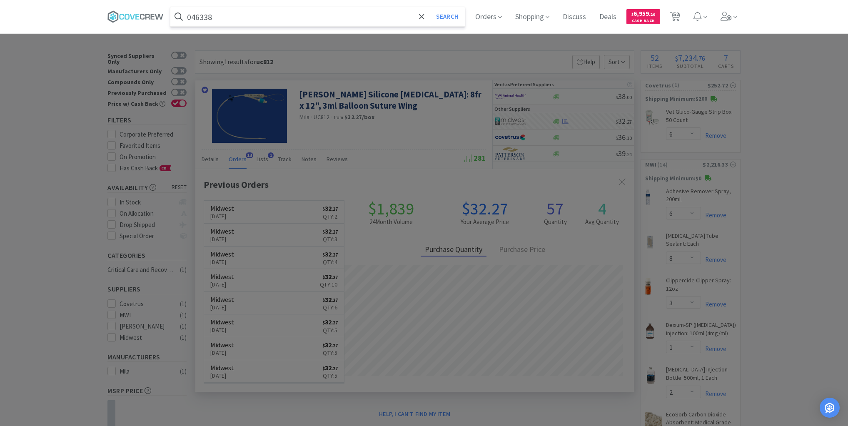
click at [430, 7] on button "Search" at bounding box center [447, 16] width 35 height 19
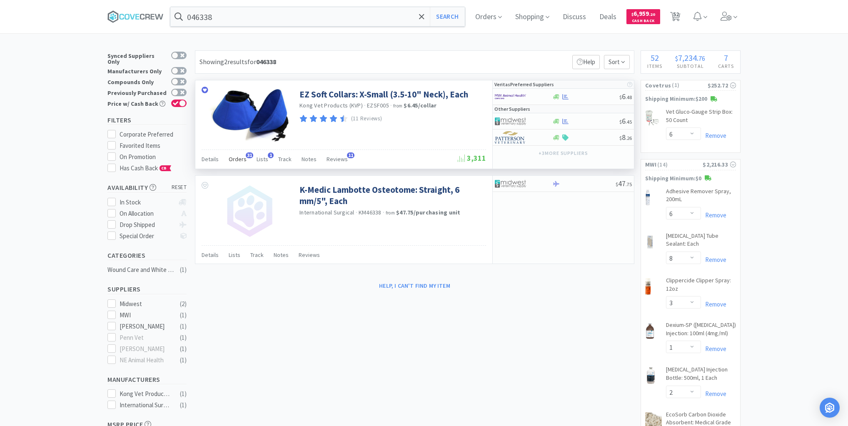
click at [239, 158] on span "Orders" at bounding box center [238, 158] width 18 height 7
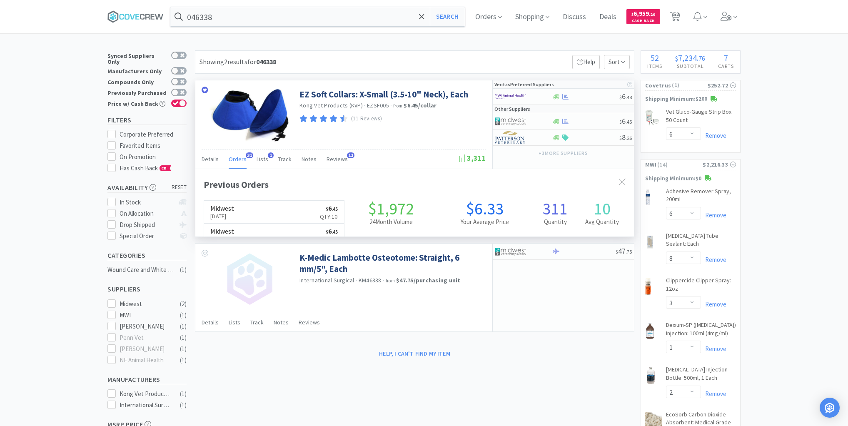
scroll to position [223, 439]
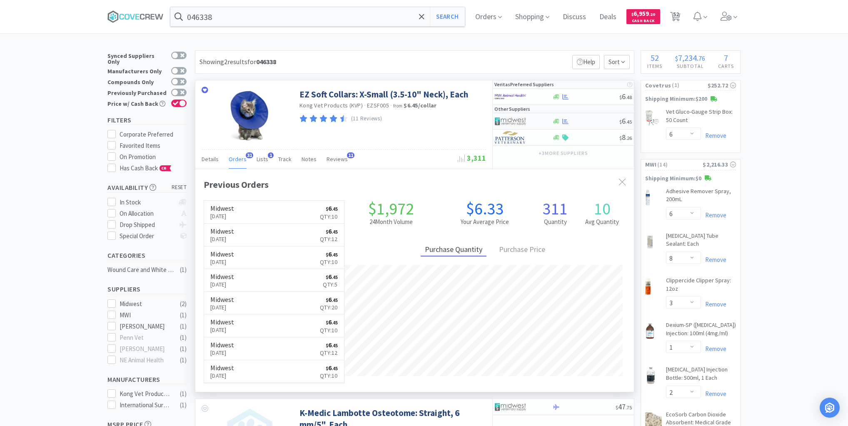
click at [585, 122] on div at bounding box center [585, 121] width 67 height 6
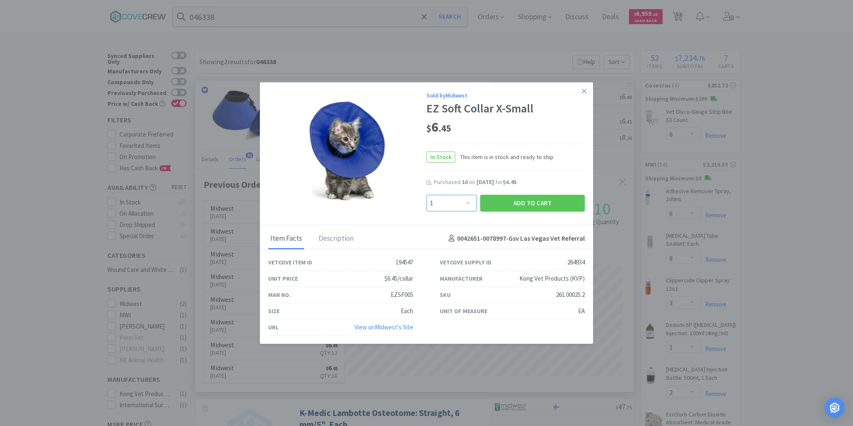
click at [468, 202] on select "Enter Quantity 1 2 3 4 5 6 7 8 9 10 11 12 13 14 15 16 17 18 19 20 Enter Quantity" at bounding box center [451, 202] width 50 height 17
click at [426, 195] on select "Enter Quantity 1 2 3 4 5 6 7 8 9 10 11 12 13 14 15 16 17 18 19 20 Enter Quantity" at bounding box center [451, 202] width 50 height 17
drag, startPoint x: 516, startPoint y: 200, endPoint x: 511, endPoint y: 219, distance: 19.8
click at [518, 202] on button "Add to Cart" at bounding box center [532, 202] width 105 height 17
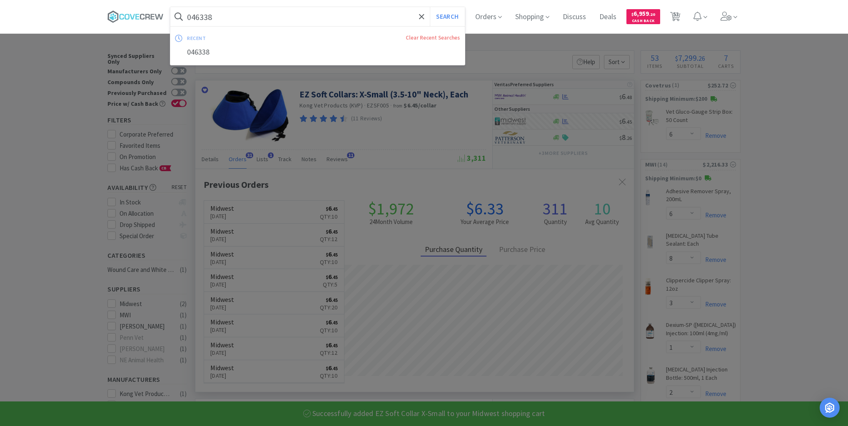
click at [257, 13] on input "046338" at bounding box center [317, 16] width 294 height 19
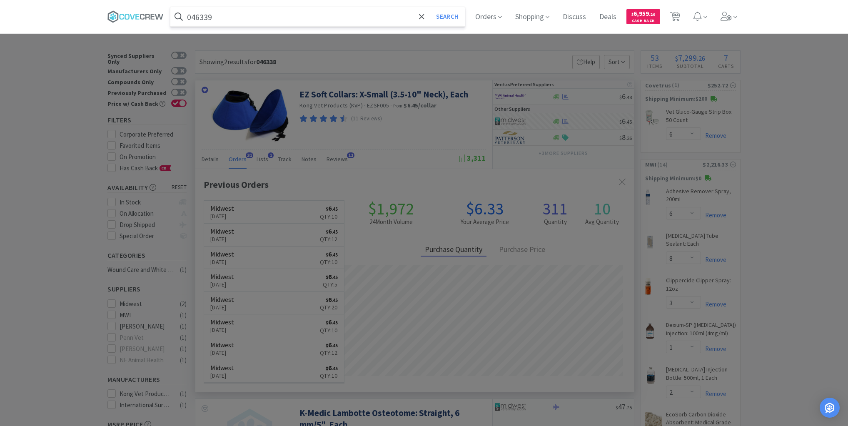
click at [430, 7] on button "Search" at bounding box center [447, 16] width 35 height 19
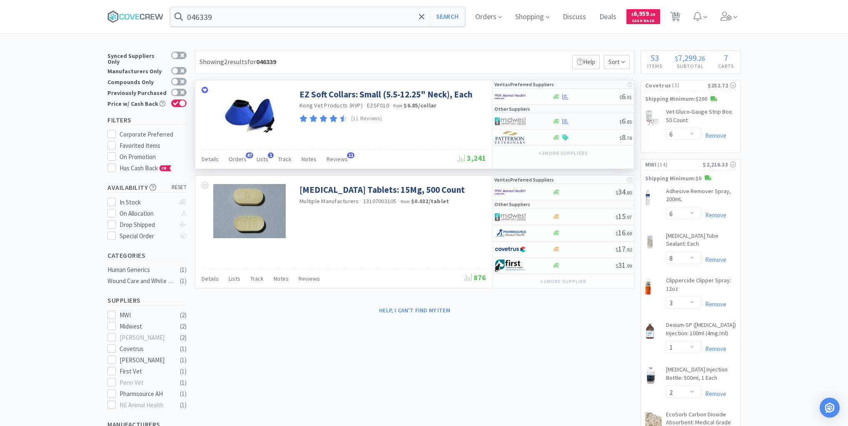
click at [599, 121] on div at bounding box center [585, 121] width 67 height 6
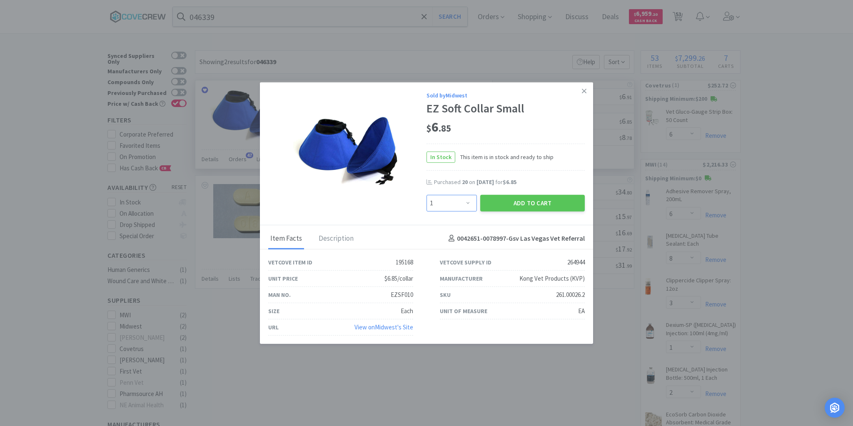
click at [468, 201] on select "Enter Quantity 1 2 3 4 5 6 7 8 9 10 11 12 13 14 15 16 17 18 19 20 Enter Quantity" at bounding box center [451, 202] width 50 height 17
click at [426, 195] on select "Enter Quantity 1 2 3 4 5 6 7 8 9 10 11 12 13 14 15 16 17 18 19 20 Enter Quantity" at bounding box center [451, 202] width 50 height 17
click at [505, 203] on button "Add to Cart" at bounding box center [532, 202] width 105 height 17
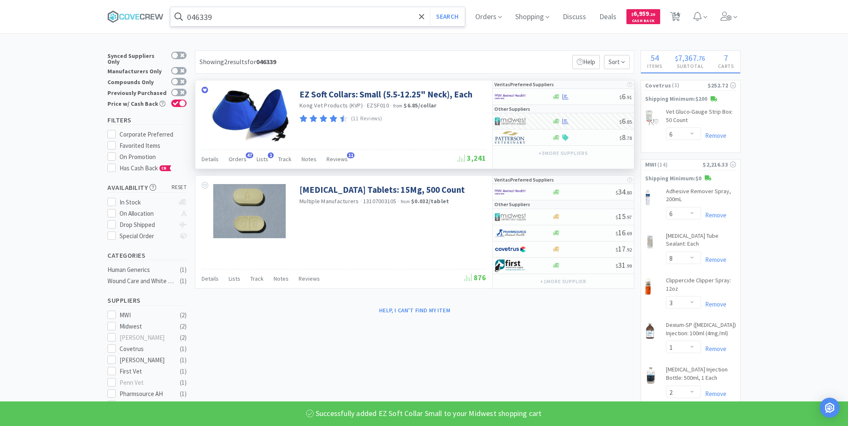
click at [315, 14] on input "046339" at bounding box center [317, 16] width 294 height 19
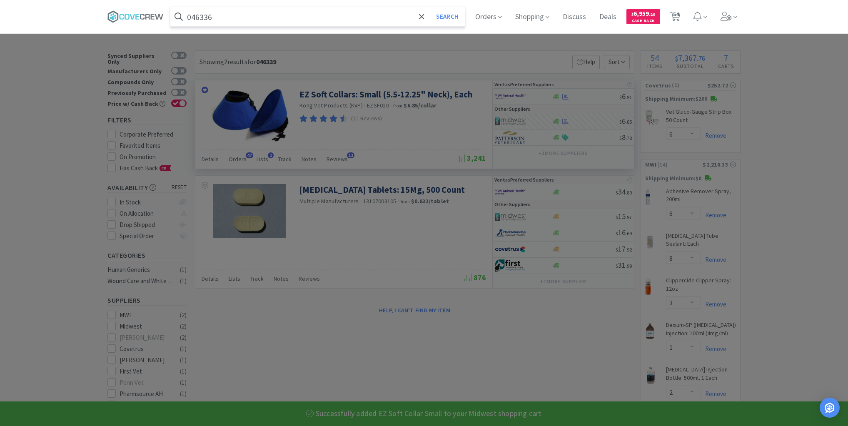
click at [430, 7] on button "Search" at bounding box center [447, 16] width 35 height 19
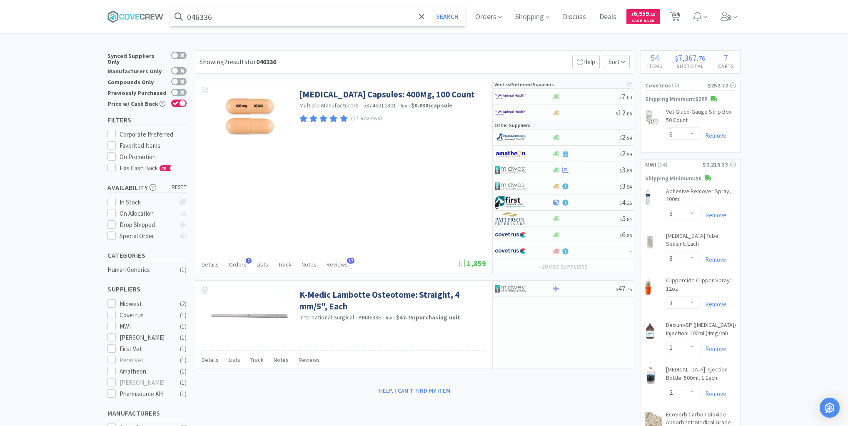
click at [266, 19] on input "046336" at bounding box center [317, 16] width 294 height 19
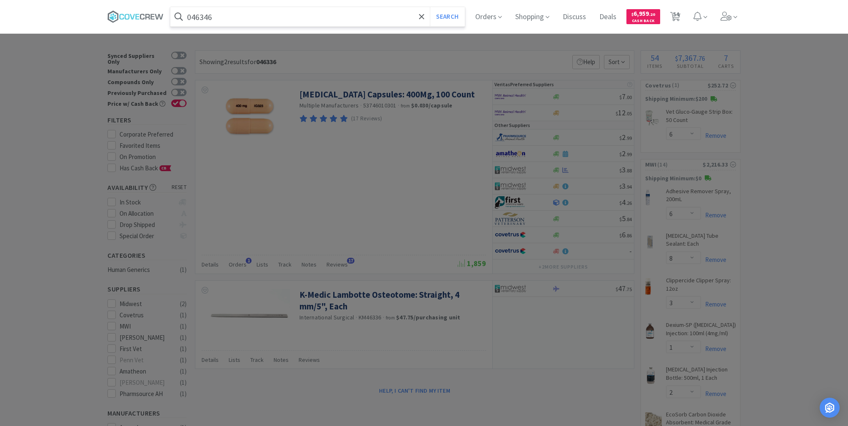
click at [430, 7] on button "Search" at bounding box center [447, 16] width 35 height 19
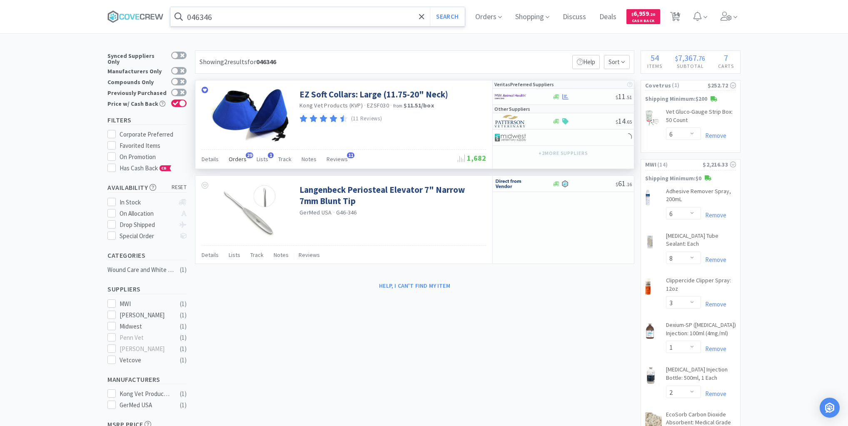
click at [236, 160] on span "Orders" at bounding box center [238, 158] width 18 height 7
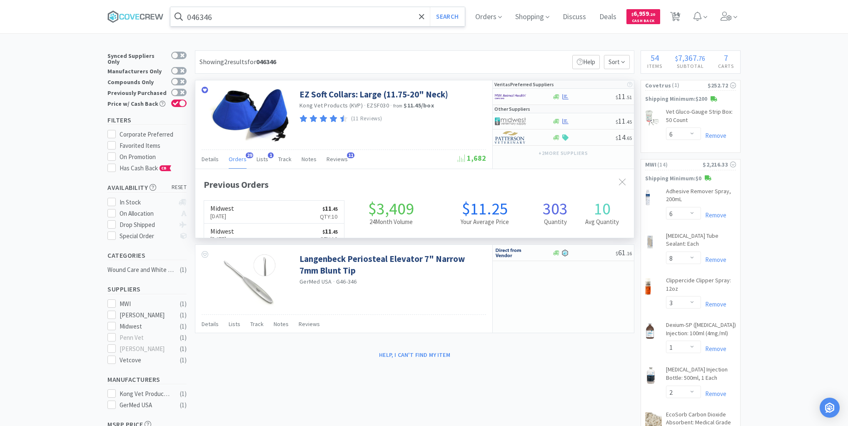
scroll to position [223, 439]
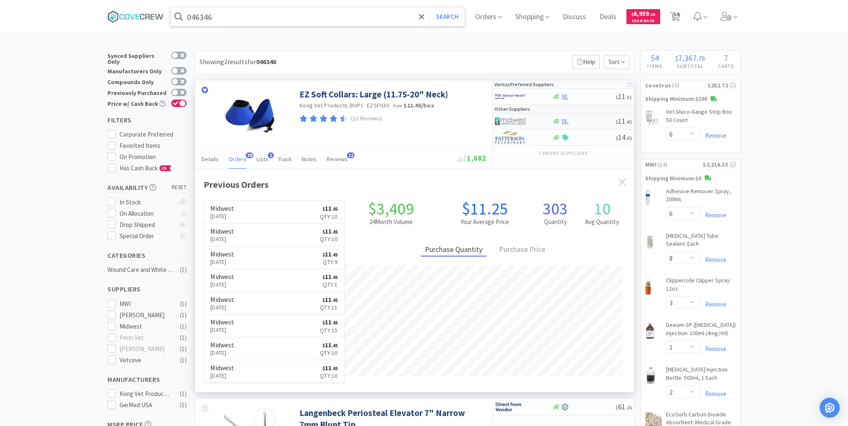
click at [583, 121] on div at bounding box center [584, 121] width 64 height 6
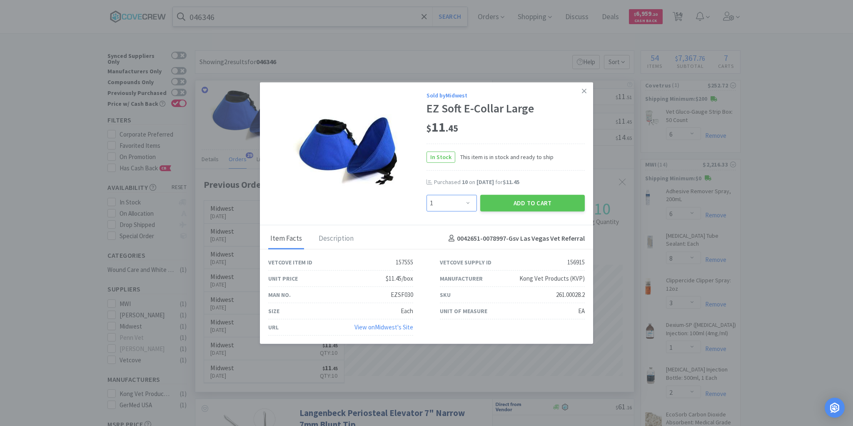
click at [466, 203] on select "Enter Quantity 1 2 3 4 5 6 7 8 9 10 11 12 13 14 15 16 17 18 19 20 Enter Quantity" at bounding box center [451, 202] width 50 height 17
click at [426, 195] on select "Enter Quantity 1 2 3 4 5 6 7 8 9 10 11 12 13 14 15 16 17 18 19 20 Enter Quantity" at bounding box center [451, 202] width 50 height 17
click at [521, 207] on button "Add to Cart" at bounding box center [532, 202] width 105 height 17
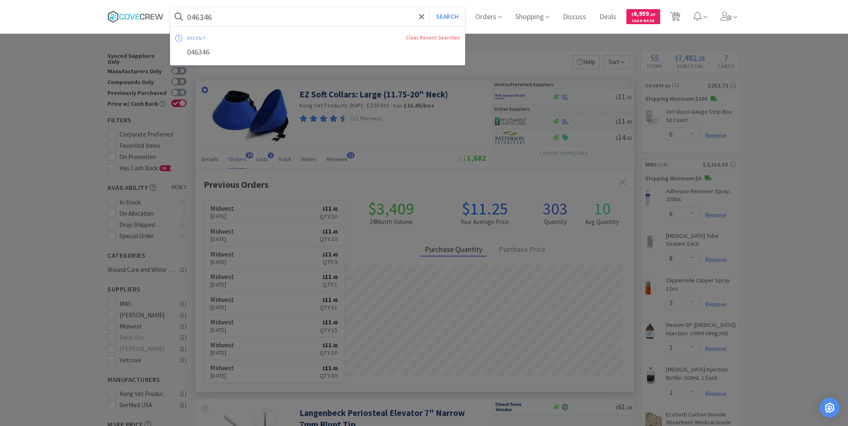
click at [380, 16] on input "046346" at bounding box center [317, 16] width 294 height 19
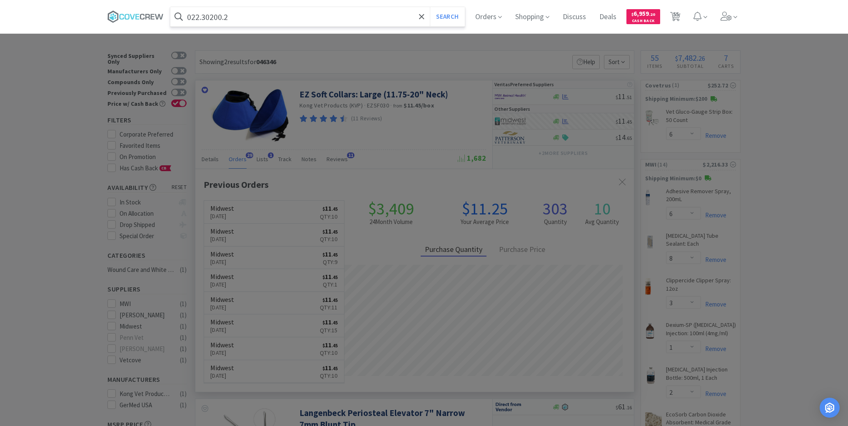
click at [430, 7] on button "Search" at bounding box center [447, 16] width 35 height 19
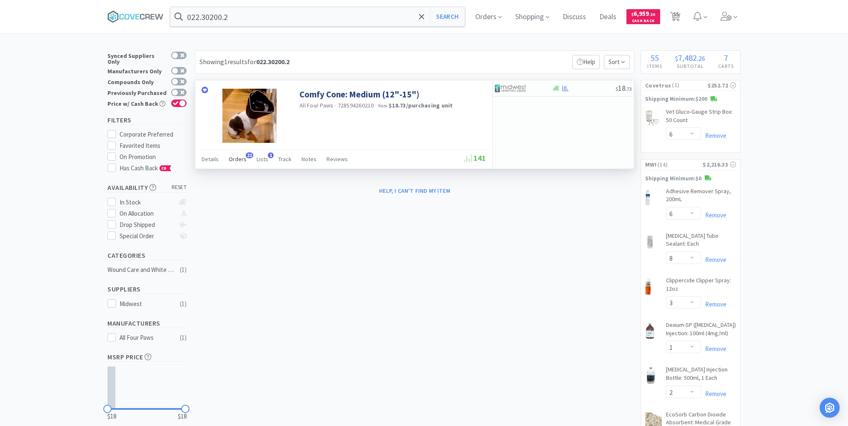
click at [243, 158] on span "Orders" at bounding box center [238, 158] width 18 height 7
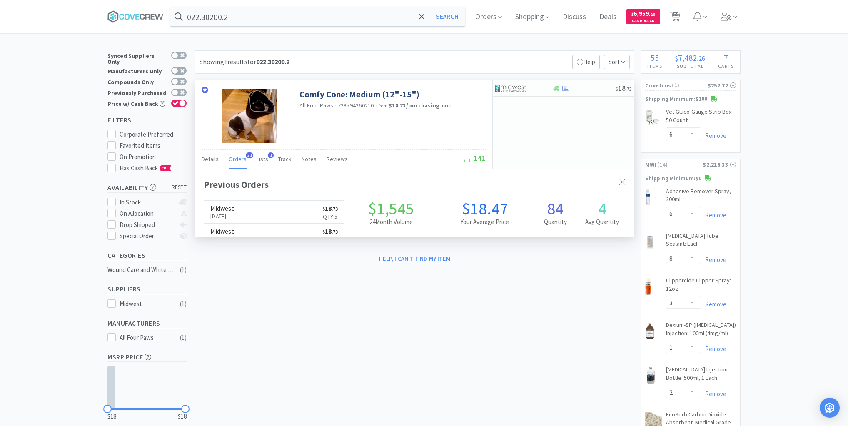
scroll to position [223, 439]
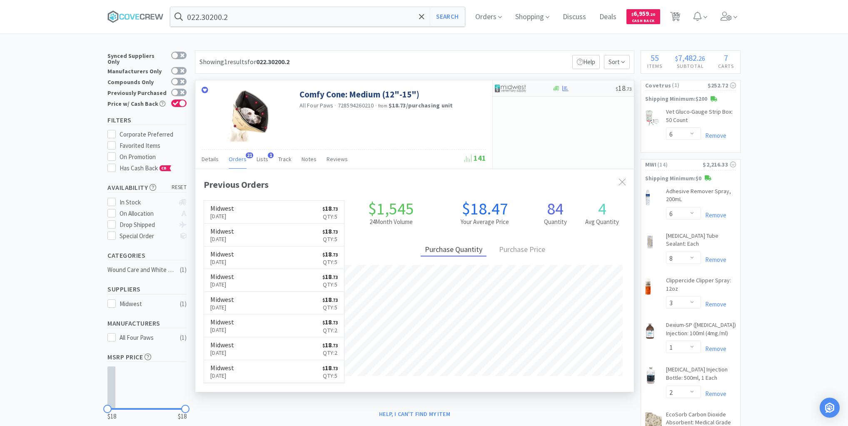
click at [585, 91] on div "$ 18 . 73" at bounding box center [563, 88] width 141 height 16
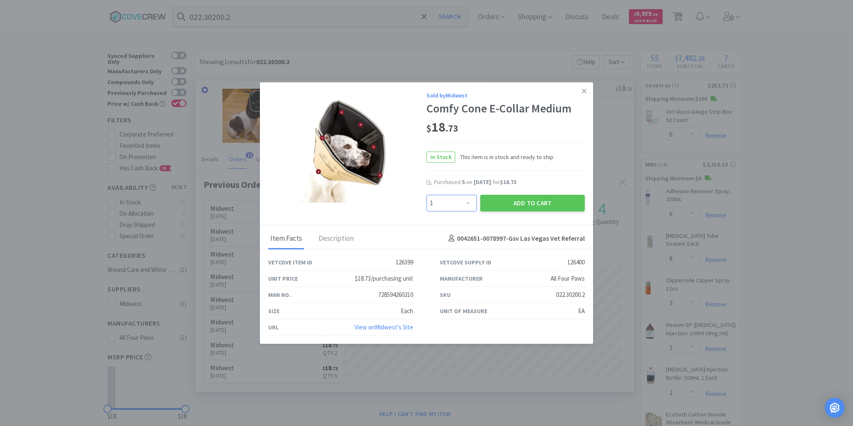
click at [469, 200] on select "Enter Quantity 1 2 3 4 5 6 7 8 9 10 11 12 13 14 15 16 17 18 19 20 Enter Quantity" at bounding box center [451, 202] width 50 height 17
click at [426, 195] on select "Enter Quantity 1 2 3 4 5 6 7 8 9 10 11 12 13 14 15 16 17 18 19 20 Enter Quantity" at bounding box center [451, 202] width 50 height 17
click at [503, 207] on button "Add to Cart" at bounding box center [532, 202] width 105 height 17
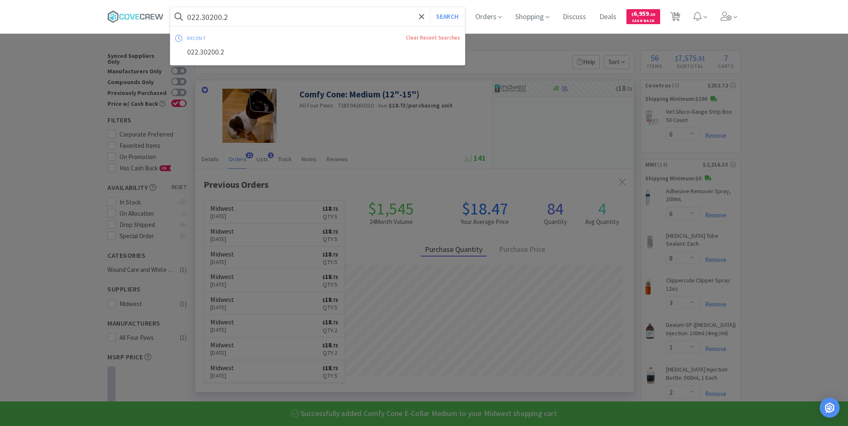
click at [361, 19] on input "022.30200.2" at bounding box center [317, 16] width 294 height 19
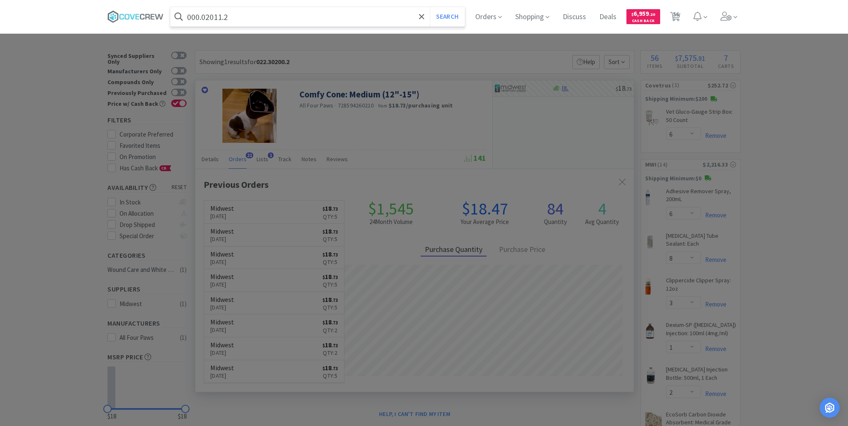
click at [430, 7] on button "Search" at bounding box center [447, 16] width 35 height 19
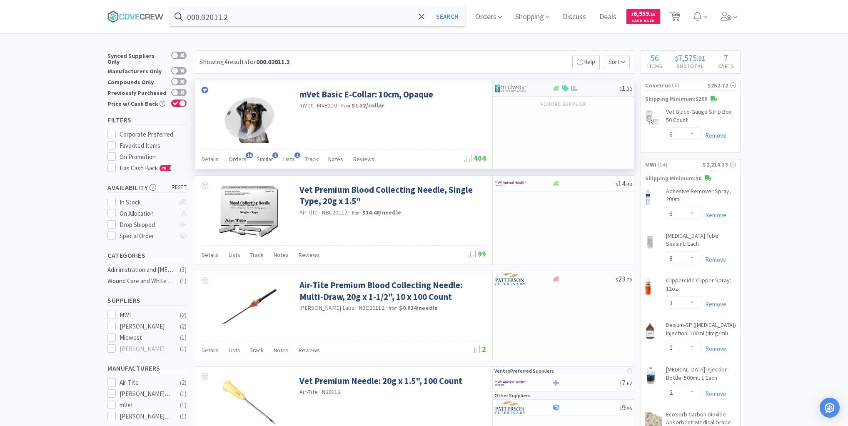
click at [589, 88] on div at bounding box center [585, 88] width 67 height 6
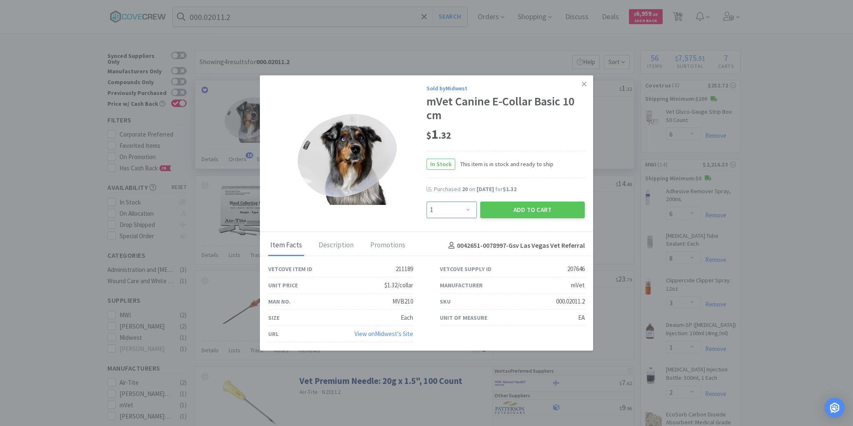
click at [465, 209] on select "Enter Quantity 1 2 3 4 5 6 7 8 9 10 11 12 13 14 15 16 17 18 19 20 Enter Quantity" at bounding box center [451, 210] width 50 height 17
drag, startPoint x: 581, startPoint y: 84, endPoint x: 573, endPoint y: 89, distance: 9.4
click at [580, 85] on link at bounding box center [584, 84] width 15 height 18
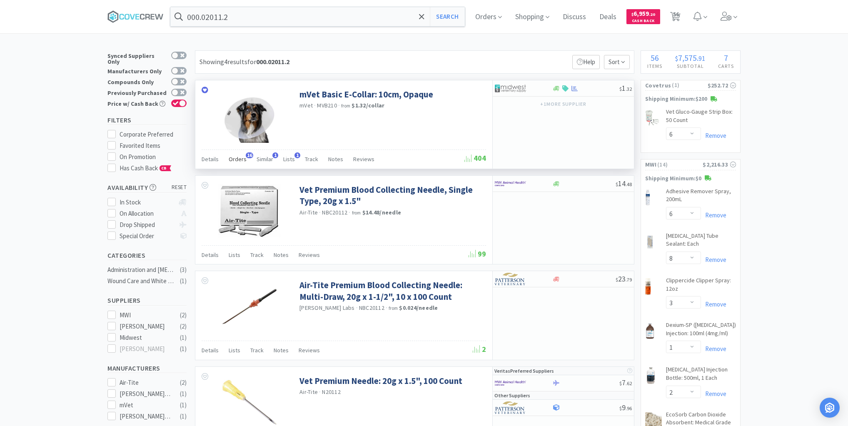
click at [237, 160] on span "Orders" at bounding box center [238, 158] width 18 height 7
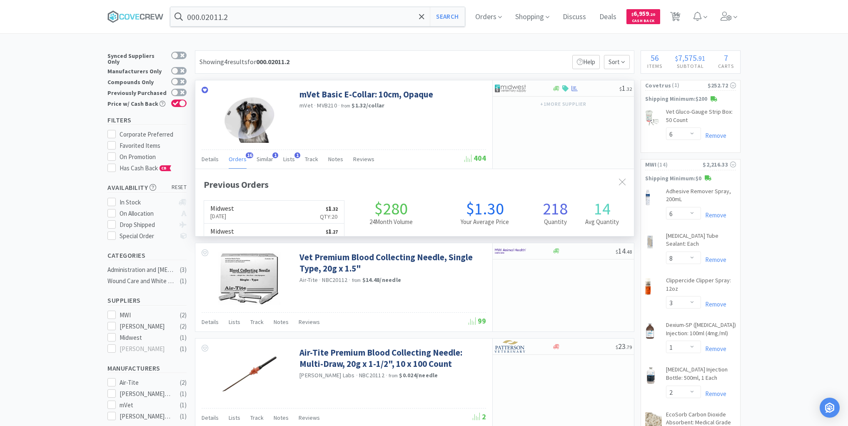
scroll to position [223, 439]
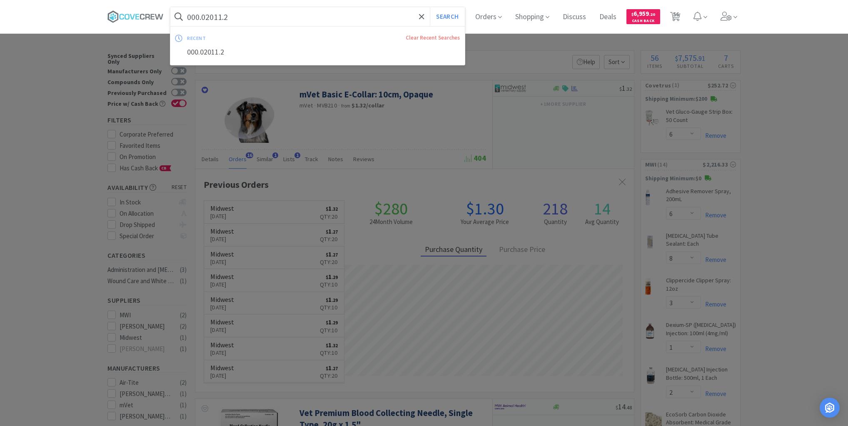
click at [271, 17] on input "000.02011.2" at bounding box center [317, 16] width 294 height 19
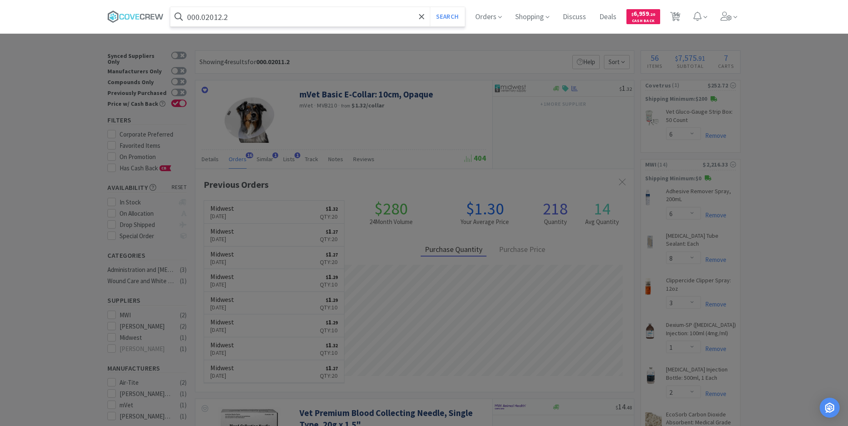
click at [430, 7] on button "Search" at bounding box center [447, 16] width 35 height 19
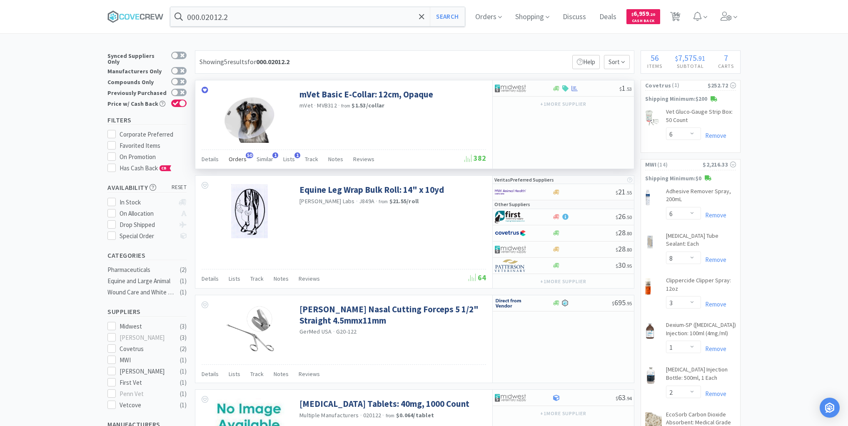
click at [243, 160] on span "Orders" at bounding box center [238, 158] width 18 height 7
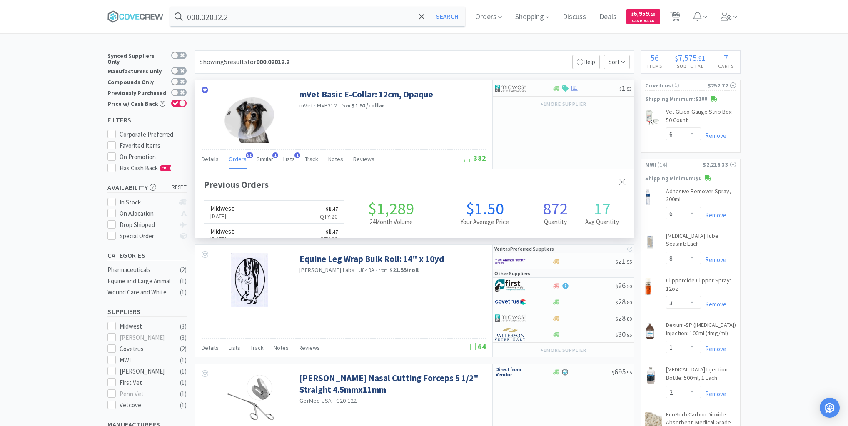
scroll to position [223, 439]
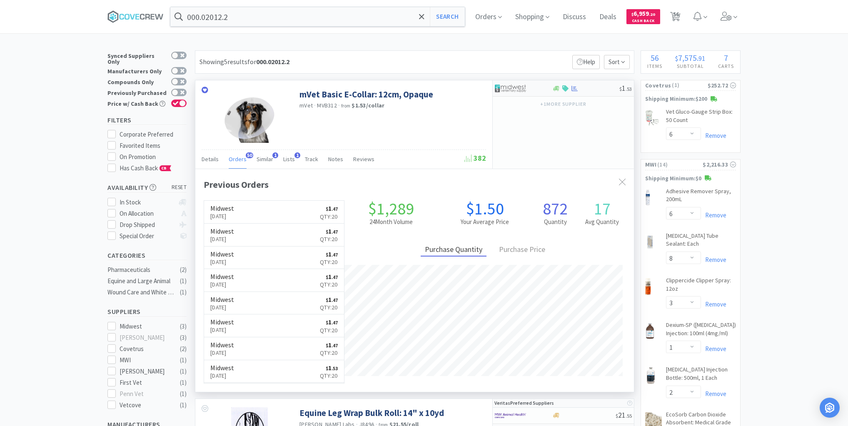
click at [592, 91] on div at bounding box center [585, 88] width 67 height 6
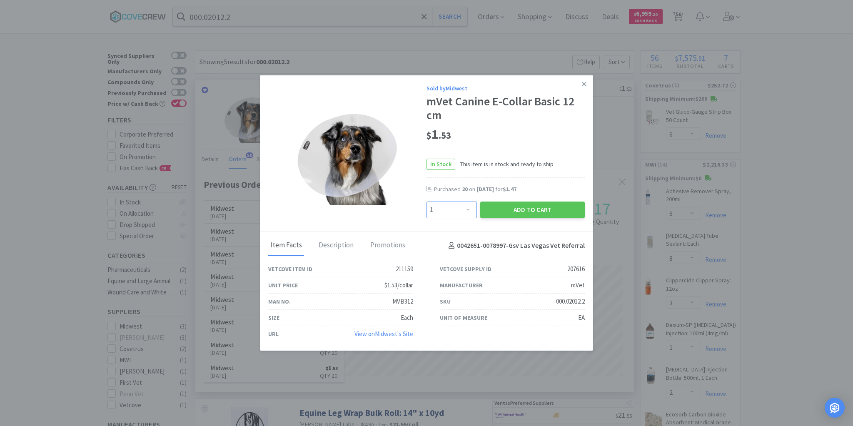
click at [470, 209] on select "Enter Quantity 1 2 3 4 5 6 7 8 9 10 11 12 13 14 15 16 17 18 19 20 Enter Quantity" at bounding box center [451, 210] width 50 height 17
click at [426, 202] on select "Enter Quantity 1 2 3 4 5 6 7 8 9 10 11 12 13 14 15 16 17 18 19 20 Enter Quantity" at bounding box center [451, 210] width 50 height 17
click at [505, 209] on button "Add to Cart" at bounding box center [532, 210] width 105 height 17
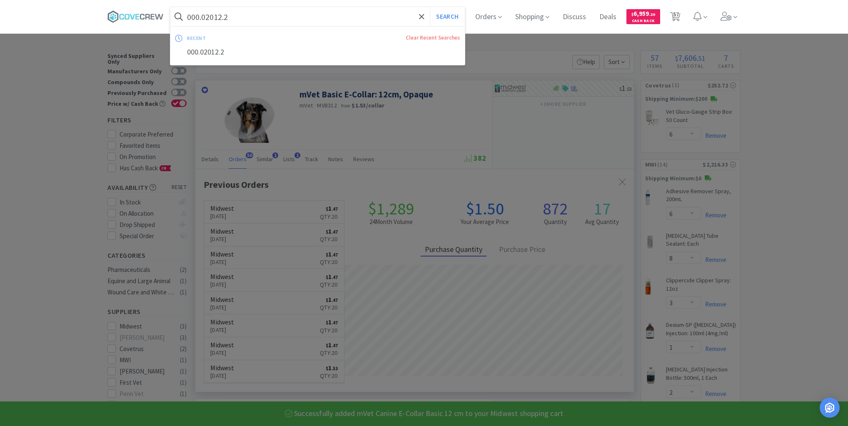
click at [242, 17] on input "000.02012.2" at bounding box center [317, 16] width 294 height 19
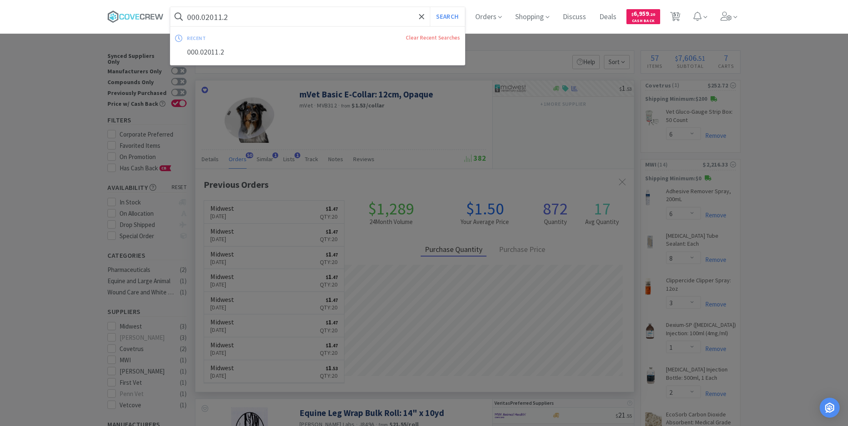
click at [430, 7] on button "Search" at bounding box center [447, 16] width 35 height 19
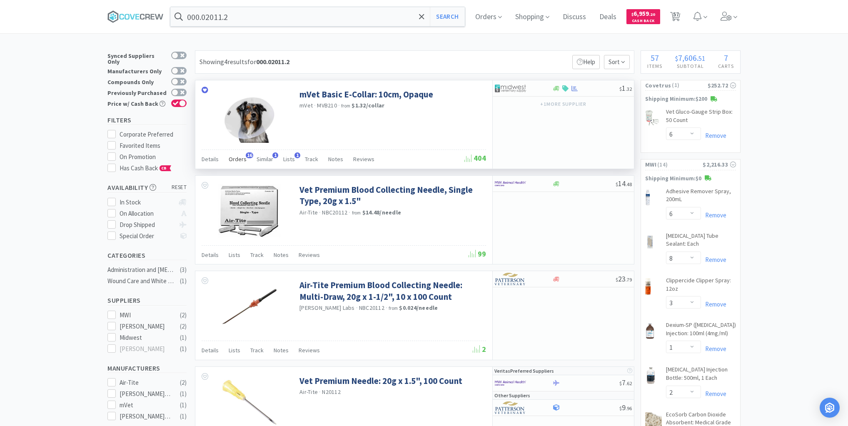
click at [243, 159] on span "Orders" at bounding box center [238, 158] width 18 height 7
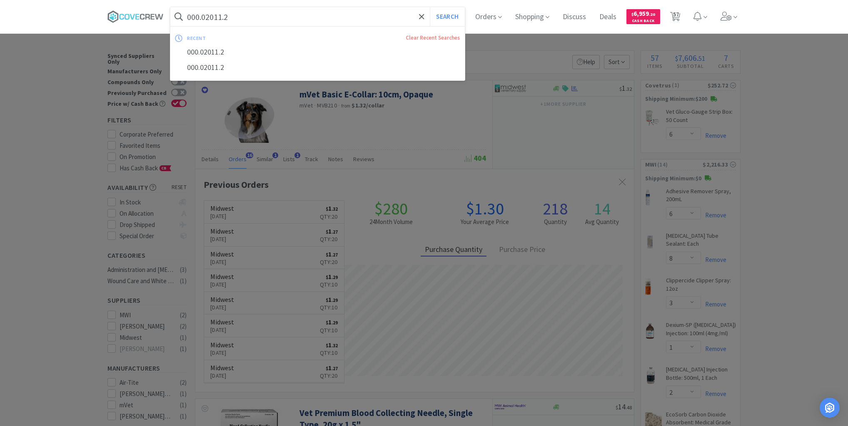
click at [291, 15] on input "000.02011.2" at bounding box center [317, 16] width 294 height 19
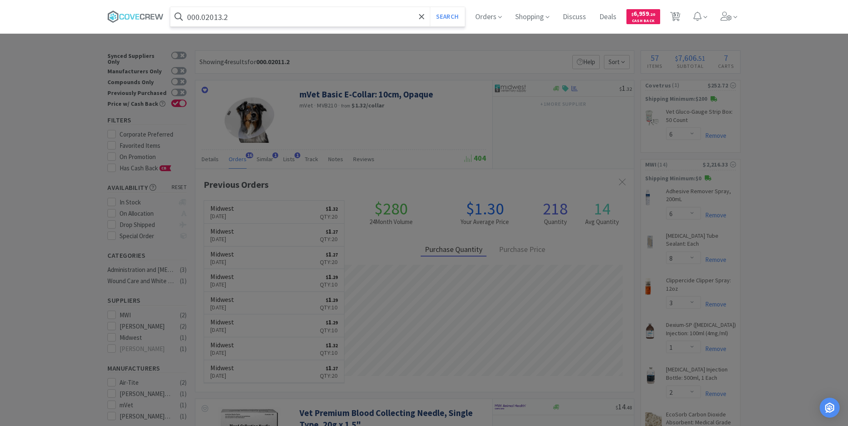
click at [430, 7] on button "Search" at bounding box center [447, 16] width 35 height 19
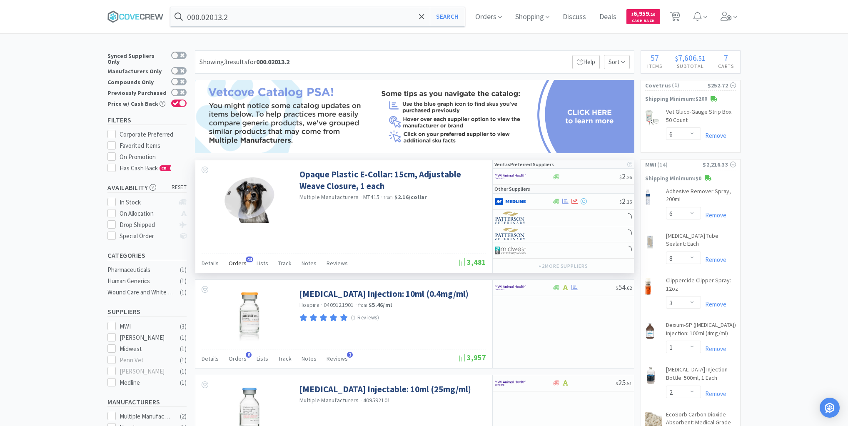
click at [237, 262] on span "Orders" at bounding box center [238, 262] width 18 height 7
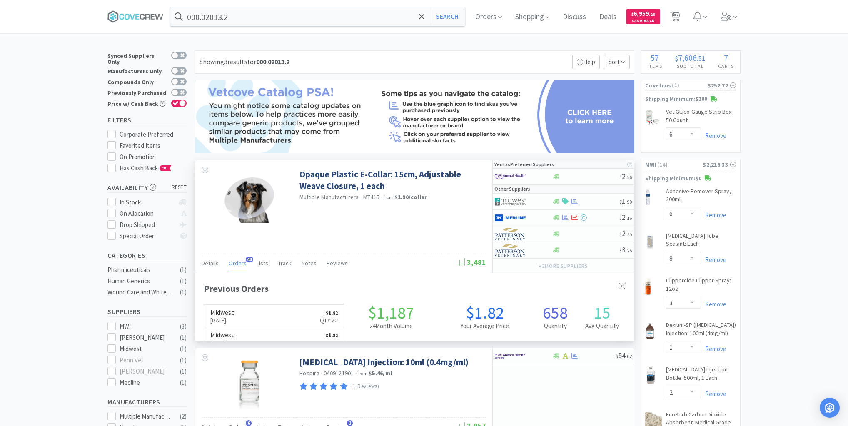
scroll to position [223, 439]
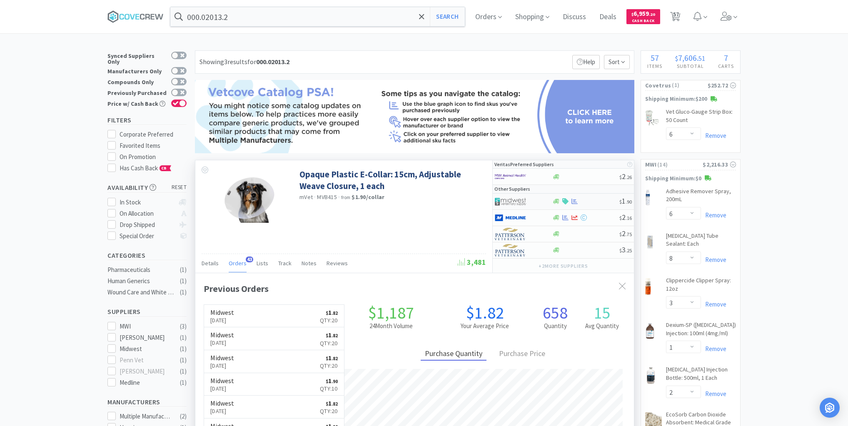
click at [597, 203] on div at bounding box center [585, 201] width 67 height 6
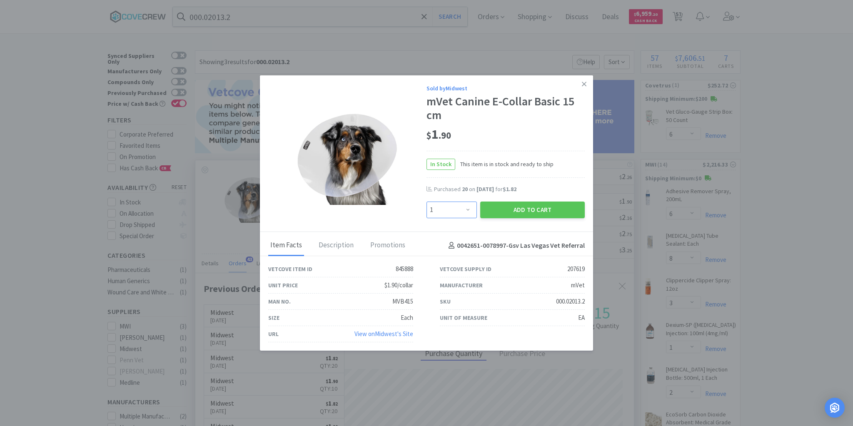
click at [470, 211] on select "Enter Quantity 1 2 3 4 5 6 7 8 9 10 11 12 13 14 15 16 17 18 19 20 Enter Quantity" at bounding box center [451, 210] width 50 height 17
click at [426, 202] on select "Enter Quantity 1 2 3 4 5 6 7 8 9 10 11 12 13 14 15 16 17 18 19 20 Enter Quantity" at bounding box center [451, 210] width 50 height 17
click at [503, 210] on button "Add to Cart" at bounding box center [532, 210] width 105 height 17
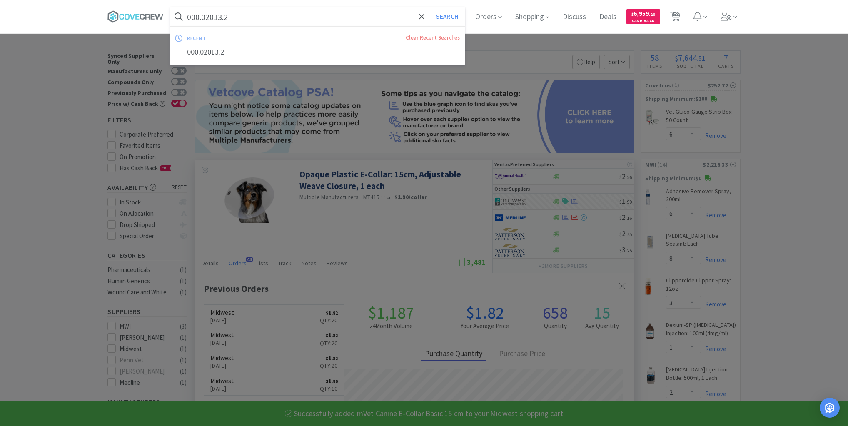
click at [269, 12] on input "000.02013.2" at bounding box center [317, 16] width 294 height 19
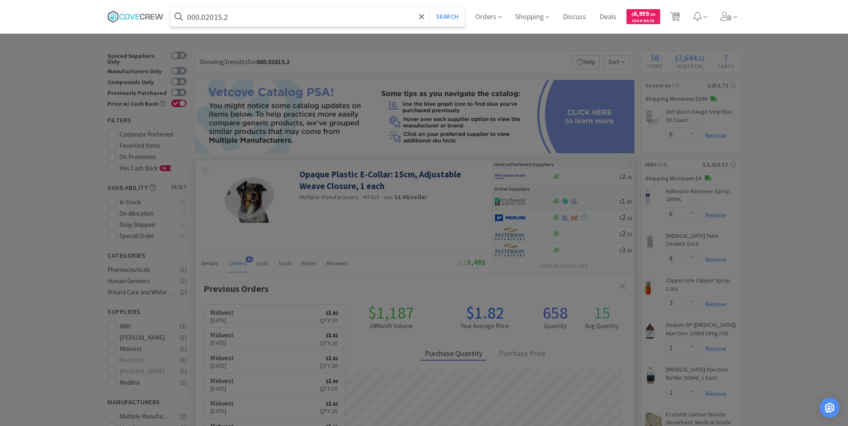
click at [430, 7] on button "Search" at bounding box center [447, 16] width 35 height 19
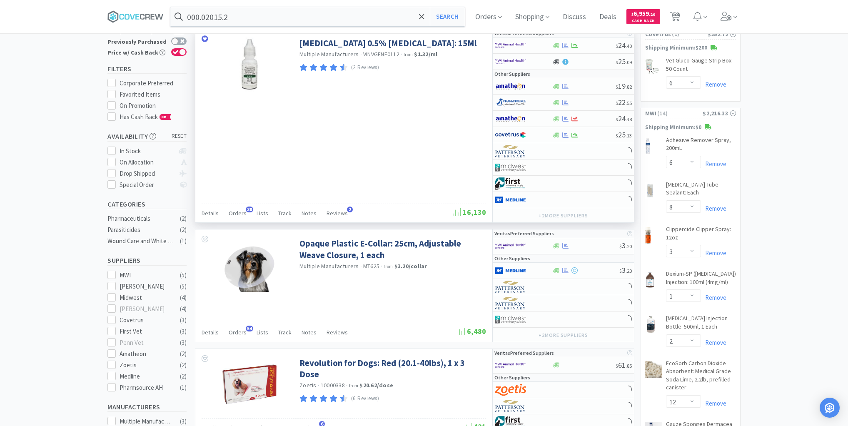
scroll to position [100, 0]
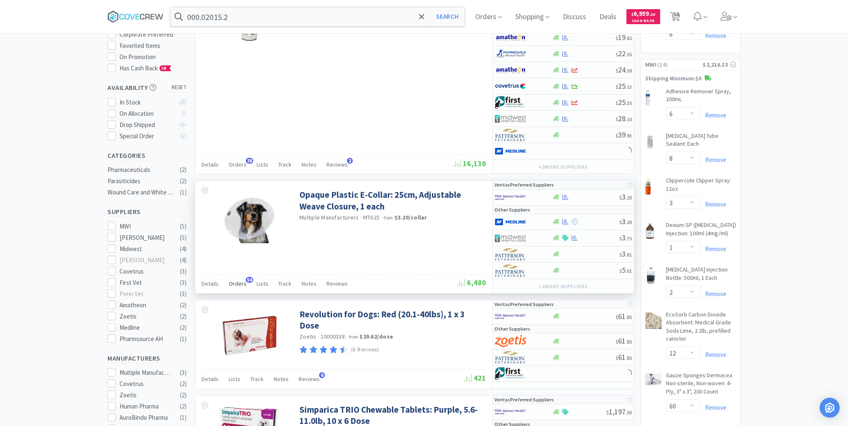
click at [241, 280] on span "Orders" at bounding box center [238, 283] width 18 height 7
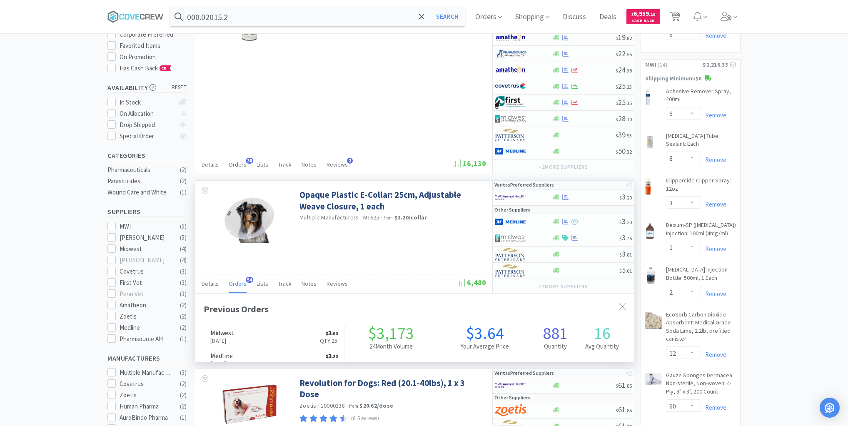
scroll to position [223, 439]
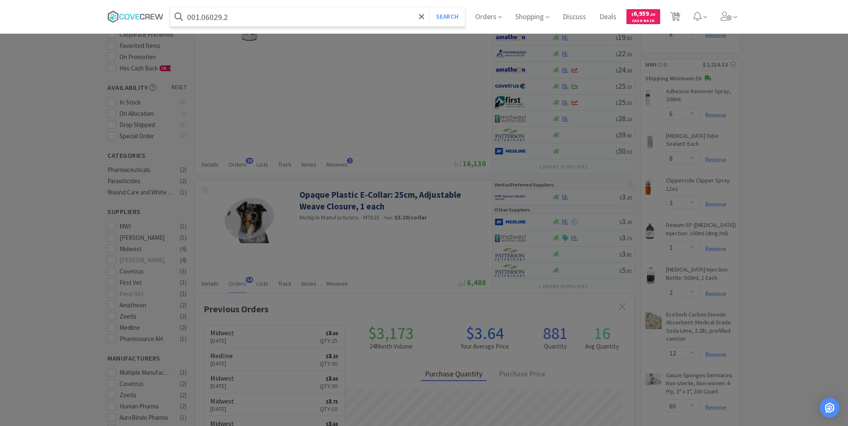
click at [430, 7] on button "Search" at bounding box center [447, 16] width 35 height 19
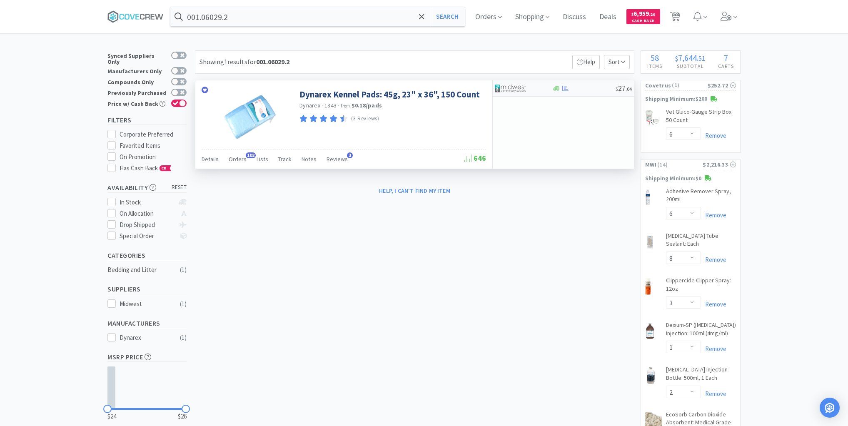
click at [579, 90] on div at bounding box center [584, 88] width 64 height 6
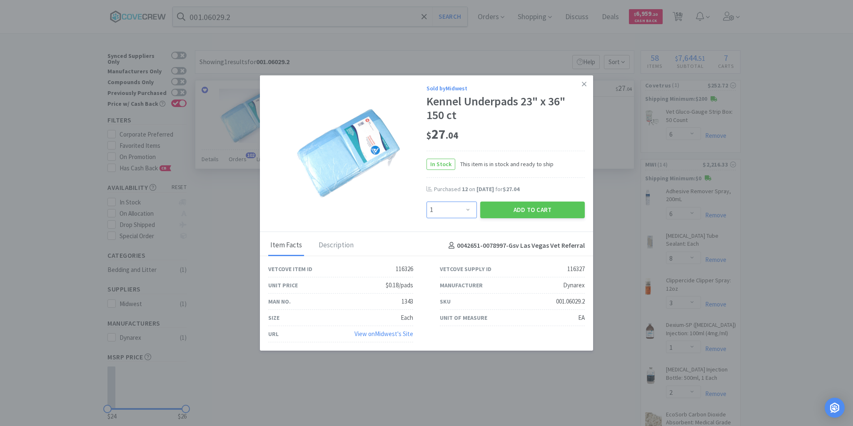
click at [470, 212] on select "Enter Quantity 1 2 3 4 5 6 7 8 9 10 11 12 13 14 15 16 17 18 19 20 Enter Quantity" at bounding box center [451, 210] width 50 height 17
click at [426, 202] on select "Enter Quantity 1 2 3 4 5 6 7 8 9 10 11 12 13 14 15 16 17 18 19 20 Enter Quantity" at bounding box center [451, 210] width 50 height 17
click at [516, 206] on button "Add to Cart" at bounding box center [532, 210] width 105 height 17
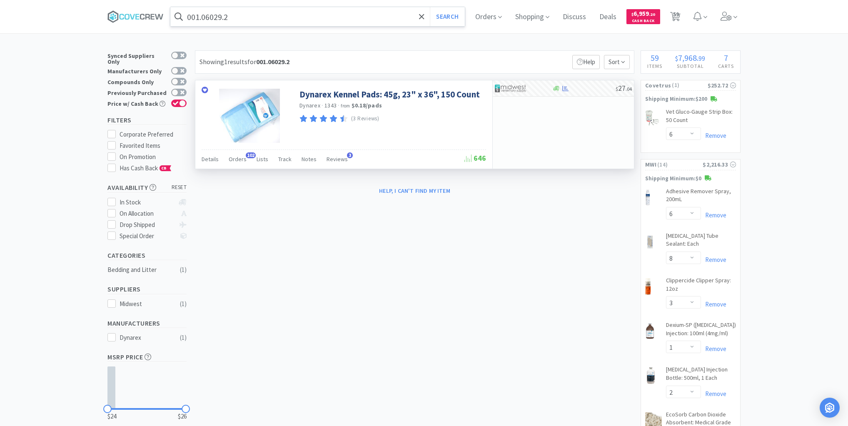
click at [253, 17] on input "001.06029.2" at bounding box center [317, 16] width 294 height 19
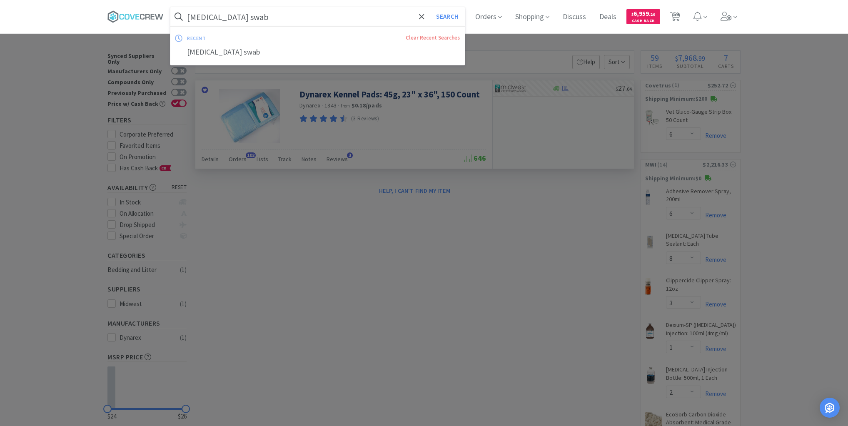
click at [430, 7] on button "Search" at bounding box center [447, 16] width 35 height 19
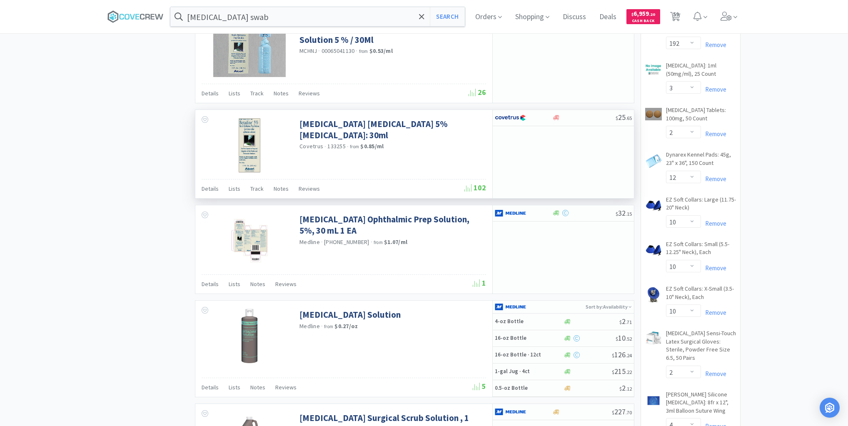
scroll to position [1299, 0]
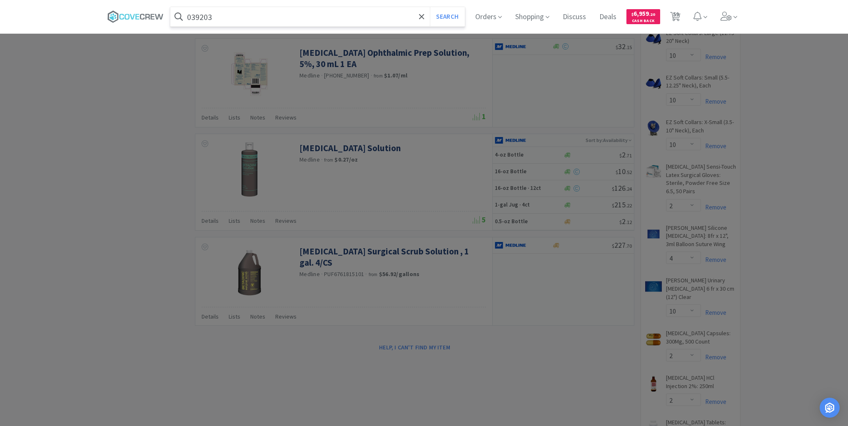
click at [430, 7] on button "Search" at bounding box center [447, 16] width 35 height 19
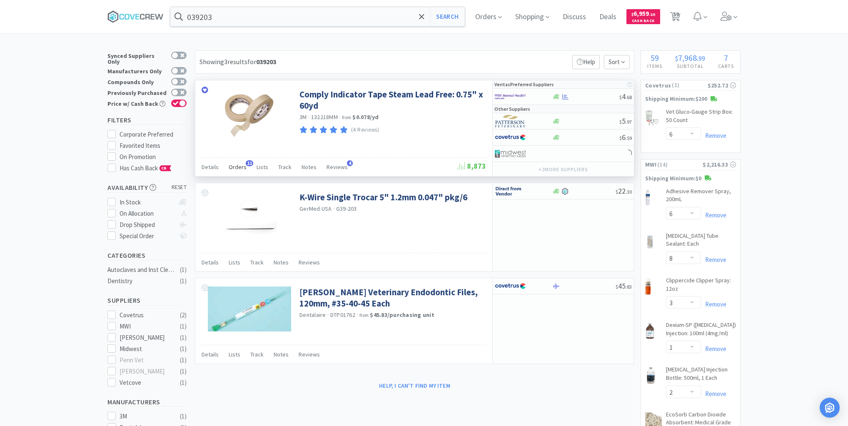
click at [232, 166] on span "Orders" at bounding box center [238, 166] width 18 height 7
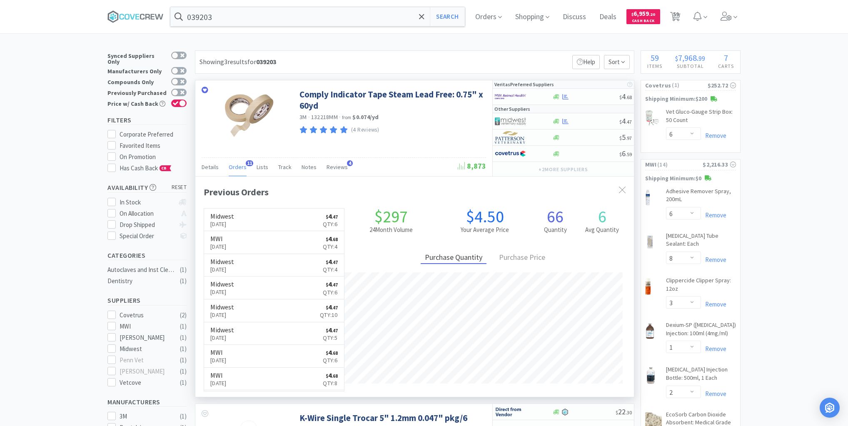
scroll to position [223, 439]
click at [586, 125] on div "$ 4 . 47" at bounding box center [563, 121] width 141 height 16
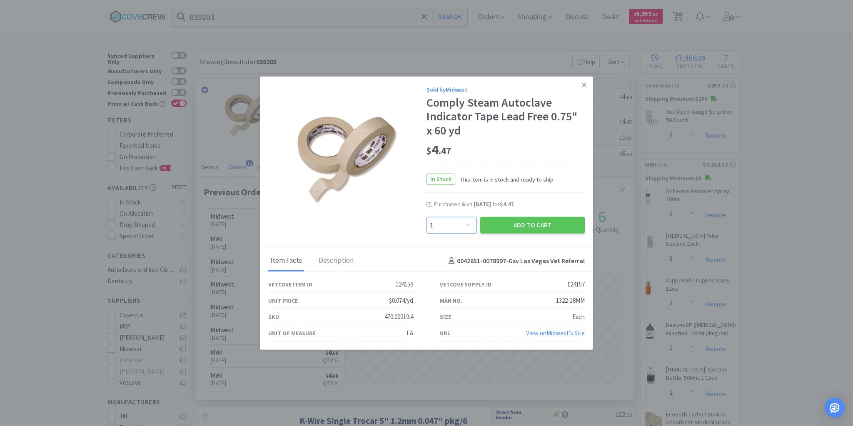
click at [469, 227] on select "Enter Quantity 1 2 3 4 5 6 7 8 9 10 11 12 13 14 15 16 17 18 19 20 Enter Quantity" at bounding box center [451, 225] width 50 height 17
click at [426, 217] on select "Enter Quantity 1 2 3 4 5 6 7 8 9 10 11 12 13 14 15 16 17 18 19 20 Enter Quantity" at bounding box center [451, 225] width 50 height 17
click at [519, 225] on button "Add to Cart" at bounding box center [532, 225] width 105 height 17
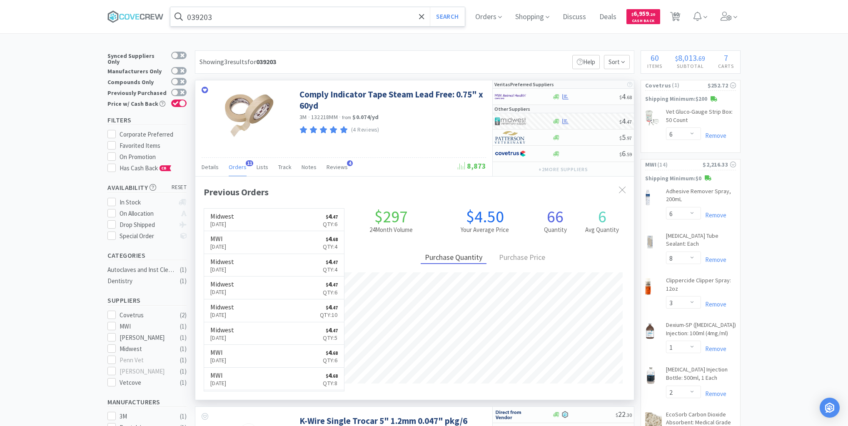
click at [313, 15] on input "039203" at bounding box center [317, 16] width 294 height 19
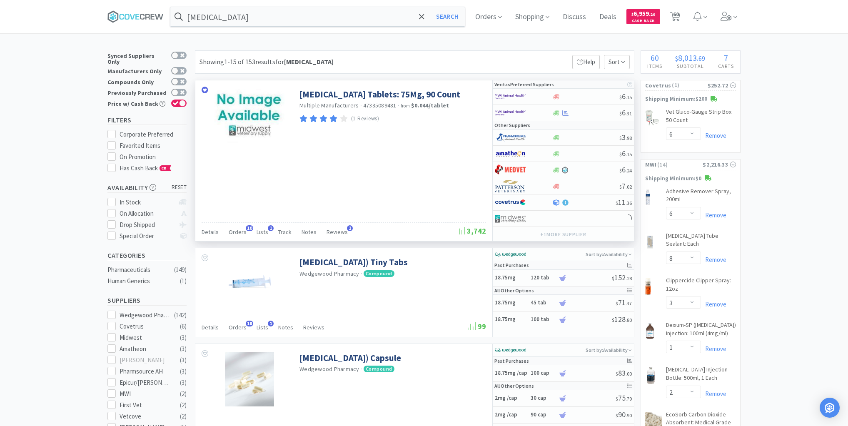
scroll to position [233, 0]
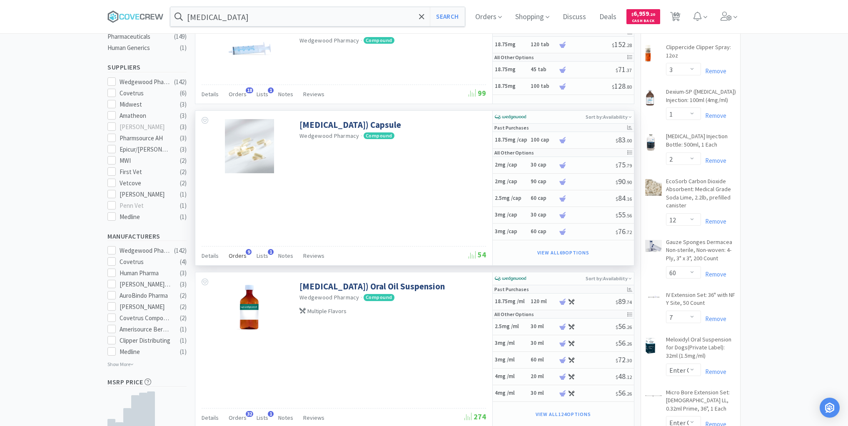
click at [236, 254] on span "Orders" at bounding box center [238, 255] width 18 height 7
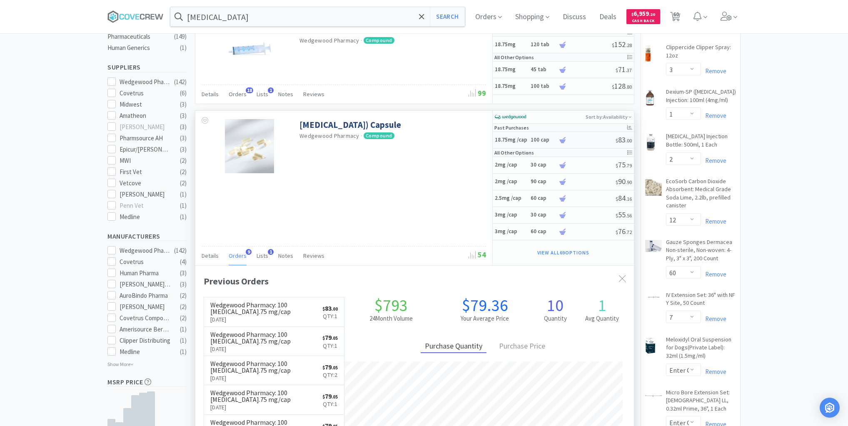
scroll to position [223, 439]
click at [581, 139] on div at bounding box center [586, 140] width 57 height 6
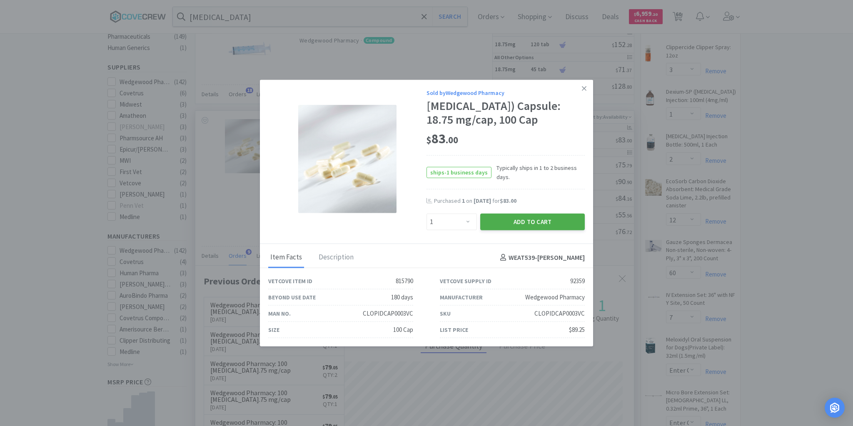
click at [533, 220] on button "Add to Cart" at bounding box center [532, 222] width 105 height 17
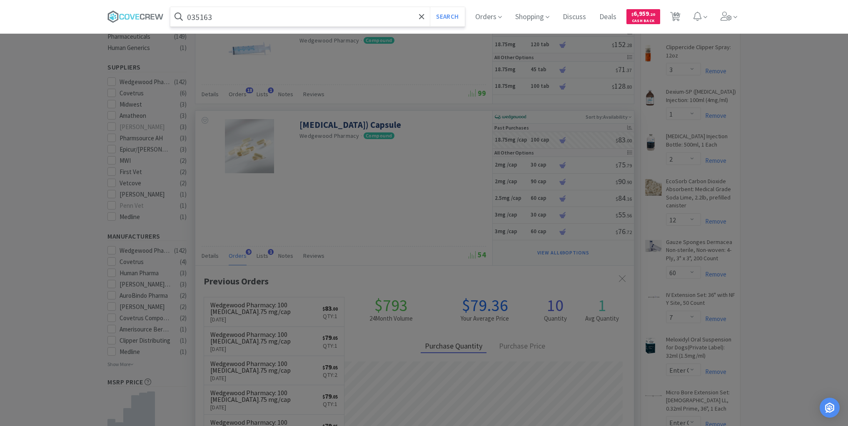
click at [430, 7] on button "Search" at bounding box center [447, 16] width 35 height 19
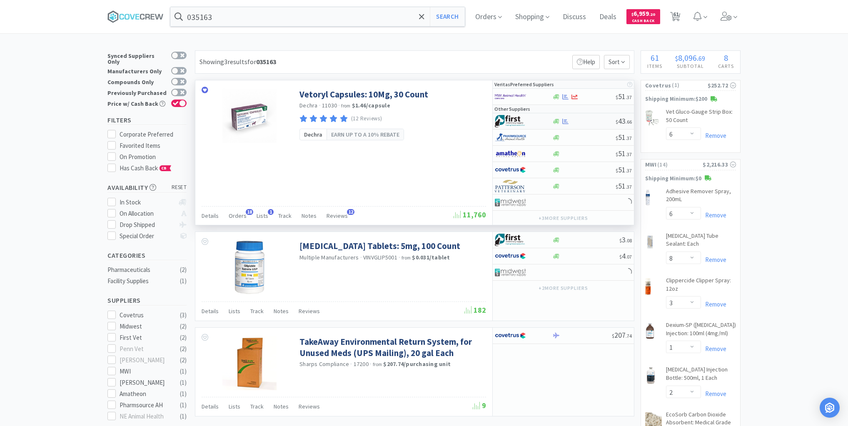
click at [591, 119] on div at bounding box center [584, 121] width 64 height 6
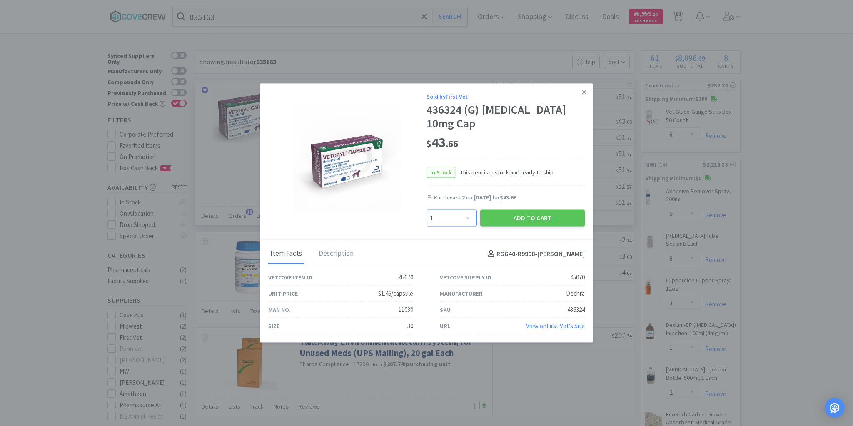
click at [469, 210] on select "Enter Quantity 1 2 3 4 5 6 7 8 9 10 11 12 13 14 15 16 17 18 19 20 Enter Quantity" at bounding box center [451, 218] width 50 height 17
click at [426, 210] on select "Enter Quantity 1 2 3 4 5 6 7 8 9 10 11 12 13 14 15 16 17 18 19 20 Enter Quantity" at bounding box center [451, 218] width 50 height 17
click at [506, 213] on button "Add to Cart" at bounding box center [532, 218] width 105 height 17
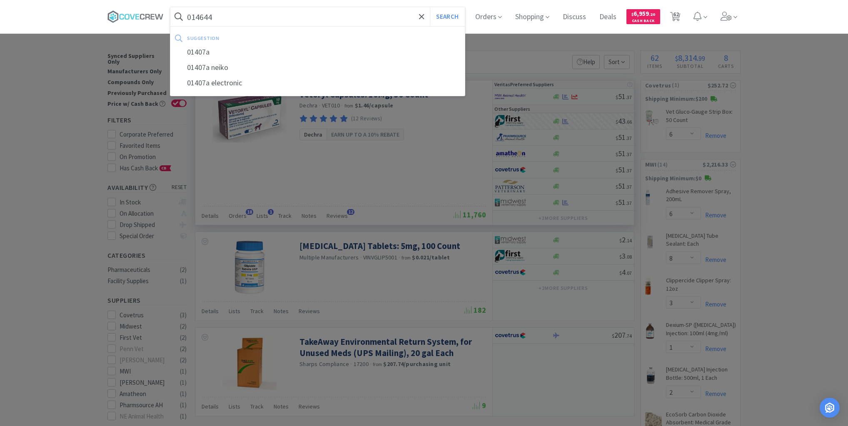
click at [430, 7] on button "Search" at bounding box center [447, 16] width 35 height 19
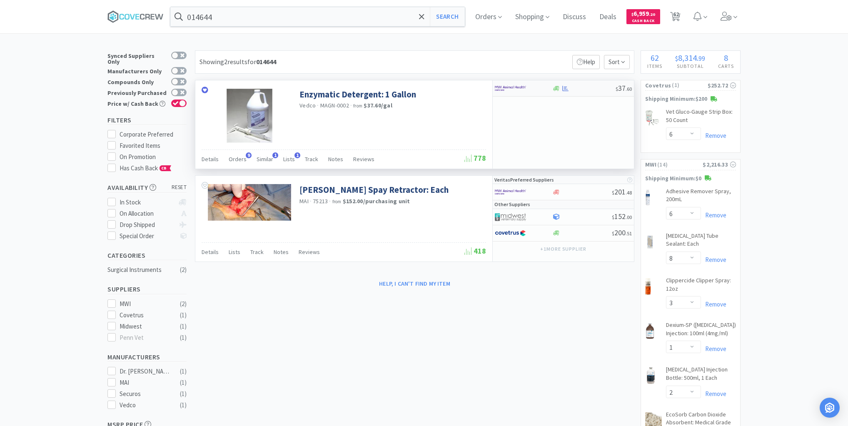
click at [582, 89] on div at bounding box center [584, 88] width 64 height 6
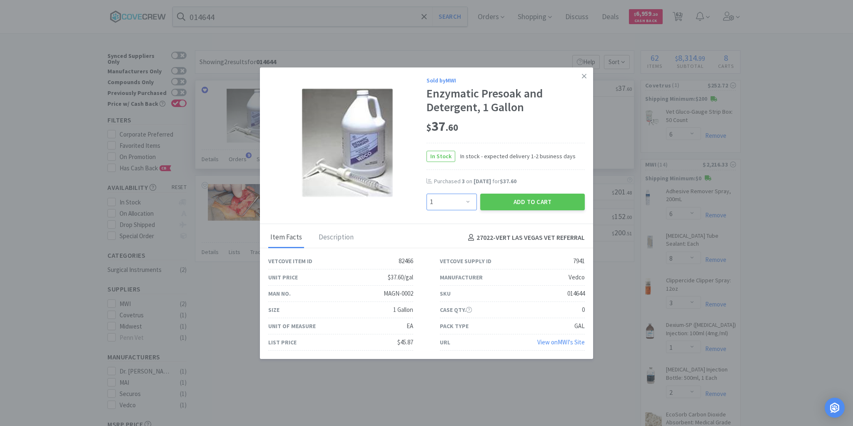
click at [470, 204] on select "Enter Quantity 1 2 3 4 5 6 7 8 9 10 11 12 13 14 15 16 17 18 19 20 Enter Quantity" at bounding box center [451, 202] width 50 height 17
click at [426, 194] on select "Enter Quantity 1 2 3 4 5 6 7 8 9 10 11 12 13 14 15 16 17 18 19 20 Enter Quantity" at bounding box center [451, 202] width 50 height 17
click at [510, 204] on button "Add to Cart" at bounding box center [532, 202] width 105 height 17
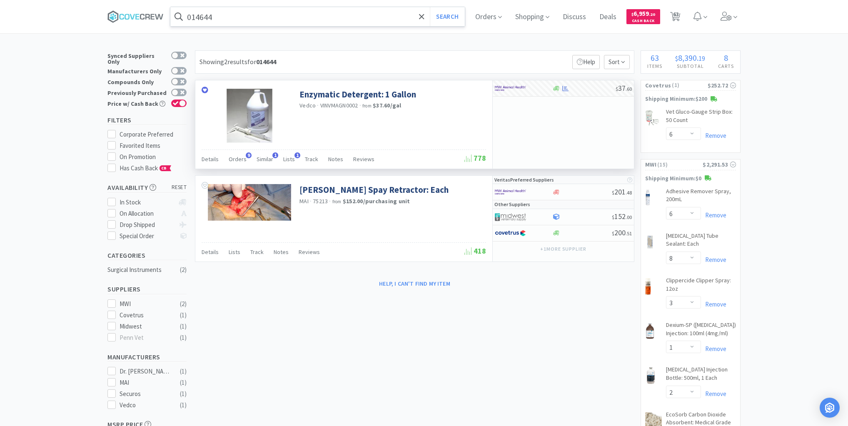
click at [243, 18] on input "014644" at bounding box center [317, 16] width 294 height 19
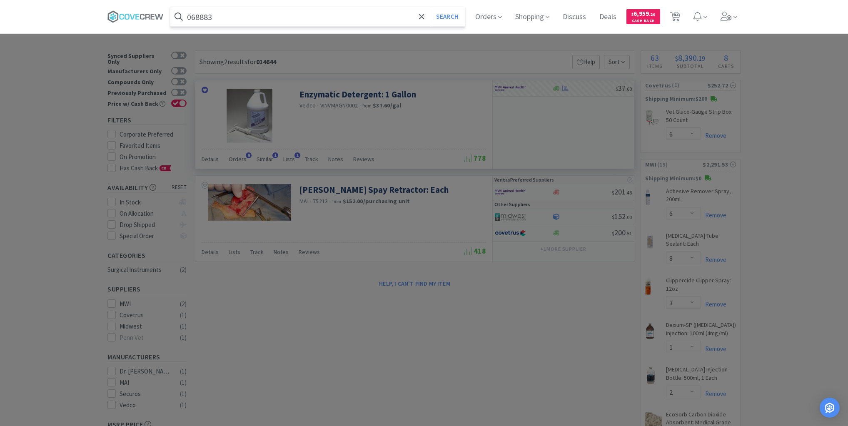
click at [430, 7] on button "Search" at bounding box center [447, 16] width 35 height 19
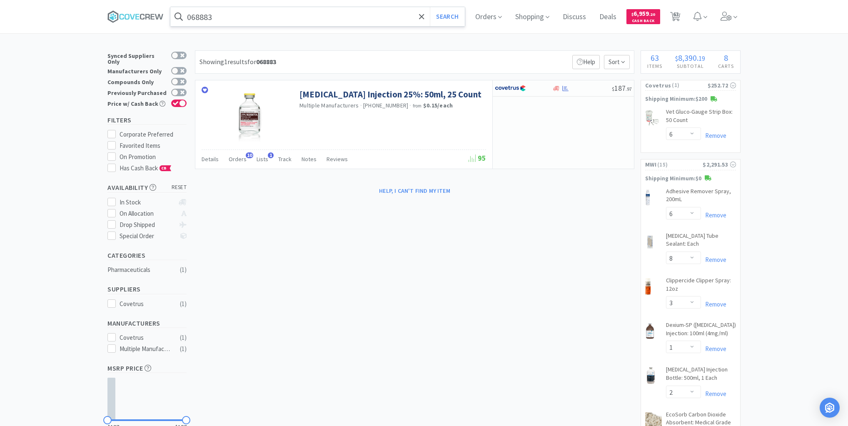
click at [243, 13] on input "068883" at bounding box center [317, 16] width 294 height 19
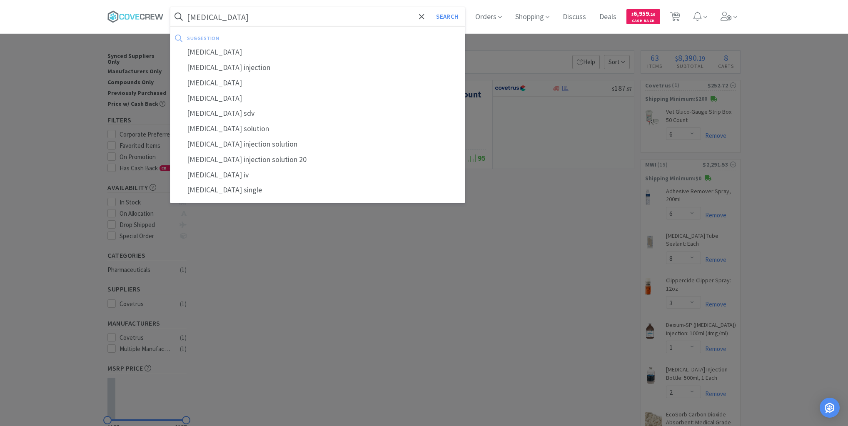
click at [430, 7] on button "Search" at bounding box center [447, 16] width 35 height 19
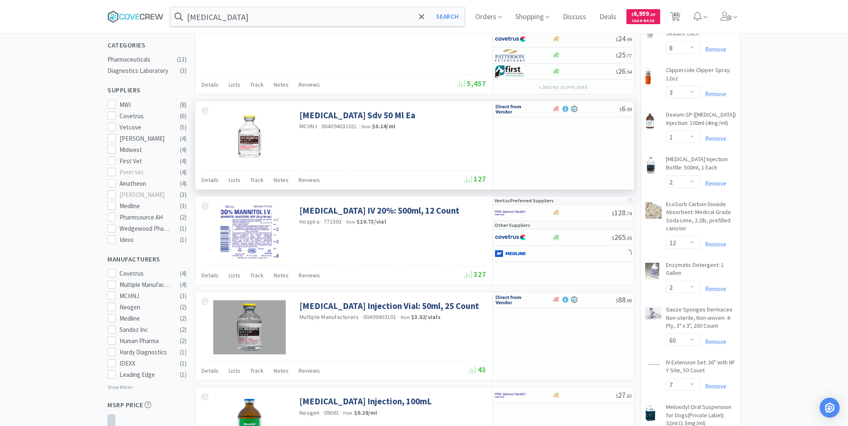
scroll to position [366, 0]
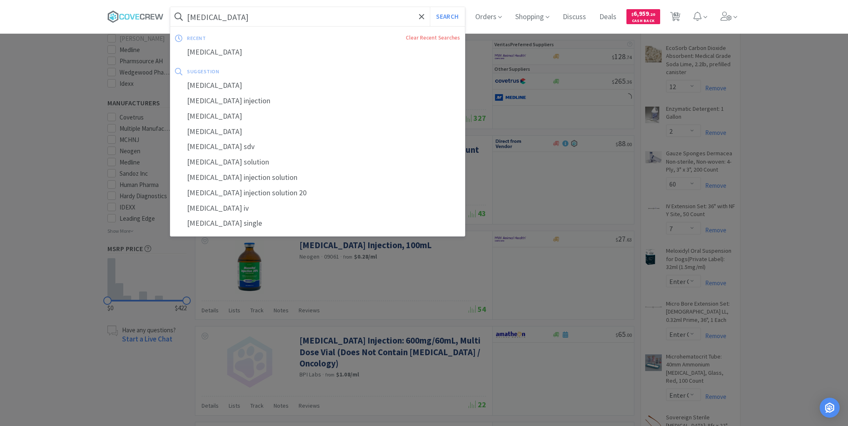
click at [356, 12] on input "[MEDICAL_DATA]" at bounding box center [317, 16] width 294 height 19
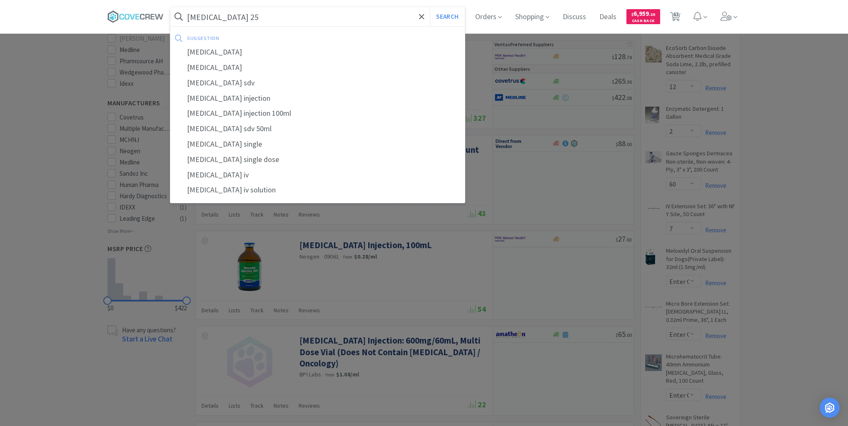
click at [430, 7] on button "Search" at bounding box center [447, 16] width 35 height 19
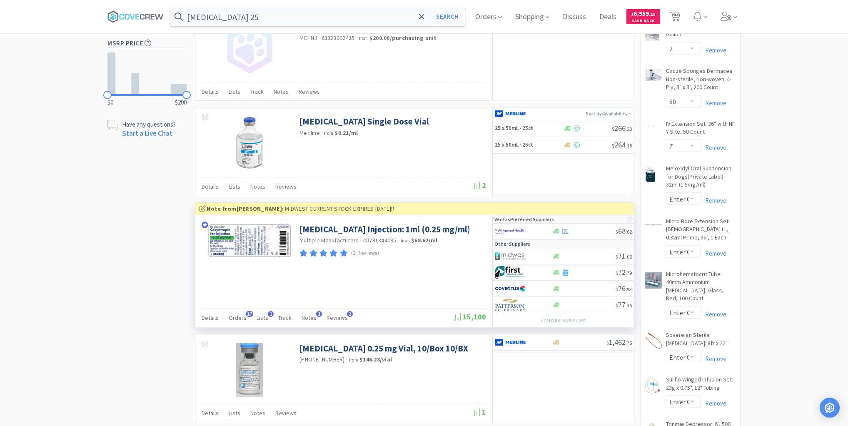
scroll to position [433, 0]
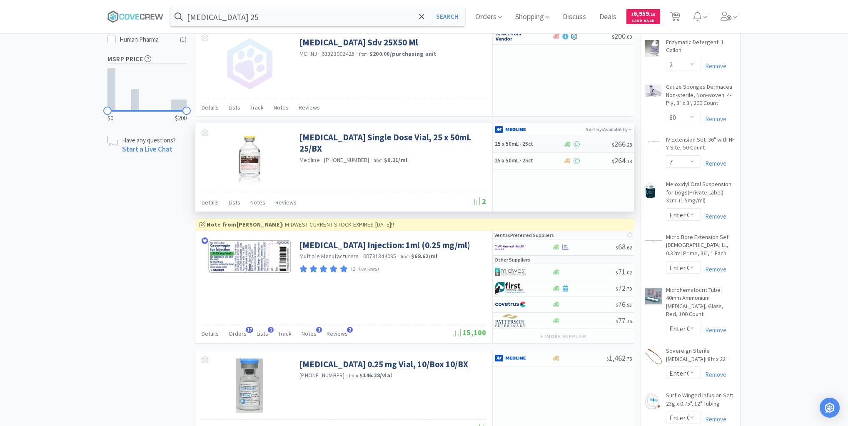
click at [551, 141] on h5 "25 x 50mL · 25ct" at bounding box center [528, 144] width 67 height 7
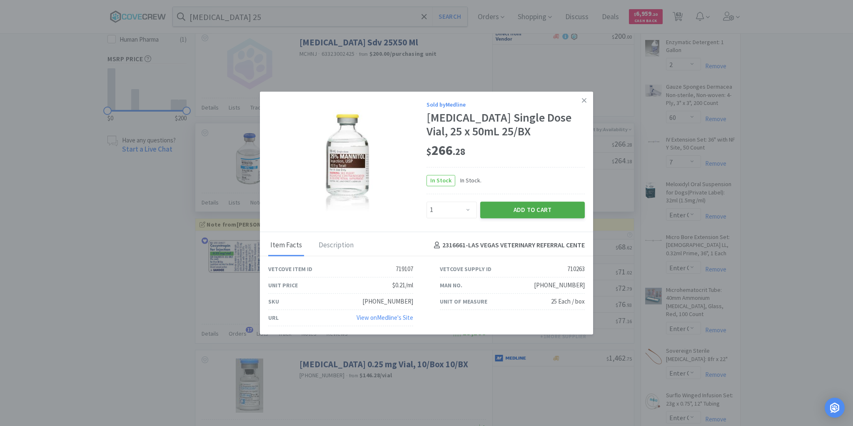
click at [525, 208] on button "Add to Cart" at bounding box center [532, 210] width 105 height 17
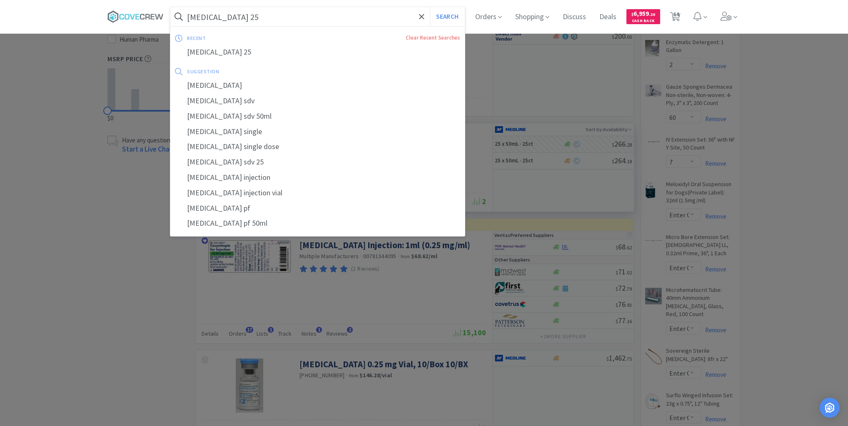
click at [322, 15] on input "[MEDICAL_DATA] 25" at bounding box center [317, 16] width 294 height 19
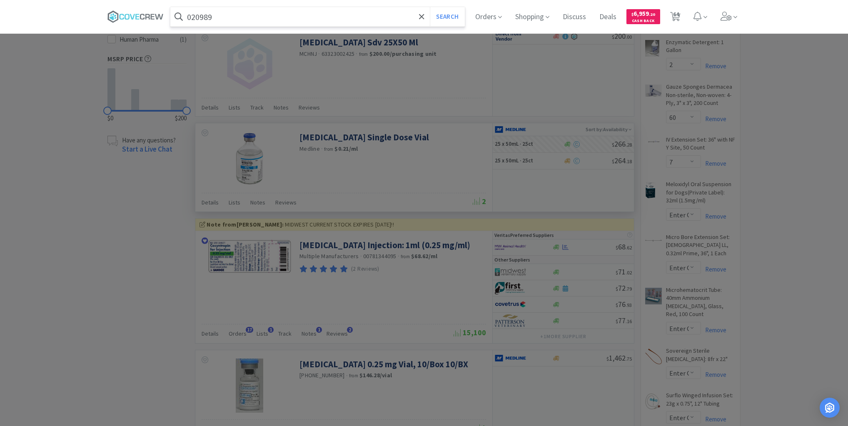
click at [430, 7] on button "Search" at bounding box center [447, 16] width 35 height 19
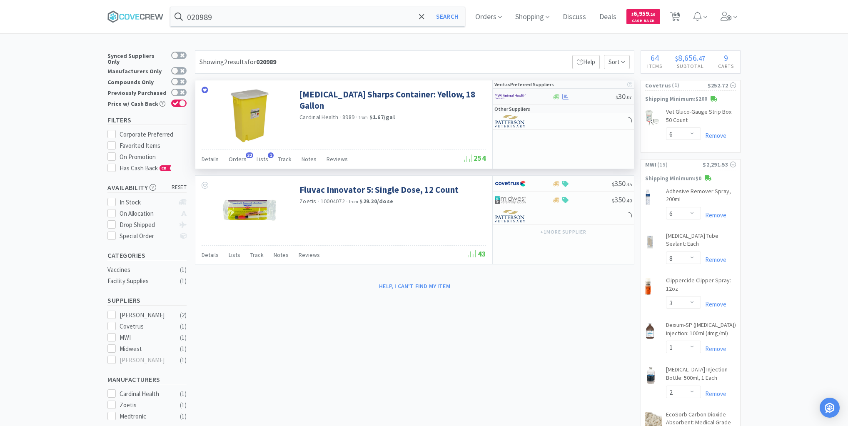
click at [588, 97] on div at bounding box center [584, 97] width 64 height 6
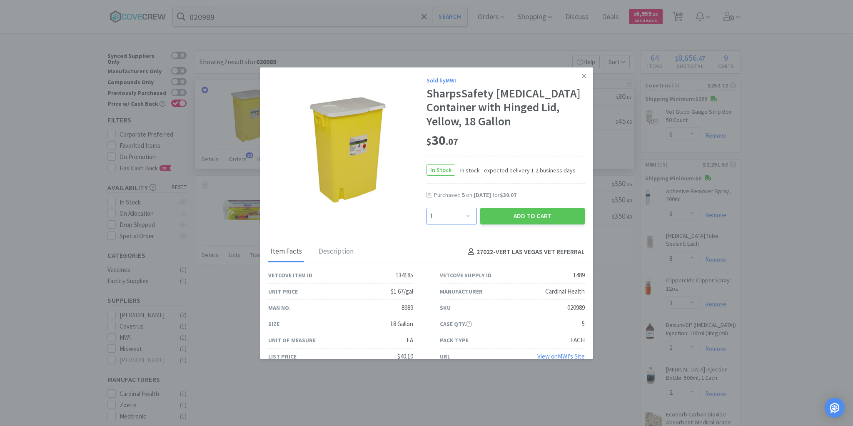
click at [466, 215] on select "Enter Quantity 1 2 3 4 5 6 7 8 9 10 11 12 13 14 15 16 17 18 19 20 Enter Quantity" at bounding box center [451, 216] width 50 height 17
click at [426, 208] on select "Enter Quantity 1 2 3 4 5 6 7 8 9 10 11 12 13 14 15 16 17 18 19 20 Enter Quantity" at bounding box center [451, 216] width 50 height 17
click at [529, 215] on button "Add to Cart" at bounding box center [532, 216] width 105 height 17
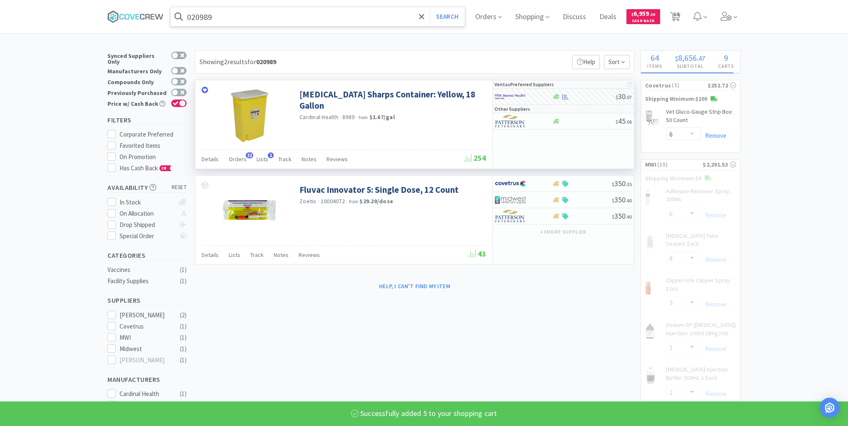
click at [319, 13] on input "020989" at bounding box center [317, 16] width 294 height 19
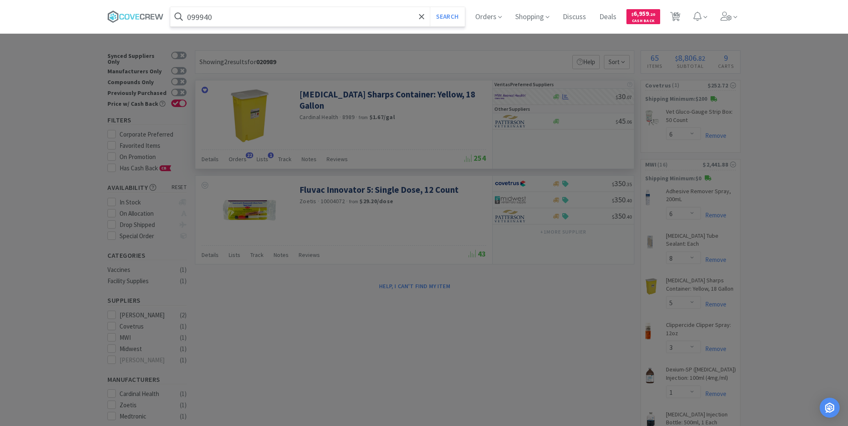
click at [430, 7] on button "Search" at bounding box center [447, 16] width 35 height 19
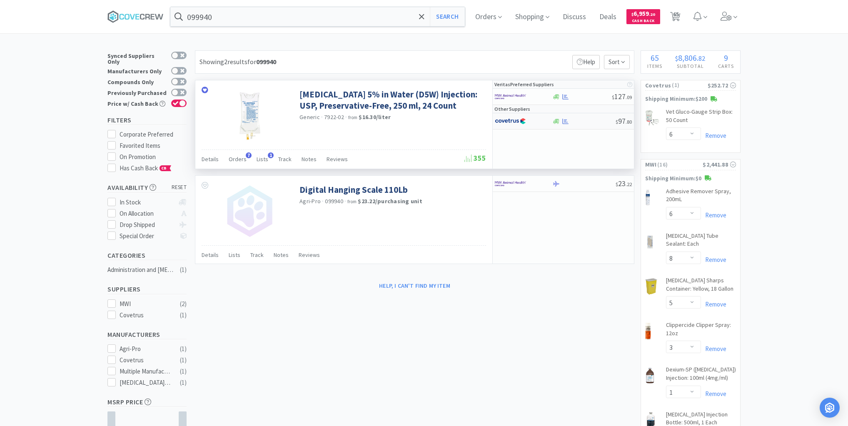
click at [591, 127] on div "$ 97 . 80" at bounding box center [563, 121] width 141 height 16
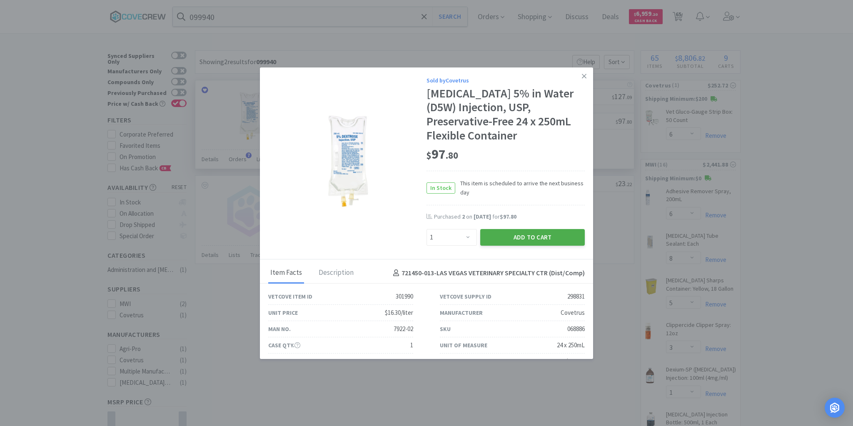
click at [516, 237] on button "Add to Cart" at bounding box center [532, 237] width 105 height 17
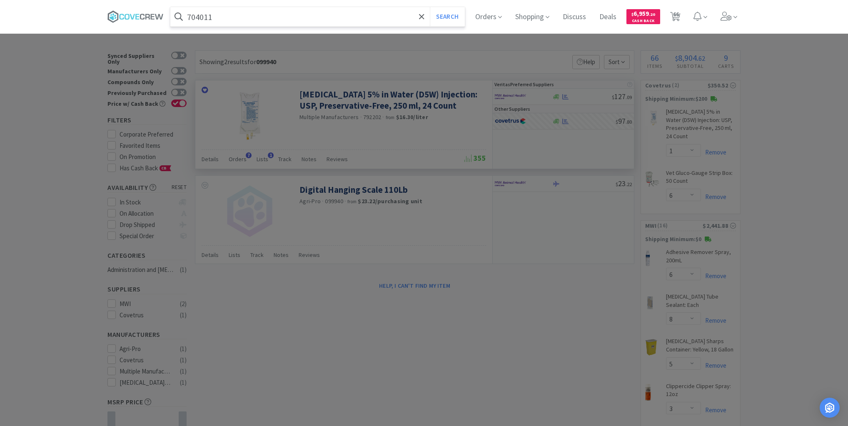
click at [430, 7] on button "Search" at bounding box center [447, 16] width 35 height 19
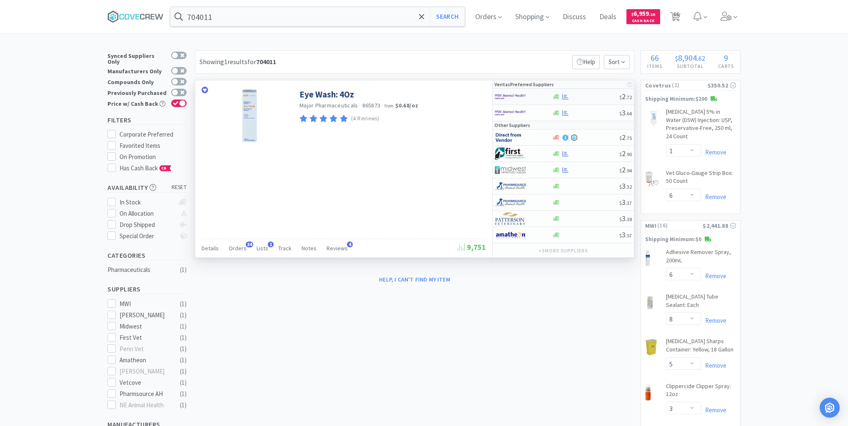
click at [593, 100] on div "$ 2 . 72" at bounding box center [563, 97] width 141 height 16
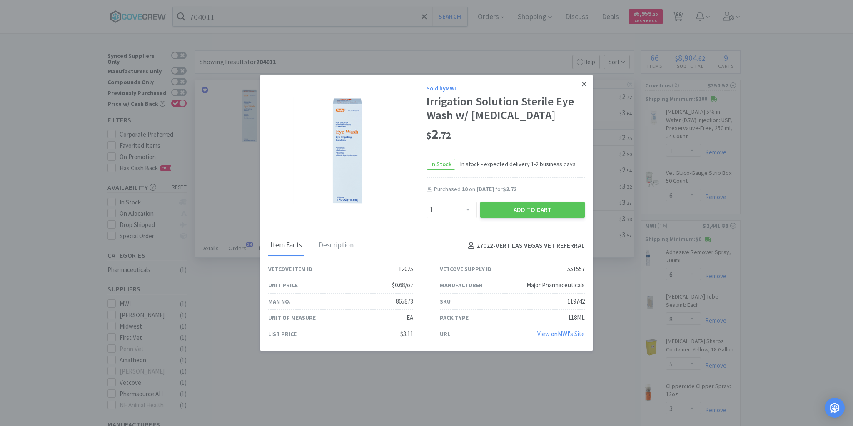
drag, startPoint x: 582, startPoint y: 83, endPoint x: 384, endPoint y: 182, distance: 221.3
click at [582, 83] on icon at bounding box center [584, 83] width 5 height 7
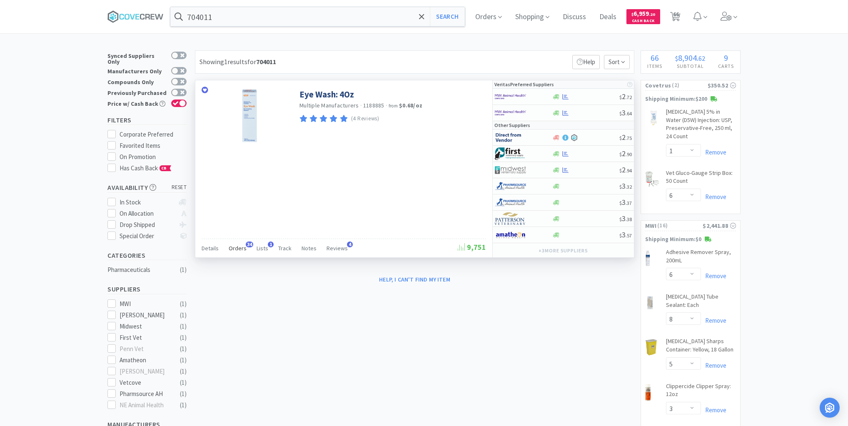
click at [238, 245] on span "Orders" at bounding box center [238, 247] width 18 height 7
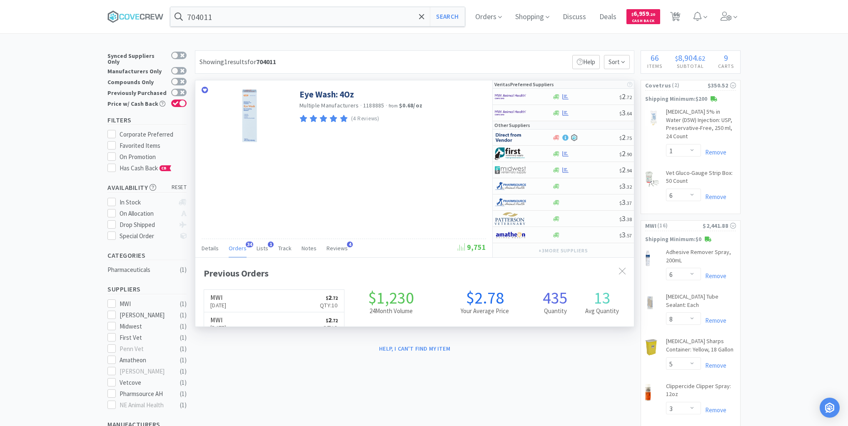
scroll to position [223, 439]
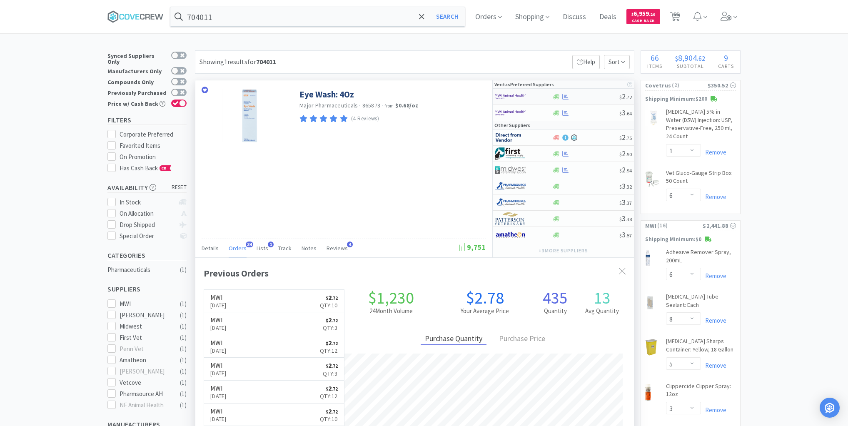
click at [588, 97] on div at bounding box center [585, 97] width 67 height 6
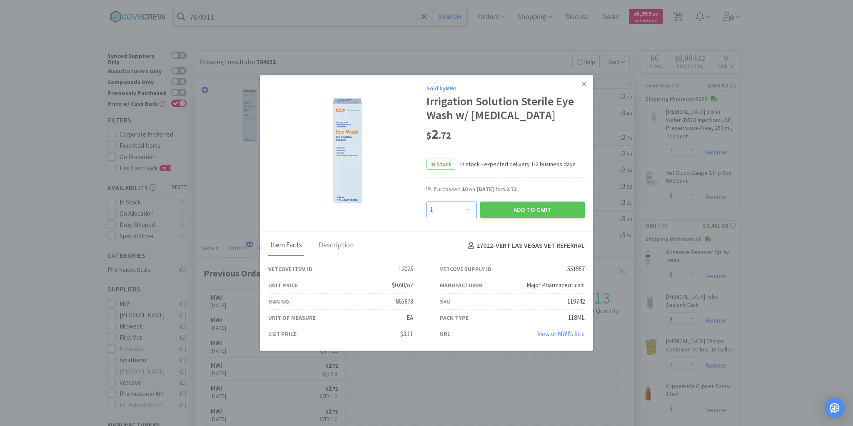
click at [466, 212] on select "Enter Quantity 1 2 3 4 5 6 7 8 9 10 11 12 13 14 15 16 17 18 19 20 Enter Quantity" at bounding box center [451, 210] width 50 height 17
click at [426, 202] on select "Enter Quantity 1 2 3 4 5 6 7 8 9 10 11 12 13 14 15 16 17 18 19 20 Enter Quantity" at bounding box center [451, 210] width 50 height 17
click at [531, 206] on button "Add to Cart" at bounding box center [532, 210] width 105 height 17
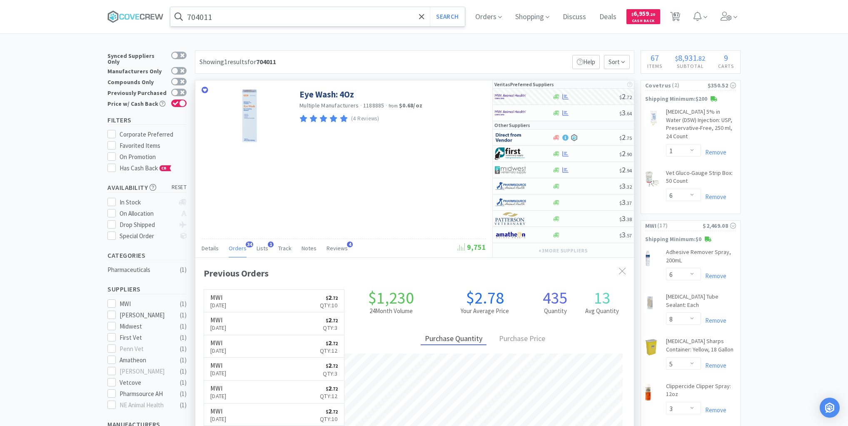
click at [371, 17] on input "704011" at bounding box center [317, 16] width 294 height 19
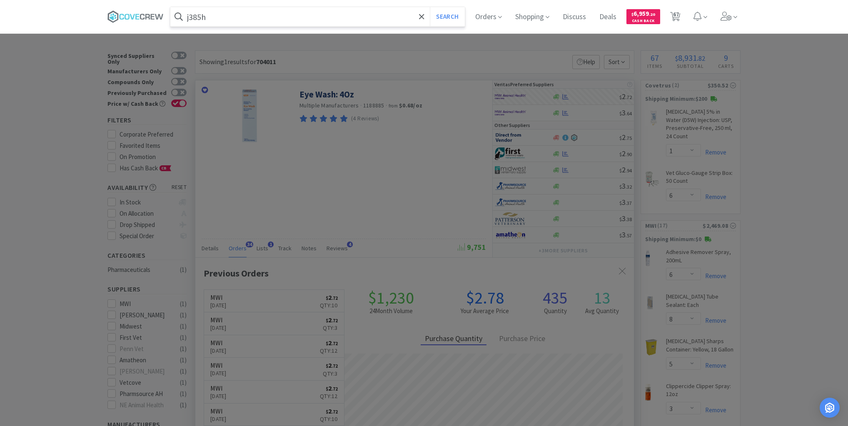
click at [430, 7] on button "Search" at bounding box center [447, 16] width 35 height 19
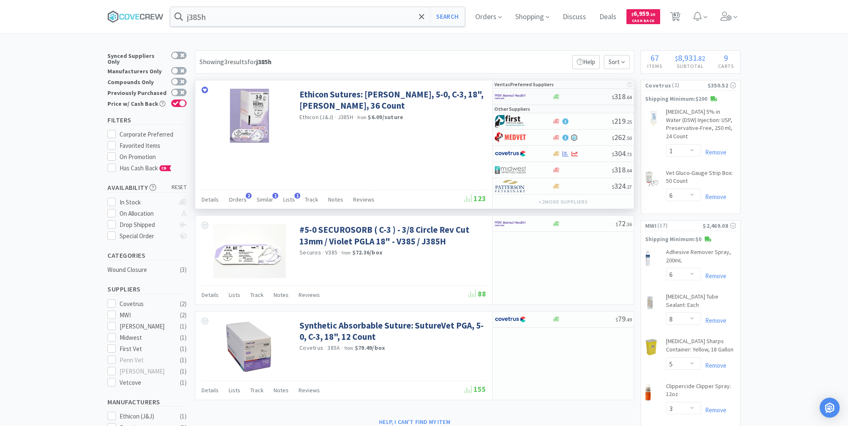
click at [585, 97] on div at bounding box center [582, 97] width 60 height 6
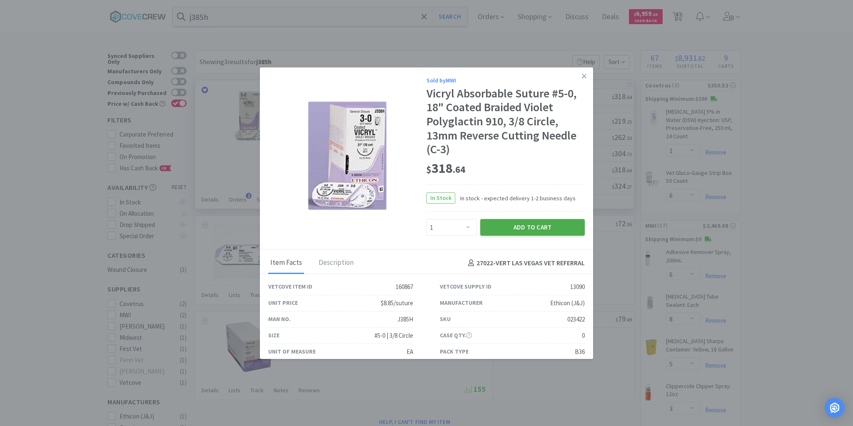
click at [516, 228] on button "Add to Cart" at bounding box center [532, 227] width 105 height 17
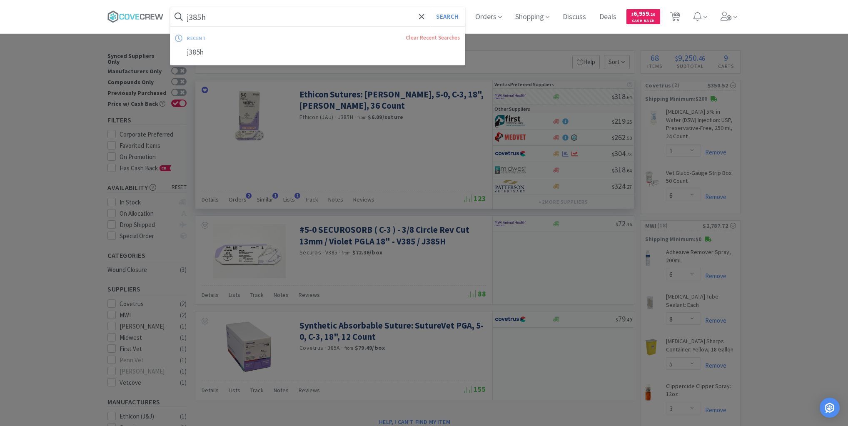
click at [238, 15] on input "j385h" at bounding box center [317, 16] width 294 height 19
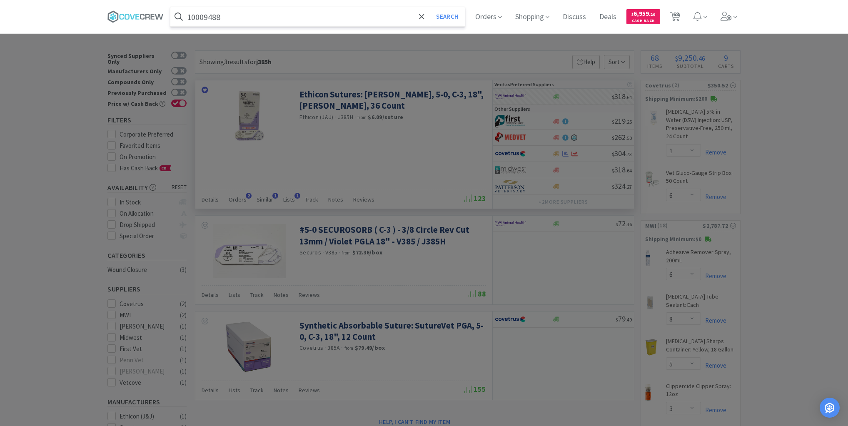
click at [430, 7] on button "Search" at bounding box center [447, 16] width 35 height 19
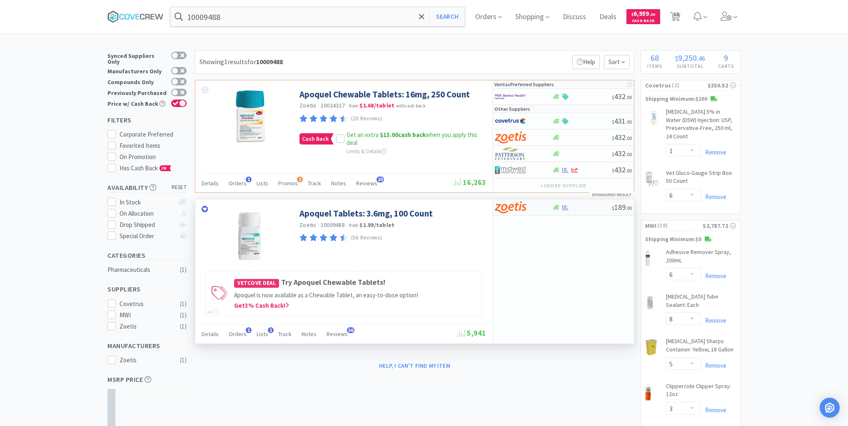
click at [583, 209] on div "$ 189 . 00" at bounding box center [563, 207] width 141 height 16
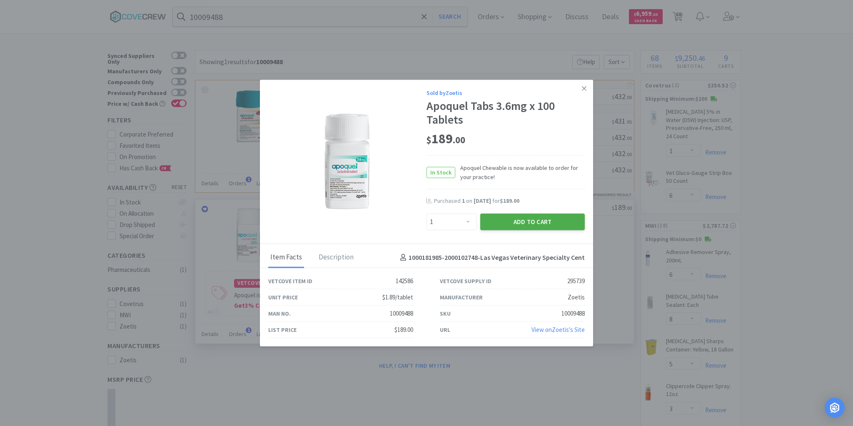
click at [548, 220] on button "Add to Cart" at bounding box center [532, 222] width 105 height 17
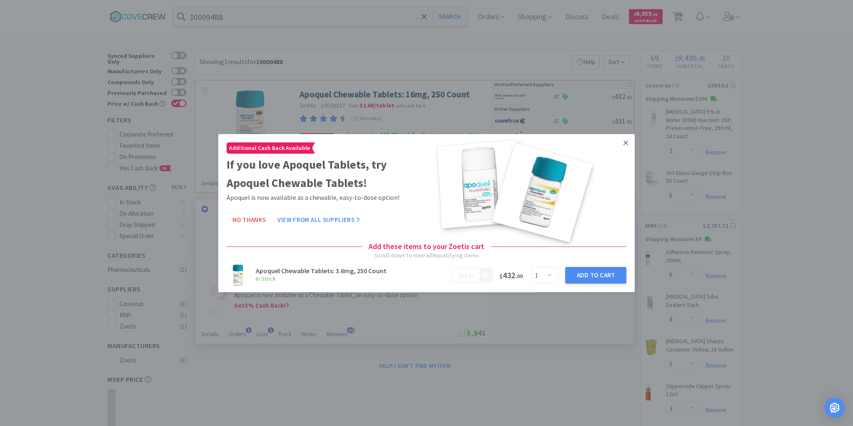
click at [623, 144] on icon at bounding box center [625, 142] width 5 height 7
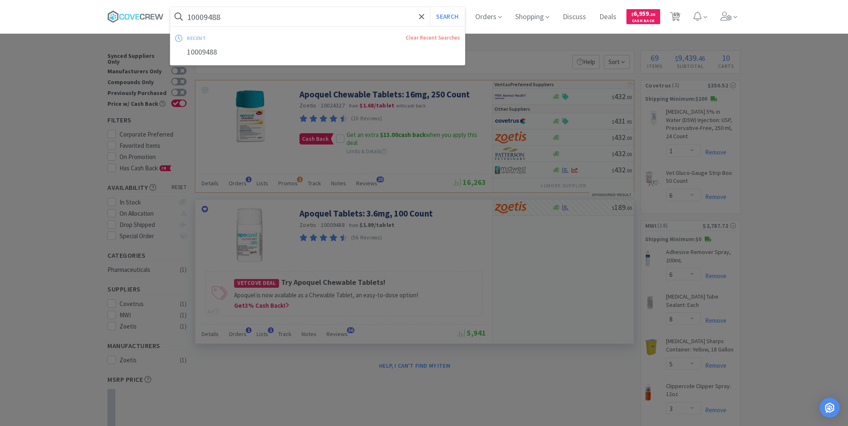
click at [367, 17] on input "10009488" at bounding box center [317, 16] width 294 height 19
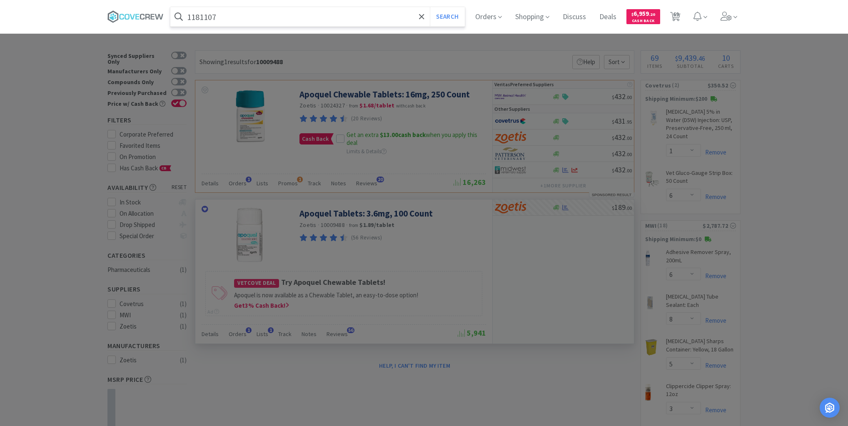
click at [430, 7] on button "Search" at bounding box center [447, 16] width 35 height 19
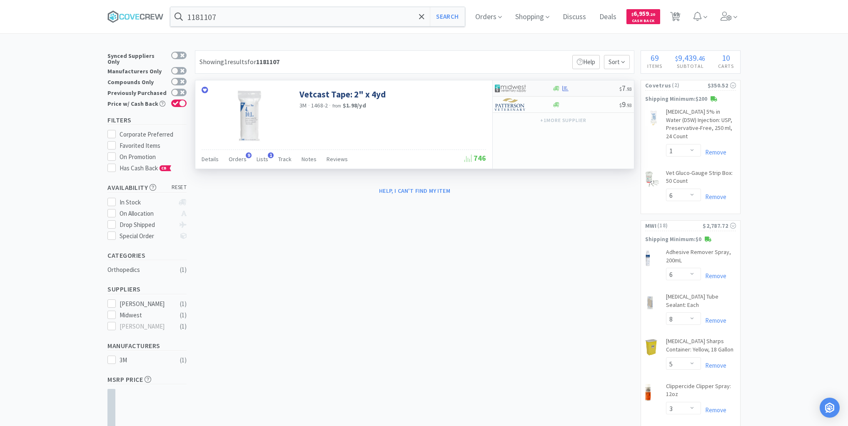
click at [591, 90] on div at bounding box center [585, 88] width 67 height 6
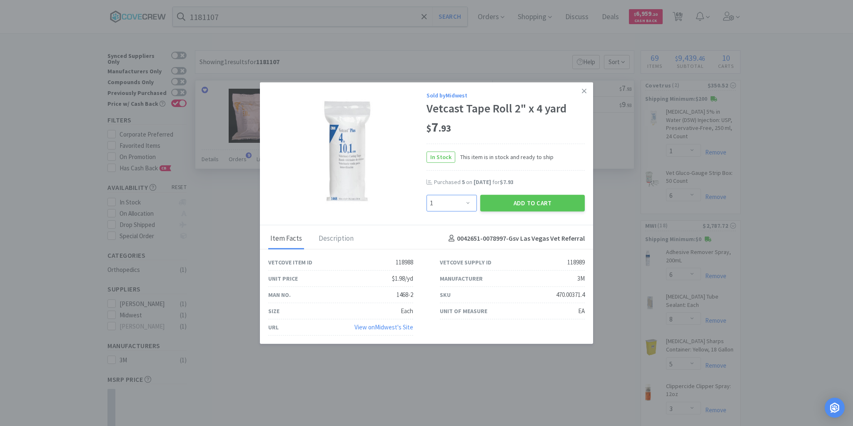
click at [468, 204] on select "Enter Quantity 1 2 3 4 5 6 7 8 9 10 11 12 13 14 15 16 17 18 19 20 Enter Quantity" at bounding box center [451, 202] width 50 height 17
click at [426, 195] on select "Enter Quantity 1 2 3 4 5 6 7 8 9 10 11 12 13 14 15 16 17 18 19 20 Enter Quantity" at bounding box center [451, 202] width 50 height 17
click at [506, 208] on button "Add to Cart" at bounding box center [532, 202] width 105 height 17
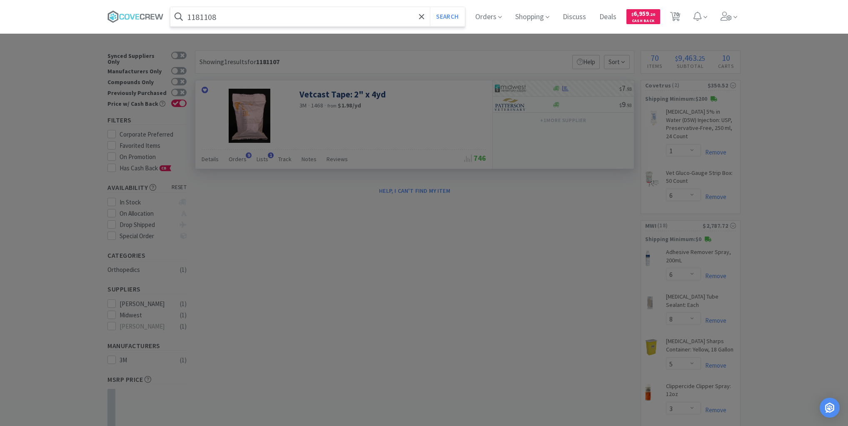
click at [430, 7] on button "Search" at bounding box center [447, 16] width 35 height 19
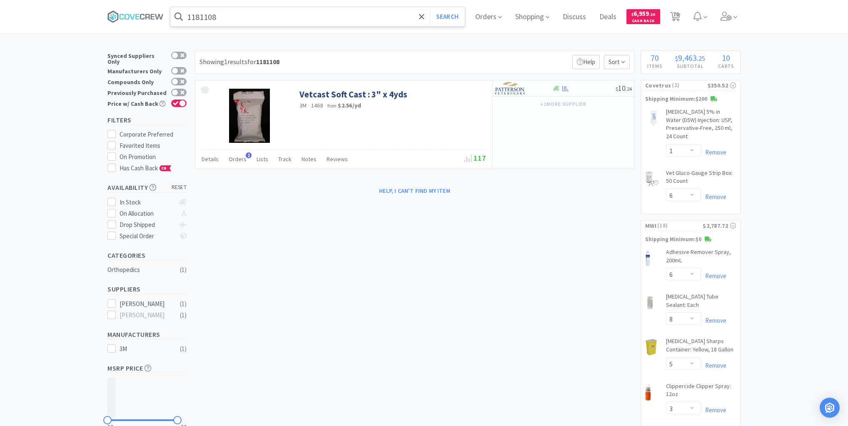
click at [343, 17] on input "1181108" at bounding box center [317, 16] width 294 height 19
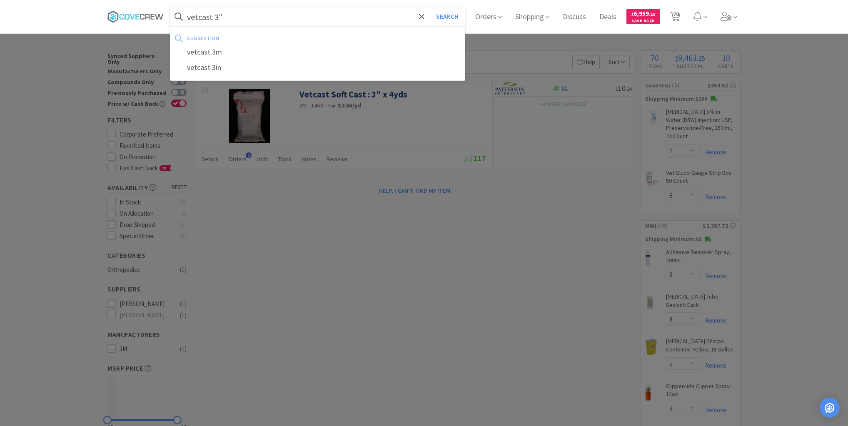
click at [430, 7] on button "Search" at bounding box center [447, 16] width 35 height 19
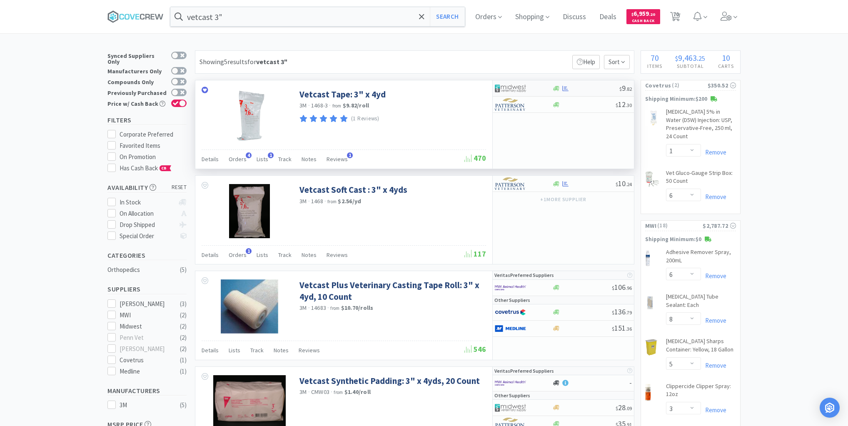
click at [583, 89] on div at bounding box center [585, 88] width 67 height 6
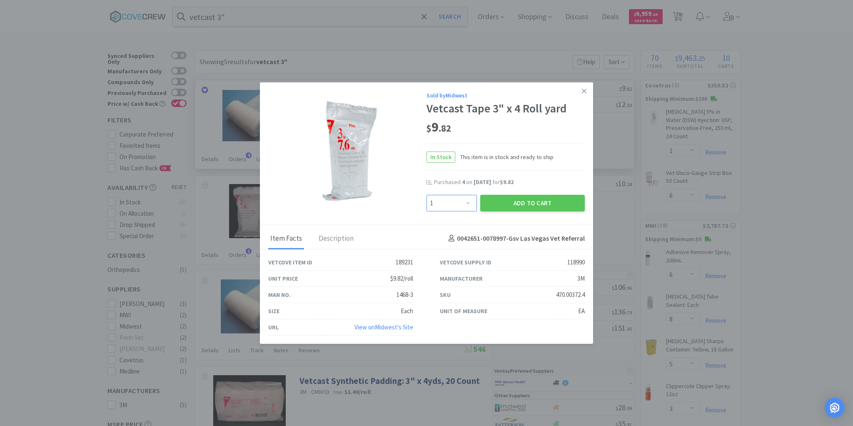
click at [467, 202] on select "Enter Quantity 1 2 3 4 5 6 7 8 9 10 11 12 13 14 15 16 17 18 19 20 Enter Quantity" at bounding box center [451, 202] width 50 height 17
click at [426, 195] on select "Enter Quantity 1 2 3 4 5 6 7 8 9 10 11 12 13 14 15 16 17 18 19 20 Enter Quantity" at bounding box center [451, 202] width 50 height 17
click at [548, 202] on button "Add to Cart" at bounding box center [532, 202] width 105 height 17
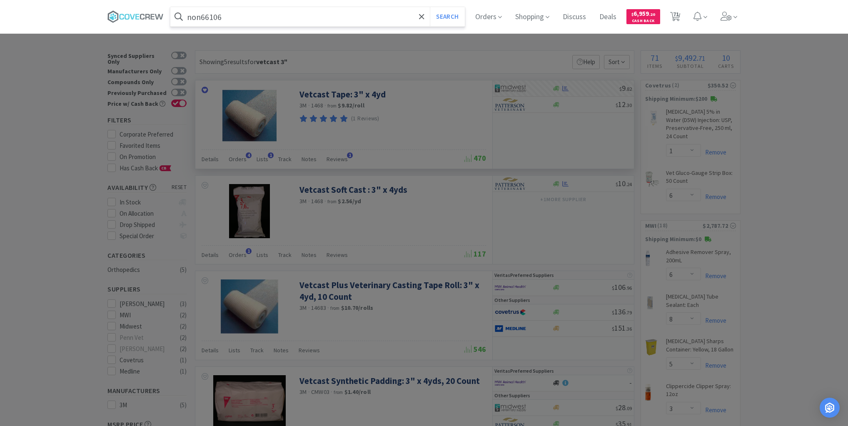
click at [430, 7] on button "Search" at bounding box center [447, 16] width 35 height 19
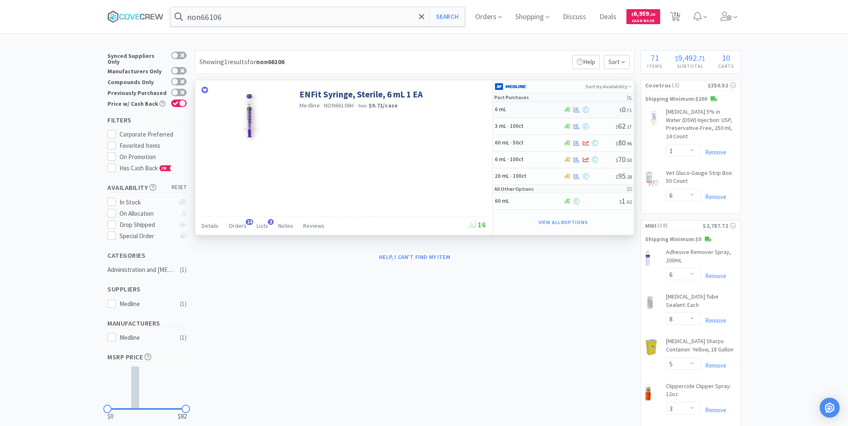
click at [541, 109] on h5 "6 mL" at bounding box center [528, 109] width 67 height 7
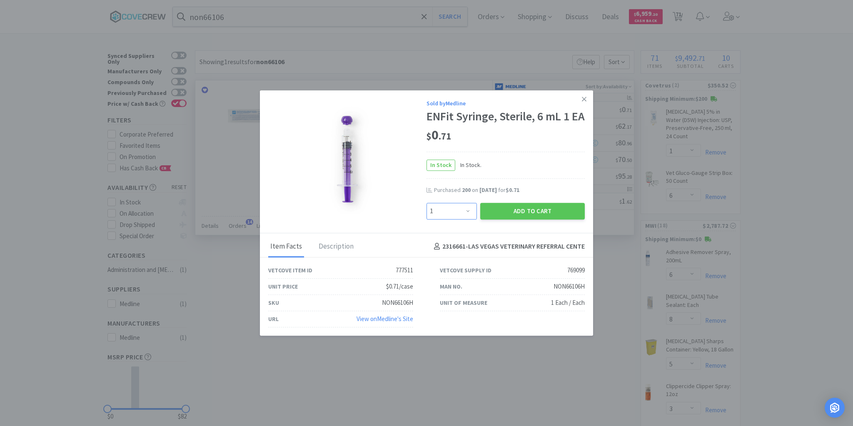
click at [469, 216] on select "Enter Quantity 1 2 3 4 5 6 7 8 9 10 11 12 13 14 15 16 17 18 19 20 Enter Quantity" at bounding box center [451, 211] width 50 height 17
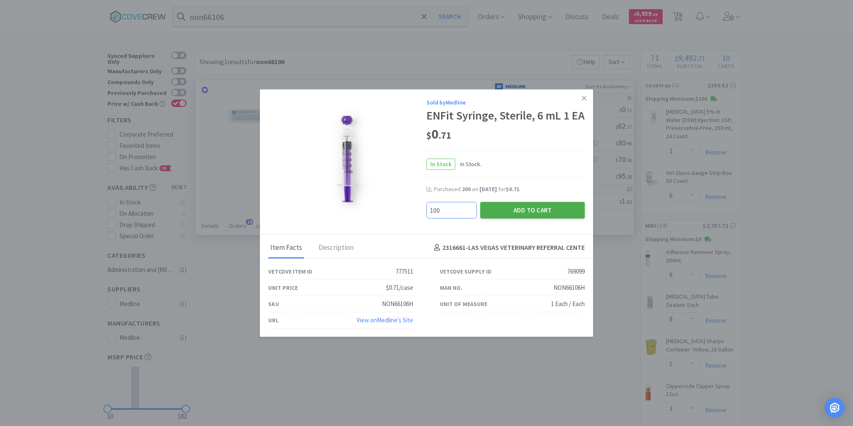
click at [521, 217] on button "Add to Cart" at bounding box center [532, 210] width 105 height 17
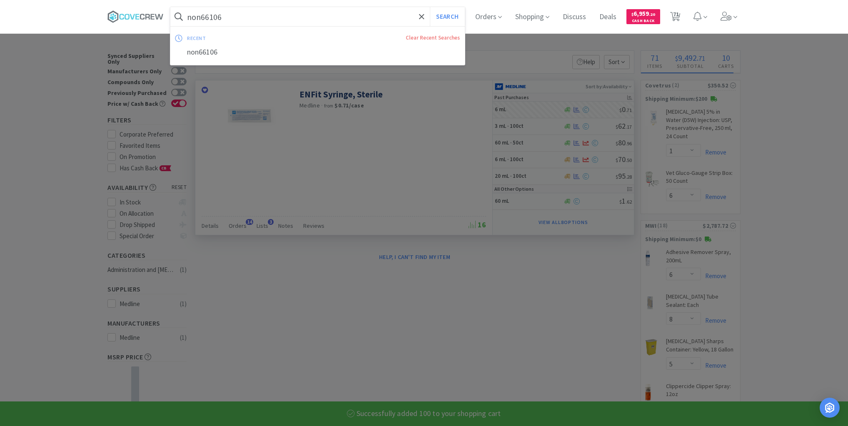
click at [379, 19] on input "non66106" at bounding box center [317, 16] width 294 height 19
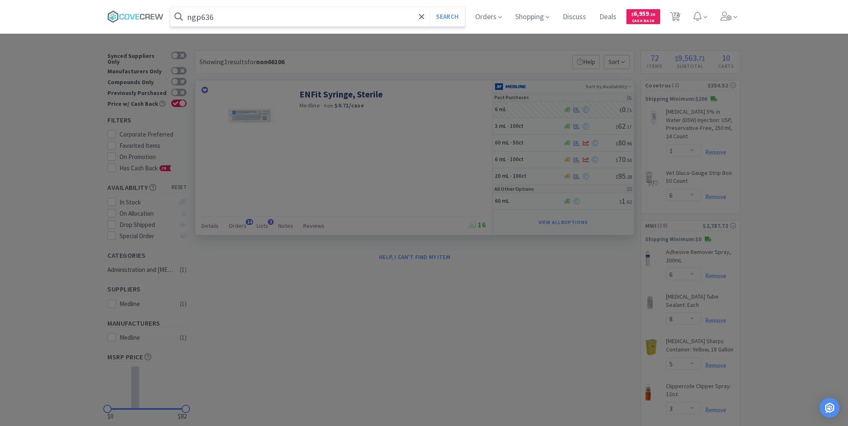
click at [430, 7] on button "Search" at bounding box center [447, 16] width 35 height 19
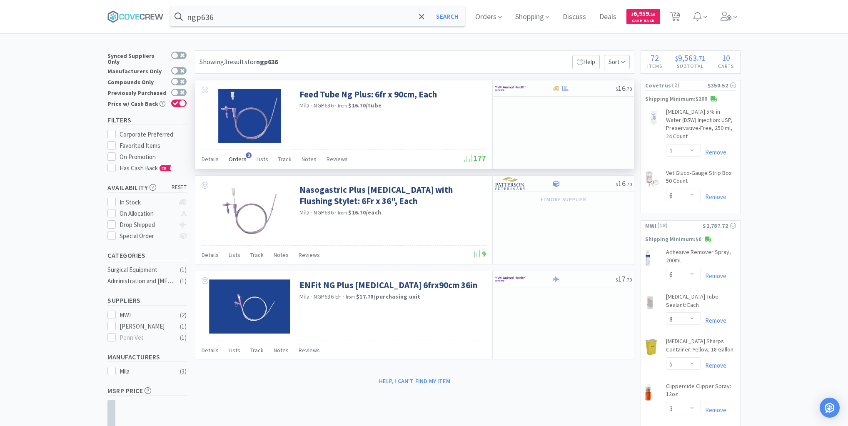
click at [238, 160] on span "Orders" at bounding box center [238, 158] width 18 height 7
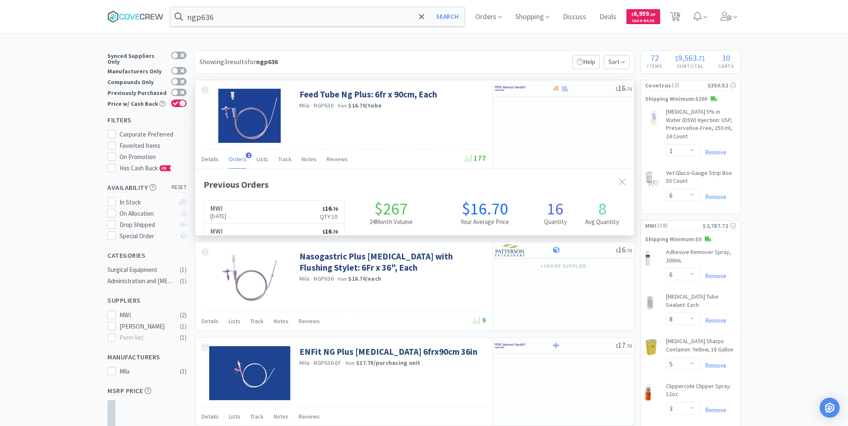
scroll to position [215, 439]
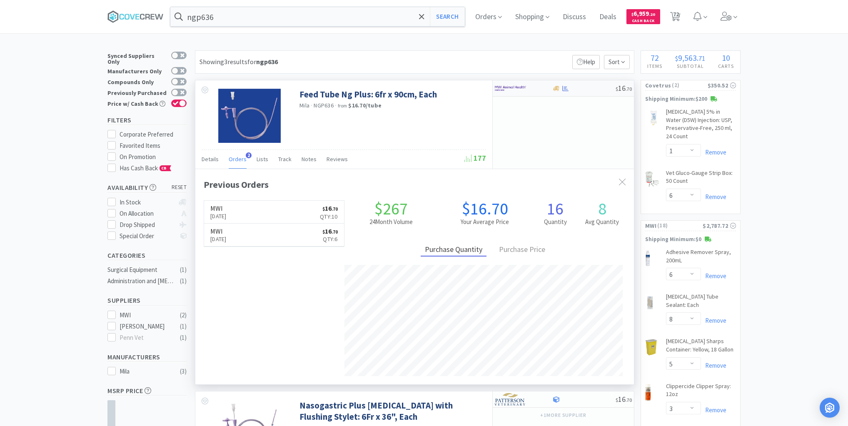
click at [578, 90] on div at bounding box center [584, 88] width 64 height 6
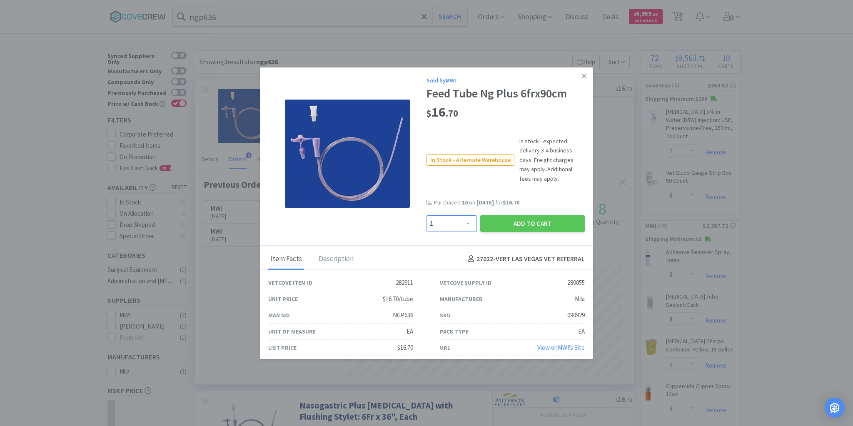
click at [469, 216] on select "Enter Quantity 1 2 3 4 5 6 7 8 9 10 11 12 13 14 15 16 17 18 19 20 Enter Quantity" at bounding box center [451, 223] width 50 height 17
click at [426, 215] on select "Enter Quantity 1 2 3 4 5 6 7 8 9 10 11 12 13 14 15 16 17 18 19 20 Enter Quantity" at bounding box center [451, 223] width 50 height 17
click at [528, 215] on button "Add to Cart" at bounding box center [532, 223] width 105 height 17
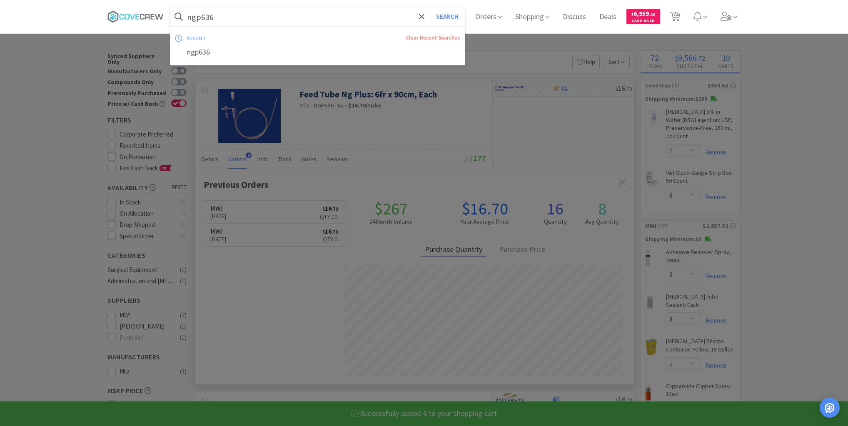
click at [371, 18] on input "ngp636" at bounding box center [317, 16] width 294 height 19
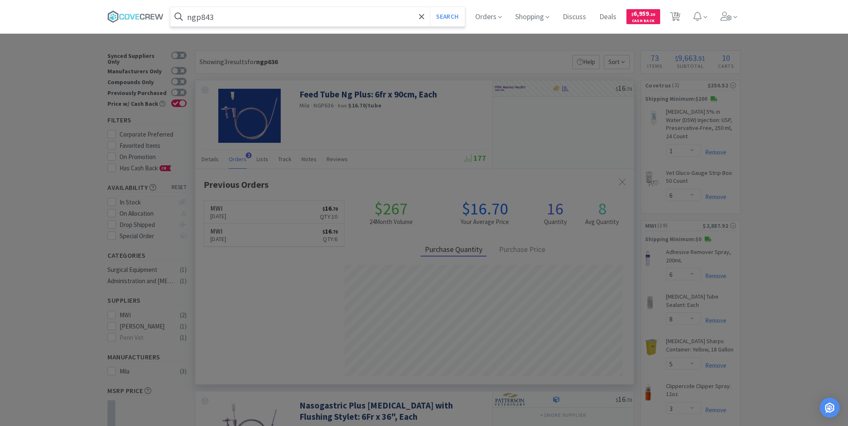
click at [430, 7] on button "Search" at bounding box center [447, 16] width 35 height 19
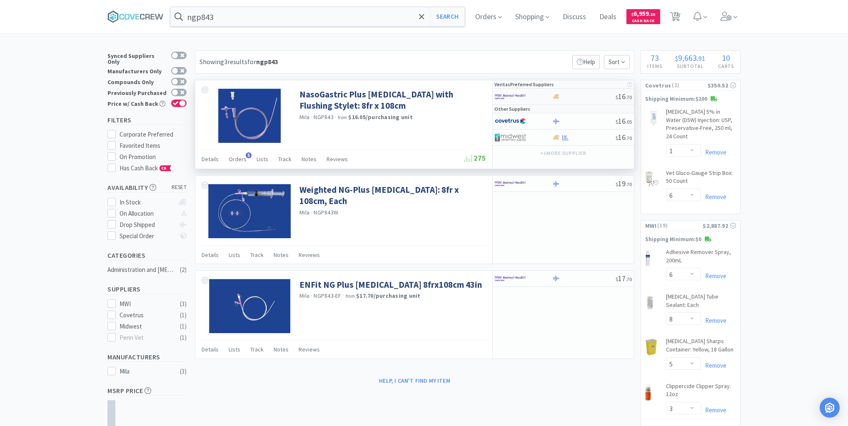
click at [573, 96] on div at bounding box center [584, 97] width 64 height 6
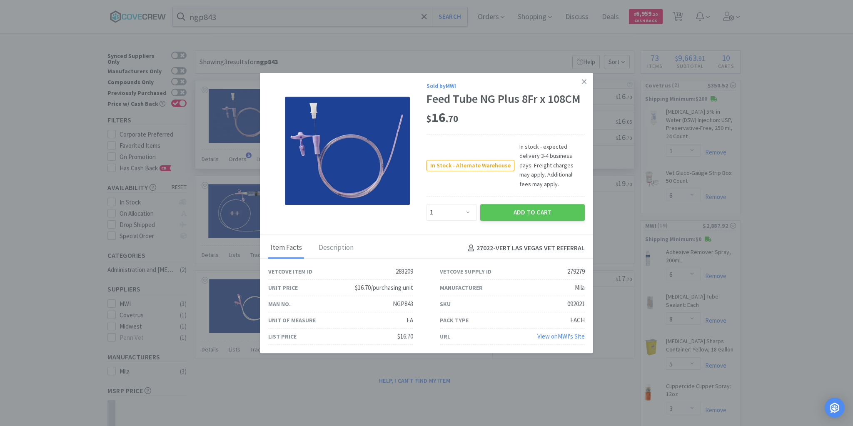
click at [585, 85] on icon at bounding box center [584, 81] width 5 height 7
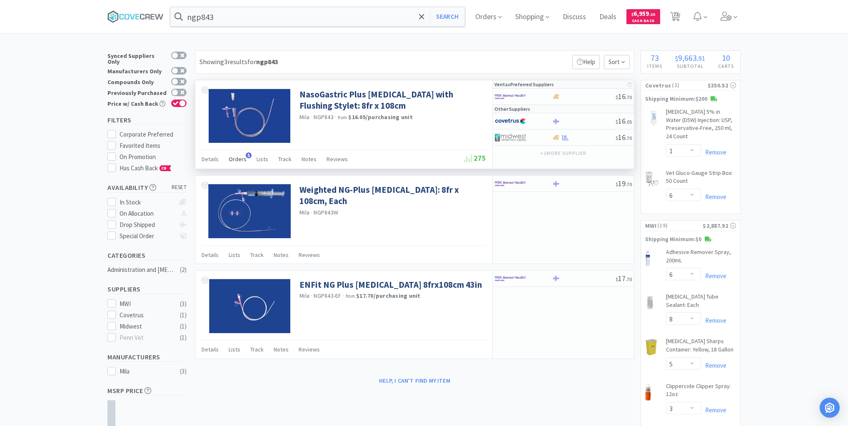
click at [239, 157] on span "Orders" at bounding box center [238, 158] width 18 height 7
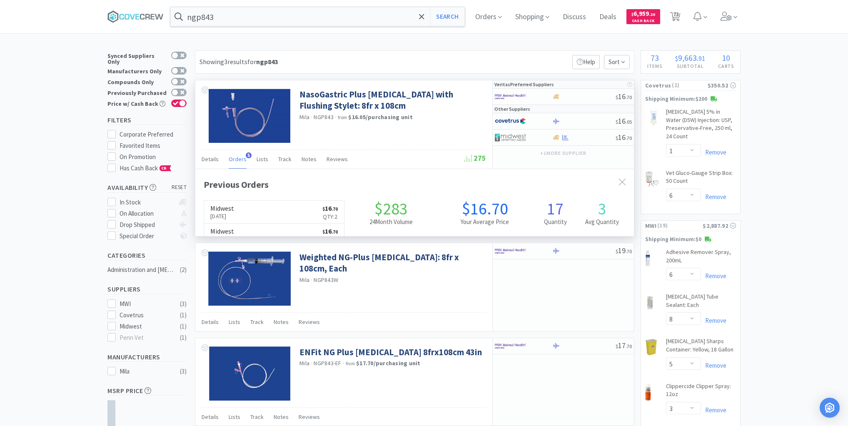
scroll to position [215, 439]
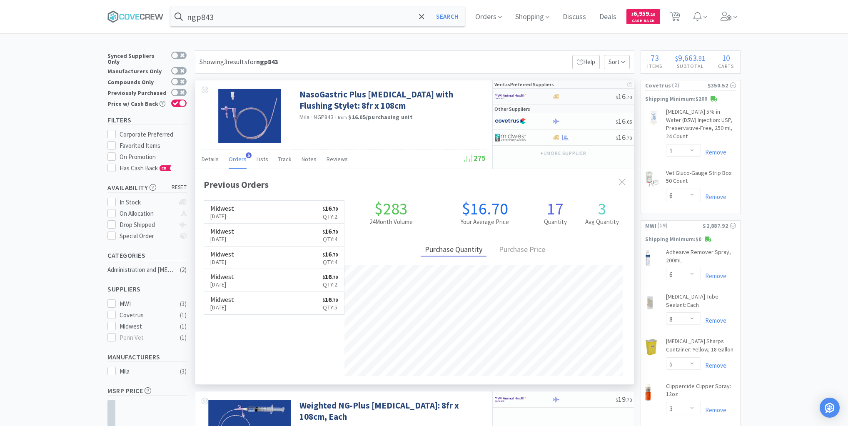
click at [573, 96] on div at bounding box center [584, 97] width 64 height 6
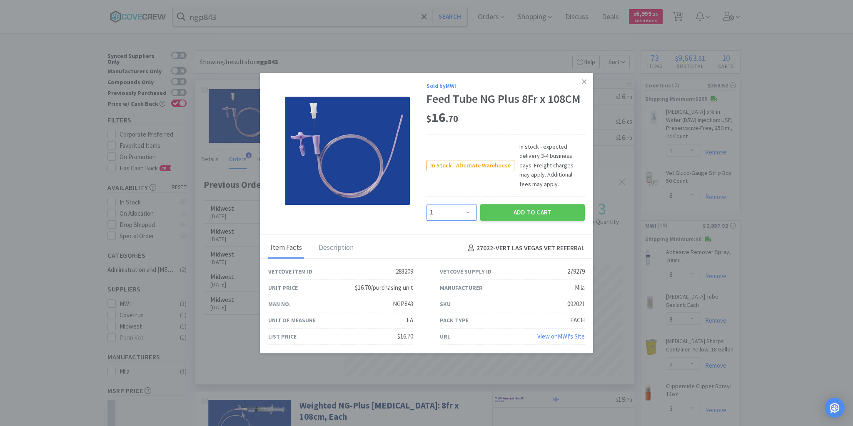
click at [467, 207] on select "Enter Quantity 1 2 3 4 5 6 7 8 9 10 11 12 13 14 15 16 17 18 19 20 Enter Quantity" at bounding box center [451, 212] width 50 height 17
click at [426, 204] on select "Enter Quantity 1 2 3 4 5 6 7 8 9 10 11 12 13 14 15 16 17 18 19 20 Enter Quantity" at bounding box center [451, 212] width 50 height 17
click at [535, 204] on button "Add to Cart" at bounding box center [532, 212] width 105 height 17
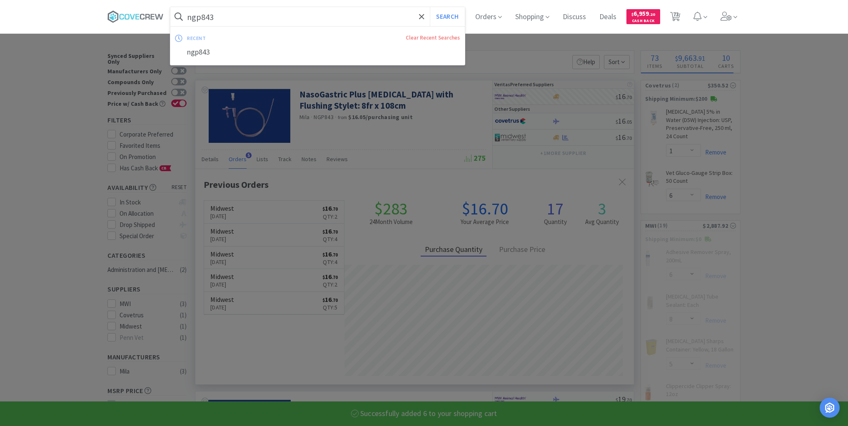
click at [382, 15] on input "ngp843" at bounding box center [317, 16] width 294 height 19
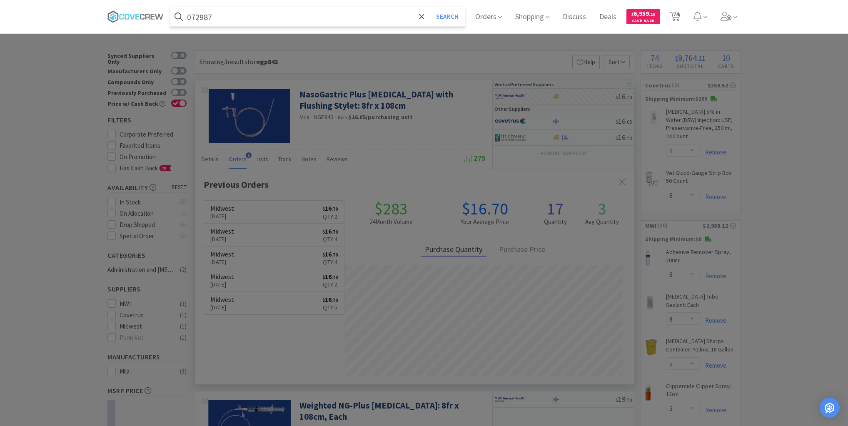
click at [430, 7] on button "Search" at bounding box center [447, 16] width 35 height 19
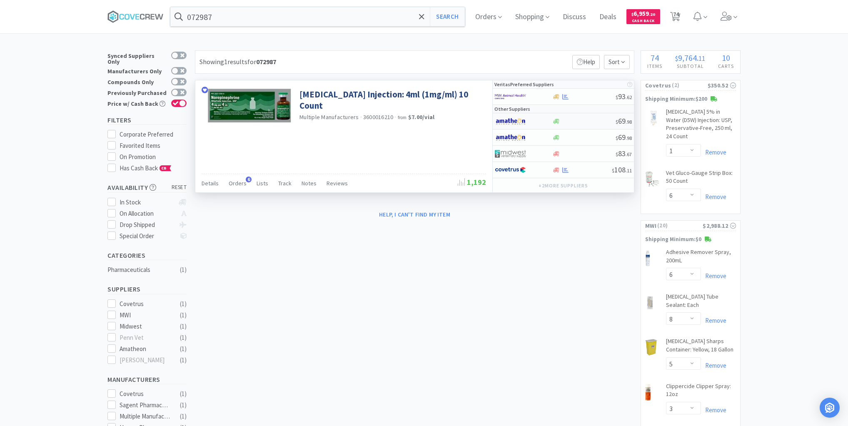
click at [578, 121] on div at bounding box center [584, 121] width 64 height 6
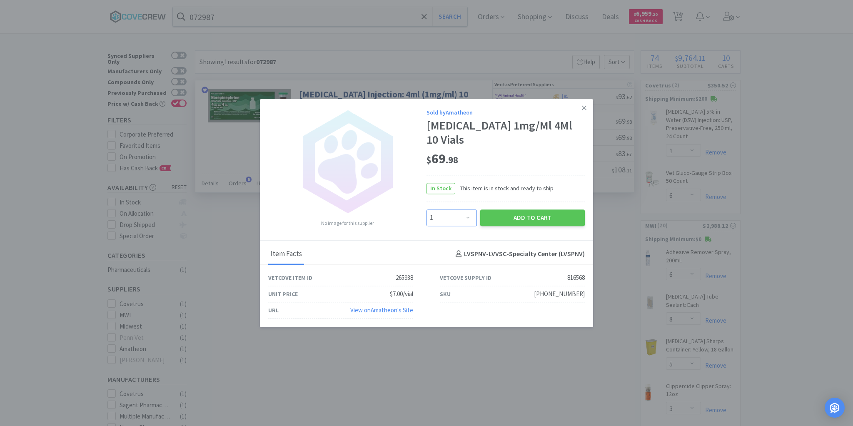
click at [468, 218] on select "Enter Quantity 1 2 3 4 5 6 7 8 9 10 11 12 13 14 15 16 17 18 19 20 Enter Quantity" at bounding box center [451, 217] width 50 height 17
click at [426, 210] on select "Enter Quantity 1 2 3 4 5 6 7 8 9 10 11 12 13 14 15 16 17 18 19 20 Enter Quantity" at bounding box center [451, 217] width 50 height 17
click at [523, 216] on button "Add to Cart" at bounding box center [532, 217] width 105 height 17
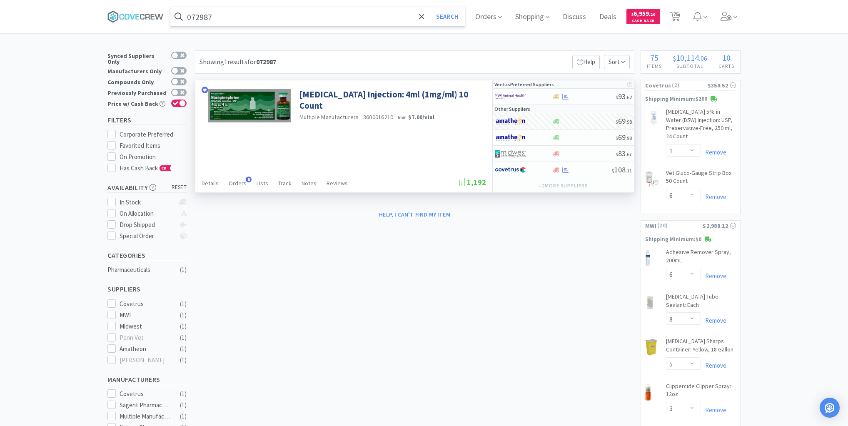
click at [337, 17] on input "072987" at bounding box center [317, 16] width 294 height 19
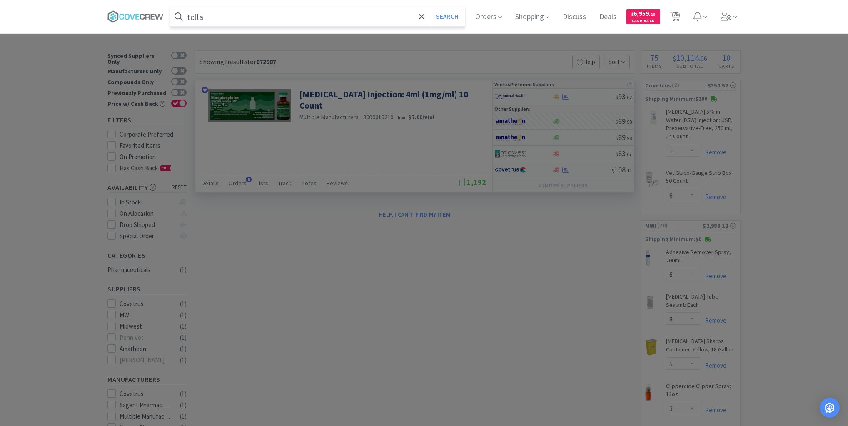
click at [430, 7] on button "Search" at bounding box center [447, 16] width 35 height 19
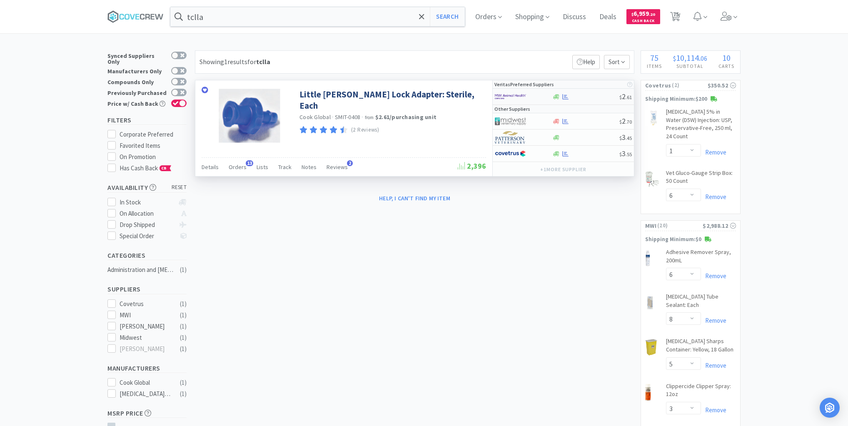
click at [588, 97] on div at bounding box center [585, 97] width 67 height 6
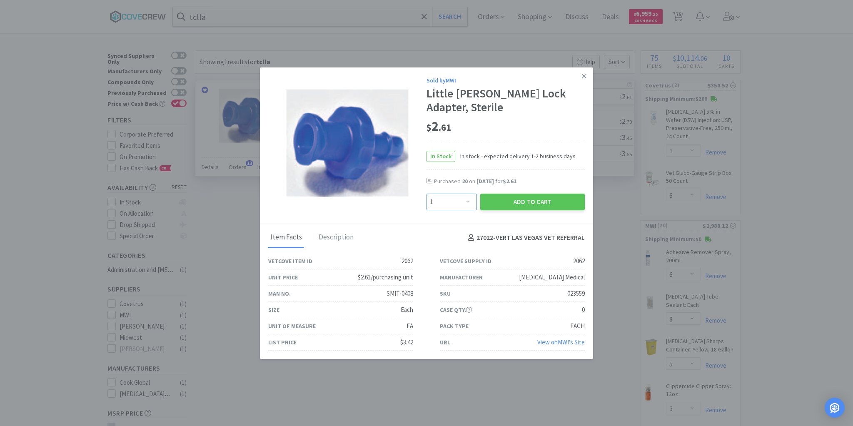
click at [466, 201] on select "Enter Quantity 1 2 3 4 5 6 7 8 9 10 11 12 13 14 15 16 17 18 19 20 Enter Quantity" at bounding box center [451, 202] width 50 height 17
click at [426, 194] on select "Enter Quantity 1 2 3 4 5 6 7 8 9 10 11 12 13 14 15 16 17 18 19 20 Enter Quantity" at bounding box center [451, 202] width 50 height 17
click at [508, 204] on button "Add to Cart" at bounding box center [532, 202] width 105 height 17
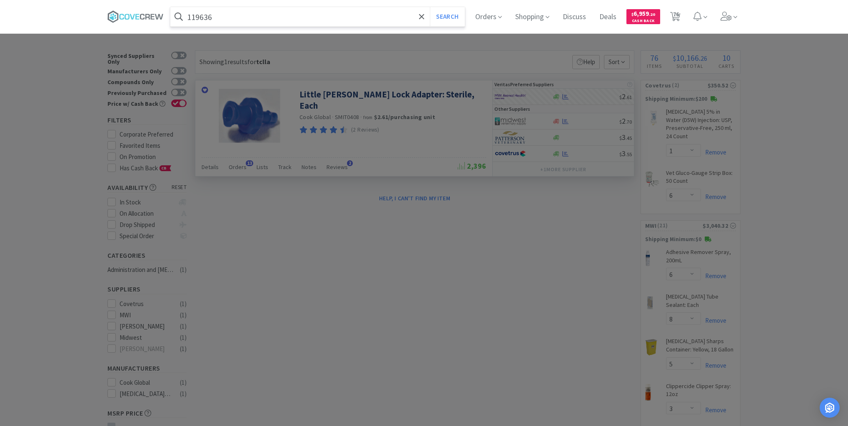
click at [430, 7] on button "Search" at bounding box center [447, 16] width 35 height 19
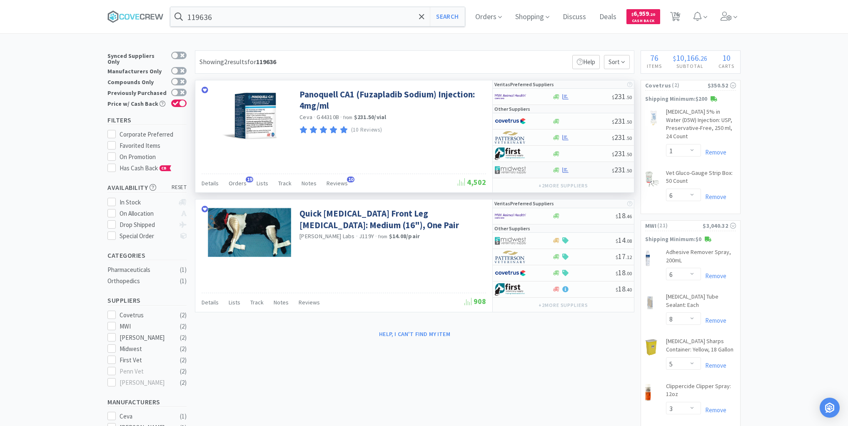
click at [588, 168] on div at bounding box center [582, 170] width 60 height 6
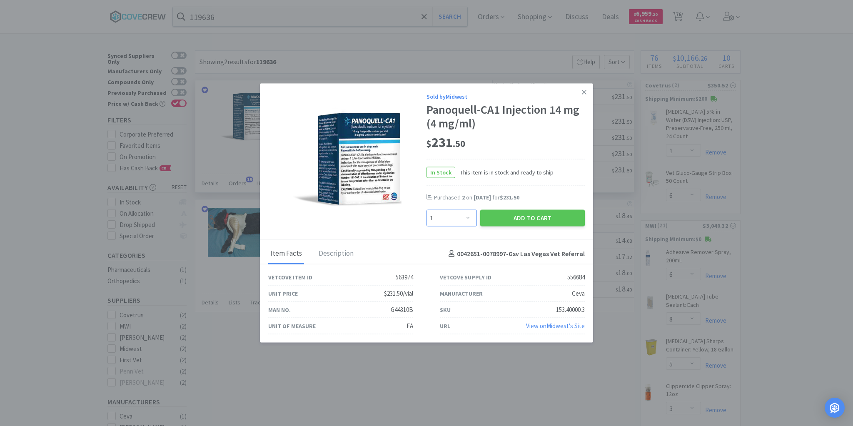
click at [469, 216] on select "Enter Quantity 1 2 3 4 5 6 7 8 9 10 11 12 13 14 15 16 17 18 19 20 Enter Quantity" at bounding box center [451, 218] width 50 height 17
click at [426, 210] on select "Enter Quantity 1 2 3 4 5 6 7 8 9 10 11 12 13 14 15 16 17 18 19 20 Enter Quantity" at bounding box center [451, 218] width 50 height 17
click at [468, 217] on select "Enter Quantity 1 2 3 4 5 6 7 8 9 10 11 12 13 14 15 16 17 18 19 20 Enter Quantity" at bounding box center [451, 218] width 50 height 17
click at [426, 210] on select "Enter Quantity 1 2 3 4 5 6 7 8 9 10 11 12 13 14 15 16 17 18 19 20 Enter Quantity" at bounding box center [451, 218] width 50 height 17
click at [541, 214] on button "Add to Cart" at bounding box center [532, 218] width 105 height 17
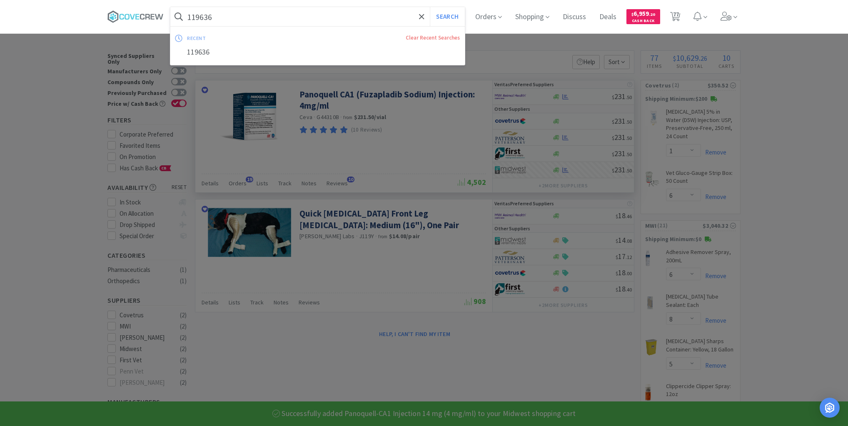
click at [372, 11] on input "119636" at bounding box center [317, 16] width 294 height 19
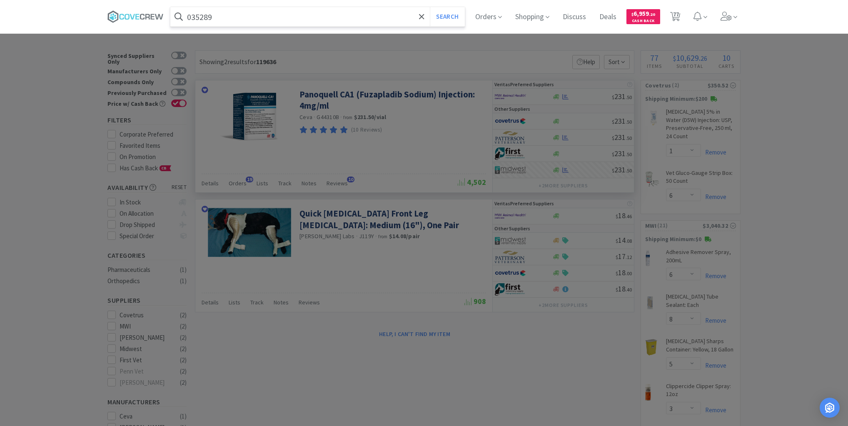
click at [430, 7] on button "Search" at bounding box center [447, 16] width 35 height 19
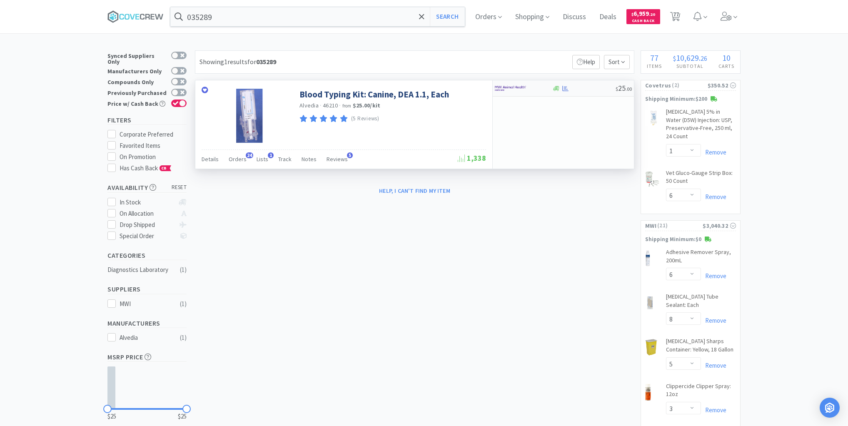
click at [586, 87] on div at bounding box center [584, 88] width 64 height 6
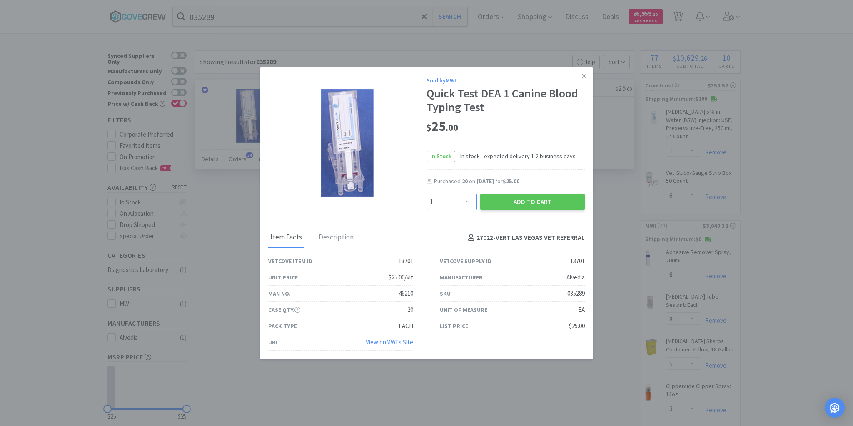
click at [467, 202] on select "Enter Quantity 1 2 3 4 5 6 7 8 9 10 11 12 13 14 15 16 17 18 19 20 Enter Quantity" at bounding box center [451, 202] width 50 height 17
click at [426, 194] on select "Enter Quantity 1 2 3 4 5 6 7 8 9 10 11 12 13 14 15 16 17 18 19 20 Enter Quantity" at bounding box center [451, 202] width 50 height 17
click at [499, 203] on button "Add to Cart" at bounding box center [532, 202] width 105 height 17
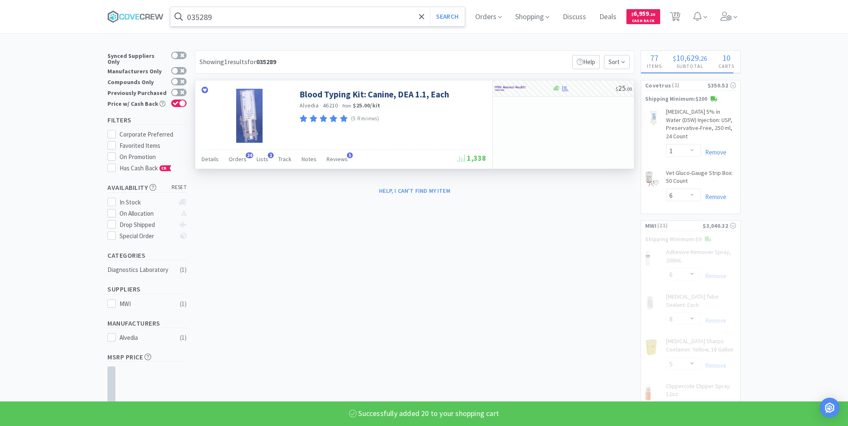
click at [290, 15] on input "035289" at bounding box center [317, 16] width 294 height 19
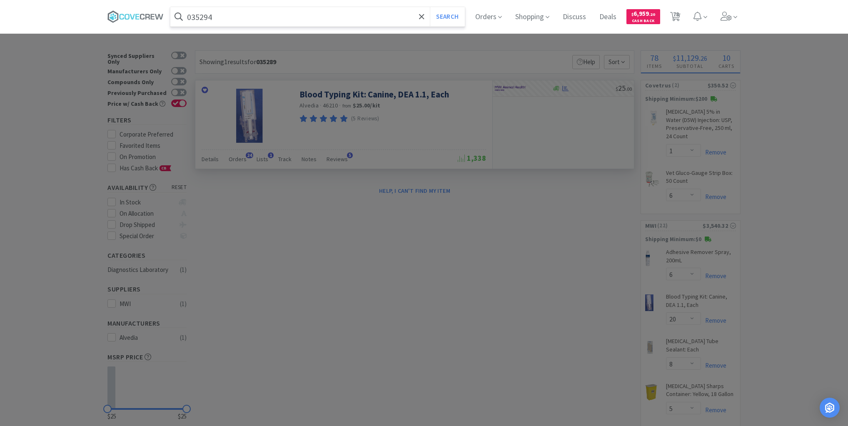
click at [430, 7] on button "Search" at bounding box center [447, 16] width 35 height 19
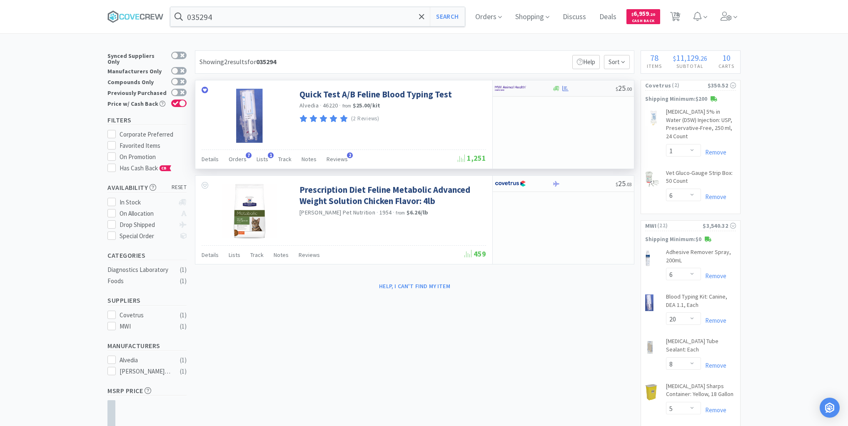
click at [584, 89] on div at bounding box center [584, 88] width 64 height 6
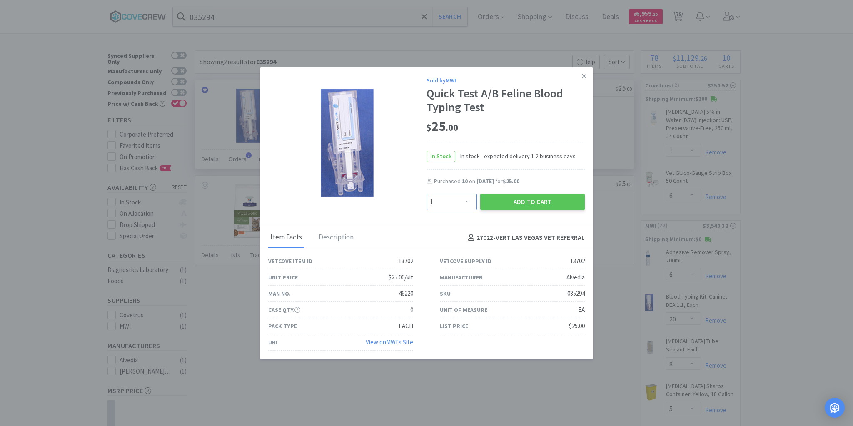
click at [466, 202] on select "Enter Quantity 1 2 3 4 5 6 7 8 9 10 11 12 13 14 15 16 17 18 19 20 Enter Quantity" at bounding box center [451, 202] width 50 height 17
click at [426, 194] on select "Enter Quantity 1 2 3 4 5 6 7 8 9 10 11 12 13 14 15 16 17 18 19 20 Enter Quantity" at bounding box center [451, 202] width 50 height 17
click at [522, 200] on button "Add to Cart" at bounding box center [532, 202] width 105 height 17
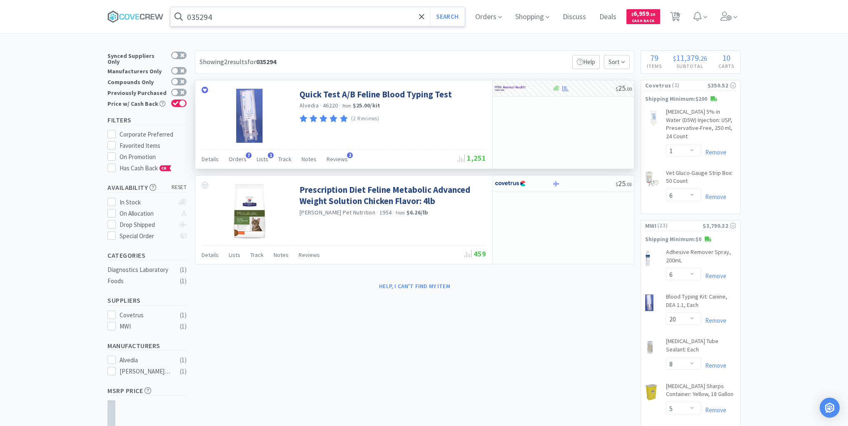
drag, startPoint x: 337, startPoint y: 17, endPoint x: 335, endPoint y: 23, distance: 6.8
click at [338, 17] on input "035294" at bounding box center [317, 16] width 294 height 19
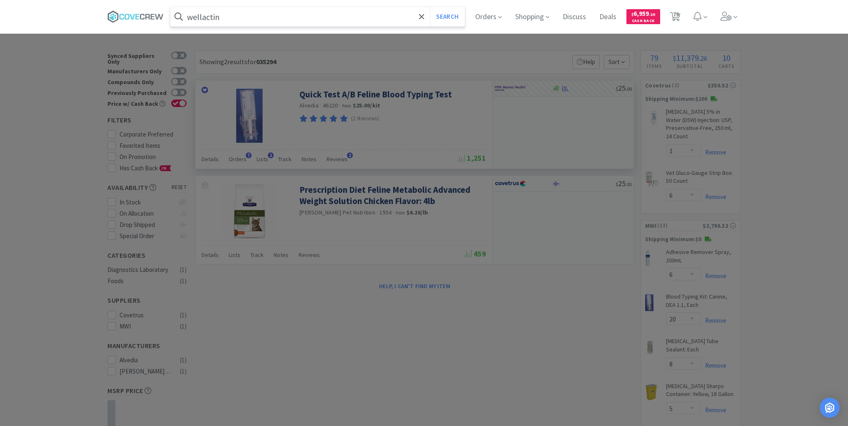
click at [430, 7] on button "Search" at bounding box center [447, 16] width 35 height 19
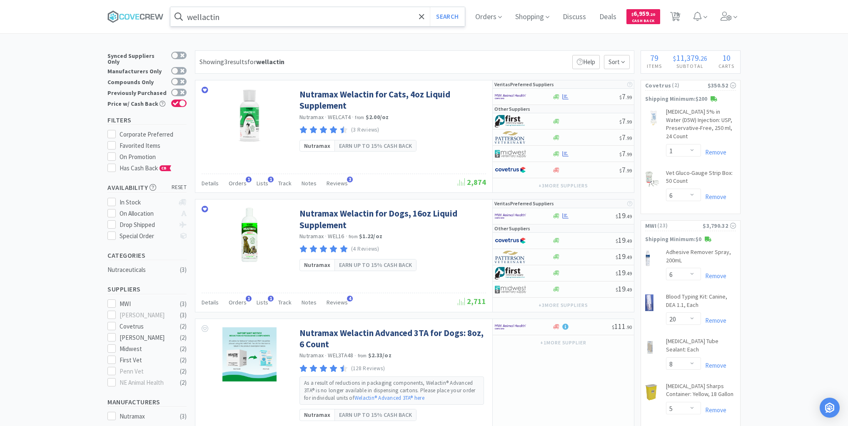
click at [358, 16] on input "wellactin" at bounding box center [317, 16] width 294 height 19
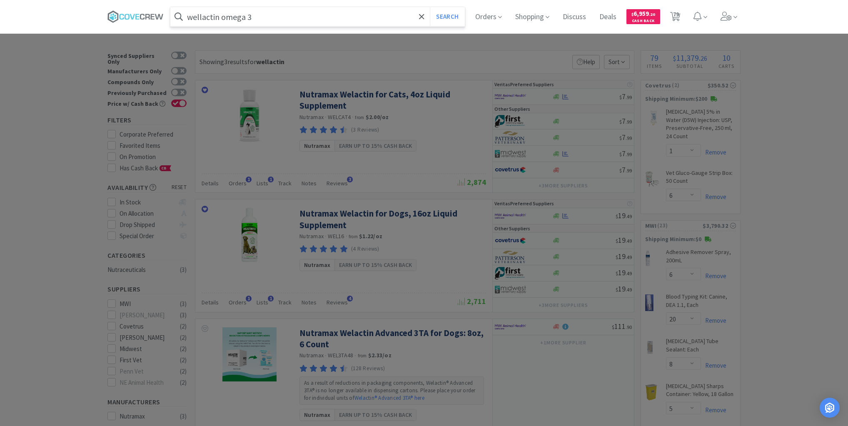
click at [430, 7] on button "Search" at bounding box center [447, 16] width 35 height 19
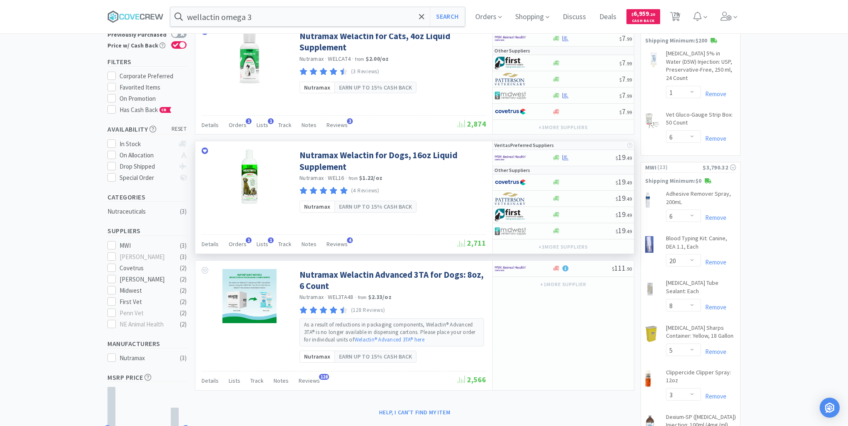
scroll to position [100, 0]
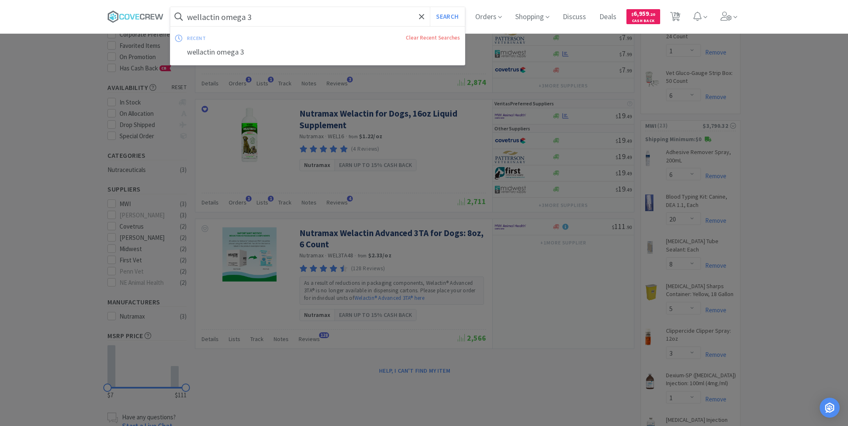
drag, startPoint x: 356, startPoint y: 14, endPoint x: 361, endPoint y: 20, distance: 8.0
click at [357, 15] on input "wellactin omega 3" at bounding box center [317, 16] width 294 height 19
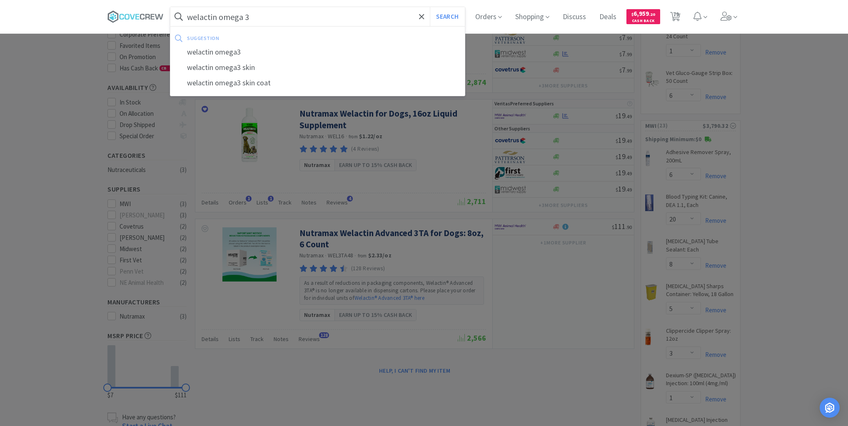
click at [430, 7] on button "Search" at bounding box center [447, 16] width 35 height 19
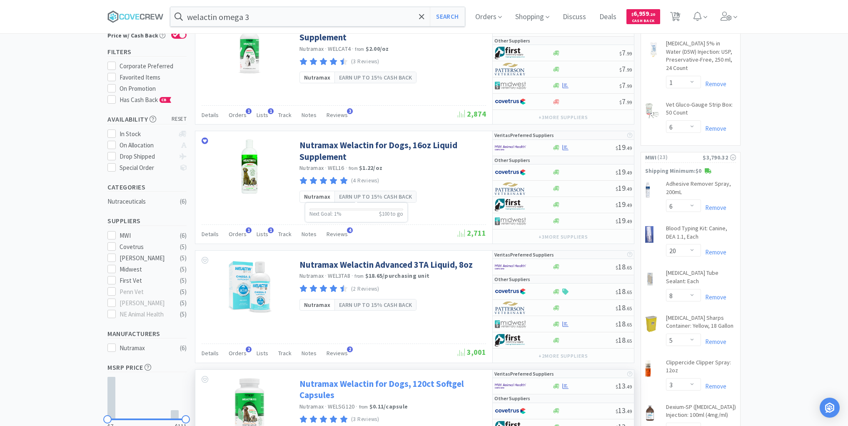
scroll to position [167, 0]
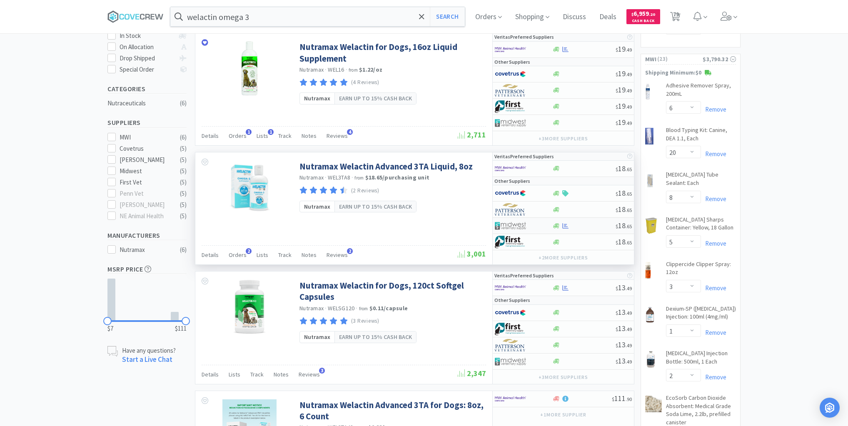
click at [586, 224] on div at bounding box center [584, 226] width 64 height 6
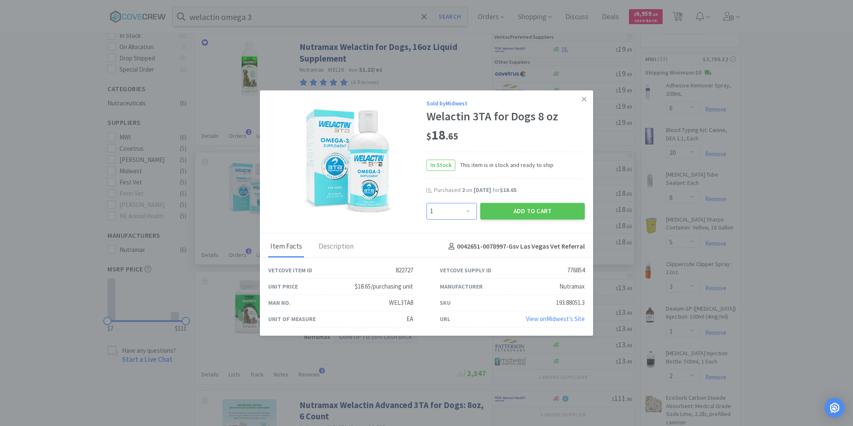
click at [469, 212] on select "Enter Quantity 1 2 3 4 5 6 7 8 9 10 11 12 13 14 15 16 17 18 19 20 Enter Quantity" at bounding box center [451, 211] width 50 height 17
click at [426, 203] on select "Enter Quantity 1 2 3 4 5 6 7 8 9 10 11 12 13 14 15 16 17 18 19 20 Enter Quantity" at bounding box center [451, 211] width 50 height 17
click at [525, 210] on button "Add to Cart" at bounding box center [532, 211] width 105 height 17
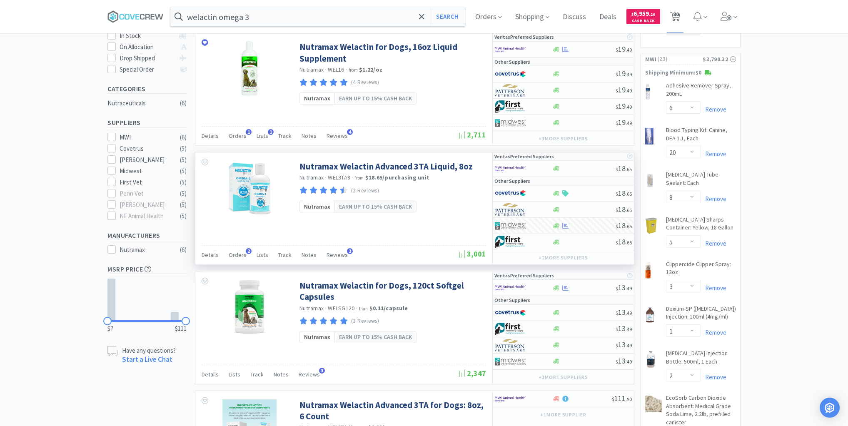
click at [679, 16] on span "80" at bounding box center [676, 14] width 6 height 33
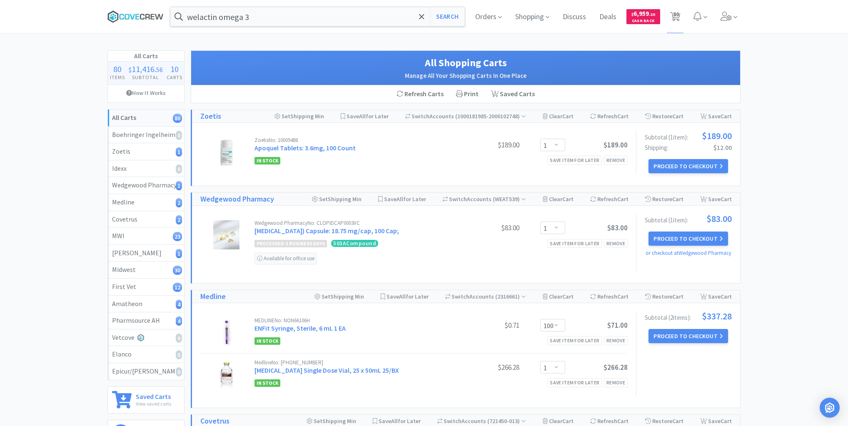
click at [127, 17] on icon at bounding box center [135, 16] width 56 height 12
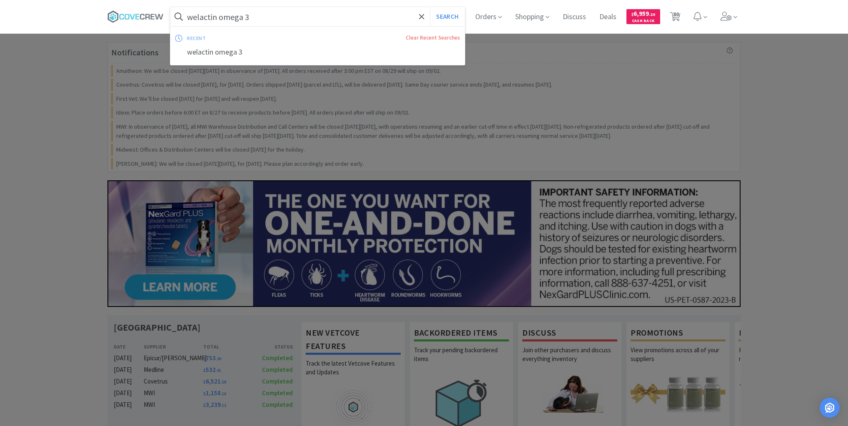
drag, startPoint x: 290, startPoint y: 17, endPoint x: 272, endPoint y: 40, distance: 29.0
click at [291, 17] on input "welactin omega 3" at bounding box center [317, 16] width 294 height 19
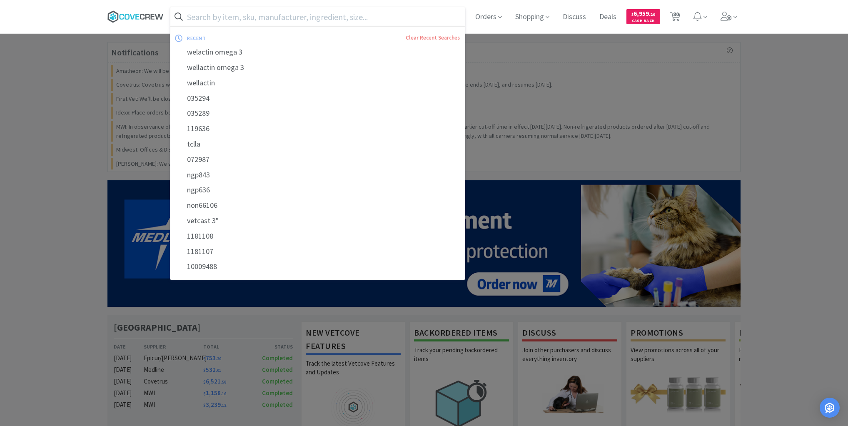
click at [133, 12] on icon at bounding box center [135, 16] width 56 height 12
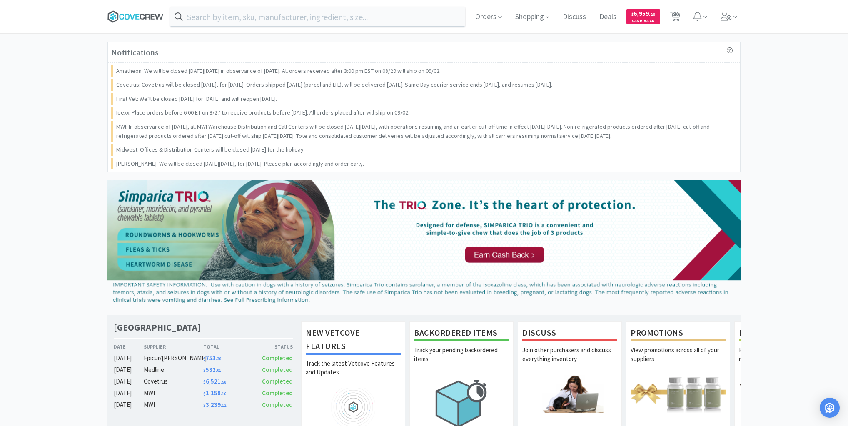
click at [153, 18] on icon at bounding box center [135, 16] width 56 height 12
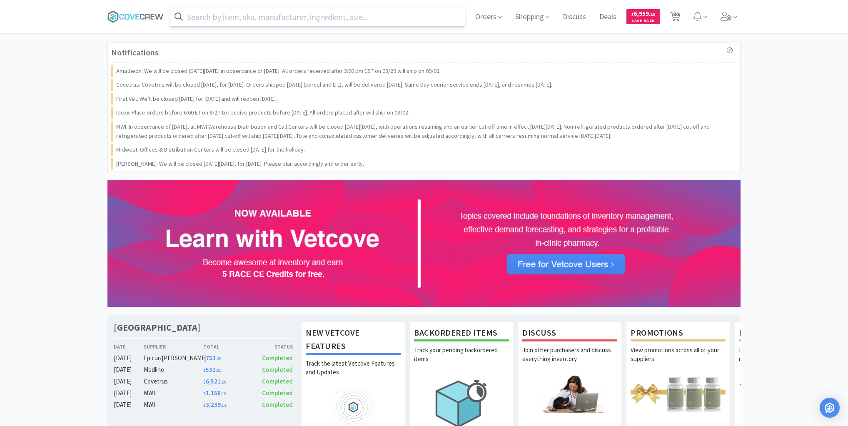
click at [264, 15] on input "text" at bounding box center [317, 16] width 294 height 19
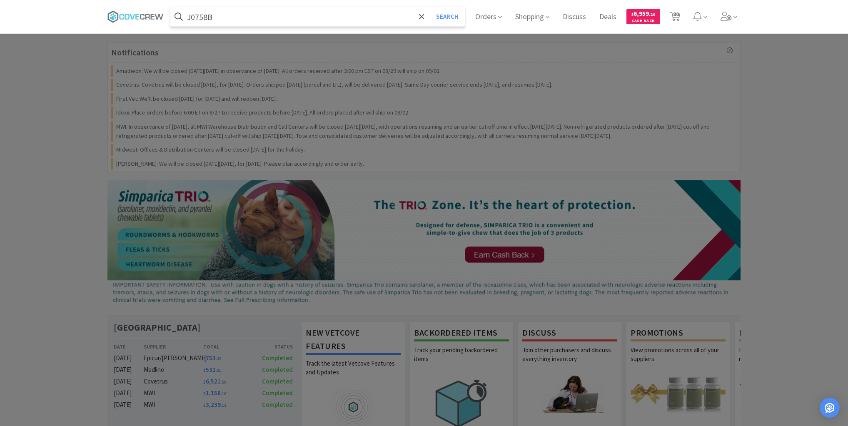
click at [430, 7] on button "Search" at bounding box center [447, 16] width 35 height 19
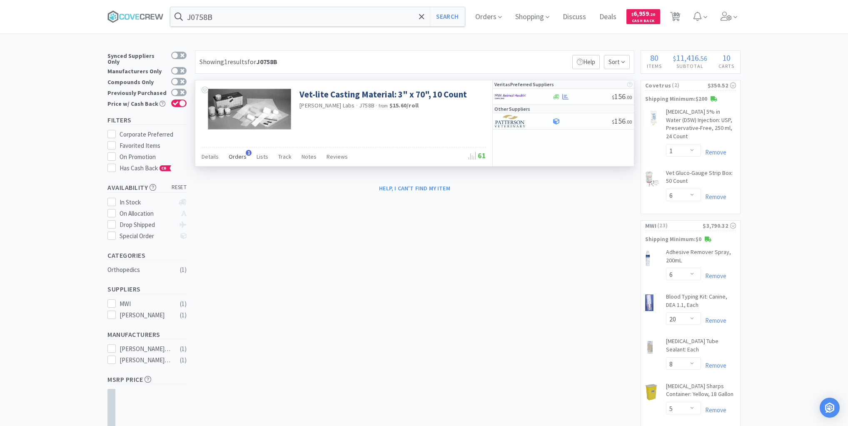
click at [240, 157] on span "Orders" at bounding box center [238, 156] width 18 height 7
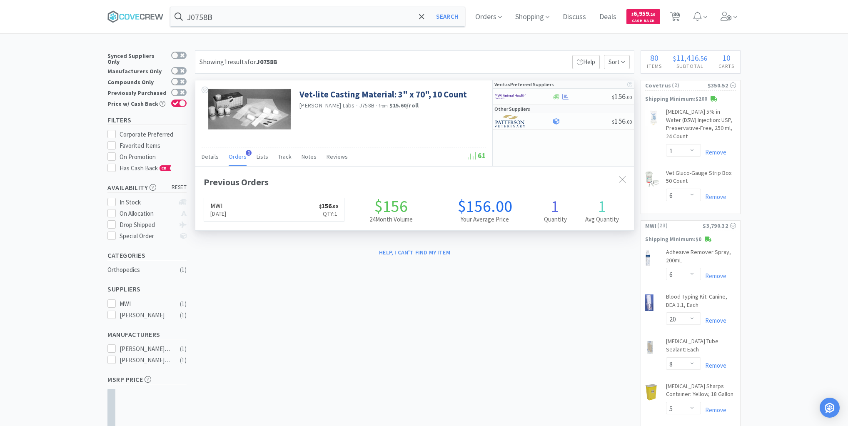
scroll to position [215, 439]
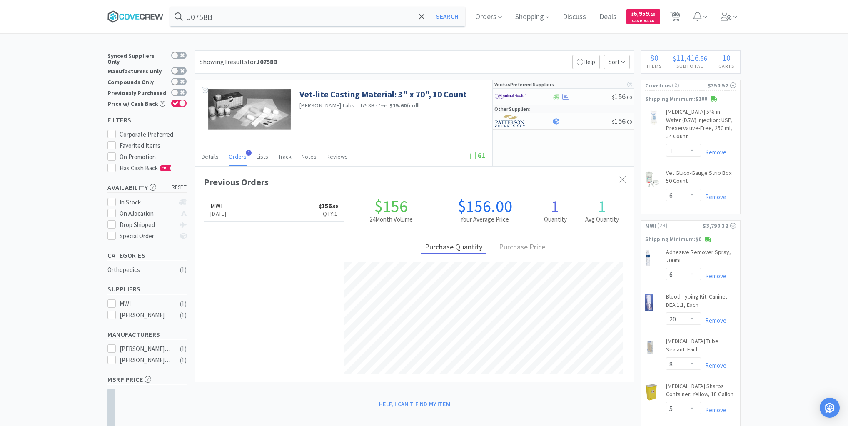
click at [145, 15] on icon at bounding box center [142, 17] width 5 height 6
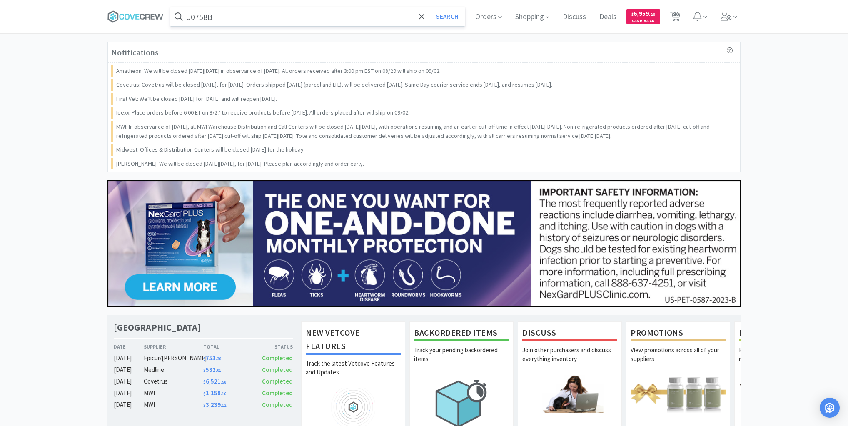
drag, startPoint x: 297, startPoint y: 11, endPoint x: 293, endPoint y: 22, distance: 11.5
click at [297, 11] on input "J0758B" at bounding box center [317, 16] width 294 height 19
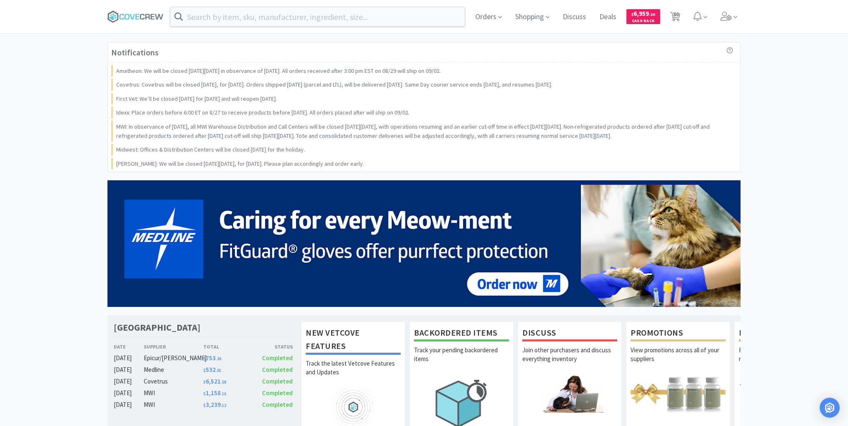
drag, startPoint x: 137, startPoint y: 19, endPoint x: 125, endPoint y: 100, distance: 81.7
click at [140, 20] on icon at bounding box center [135, 16] width 56 height 12
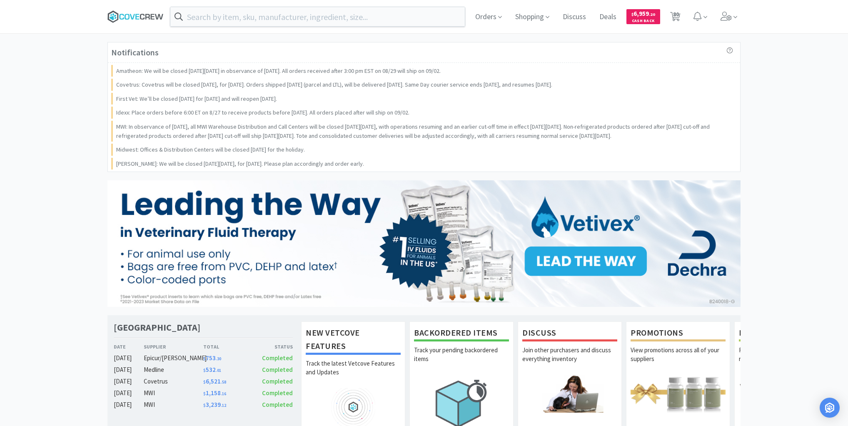
click at [145, 16] on icon at bounding box center [135, 16] width 56 height 12
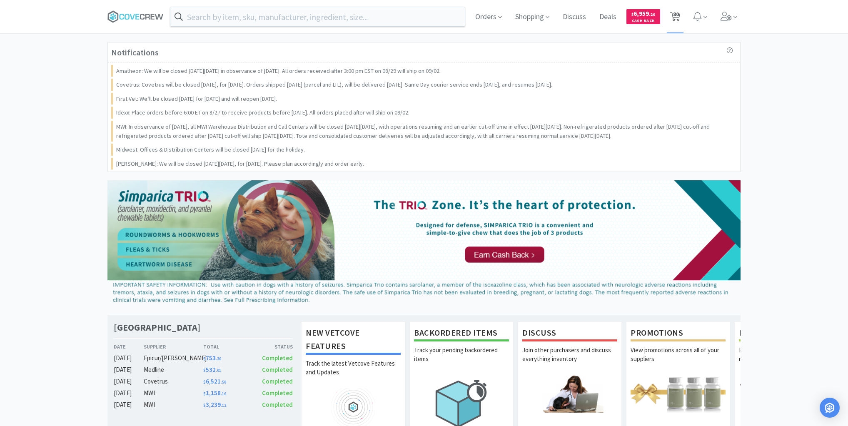
click at [680, 15] on icon at bounding box center [675, 16] width 10 height 9
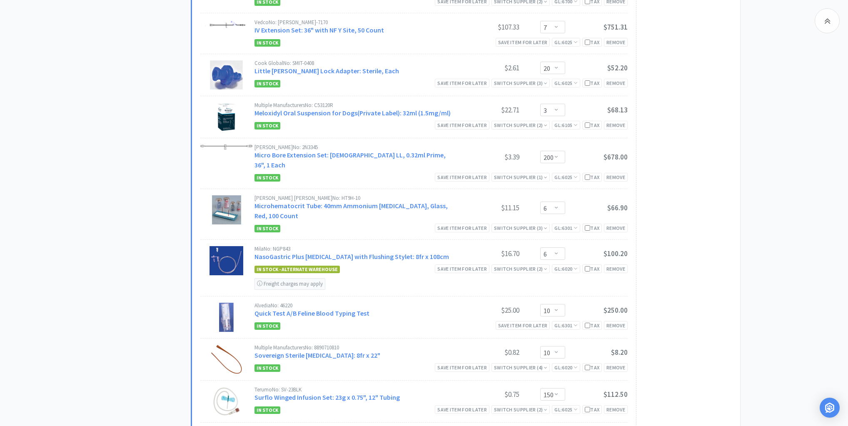
scroll to position [1199, 0]
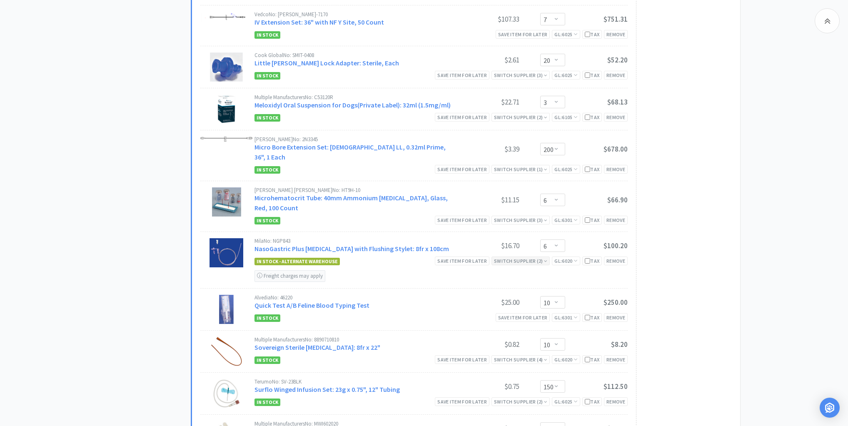
click at [509, 257] on div "Switch Supplier ( 2 )" at bounding box center [520, 261] width 53 height 8
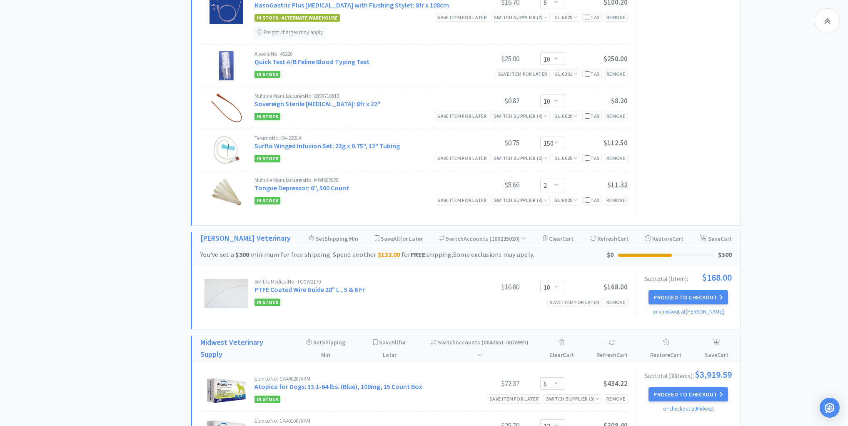
scroll to position [1499, 0]
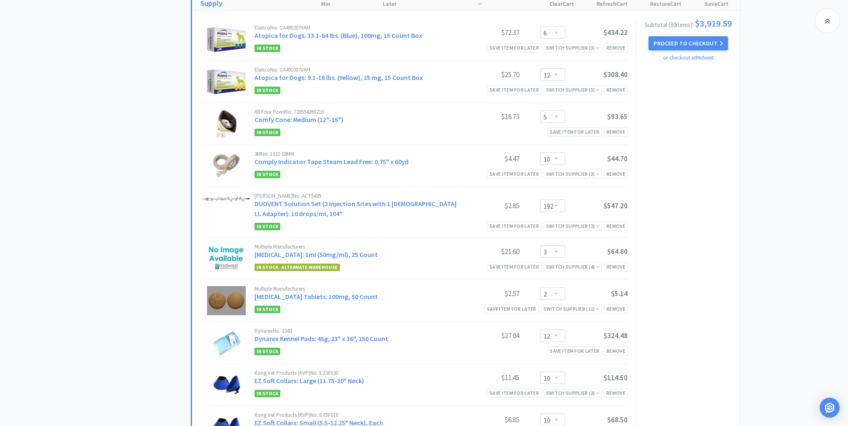
scroll to position [1799, 0]
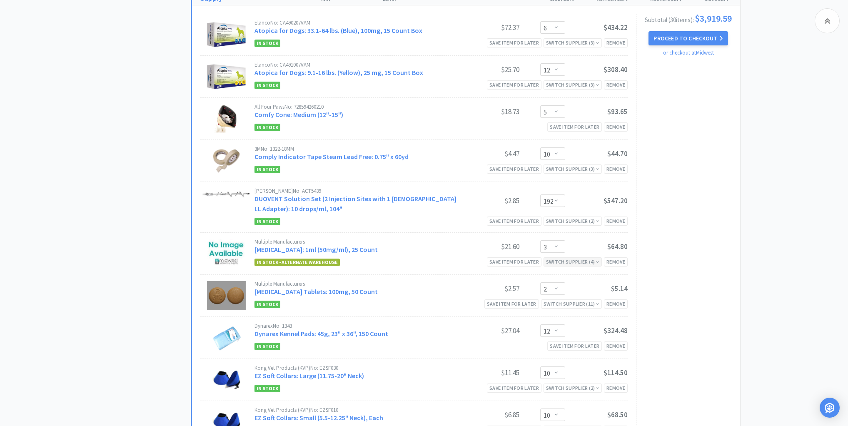
click at [587, 258] on div "Switch Supplier ( 4 )" at bounding box center [572, 262] width 53 height 8
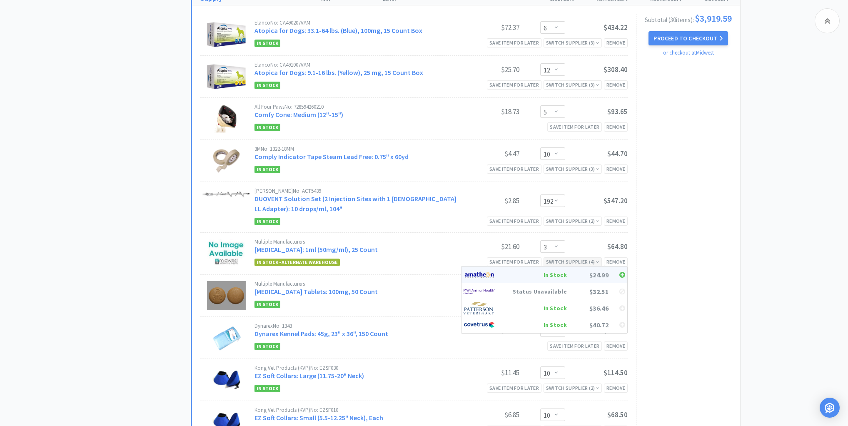
click at [554, 269] on div "In Stock" at bounding box center [536, 275] width 62 height 12
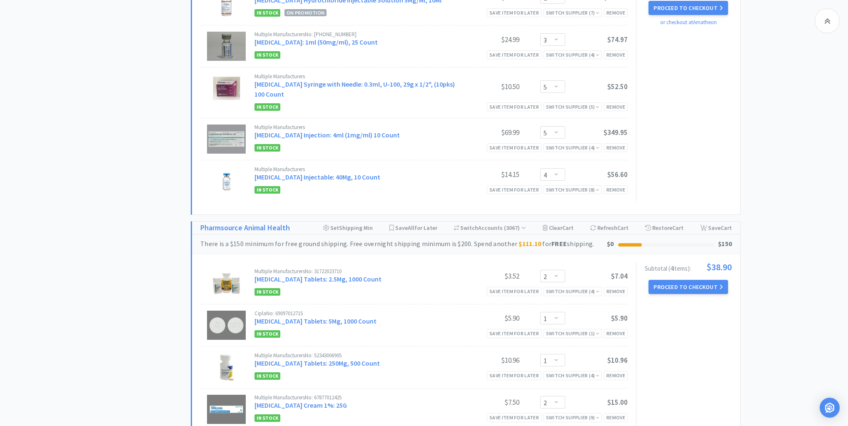
scroll to position [3865, 0]
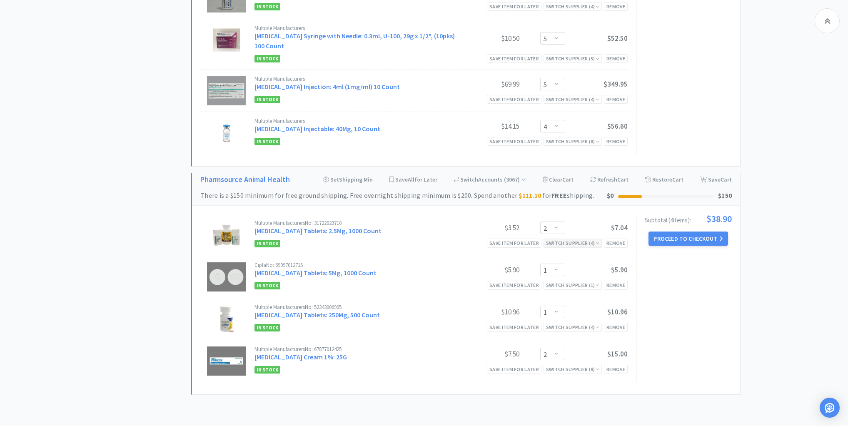
click at [584, 239] on div "Switch Supplier ( 4 )" at bounding box center [572, 243] width 53 height 8
click at [411, 322] on div "In Stock Save item for later Switch Supplier ( 4 ) Remove" at bounding box center [440, 327] width 373 height 10
click at [595, 281] on div "Switch Supplier ( 1 )" at bounding box center [572, 285] width 53 height 8
click at [594, 281] on div "Switch Supplier ( 1 )" at bounding box center [572, 285] width 53 height 8
click at [575, 323] on div "Switch Supplier ( 4 )" at bounding box center [572, 327] width 53 height 8
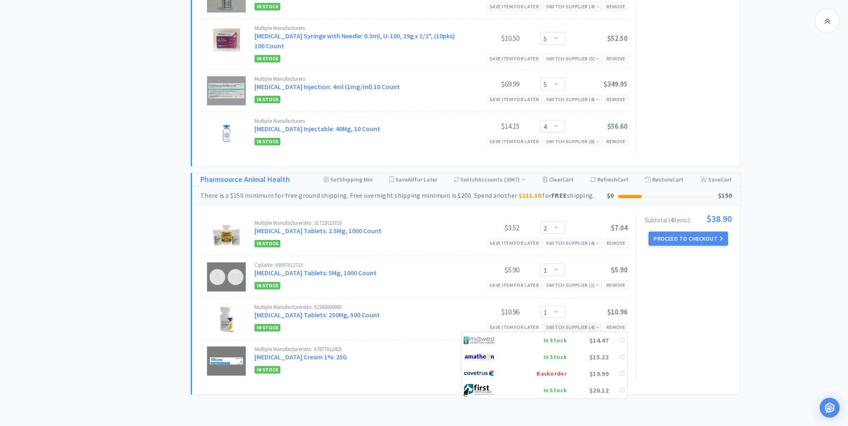
click at [575, 323] on div "Switch Supplier ( 4 )" at bounding box center [572, 327] width 53 height 8
click at [573, 323] on div "Switch Supplier ( 4 )" at bounding box center [572, 327] width 53 height 8
click at [561, 365] on div "Switch Supplier ( 9 )" at bounding box center [572, 369] width 53 height 8
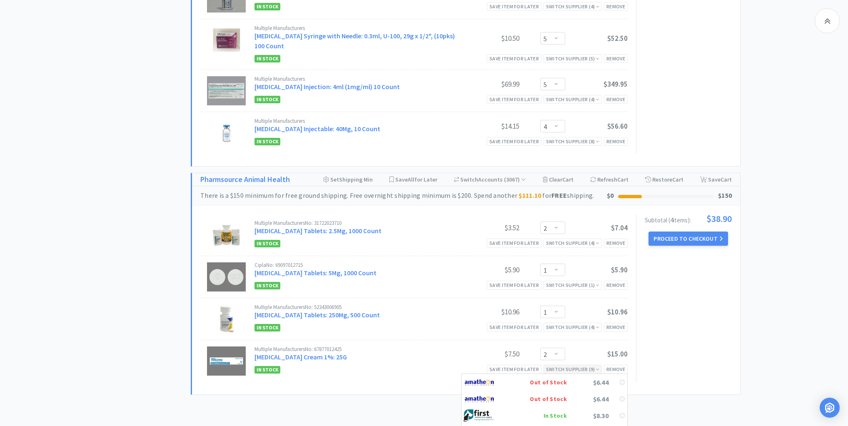
click at [561, 365] on div "Switch Supplier ( 9 )" at bounding box center [572, 369] width 53 height 8
click at [691, 232] on button "Proceed to Checkout" at bounding box center [687, 239] width 79 height 14
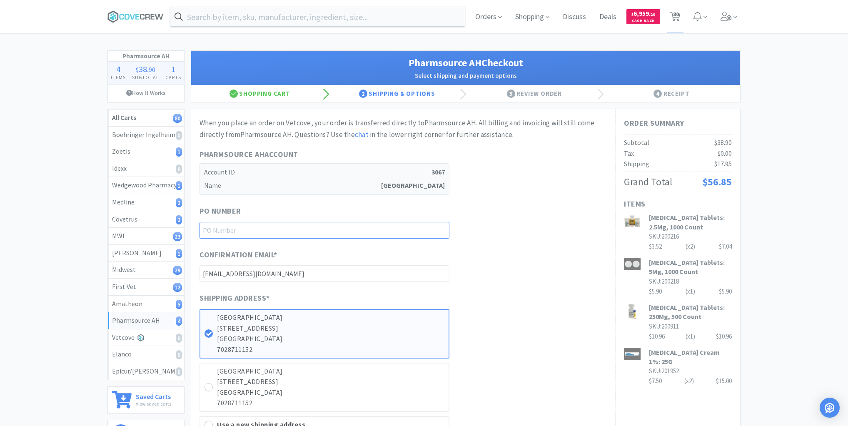
click at [430, 231] on input "text" at bounding box center [324, 230] width 250 height 17
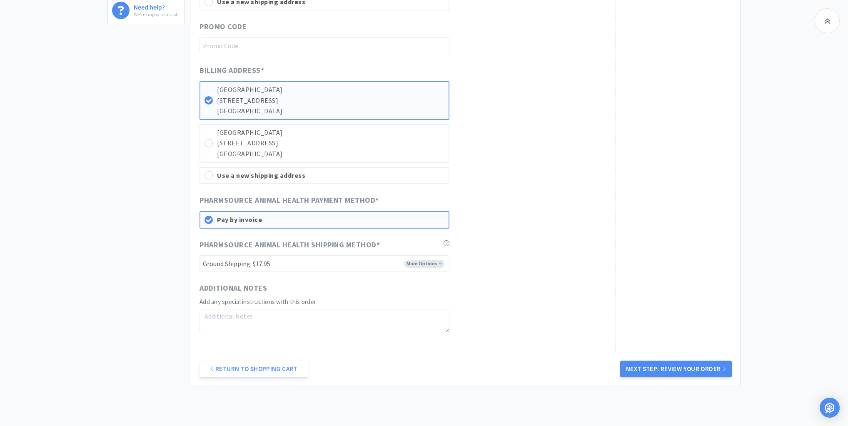
scroll to position [433, 0]
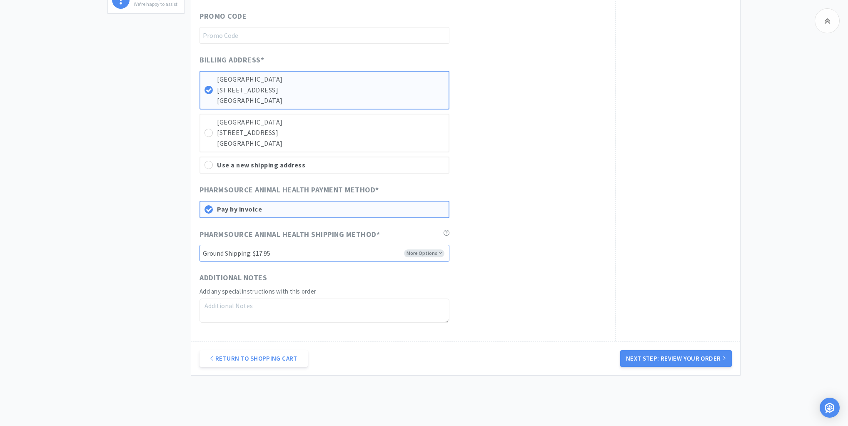
click at [437, 250] on select "-------- Ground Shipping: $17.95 2 Day Shipping: $24.95 Cold Chain Overnight Sh…" at bounding box center [324, 253] width 250 height 17
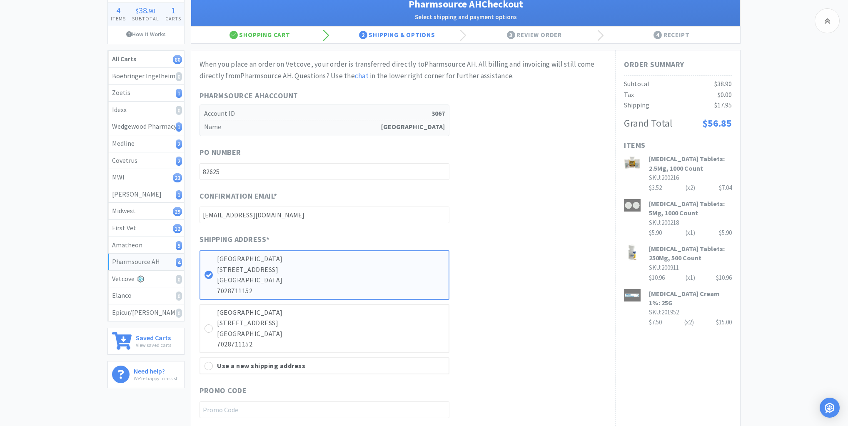
scroll to position [33, 0]
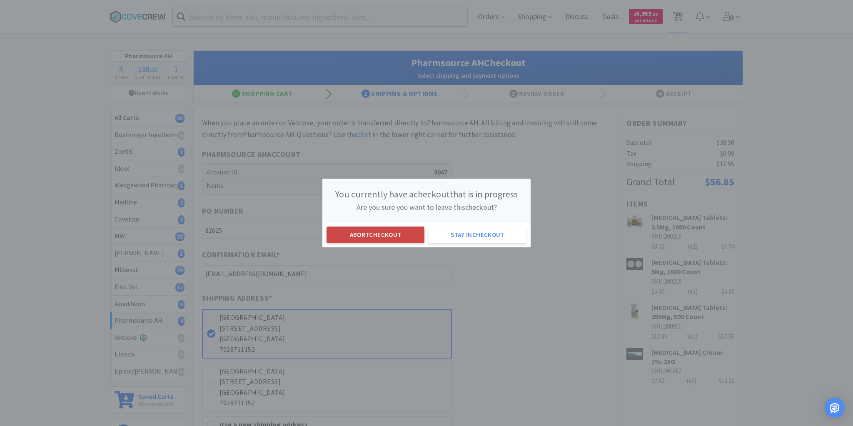
click at [348, 235] on button "Abort checkout" at bounding box center [376, 235] width 98 height 17
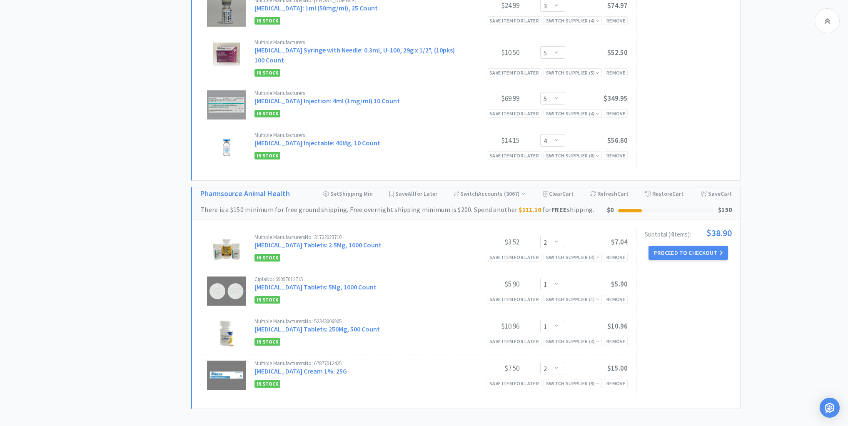
scroll to position [3881, 0]
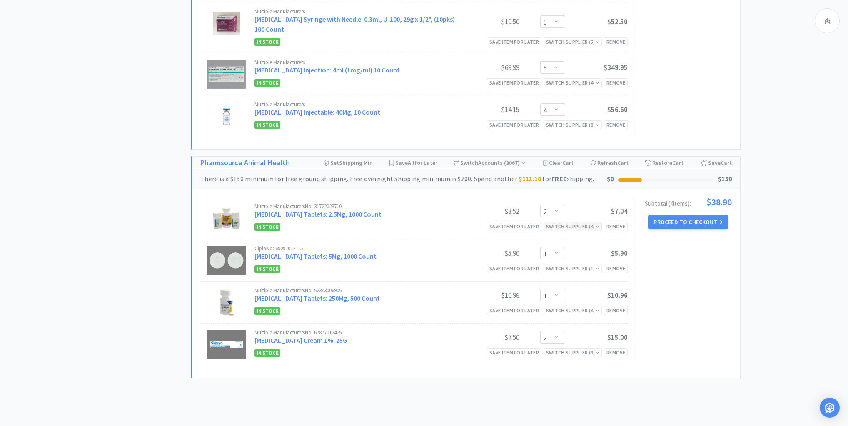
click at [581, 222] on div "Switch Supplier ( 4 )" at bounding box center [572, 226] width 53 height 8
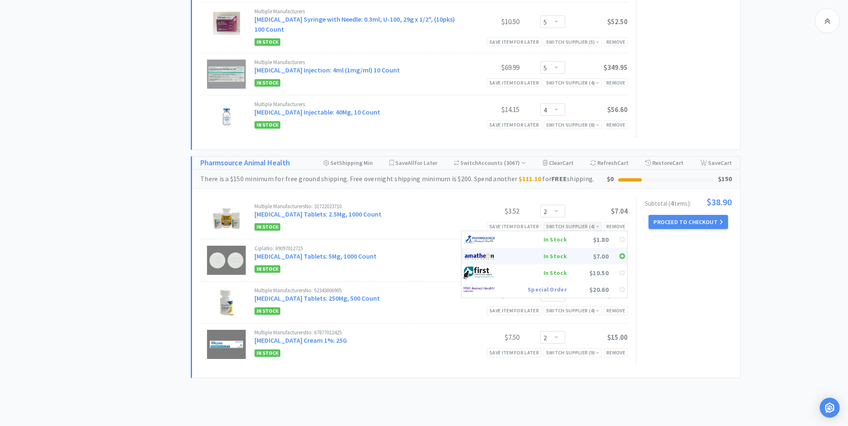
click at [556, 250] on div "In Stock" at bounding box center [536, 256] width 62 height 12
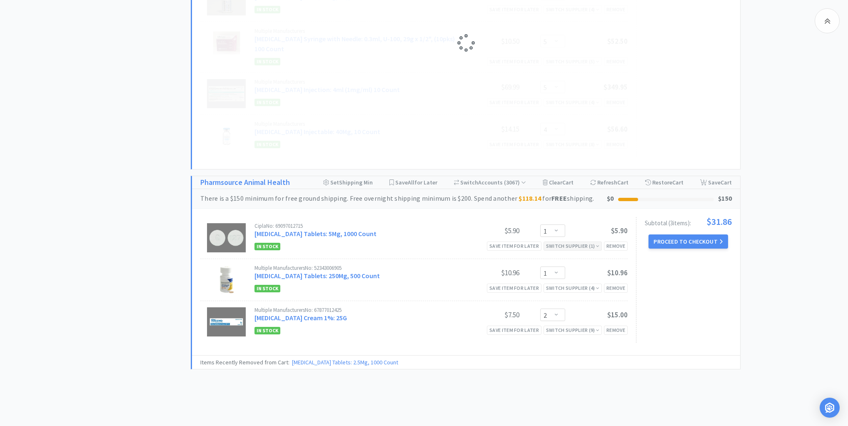
scroll to position [3853, 0]
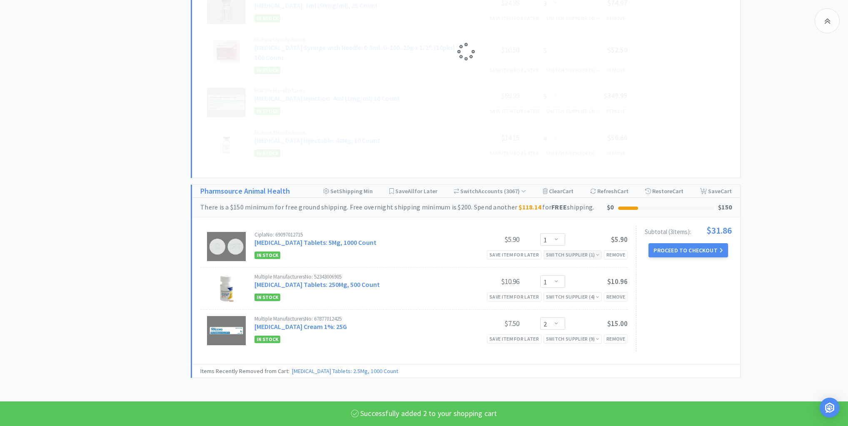
click at [568, 251] on div "Switch Supplier ( 1 )" at bounding box center [572, 255] width 53 height 8
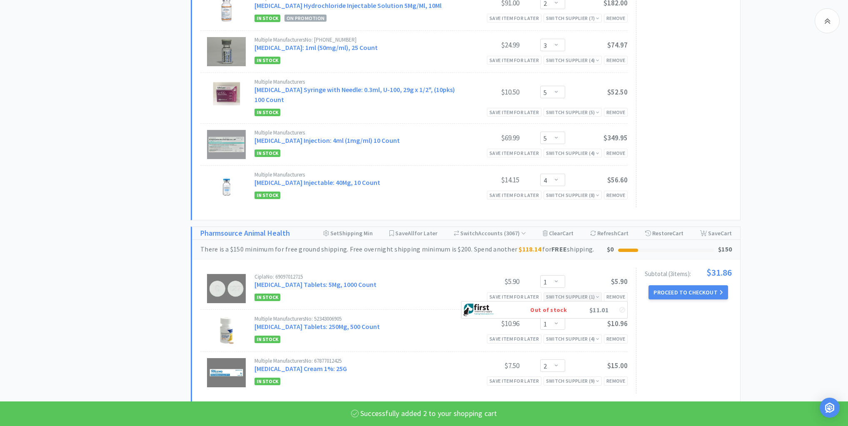
scroll to position [3881, 0]
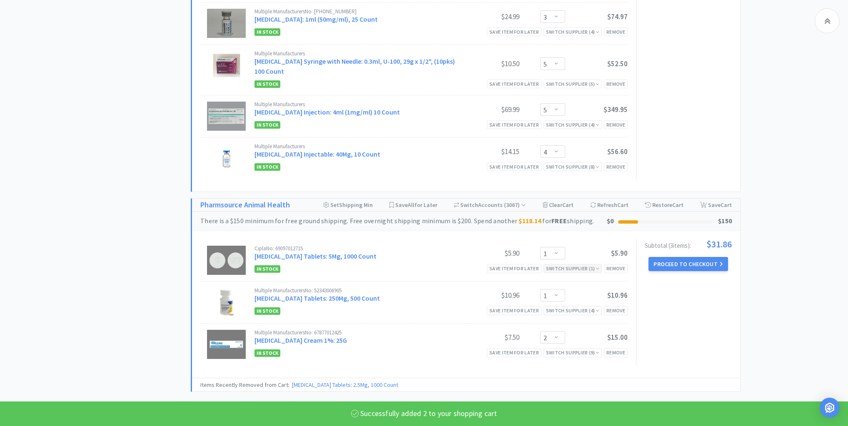
click at [568, 248] on div "$5.90" at bounding box center [596, 253] width 62 height 10
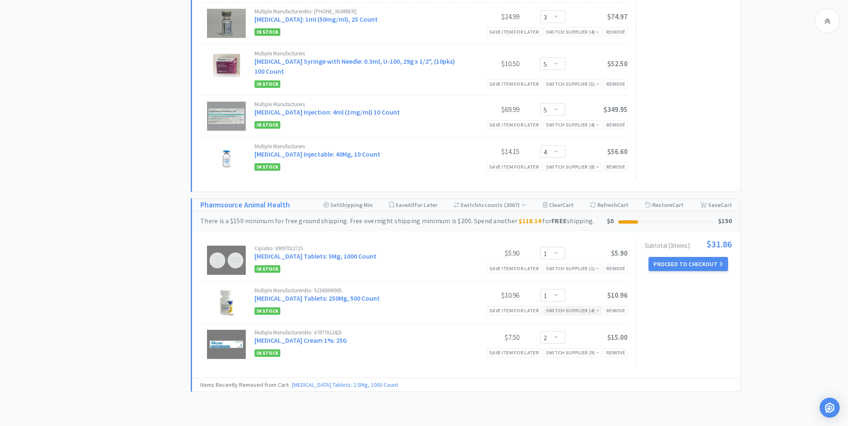
click at [559, 307] on div "Switch Supplier ( 4 )" at bounding box center [572, 311] width 53 height 8
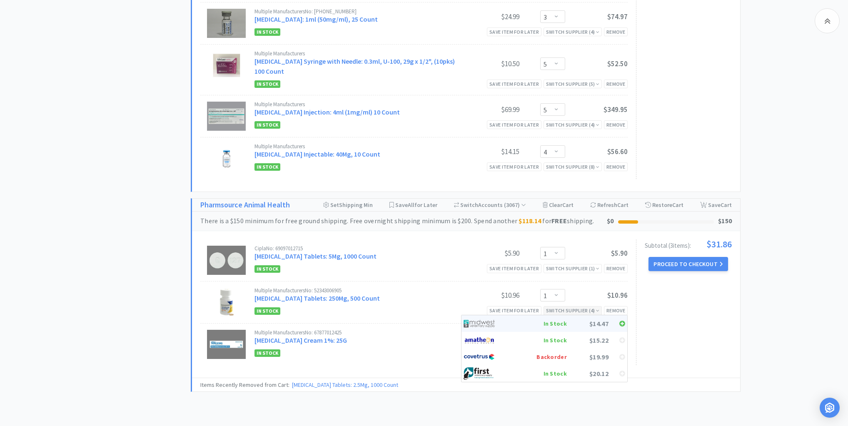
click at [555, 317] on div "In Stock" at bounding box center [536, 323] width 62 height 12
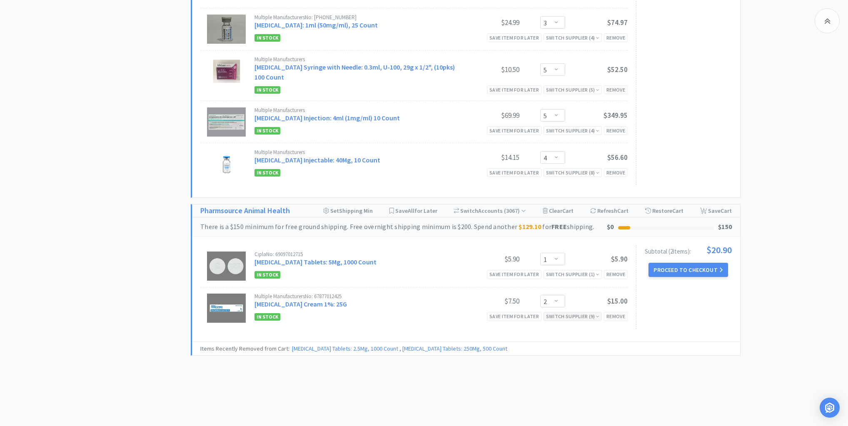
scroll to position [3853, 0]
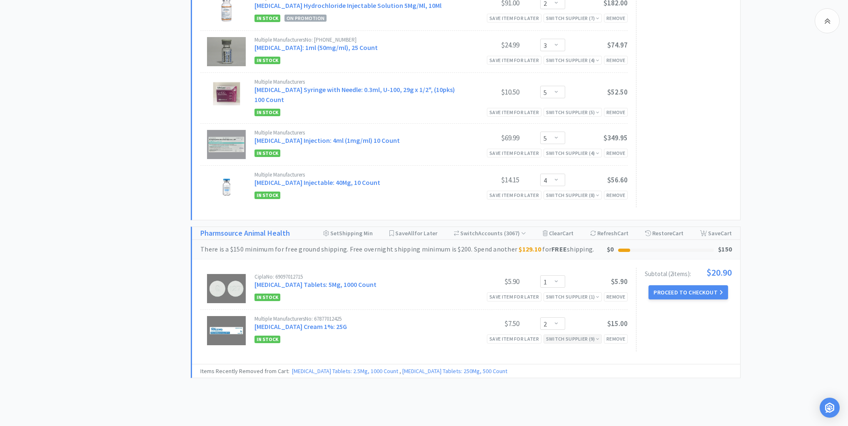
click at [566, 335] on div "Switch Supplier ( 9 )" at bounding box center [572, 339] width 53 height 8
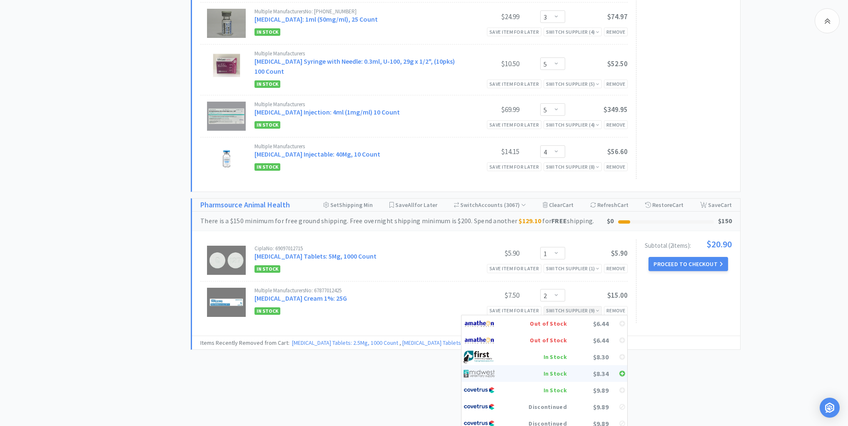
click at [556, 367] on div "In Stock" at bounding box center [536, 373] width 62 height 12
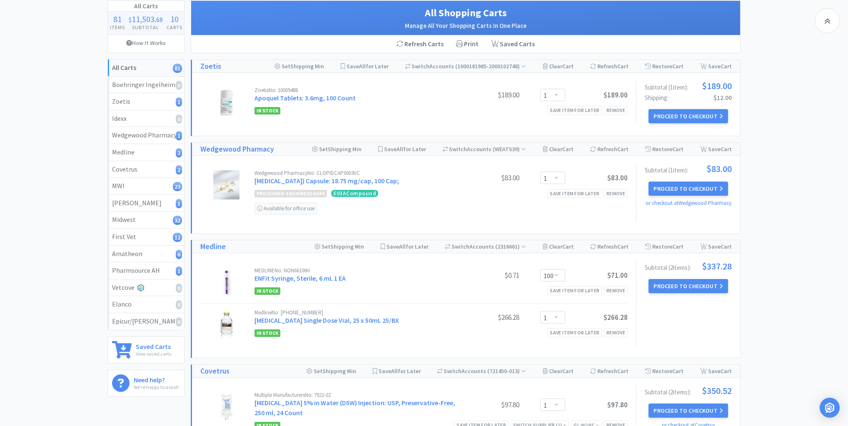
scroll to position [0, 0]
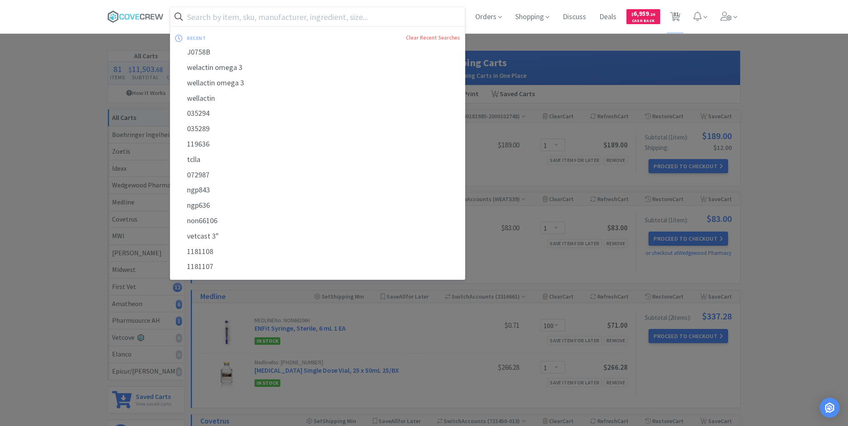
drag, startPoint x: 385, startPoint y: 15, endPoint x: 386, endPoint y: 22, distance: 7.6
click at [386, 15] on input "text" at bounding box center [317, 16] width 294 height 19
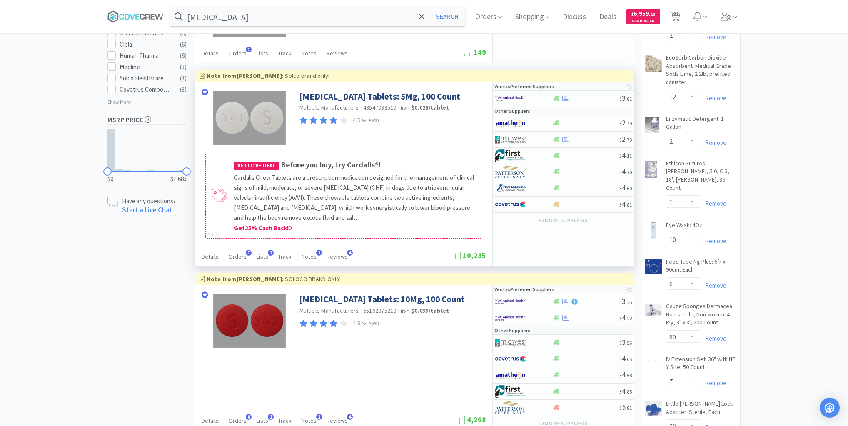
scroll to position [433, 0]
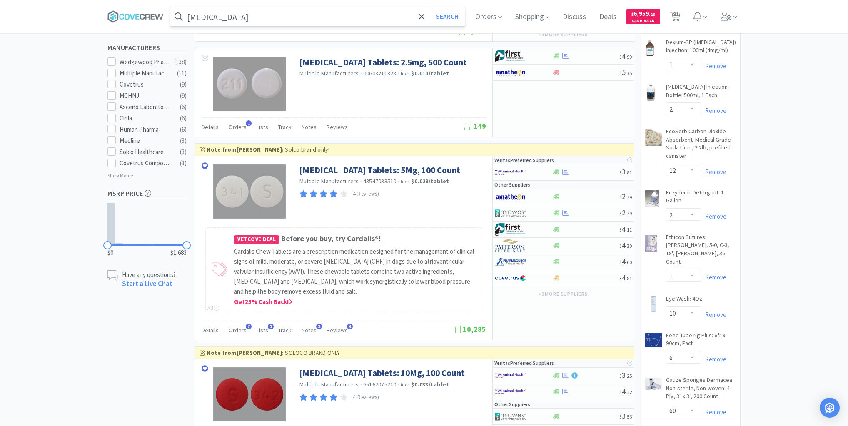
click at [390, 18] on input "[MEDICAL_DATA]" at bounding box center [317, 16] width 294 height 19
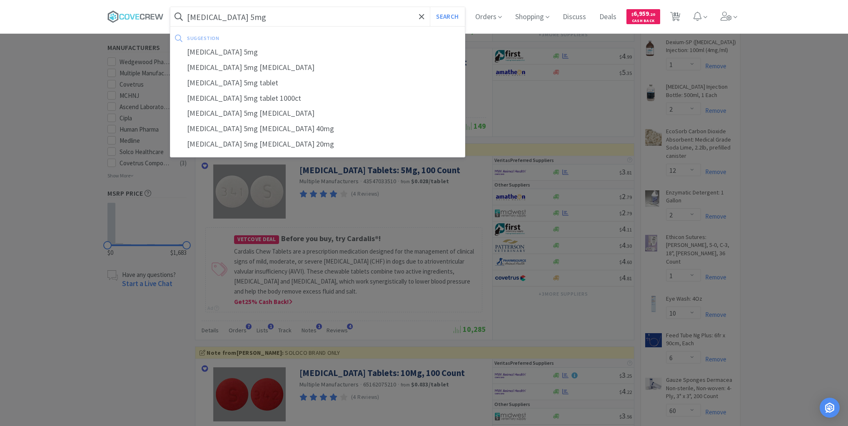
click at [430, 7] on button "Search" at bounding box center [447, 16] width 35 height 19
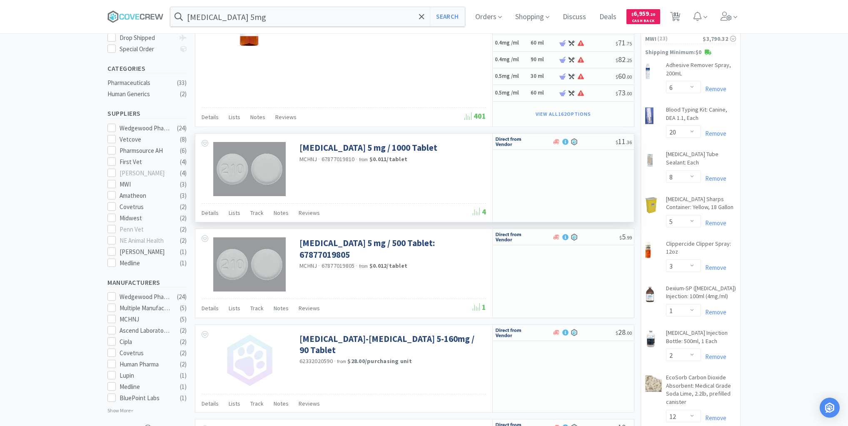
scroll to position [167, 0]
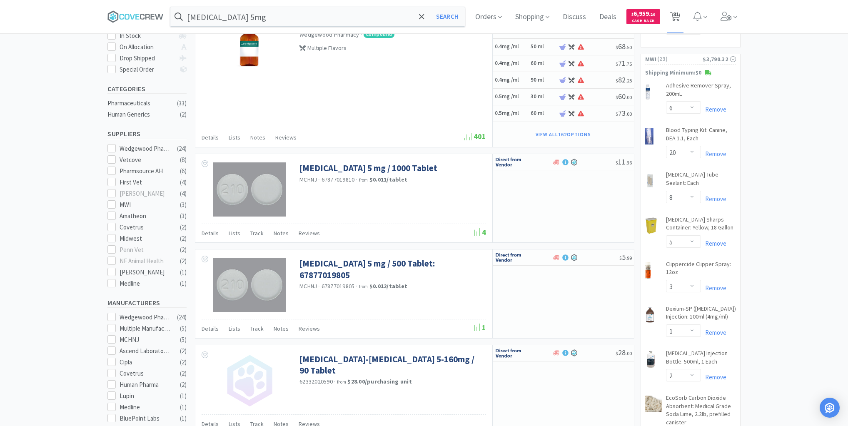
click at [676, 14] on span "81" at bounding box center [676, 14] width 6 height 33
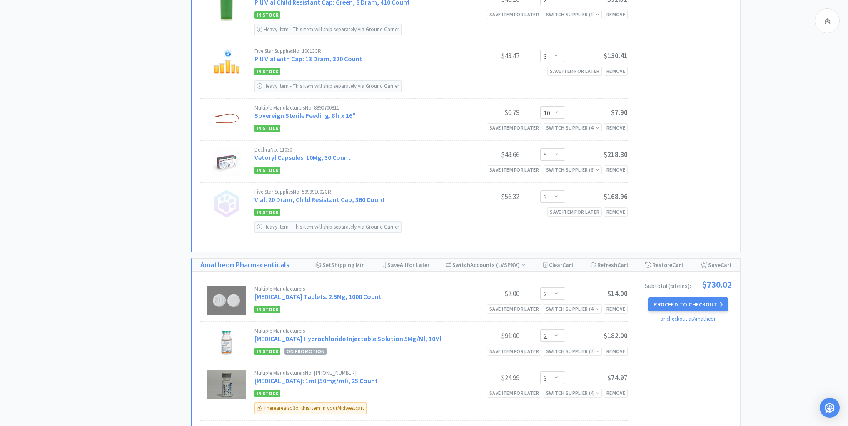
scroll to position [3938, 0]
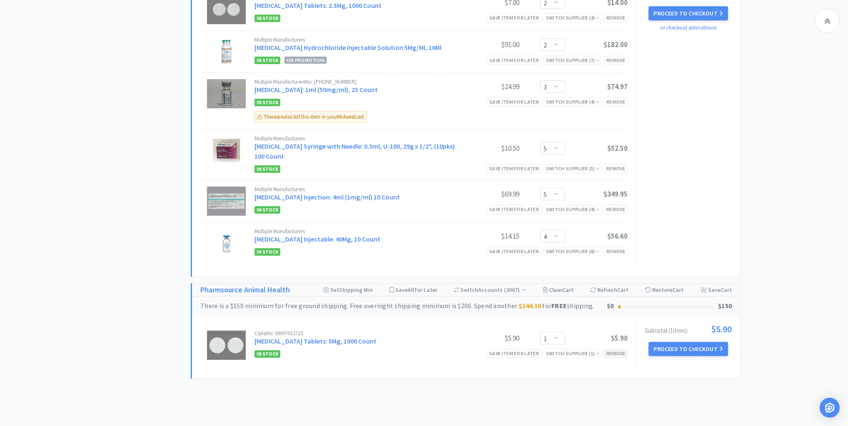
click at [616, 349] on div "Remove" at bounding box center [616, 353] width 24 height 9
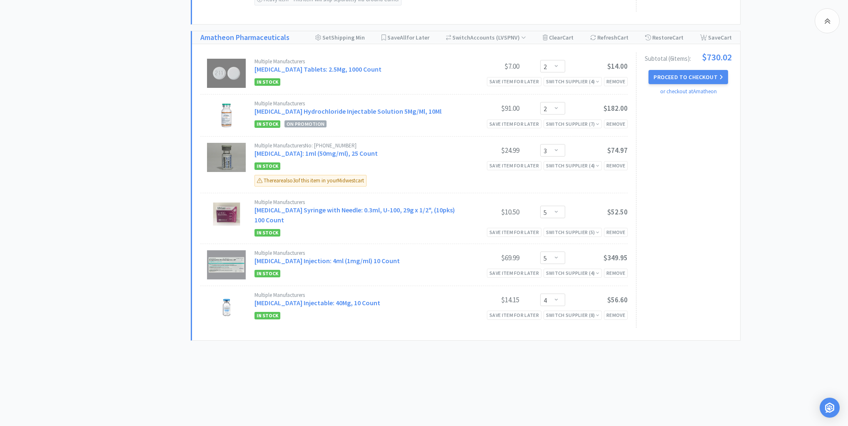
scroll to position [3837, 0]
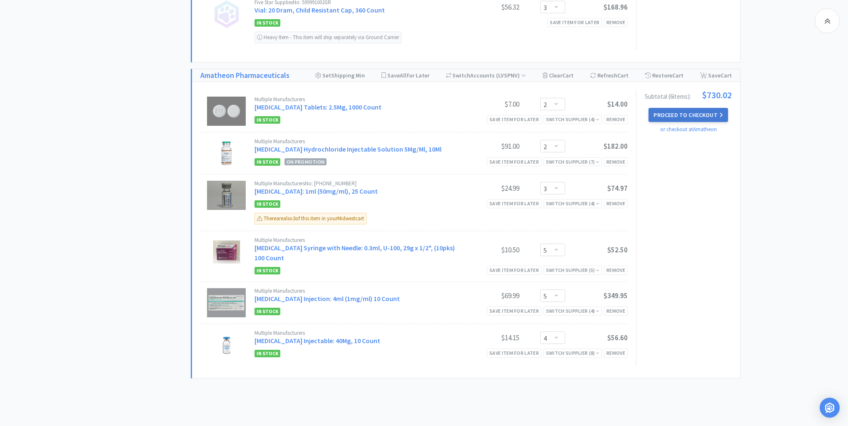
click at [686, 108] on button "Proceed to Checkout" at bounding box center [687, 115] width 79 height 14
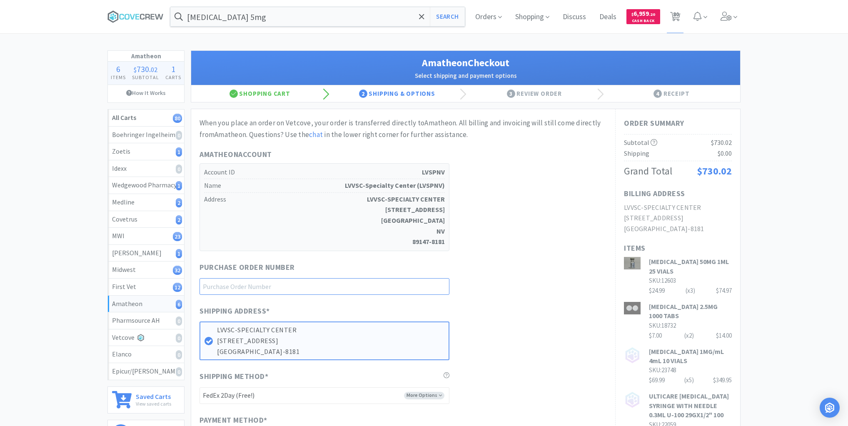
click at [414, 284] on input "text" at bounding box center [324, 286] width 250 height 17
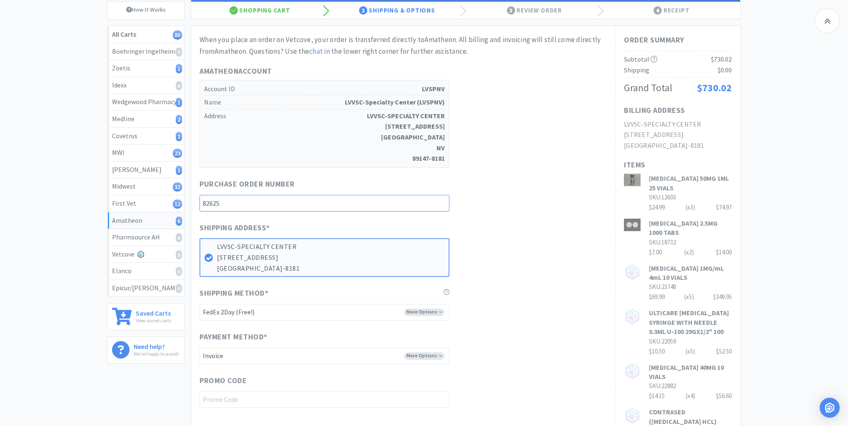
scroll to position [133, 0]
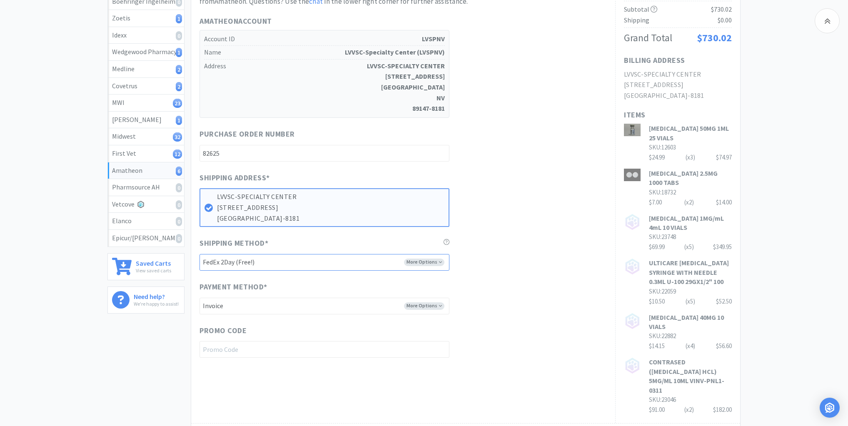
click at [436, 258] on select "-------- FedEx 2Day (Free!) Ground (Free!) Ground (Signature Required) ($17.60)…" at bounding box center [324, 262] width 250 height 17
click at [199, 254] on select "-------- FedEx 2Day (Free!) Ground (Free!) Ground (Signature Required) ($17.60)…" at bounding box center [324, 262] width 250 height 17
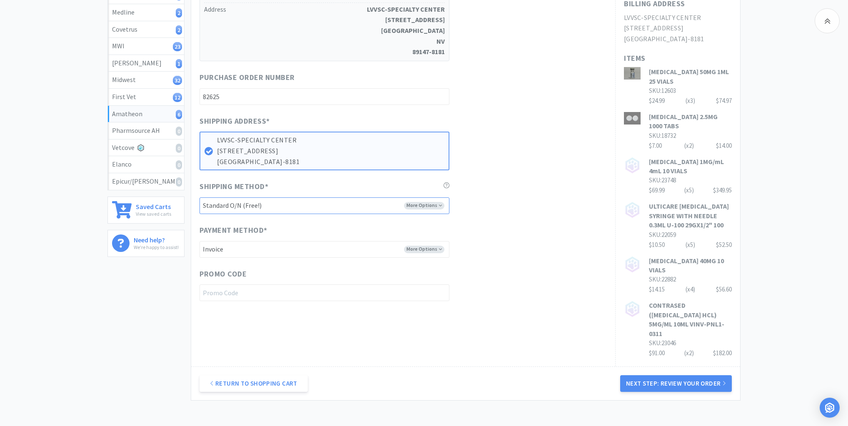
scroll to position [240, 0]
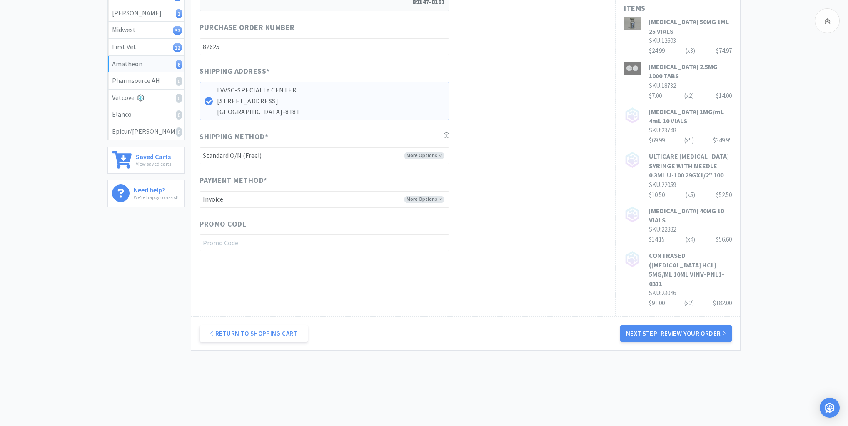
click at [661, 325] on button "Next Step: Review Your Order" at bounding box center [676, 333] width 112 height 17
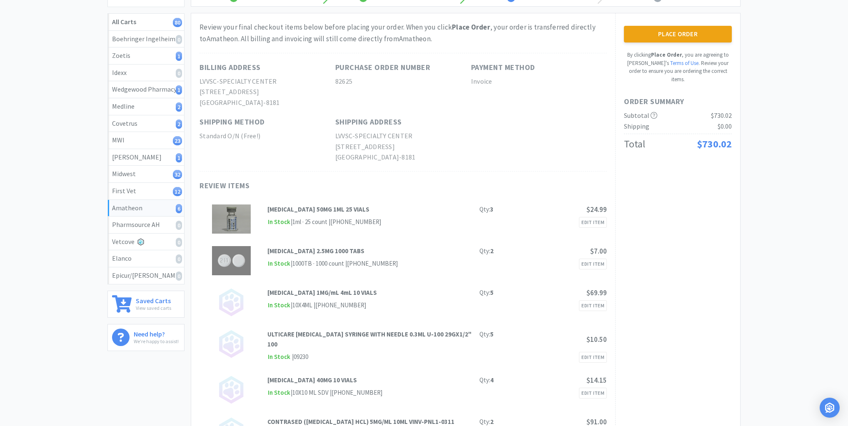
scroll to position [0, 0]
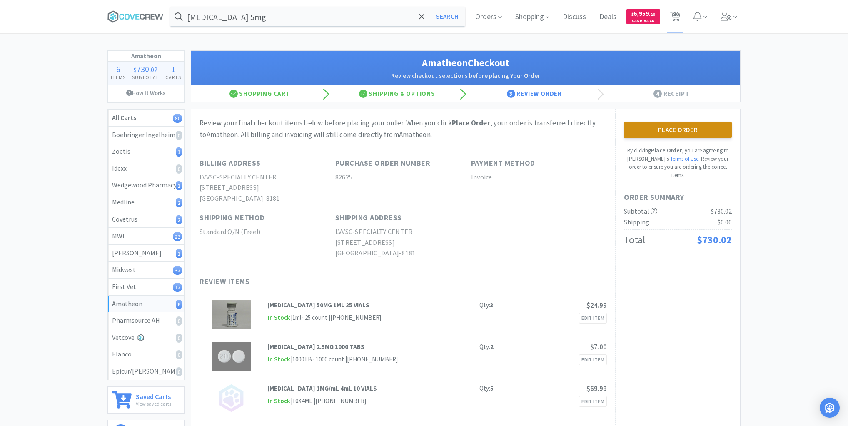
click at [676, 128] on button "Place Order" at bounding box center [678, 130] width 108 height 17
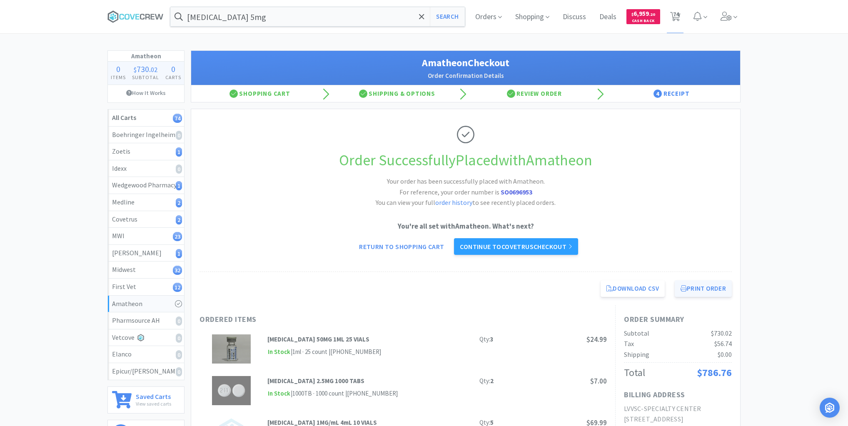
click at [694, 285] on button "Print Order" at bounding box center [703, 288] width 57 height 17
click at [161, 288] on div "First Vet 12" at bounding box center [146, 287] width 68 height 11
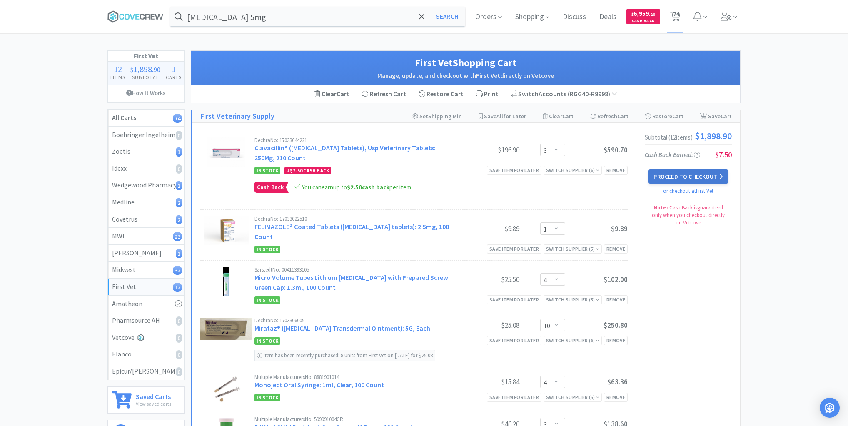
click at [692, 178] on button "Proceed to Checkout" at bounding box center [687, 177] width 79 height 14
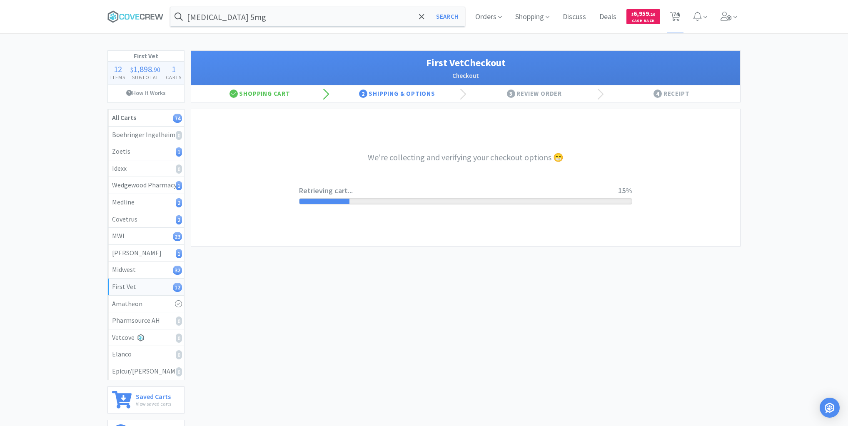
click at [410, 321] on div "First Vet Checkout Checkout Shopping Cart 2 Shipping & Options 3 Review Order 4…" at bounding box center [466, 247] width 550 height 394
click at [676, 16] on span "74" at bounding box center [676, 14] width 6 height 33
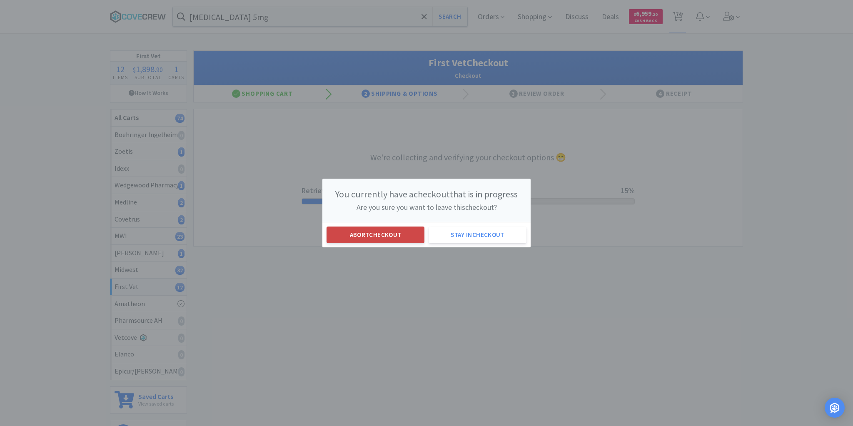
click at [384, 235] on button "Abort checkout" at bounding box center [376, 235] width 98 height 17
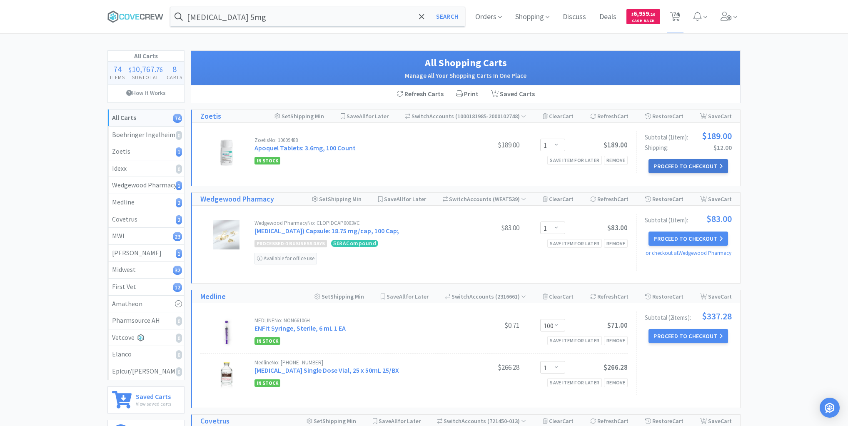
click at [675, 165] on button "Proceed to Checkout" at bounding box center [687, 166] width 79 height 14
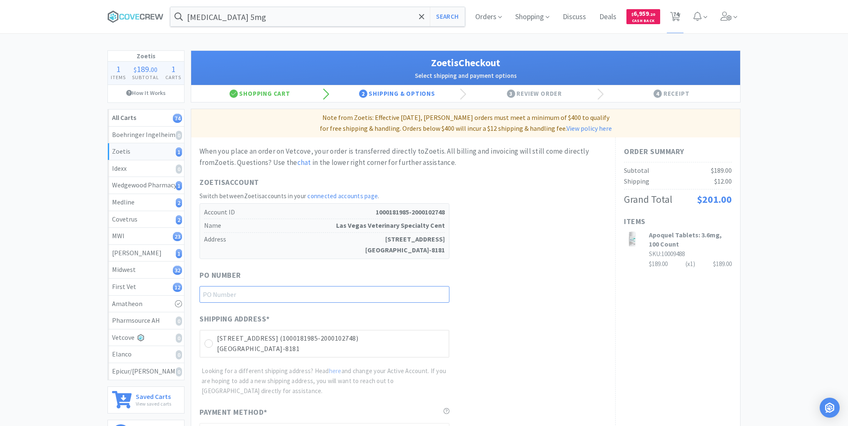
click at [439, 294] on input "text" at bounding box center [324, 294] width 250 height 17
click at [210, 344] on icon at bounding box center [209, 344] width 6 height 6
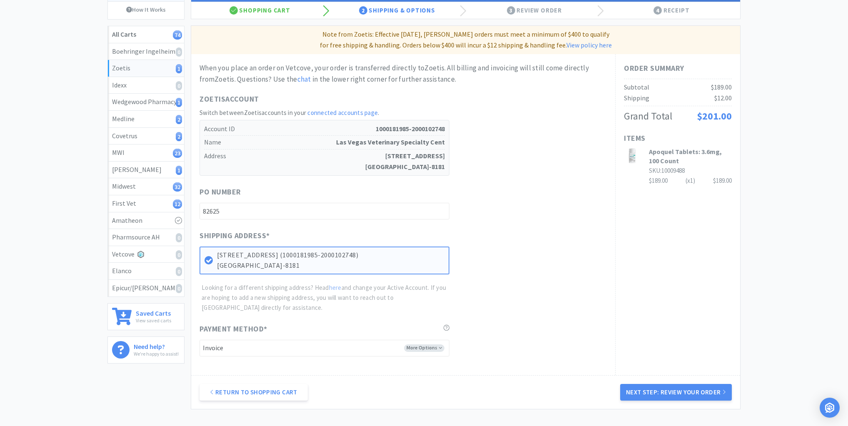
scroll to position [150, 0]
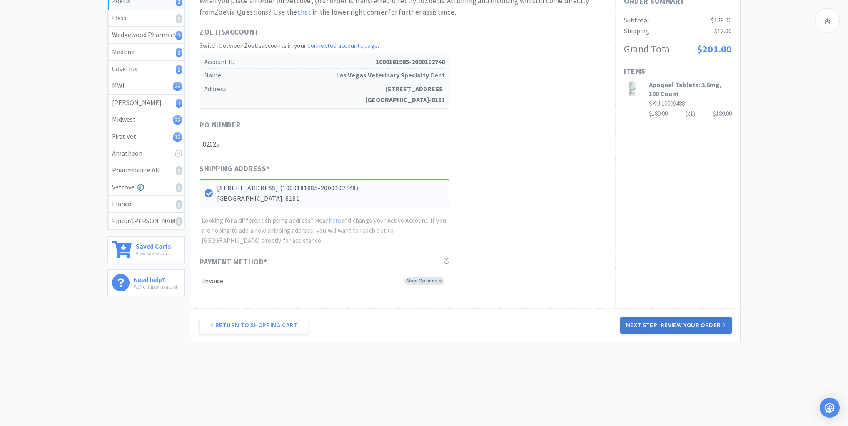
click at [647, 327] on button "Next Step: Review Your Order" at bounding box center [676, 325] width 112 height 17
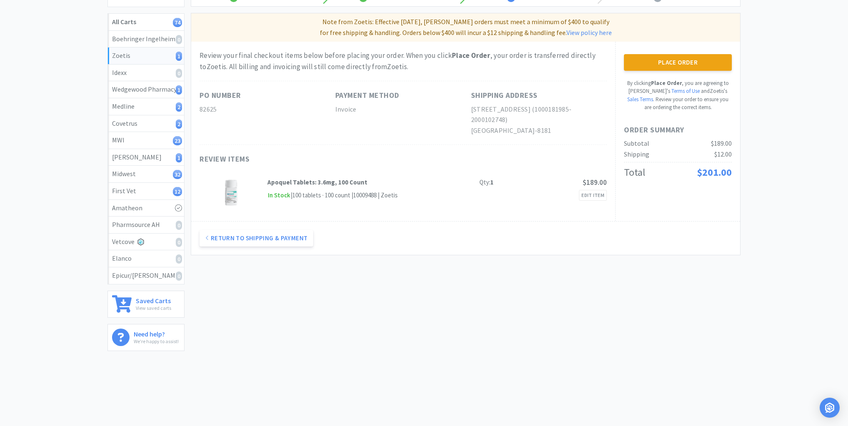
scroll to position [0, 0]
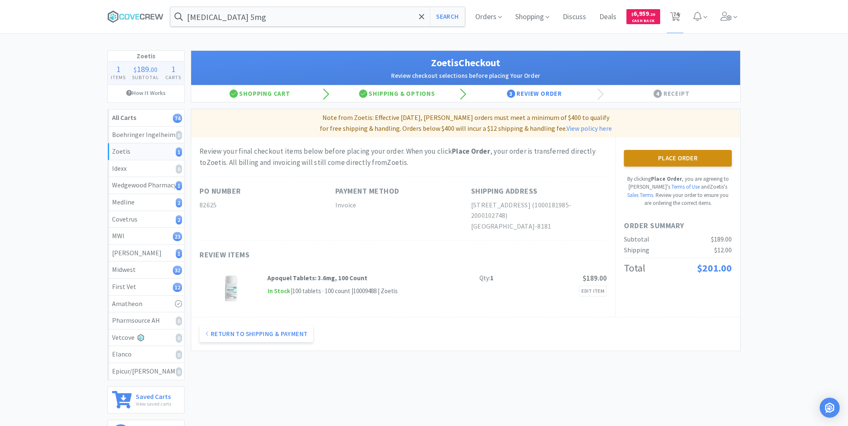
click at [680, 159] on button "Place Order" at bounding box center [678, 158] width 108 height 17
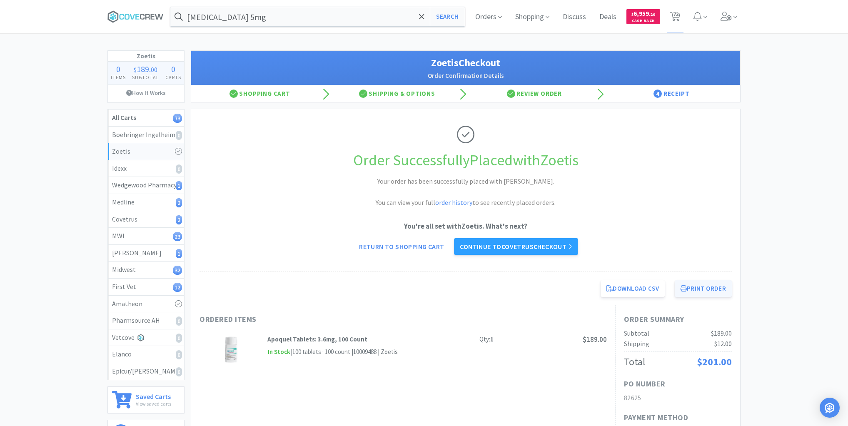
click at [705, 287] on button "Print Order" at bounding box center [703, 288] width 57 height 17
click at [145, 189] on div "Wedgewood Pharmacy 1" at bounding box center [146, 185] width 68 height 11
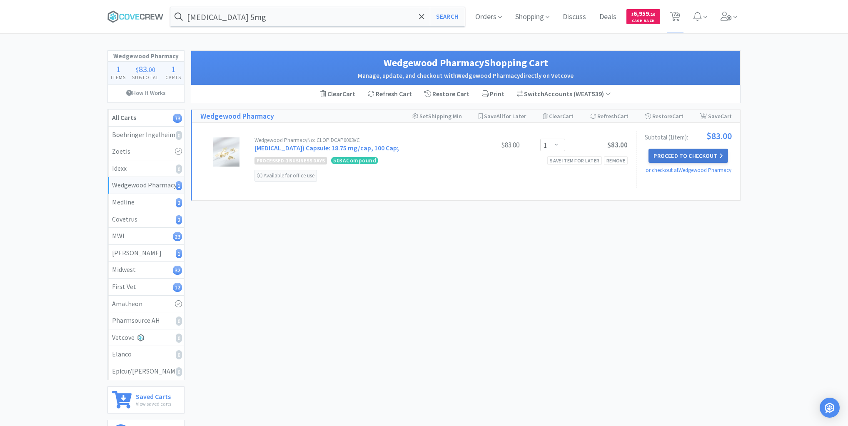
click at [687, 154] on button "Proceed to Checkout" at bounding box center [687, 156] width 79 height 14
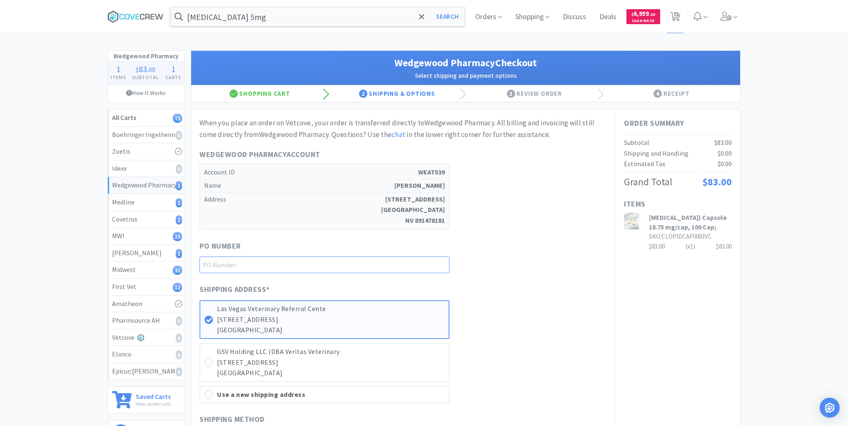
click at [426, 263] on input "text" at bounding box center [324, 265] width 250 height 17
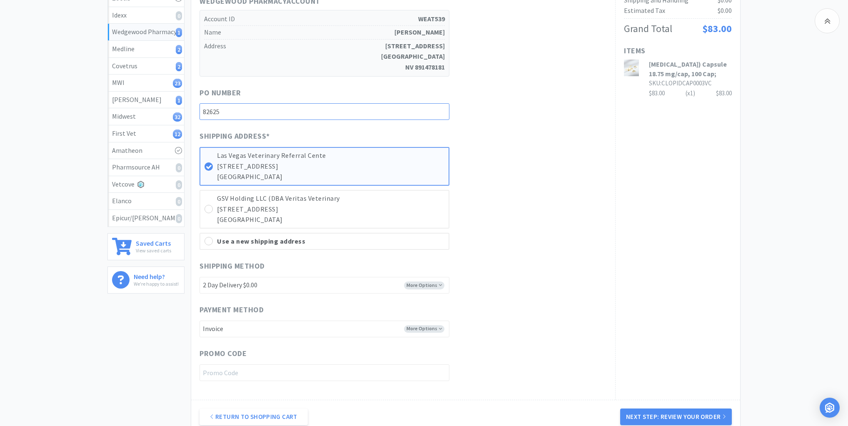
scroll to position [233, 0]
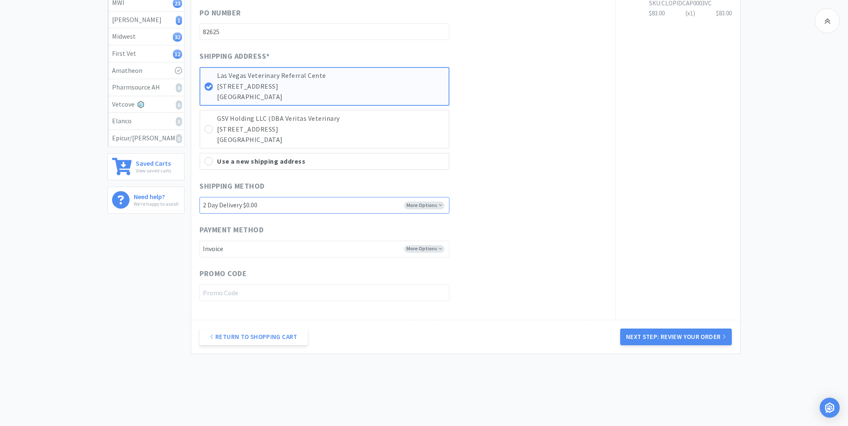
click at [440, 202] on select "2 Day Delivery $0.00 1 Day Delivery $30.00" at bounding box center [324, 205] width 250 height 17
click at [681, 332] on button "Next Step: Review Your Order" at bounding box center [676, 337] width 112 height 17
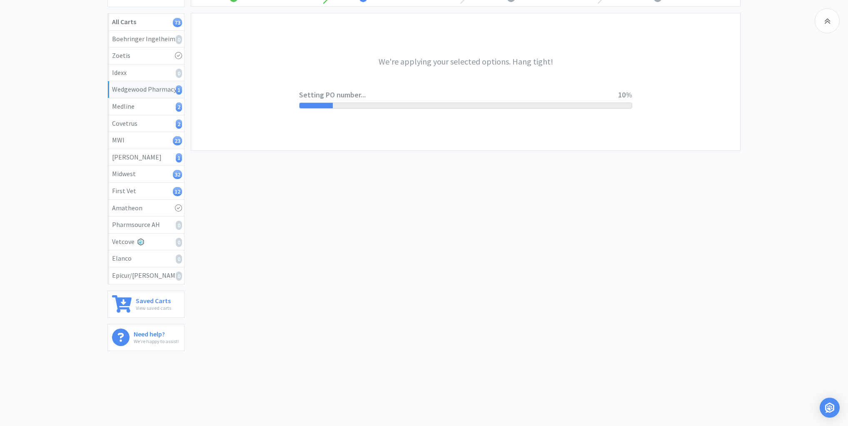
scroll to position [0, 0]
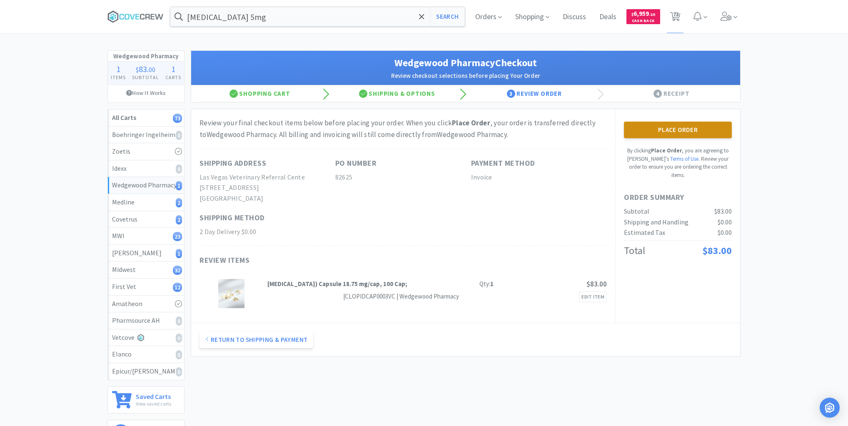
click at [696, 127] on button "Place Order" at bounding box center [678, 130] width 108 height 17
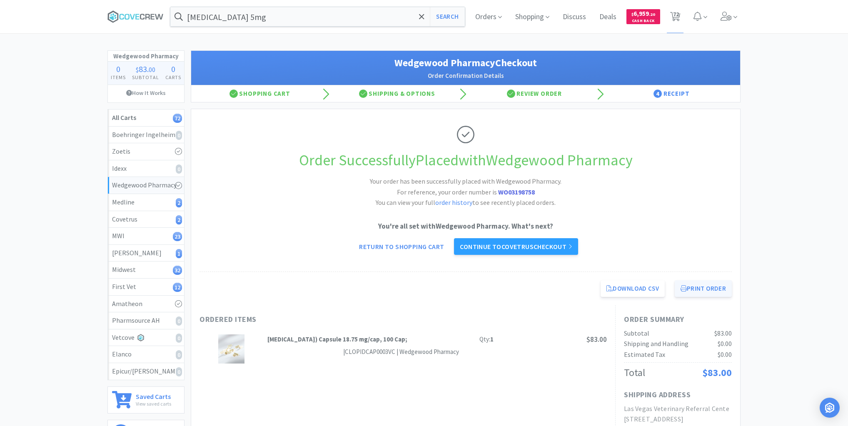
click at [698, 283] on button "Print Order" at bounding box center [703, 288] width 57 height 17
click at [160, 201] on div "Medline 2" at bounding box center [146, 202] width 68 height 11
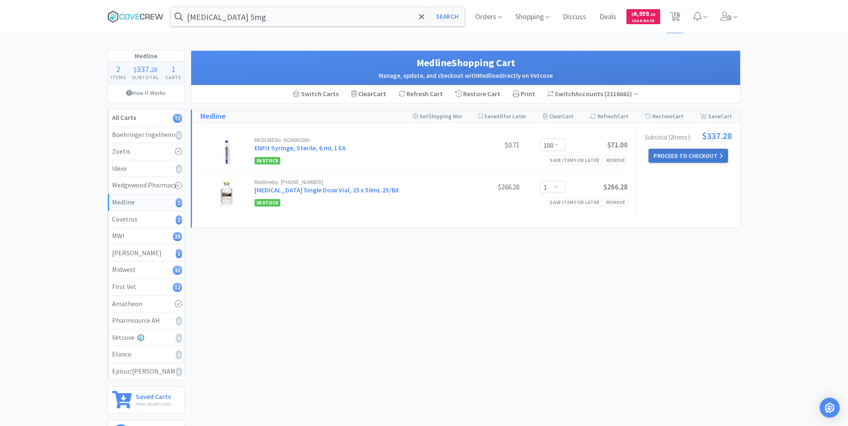
click at [703, 154] on button "Proceed to Checkout" at bounding box center [687, 156] width 79 height 14
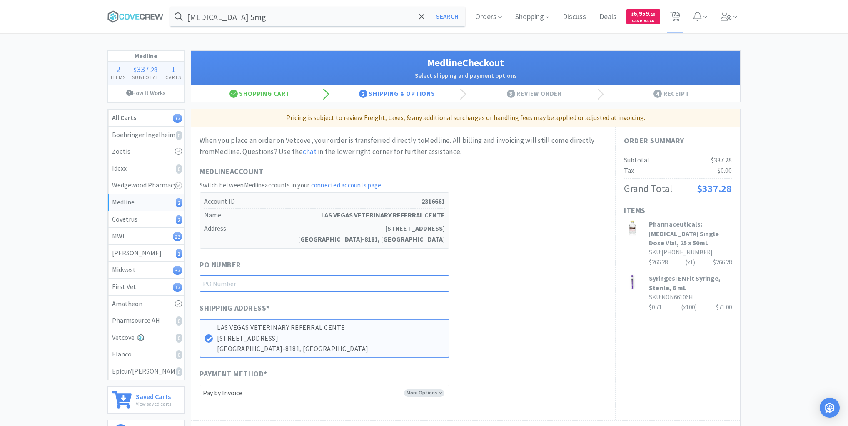
click at [429, 285] on input "text" at bounding box center [324, 283] width 250 height 17
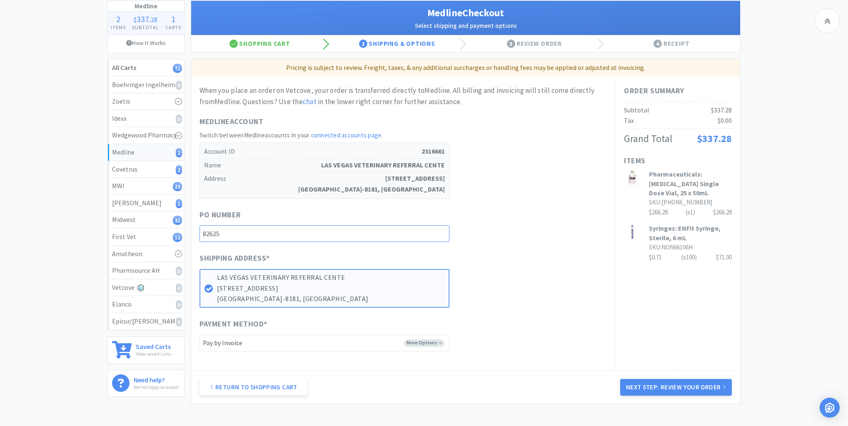
scroll to position [112, 0]
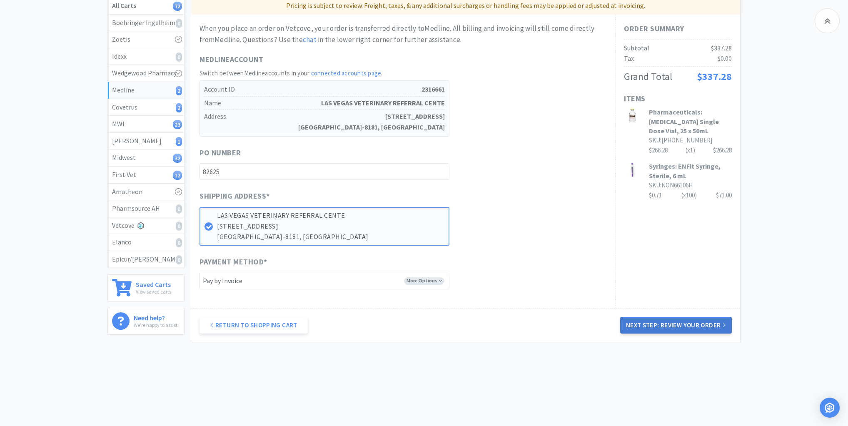
click at [670, 325] on button "Next Step: Review Your Order" at bounding box center [676, 325] width 112 height 17
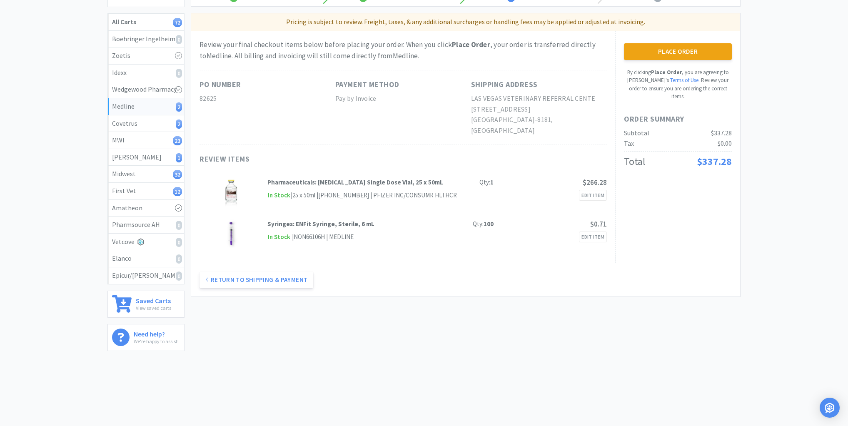
scroll to position [0, 0]
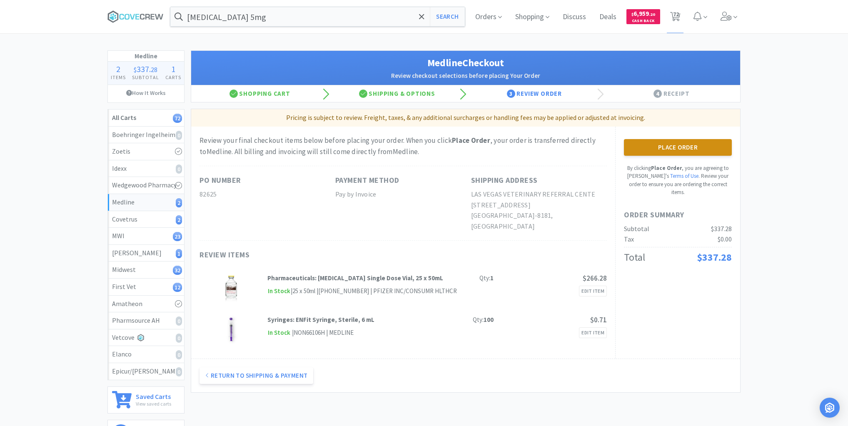
click at [674, 146] on button "Place Order" at bounding box center [678, 147] width 108 height 17
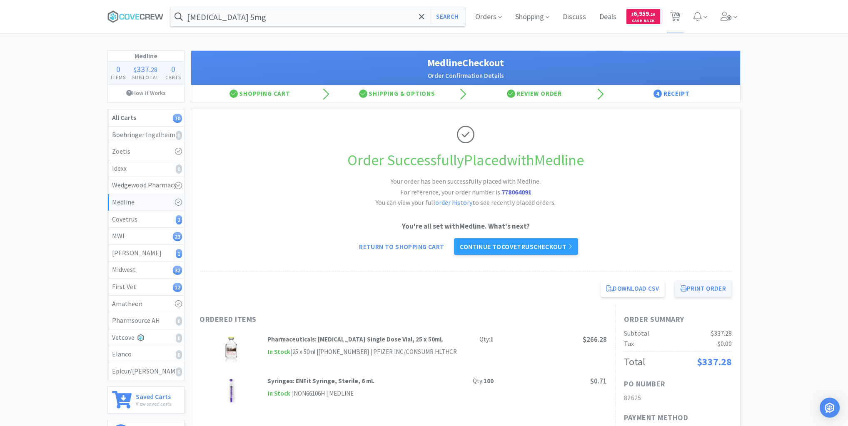
click at [709, 296] on button "Print Order" at bounding box center [703, 288] width 57 height 17
click at [157, 214] on div "Covetrus 2" at bounding box center [146, 219] width 68 height 11
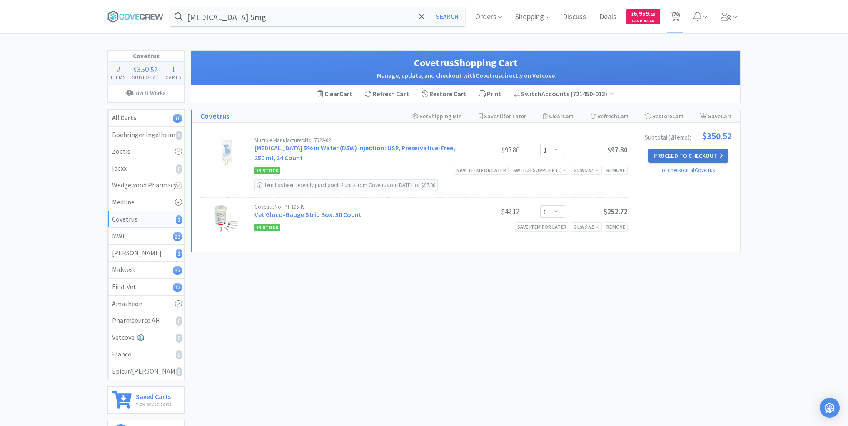
click at [678, 155] on button "Proceed to Checkout" at bounding box center [687, 156] width 79 height 14
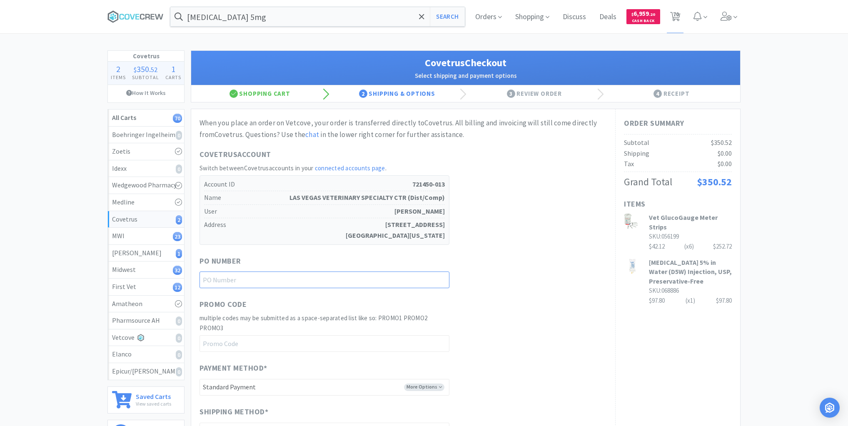
click at [414, 280] on input "text" at bounding box center [324, 280] width 250 height 17
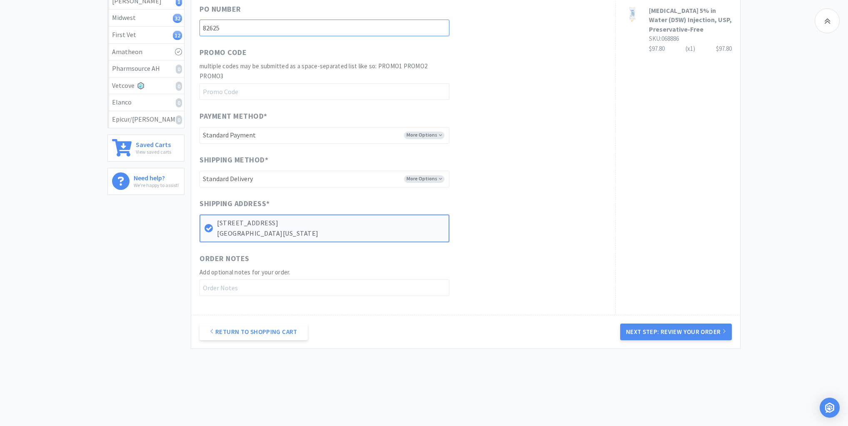
scroll to position [259, 0]
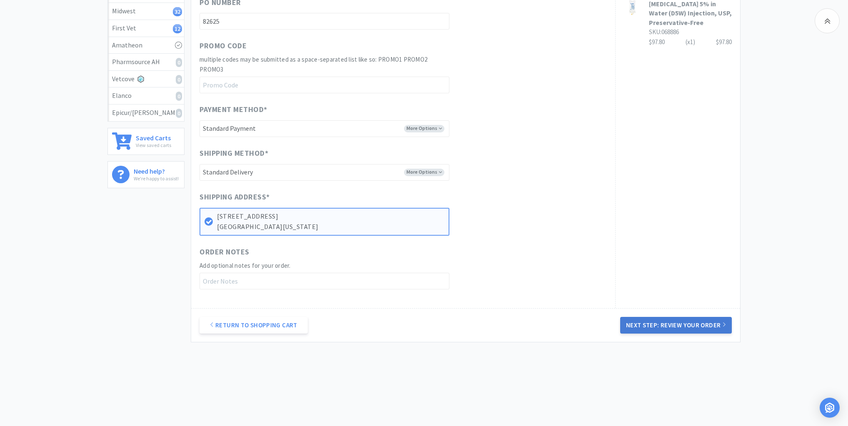
click at [686, 325] on button "Next Step: Review Your Order" at bounding box center [676, 325] width 112 height 17
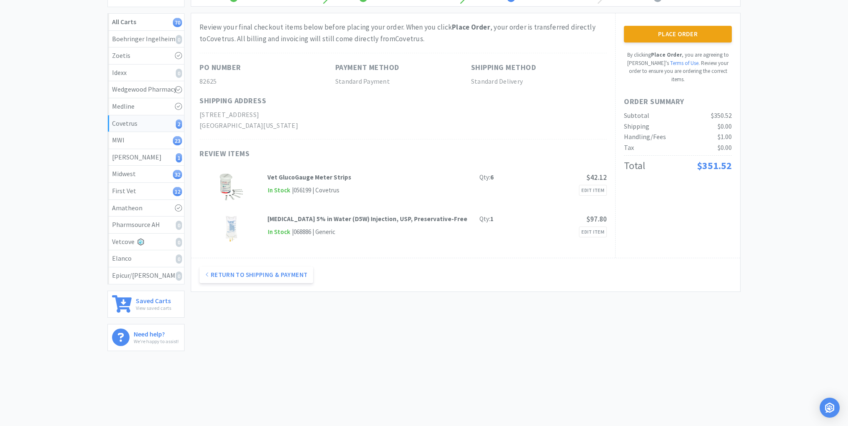
scroll to position [0, 0]
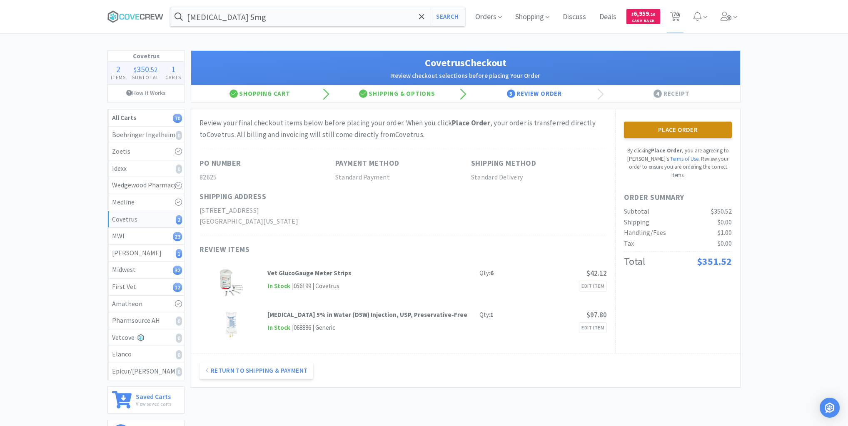
click at [692, 127] on button "Place Order" at bounding box center [678, 130] width 108 height 17
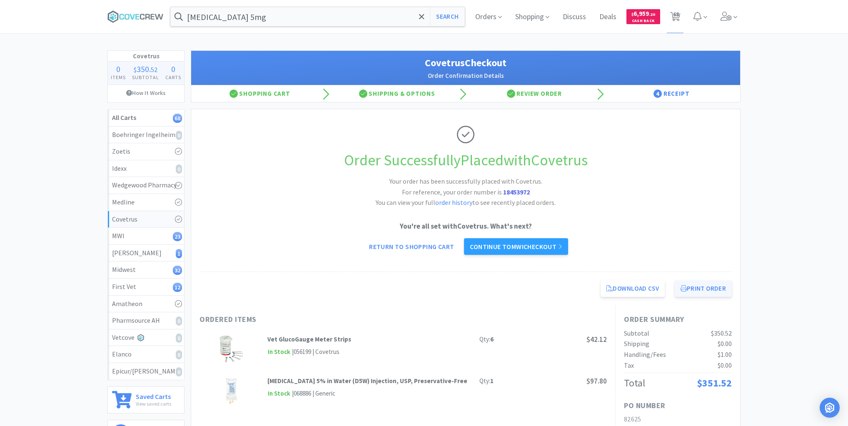
click at [687, 288] on button "Print Order" at bounding box center [703, 288] width 57 height 17
click at [164, 237] on div "MWI 23" at bounding box center [146, 236] width 68 height 11
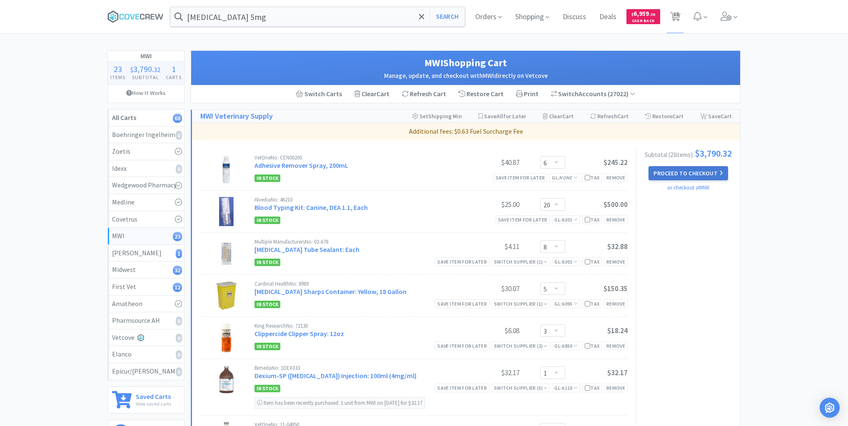
click at [678, 175] on button "Proceed to Checkout" at bounding box center [687, 173] width 79 height 14
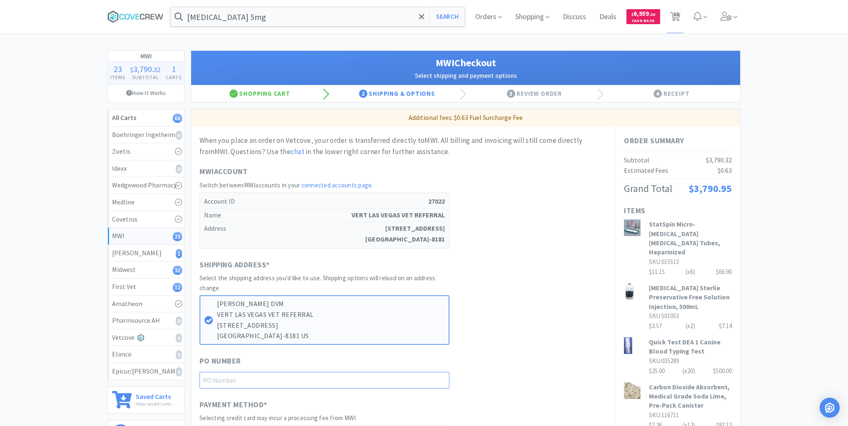
click at [429, 378] on input "text" at bounding box center [324, 380] width 250 height 17
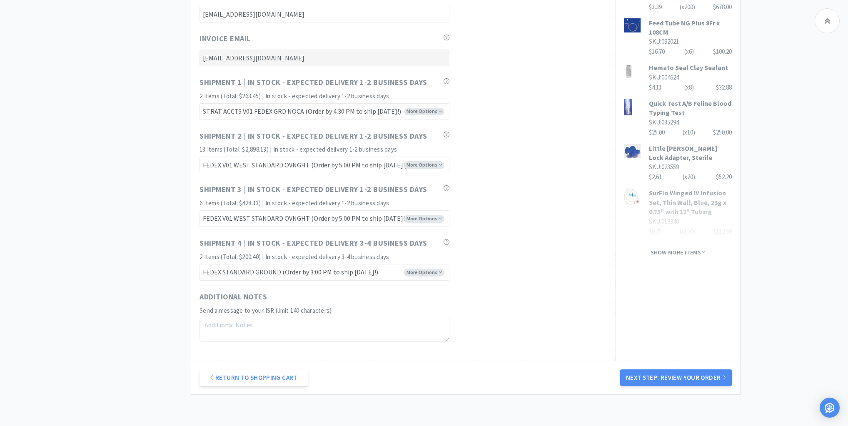
scroll to position [516, 0]
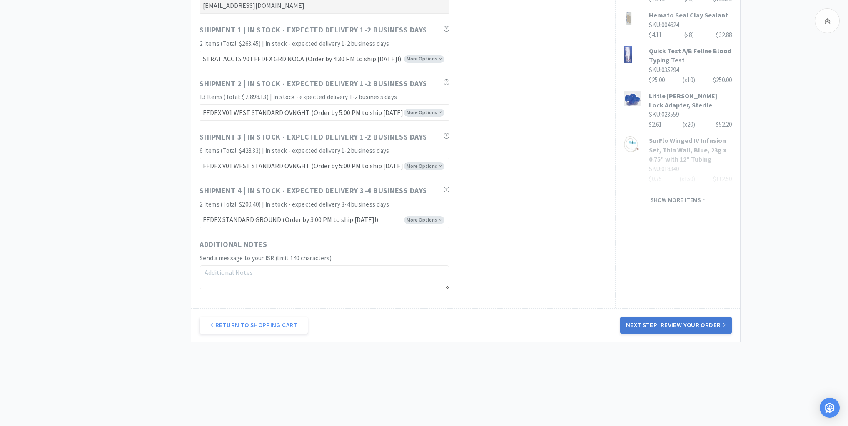
click at [692, 322] on button "Next Step: Review Your Order" at bounding box center [676, 325] width 112 height 17
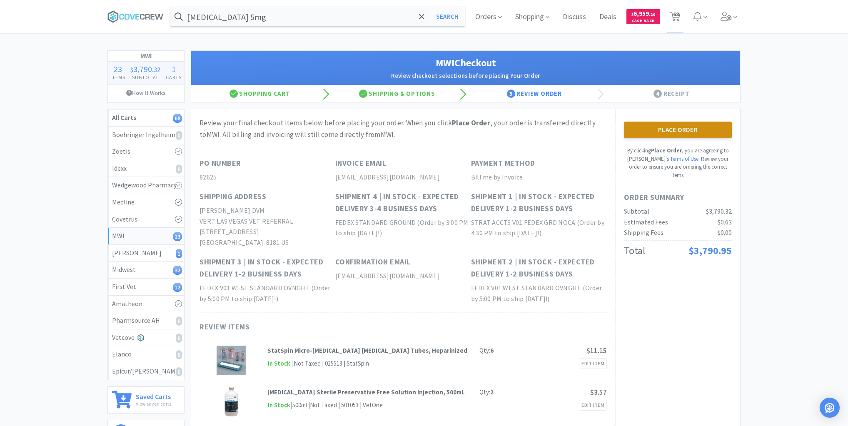
click at [687, 128] on button "Place Order" at bounding box center [678, 130] width 108 height 17
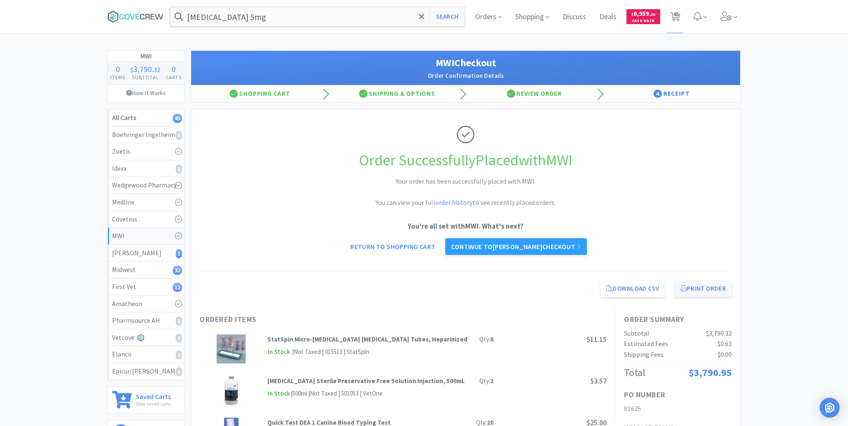
click at [692, 286] on button "Print Order" at bounding box center [703, 288] width 57 height 17
click at [160, 257] on div "Patterson 1" at bounding box center [146, 253] width 68 height 11
select select "10"
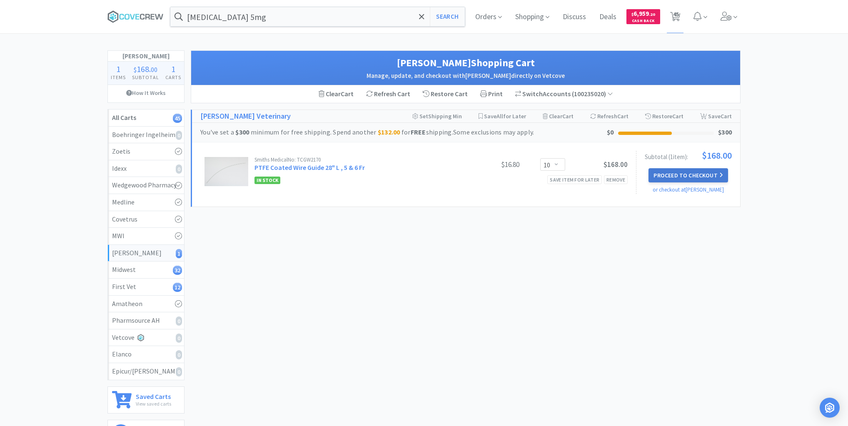
click at [693, 173] on button "Proceed to Checkout" at bounding box center [687, 175] width 79 height 14
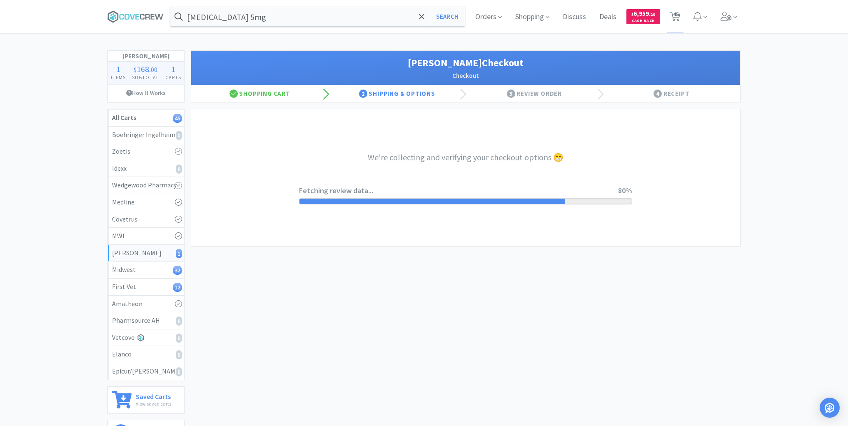
select select "1"
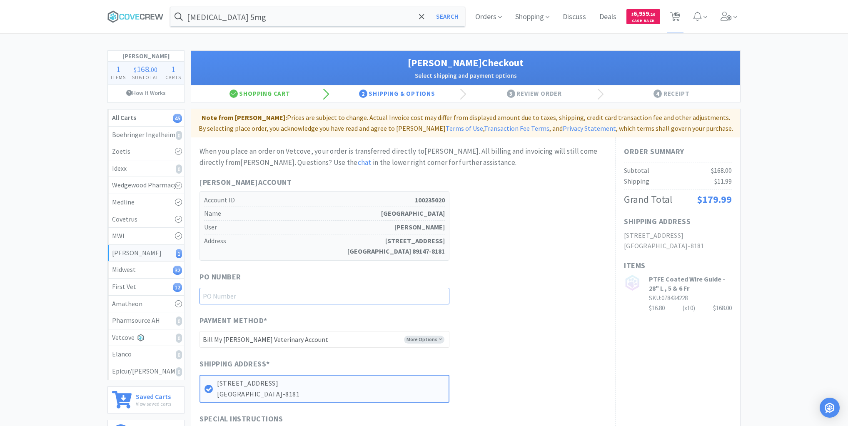
click at [431, 295] on input "text" at bounding box center [324, 296] width 250 height 17
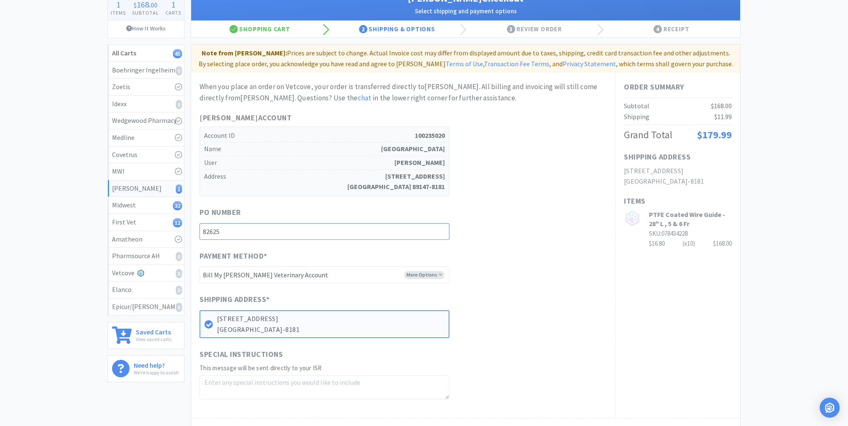
scroll to position [175, 0]
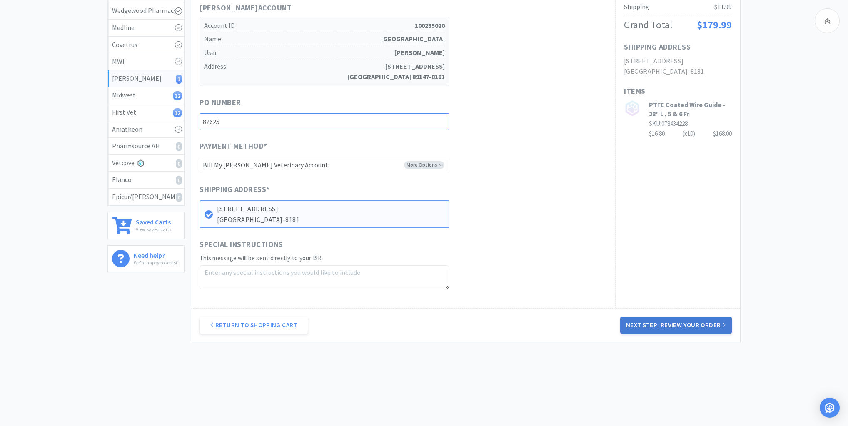
type input "82625"
click at [646, 325] on button "Next Step: Review Your Order" at bounding box center [676, 325] width 112 height 17
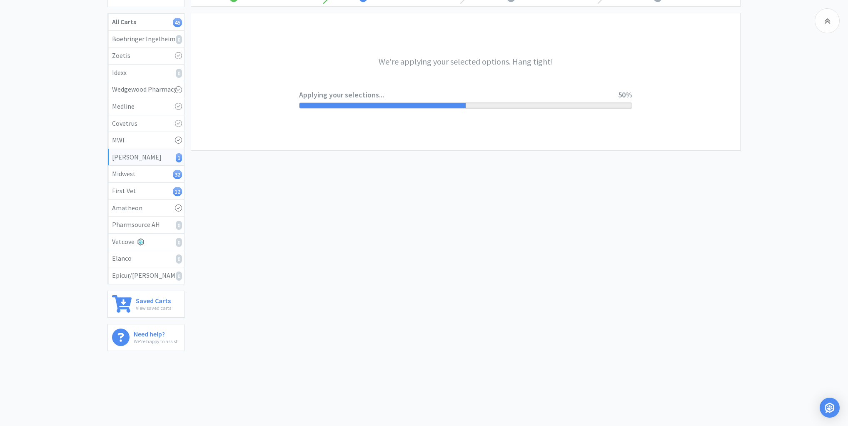
scroll to position [0, 0]
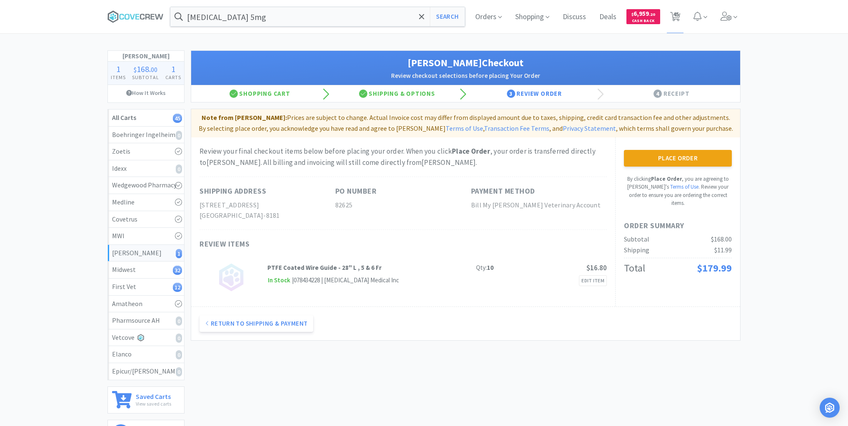
click at [684, 156] on button "Place Order" at bounding box center [678, 158] width 108 height 17
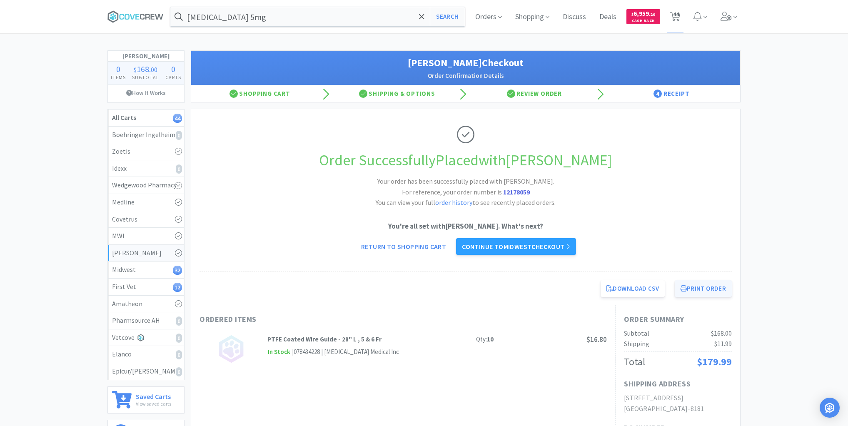
click at [698, 284] on button "Print Order" at bounding box center [703, 288] width 57 height 17
drag, startPoint x: 128, startPoint y: 273, endPoint x: 144, endPoint y: 272, distance: 15.9
click at [129, 273] on div "Midwest 32" at bounding box center [146, 269] width 68 height 11
select select "6"
select select "12"
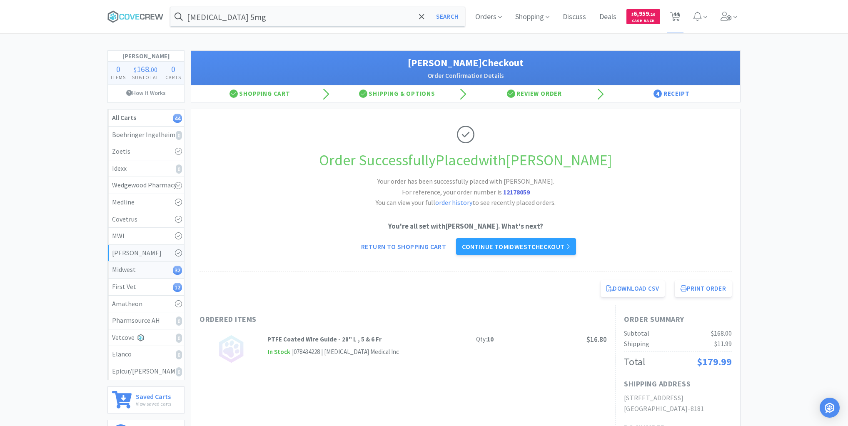
select select "5"
select select "10"
select select "192"
select select "3"
select select "2"
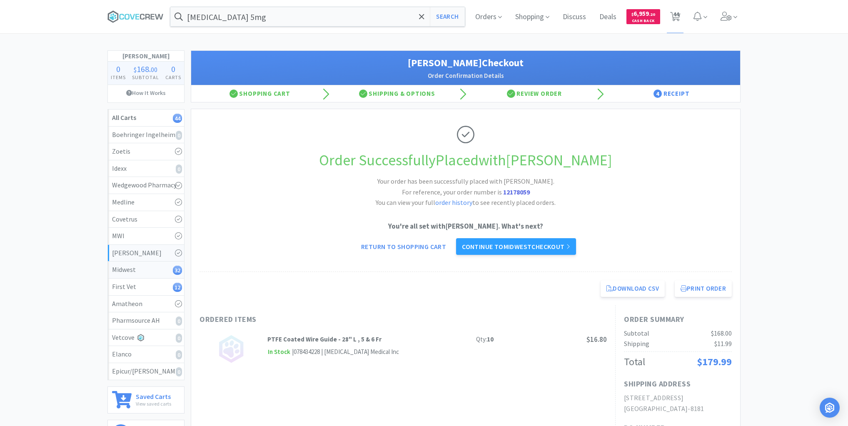
select select "12"
select select "10"
select select "2"
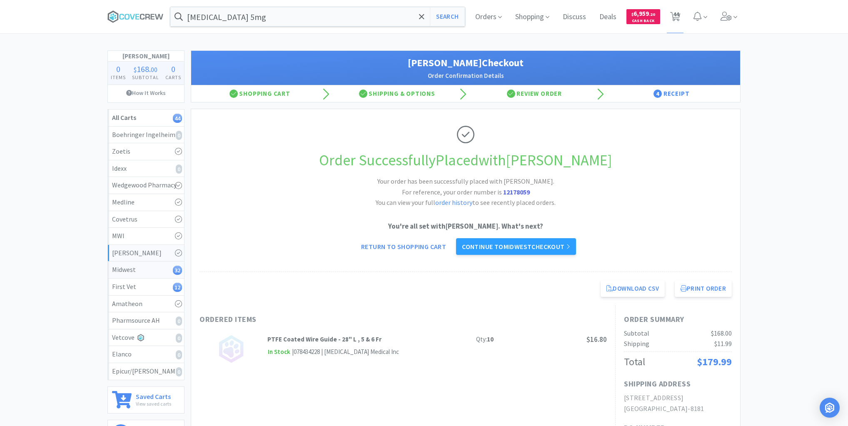
select select "4"
select select "10"
select select "2"
select select "1"
select select "2"
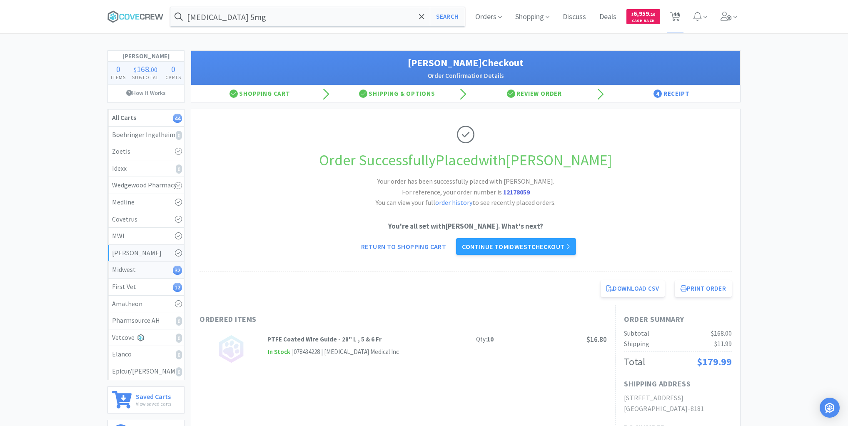
select select "1"
select select "3"
select select "4"
select select "2"
select select "10"
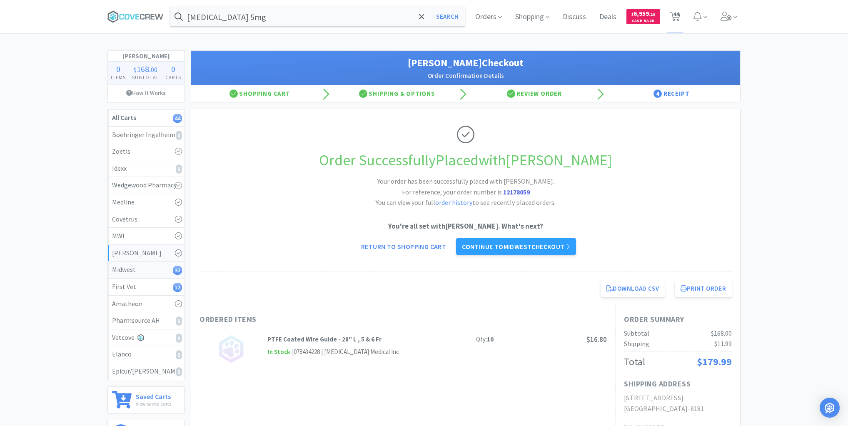
select select "8"
select select "20"
select select "2"
select select "1"
select select "2"
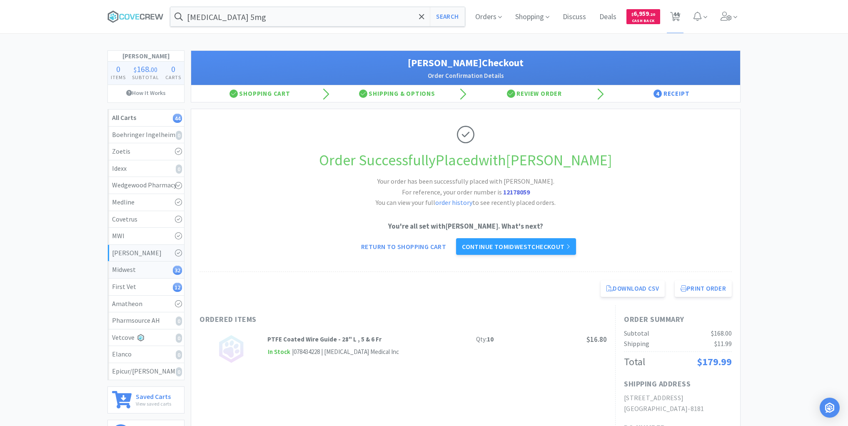
select select "2"
select select "12"
select select "3"
select select "20"
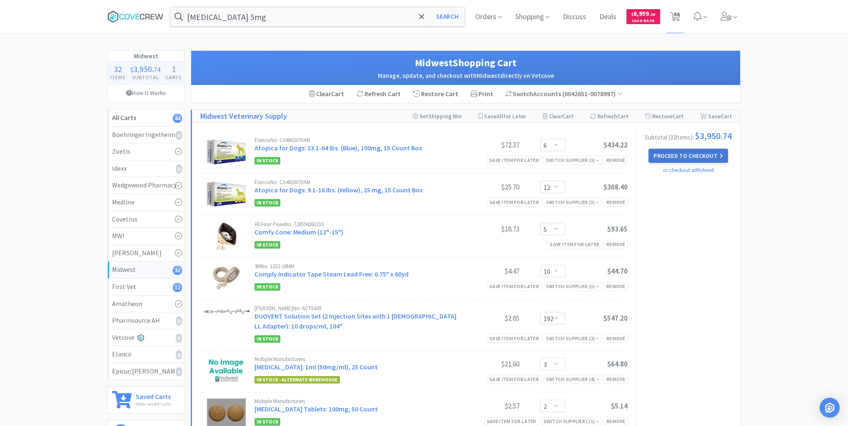
click at [683, 159] on button "Proceed to Checkout" at bounding box center [687, 156] width 79 height 14
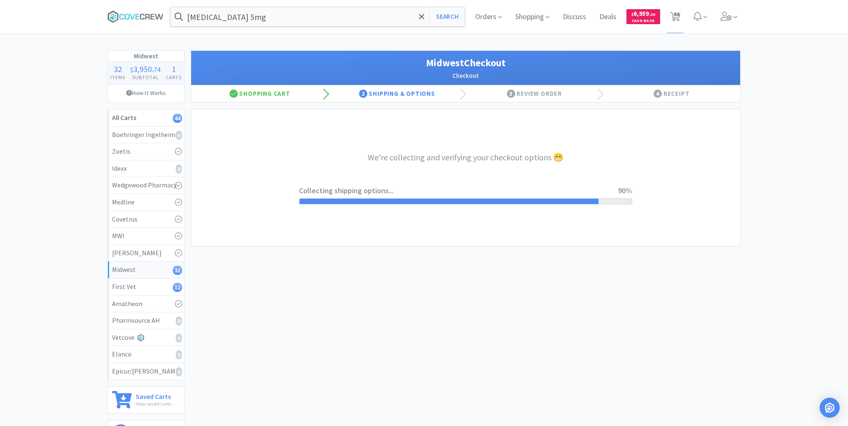
select select "3"
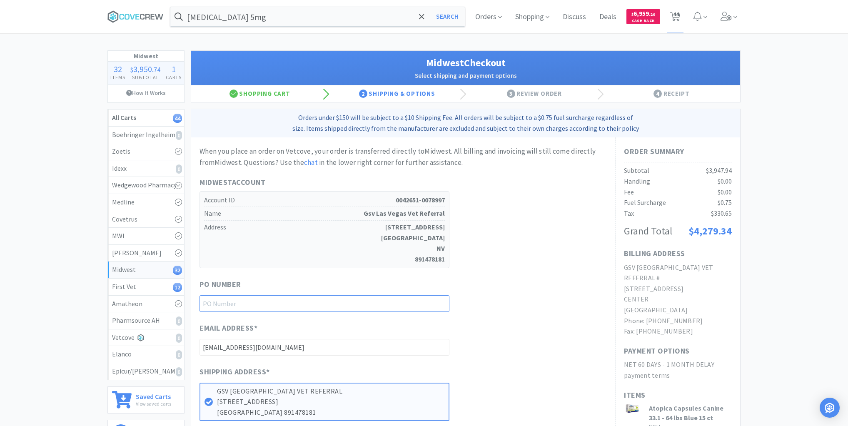
click at [419, 302] on input "text" at bounding box center [324, 303] width 250 height 17
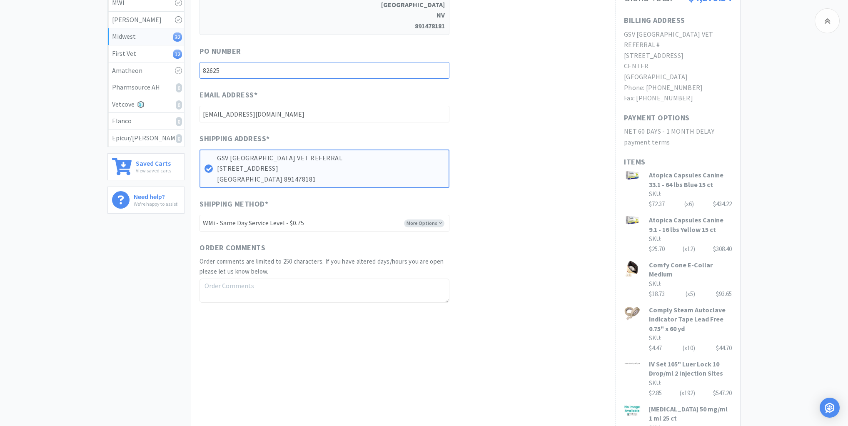
scroll to position [466, 0]
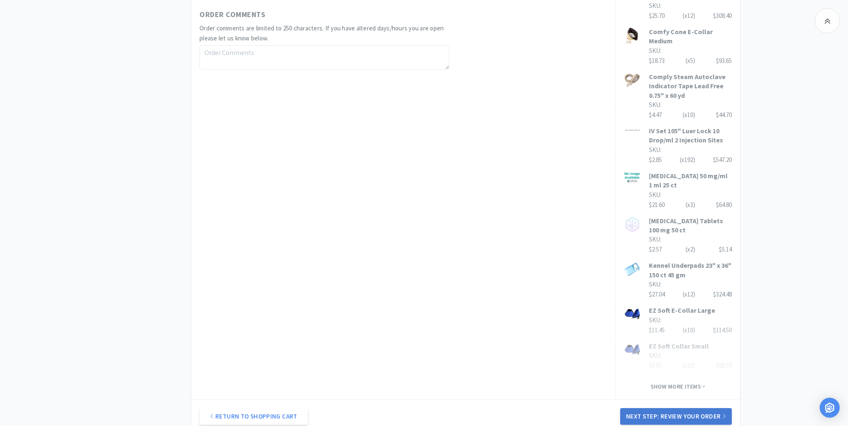
type input "82625"
click at [653, 408] on button "Next Step: Review Your Order" at bounding box center [676, 416] width 112 height 17
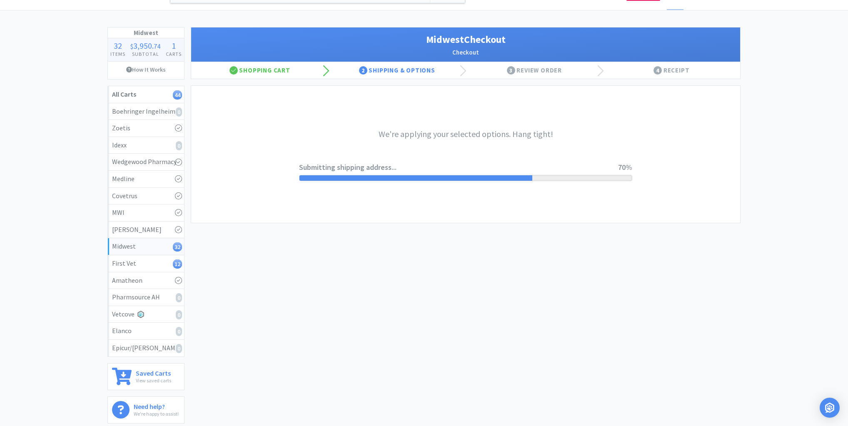
scroll to position [0, 0]
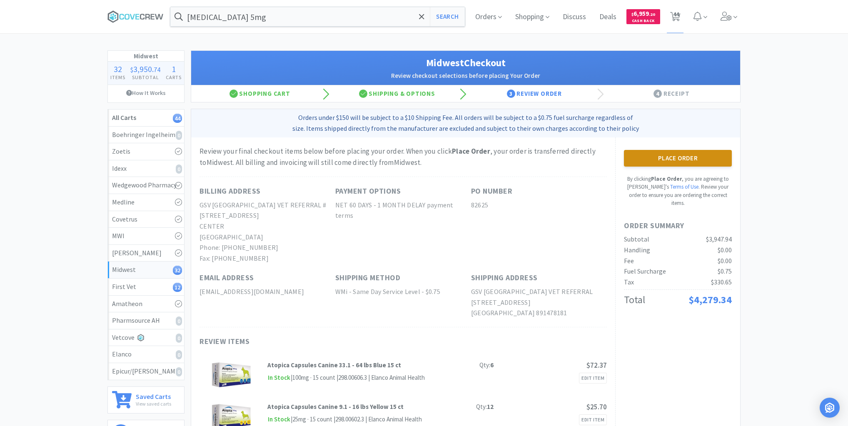
click at [695, 158] on button "Place Order" at bounding box center [678, 158] width 108 height 17
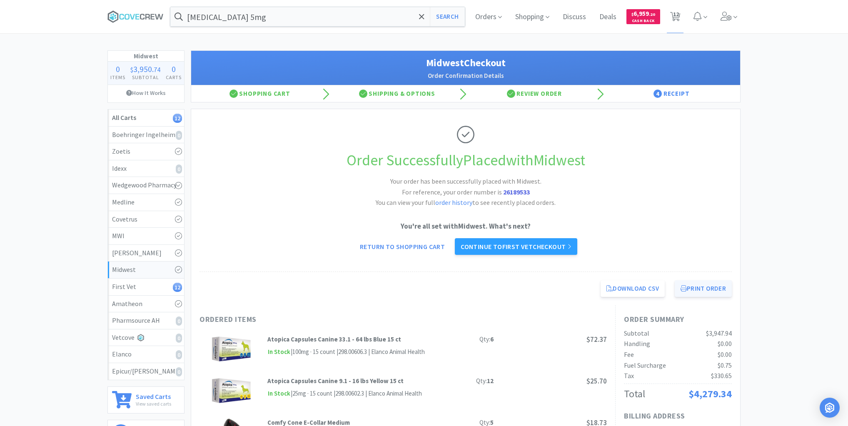
click at [691, 281] on button "Print Order" at bounding box center [703, 288] width 57 height 17
click at [133, 285] on div "First Vet 12" at bounding box center [146, 287] width 68 height 11
select select "3"
select select "1"
select select "4"
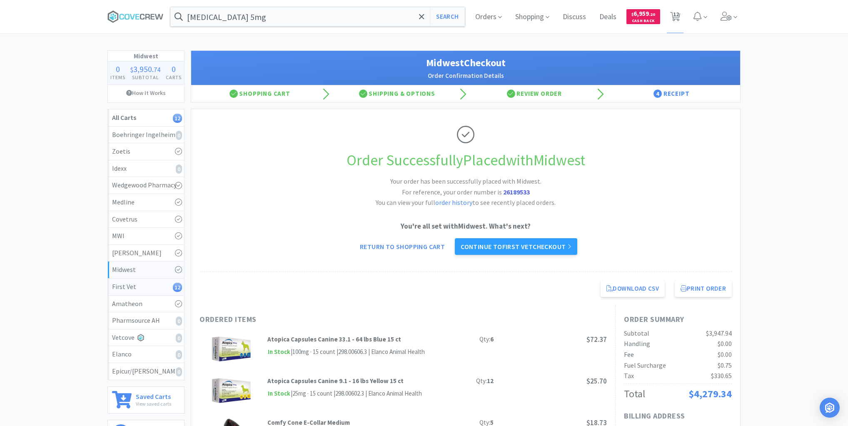
select select "10"
select select "4"
select select "3"
select select "2"
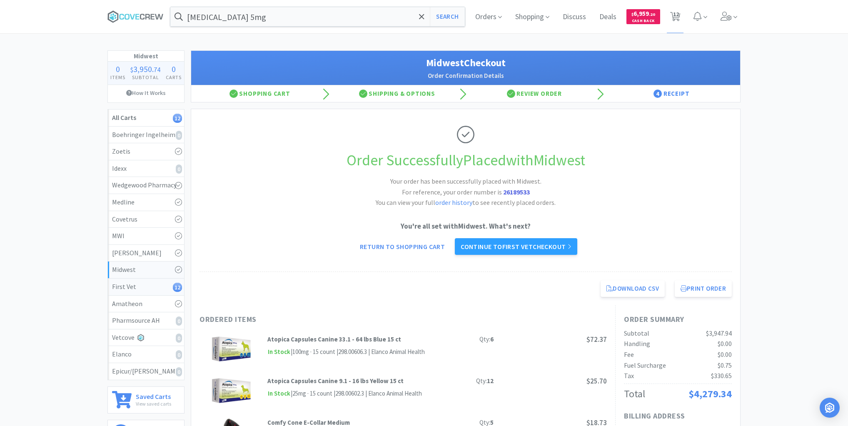
select select "3"
select select "10"
select select "5"
select select "3"
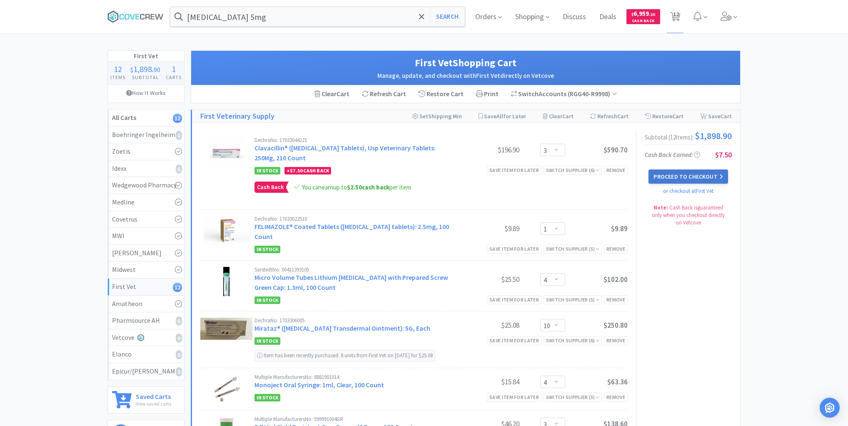
click at [696, 177] on button "Proceed to Checkout" at bounding box center [687, 177] width 79 height 14
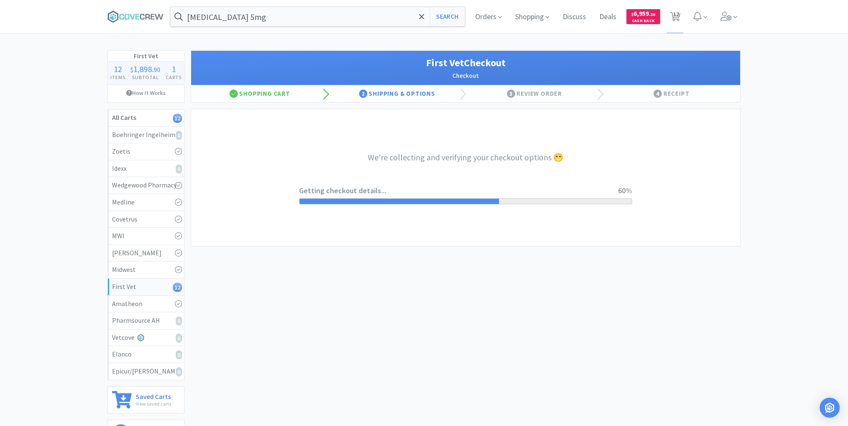
select select "companycredit"
select select "FIS"
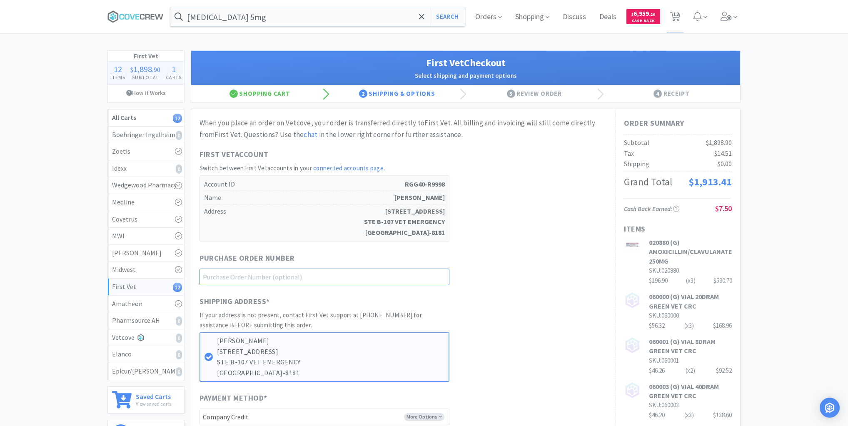
click at [401, 271] on input "text" at bounding box center [324, 277] width 250 height 17
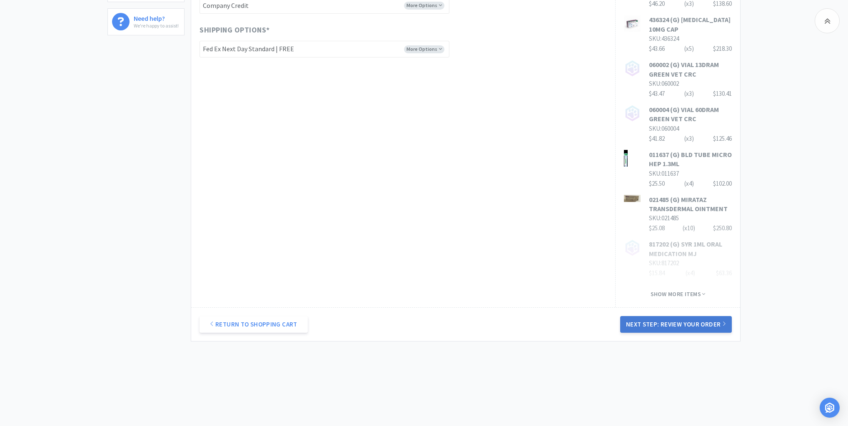
type input "82625"
click at [653, 323] on button "Next Step: Review Your Order" at bounding box center [676, 324] width 112 height 17
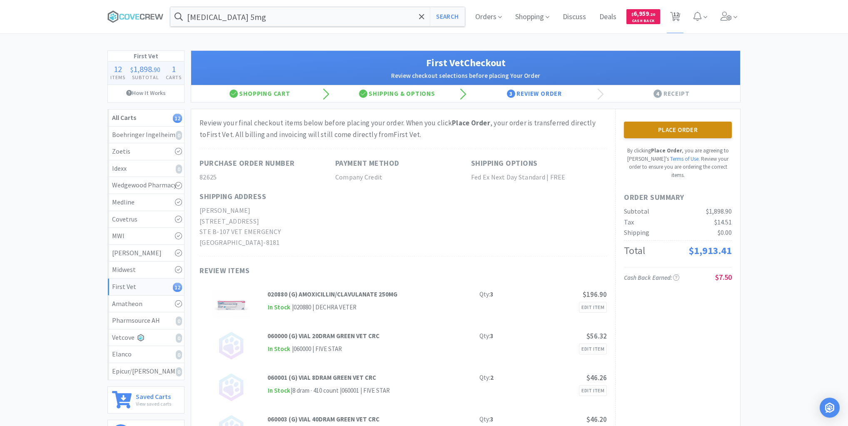
click at [671, 131] on button "Place Order" at bounding box center [678, 130] width 108 height 17
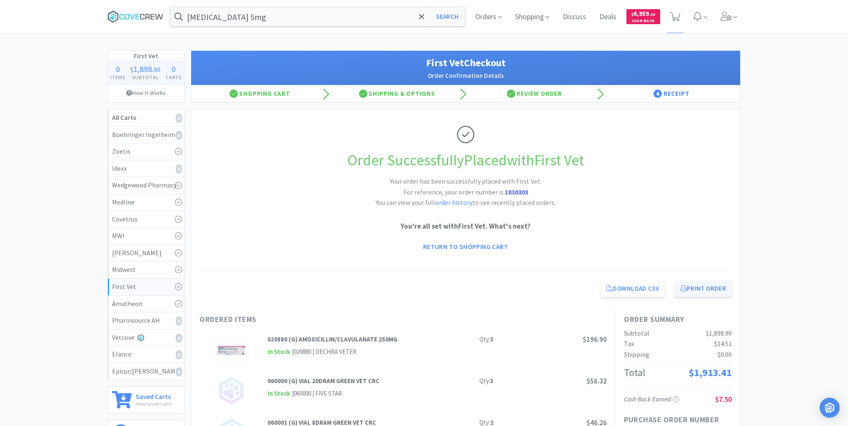
click at [706, 291] on button "Print Order" at bounding box center [703, 288] width 57 height 17
drag, startPoint x: 139, startPoint y: 14, endPoint x: 189, endPoint y: 15, distance: 50.8
click at [139, 14] on icon at bounding box center [135, 16] width 56 height 12
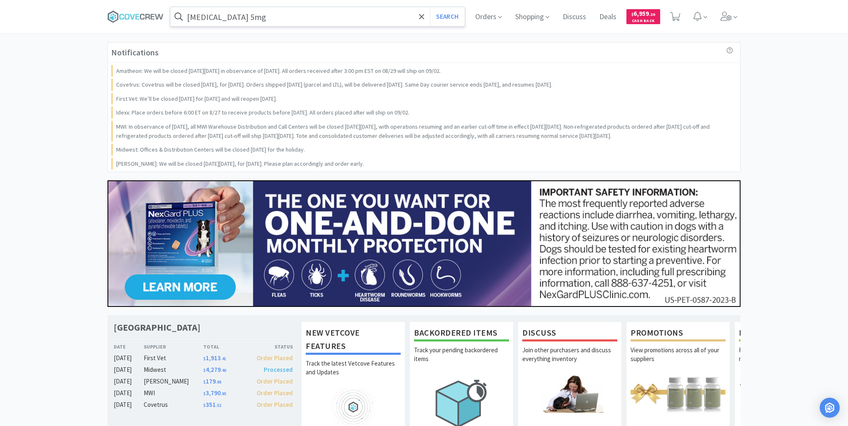
click at [265, 17] on input "[MEDICAL_DATA] 5mg" at bounding box center [317, 16] width 294 height 19
